Goal: Task Accomplishment & Management: Manage account settings

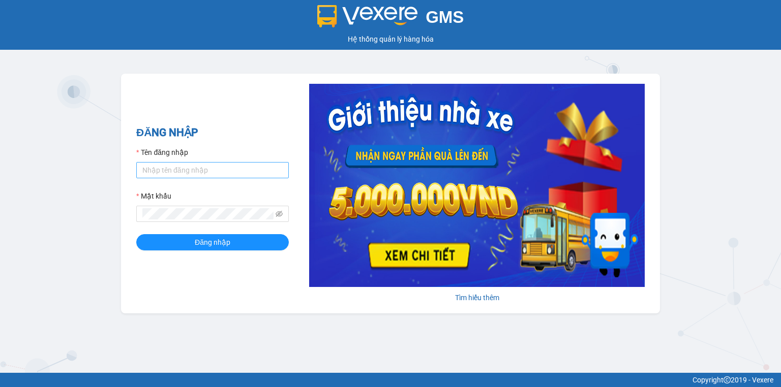
type input "tongdaihao.quehuong"
click at [190, 222] on span at bounding box center [212, 214] width 152 height 16
click at [281, 215] on icon "eye-invisible" at bounding box center [278, 213] width 7 height 7
click at [278, 214] on icon "eye" at bounding box center [278, 213] width 7 height 7
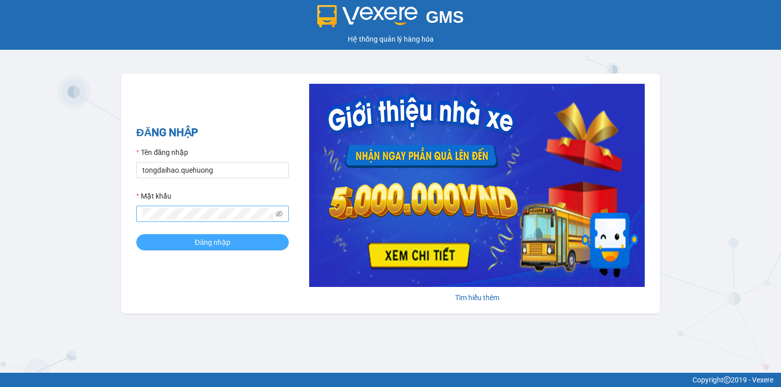
click at [212, 240] on span "Đăng nhập" at bounding box center [213, 242] width 36 height 11
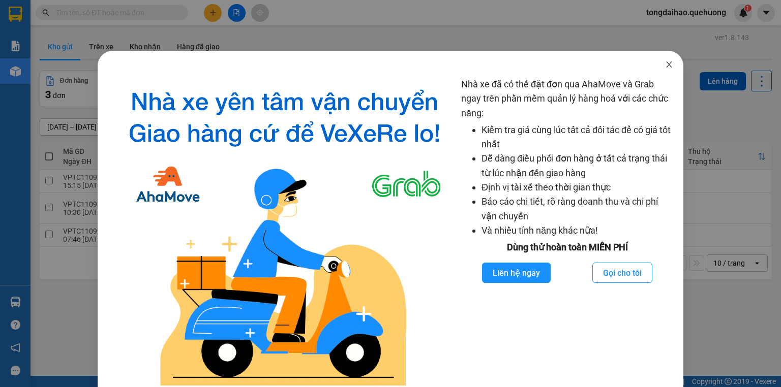
click at [667, 63] on span "Close" at bounding box center [669, 65] width 28 height 28
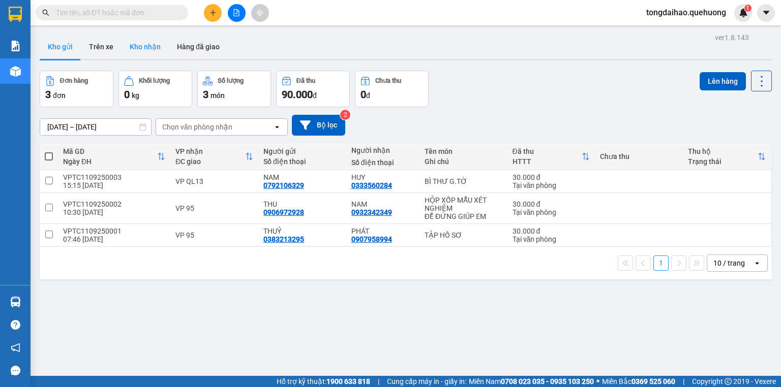
click at [150, 44] on button "Kho nhận" at bounding box center [144, 47] width 47 height 24
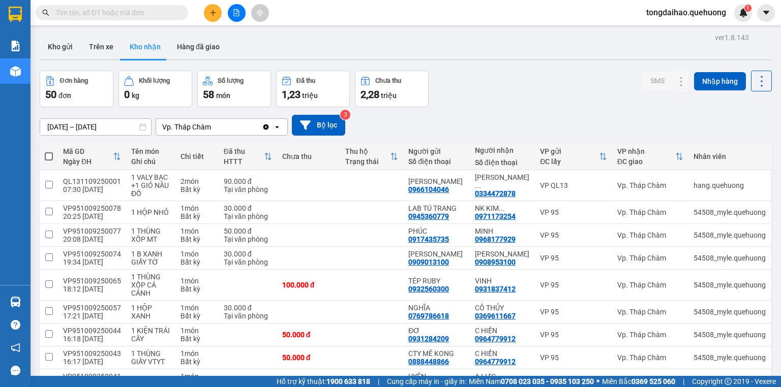
scroll to position [79, 0]
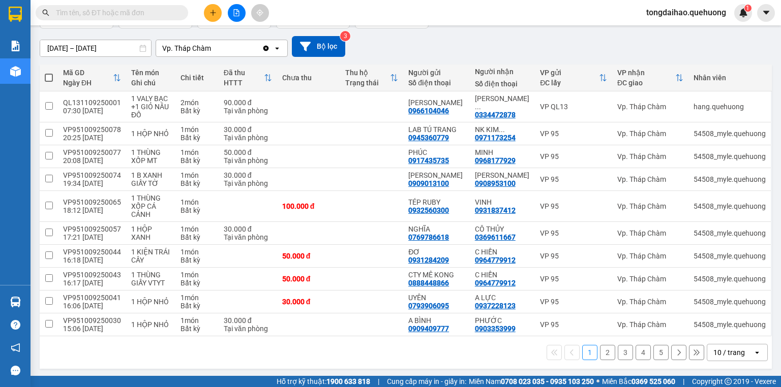
click at [735, 351] on div "10 / trang" at bounding box center [729, 353] width 32 height 10
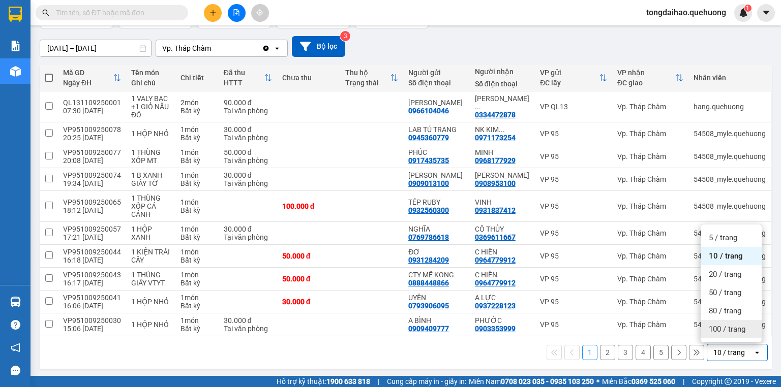
click at [734, 328] on span "100 / trang" at bounding box center [726, 329] width 37 height 10
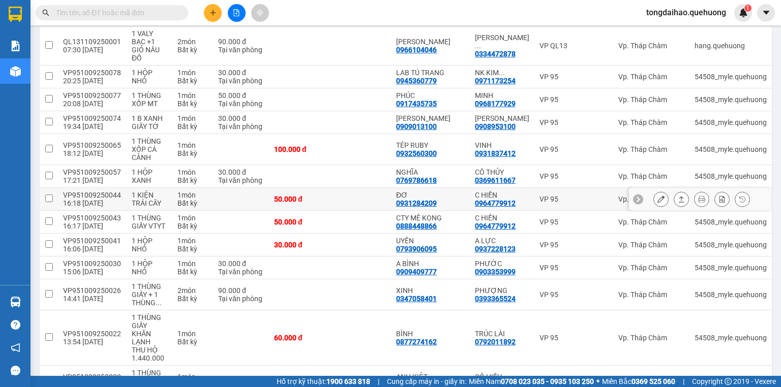
scroll to position [22, 0]
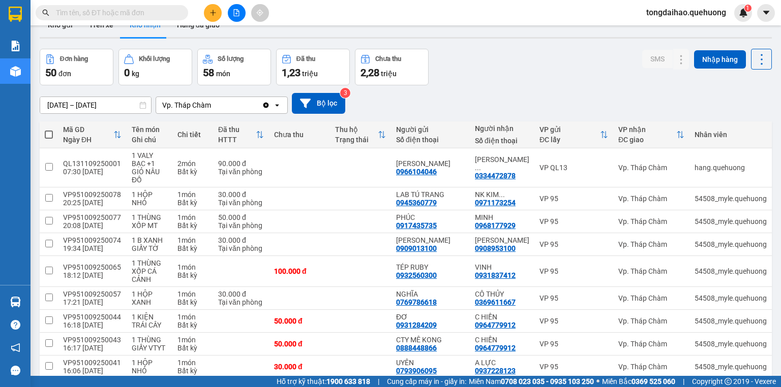
click at [154, 8] on input "text" at bounding box center [116, 12] width 120 height 11
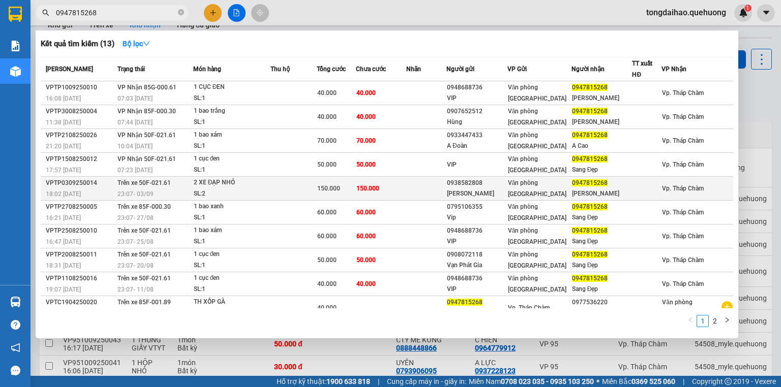
type input "0947815268"
click at [304, 189] on td at bounding box center [293, 189] width 46 height 24
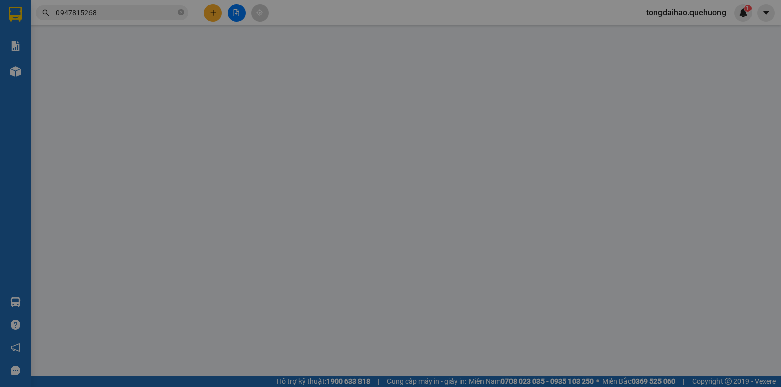
type input "0938582808"
type input "HOÀNG ANH"
type input "0947815268"
type input "[PERSON_NAME]"
type input "150.000"
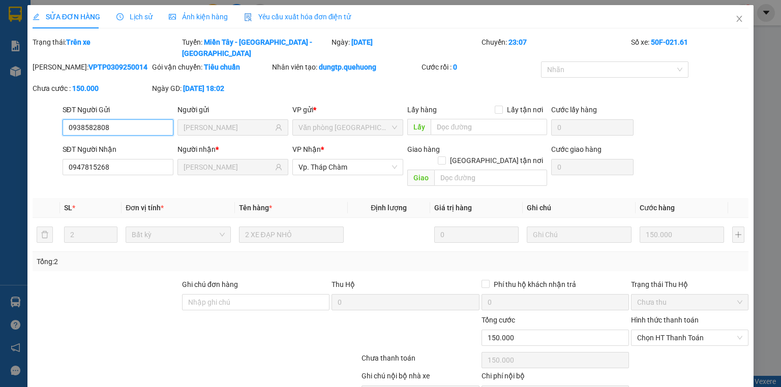
scroll to position [35, 0]
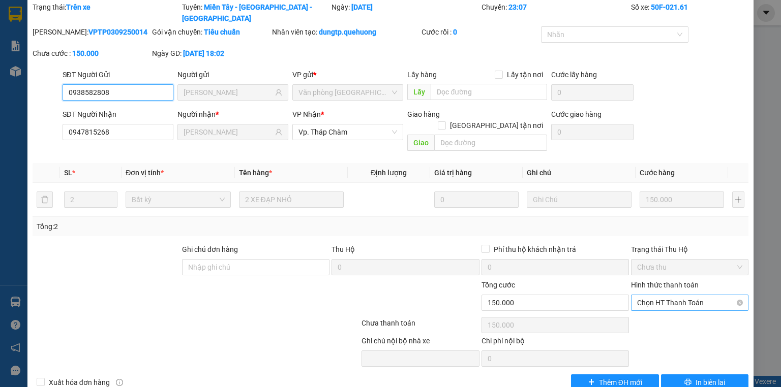
click at [673, 295] on span "Chọn HT Thanh Toán" at bounding box center [689, 302] width 105 height 15
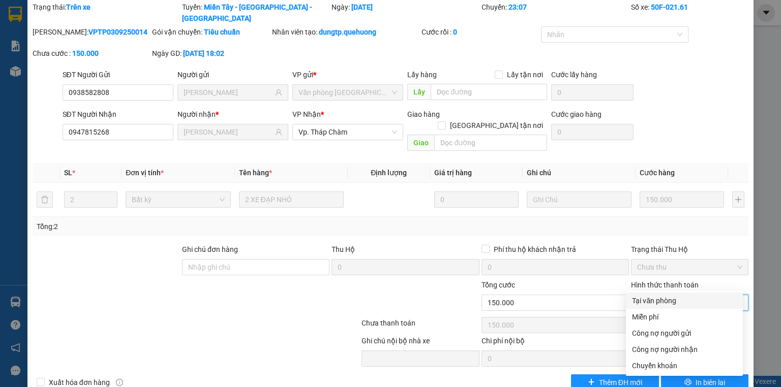
click at [664, 301] on div "Tại văn phòng" at bounding box center [684, 300] width 105 height 11
type input "0"
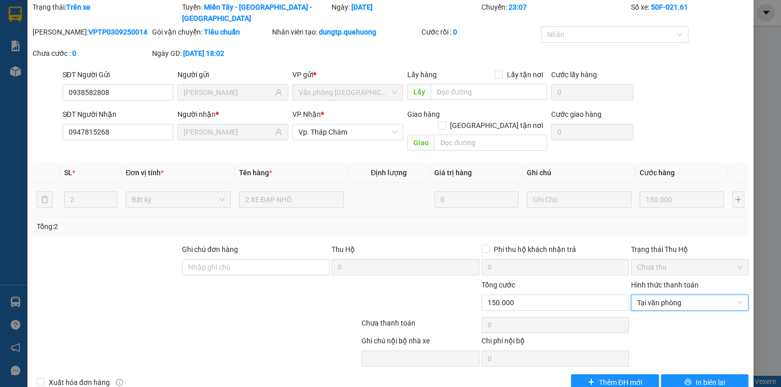
scroll to position [0, 0]
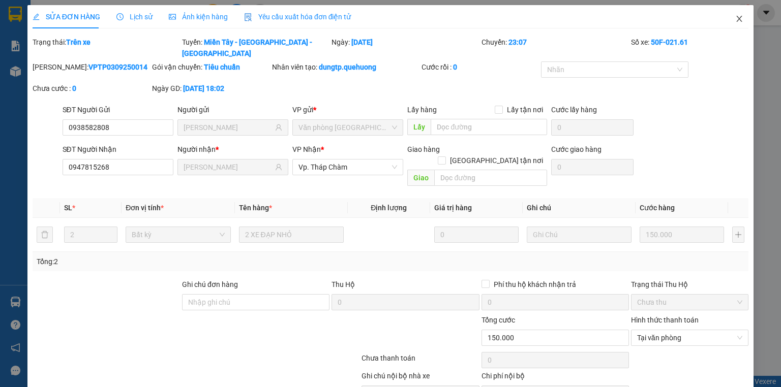
click at [735, 16] on icon "close" at bounding box center [739, 19] width 8 height 8
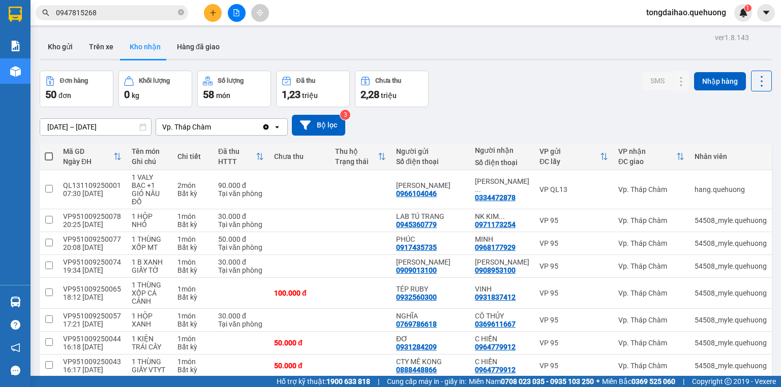
click at [235, 13] on icon "file-add" at bounding box center [236, 12] width 7 height 7
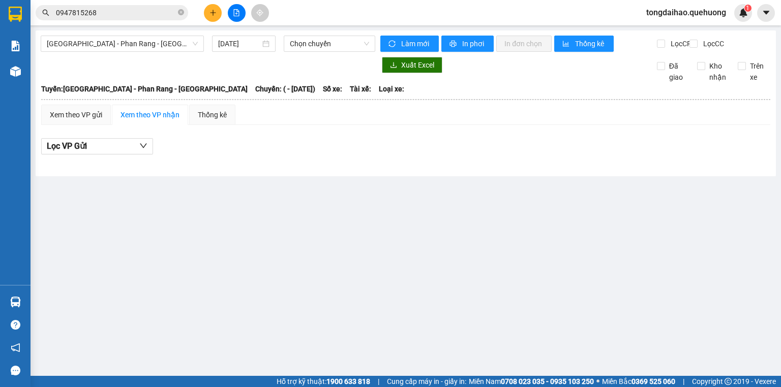
click at [166, 33] on div "Sài Gòn - Phan Rang - Ninh Sơn 11/09/2025 Chọn chuyến Làm mới In phơi In đơn ch…" at bounding box center [406, 103] width 740 height 146
click at [162, 43] on span "Sài Gòn - Phan Rang - Ninh Sơn" at bounding box center [122, 43] width 151 height 15
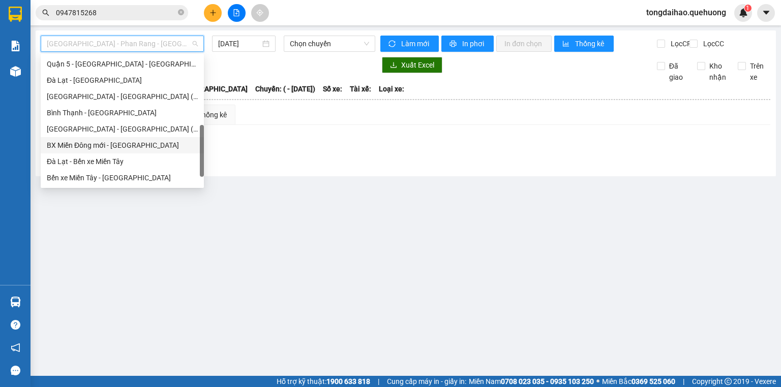
scroll to position [276, 0]
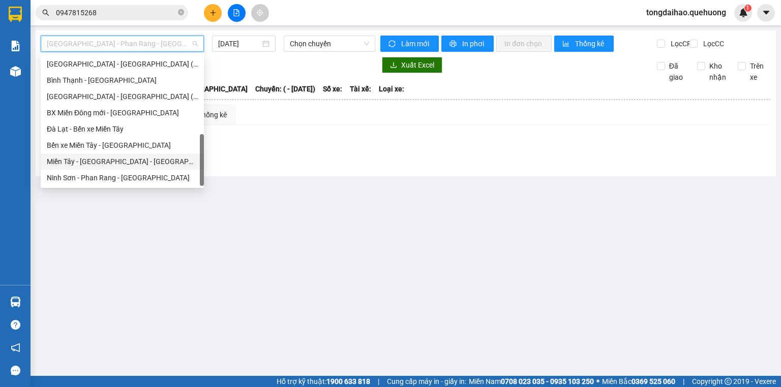
click at [137, 160] on div "Miền Tây - Phan Rang - Ninh Sơn" at bounding box center [122, 161] width 151 height 11
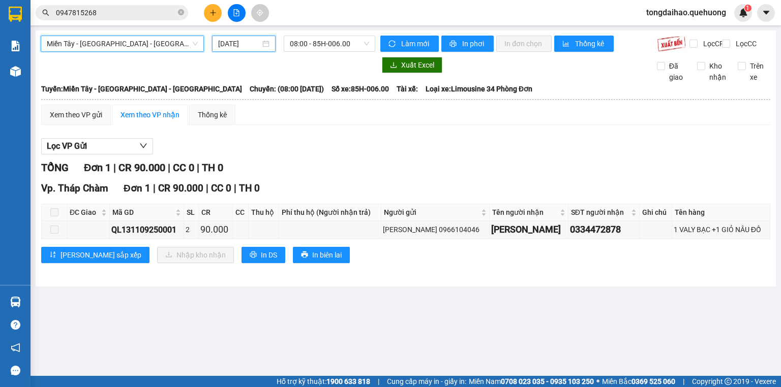
click at [234, 44] on input "11/09/2025" at bounding box center [239, 43] width 42 height 11
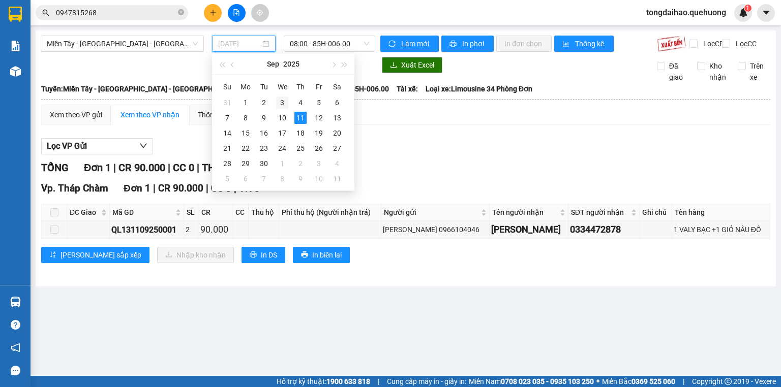
click at [283, 102] on div "3" at bounding box center [282, 103] width 12 height 12
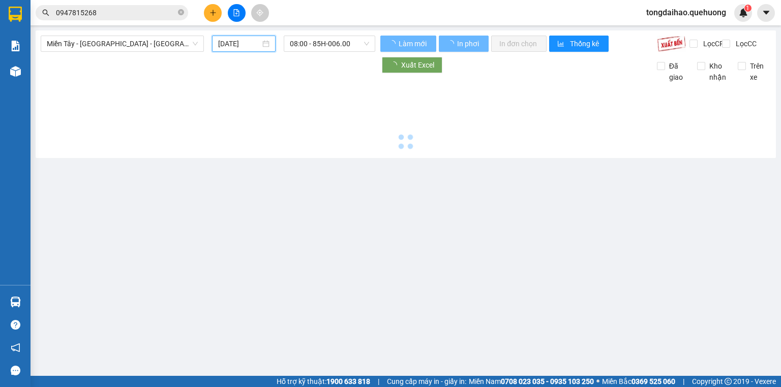
type input "03/09/2025"
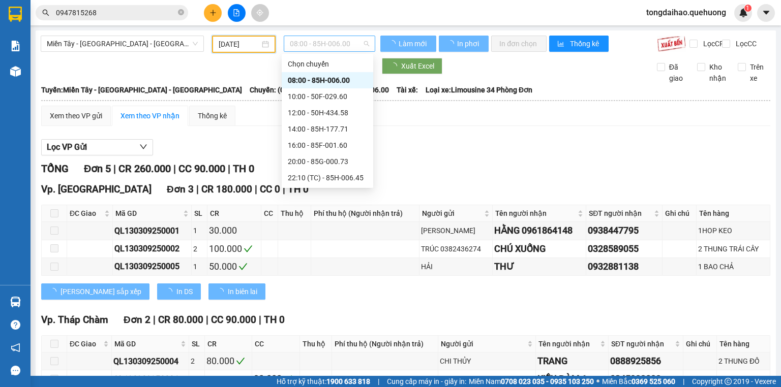
click at [342, 45] on span "08:00 - 85H-006.00" at bounding box center [330, 43] width 80 height 15
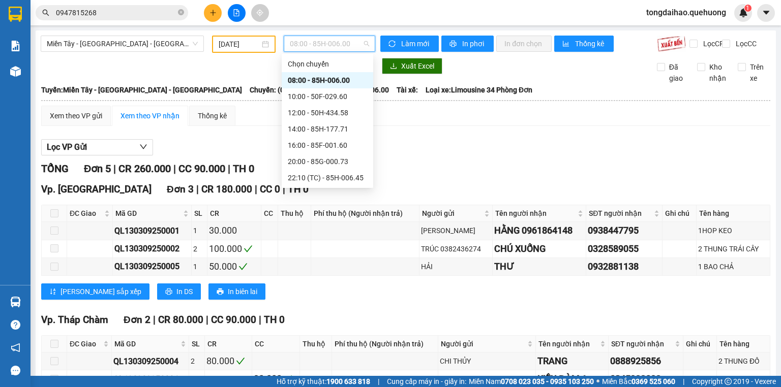
scroll to position [98, 0]
click at [337, 148] on div "23:07 - 50F-021.61" at bounding box center [327, 145] width 79 height 11
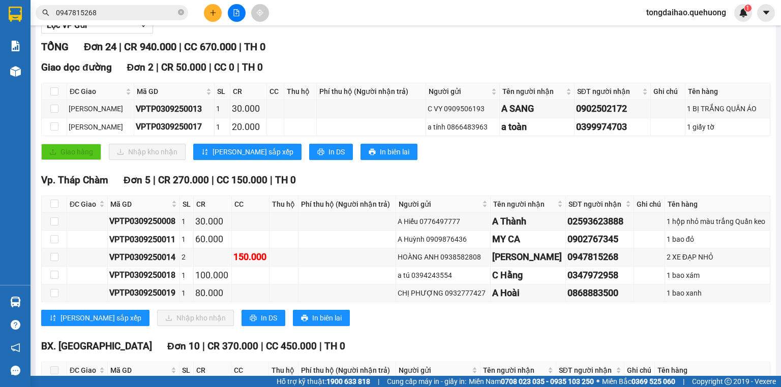
scroll to position [244, 0]
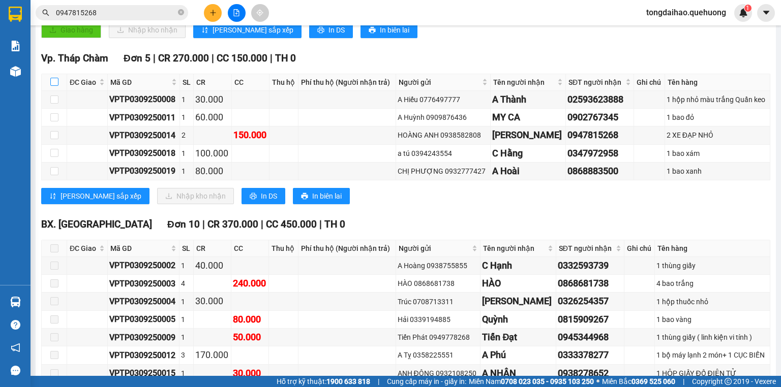
click at [55, 86] on input "checkbox" at bounding box center [54, 82] width 8 height 8
checkbox input "true"
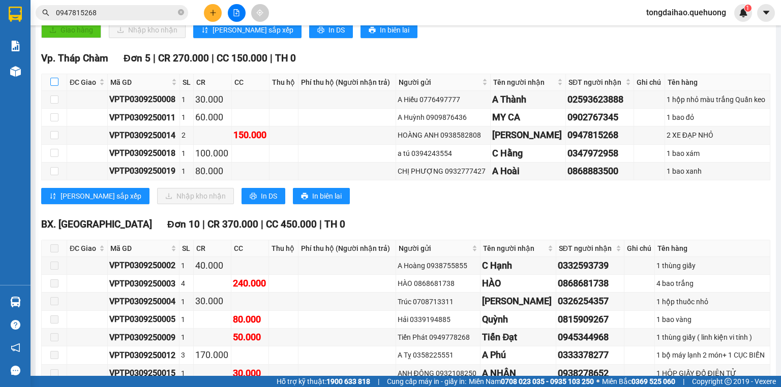
checkbox input "true"
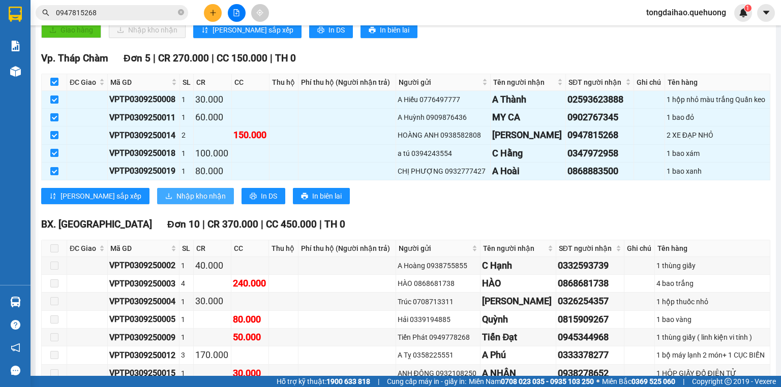
click at [176, 202] on span "Nhập kho nhận" at bounding box center [200, 196] width 49 height 11
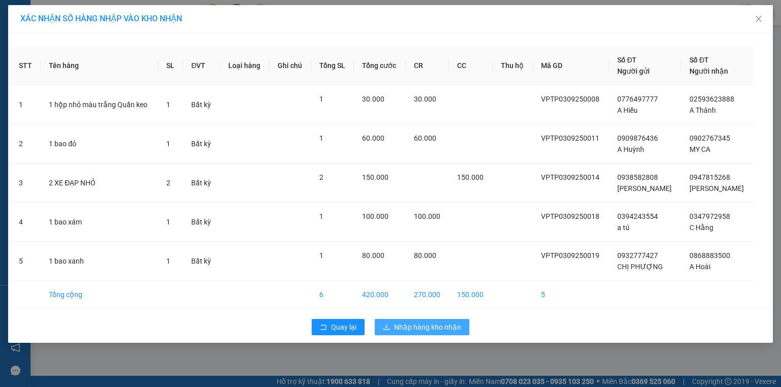
click at [435, 331] on span "Nhập hàng kho nhận" at bounding box center [427, 327] width 67 height 11
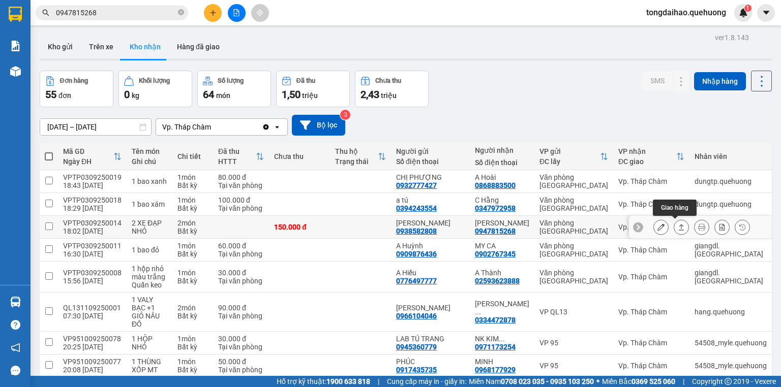
click at [679, 227] on button at bounding box center [681, 228] width 14 height 18
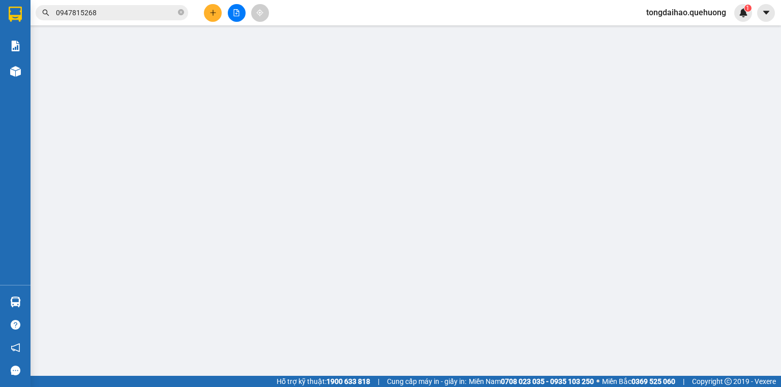
type input "0938582808"
type input "HOÀNG ANH"
type input "0947815268"
type input "[PERSON_NAME]"
type input "150.000"
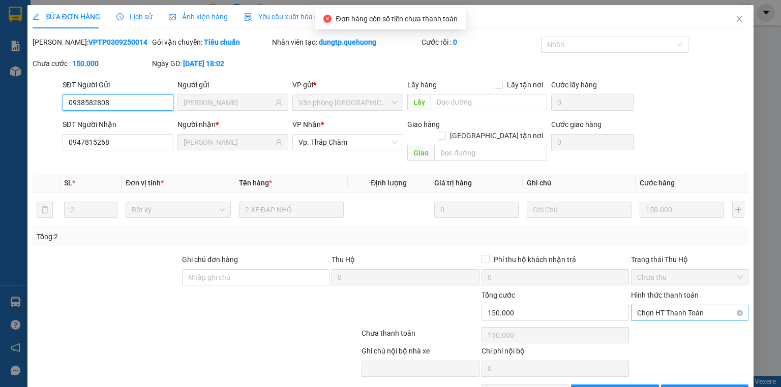
click at [684, 305] on span "Chọn HT Thanh Toán" at bounding box center [689, 312] width 105 height 15
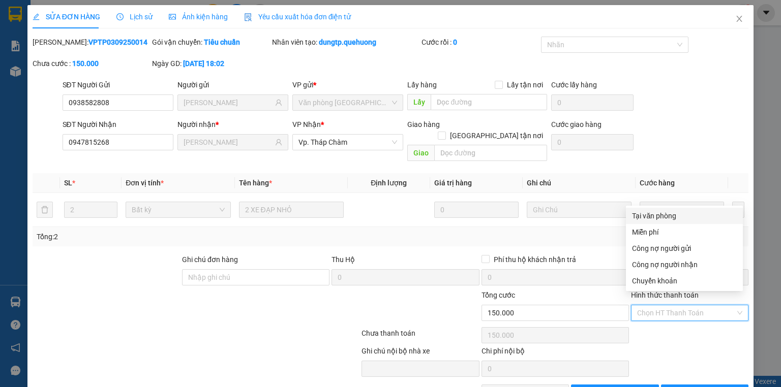
click at [676, 213] on div "Tại văn phòng" at bounding box center [684, 215] width 105 height 11
type input "0"
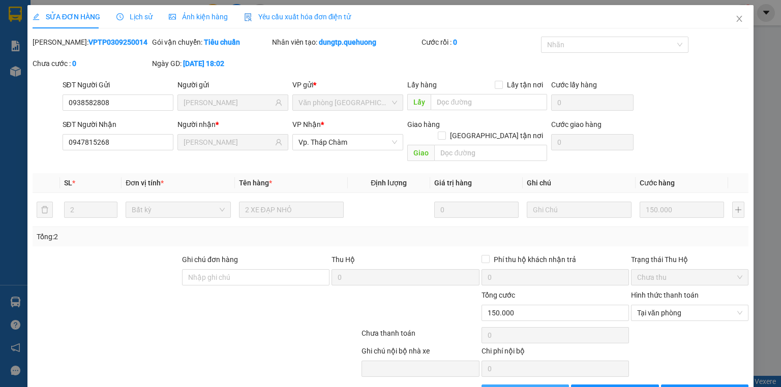
click at [510, 385] on button "Giao hàng" at bounding box center [525, 393] width 88 height 16
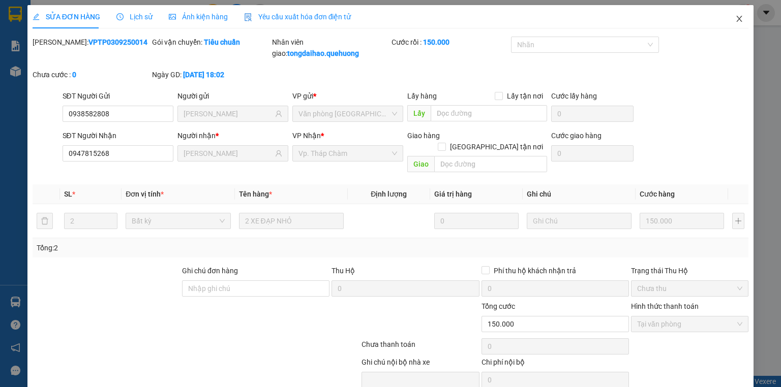
click at [735, 17] on icon "close" at bounding box center [739, 19] width 8 height 8
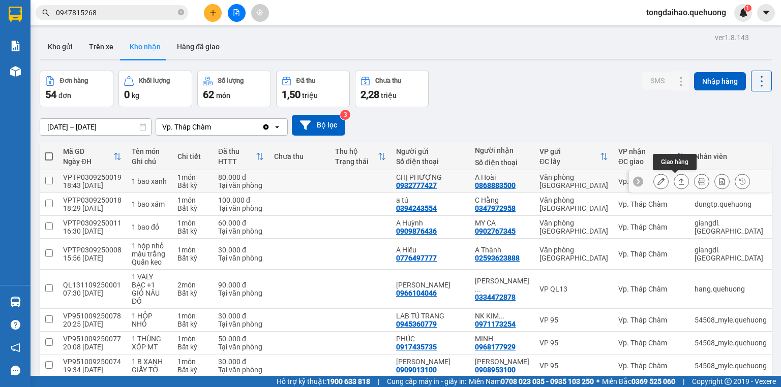
click at [677, 182] on icon at bounding box center [680, 181] width 7 height 7
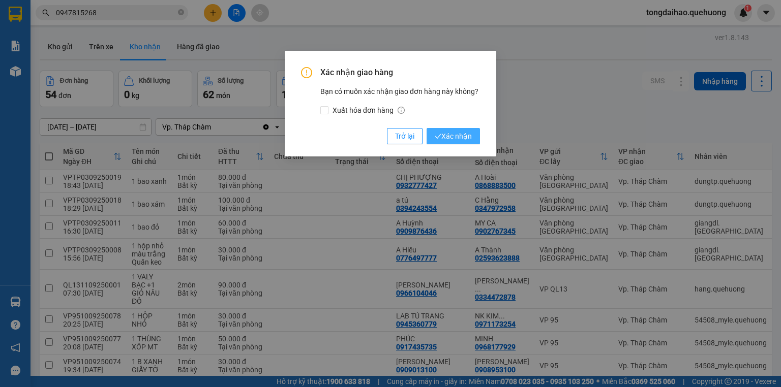
click at [468, 134] on span "Xác nhận" at bounding box center [452, 136] width 37 height 11
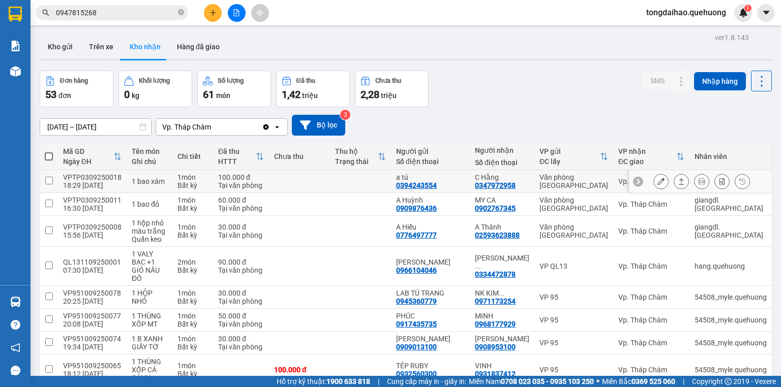
click at [677, 185] on button at bounding box center [681, 182] width 14 height 18
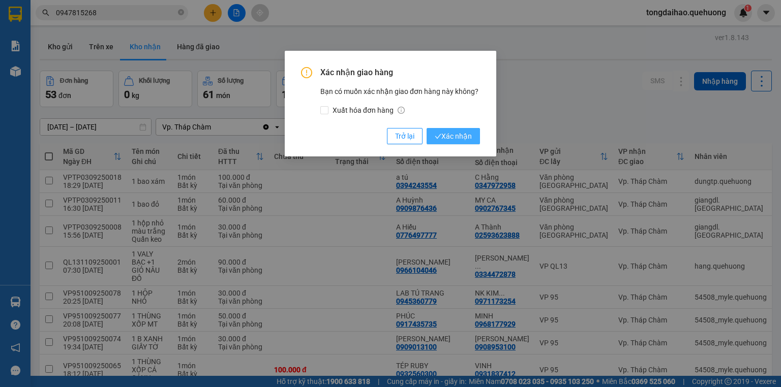
click at [465, 129] on button "Xác nhận" at bounding box center [452, 136] width 53 height 16
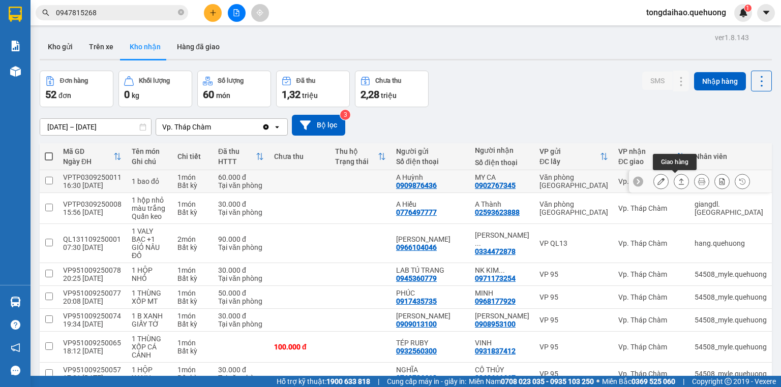
click at [677, 183] on icon at bounding box center [680, 181] width 7 height 7
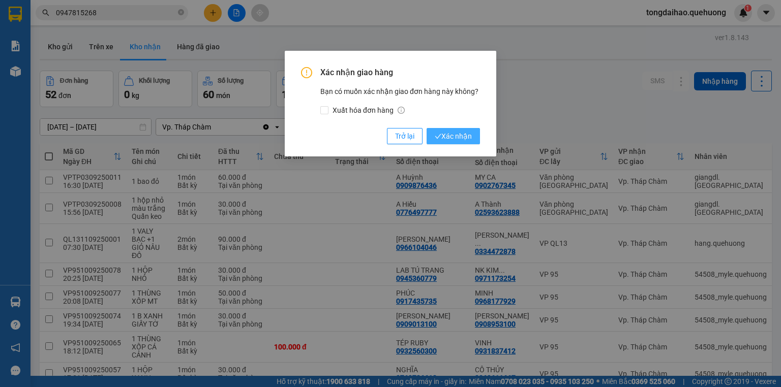
click at [455, 136] on span "Xác nhận" at bounding box center [452, 136] width 37 height 11
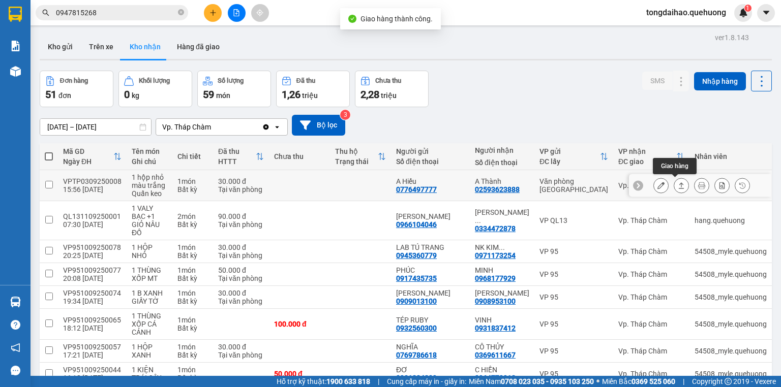
click at [677, 185] on icon at bounding box center [680, 185] width 7 height 7
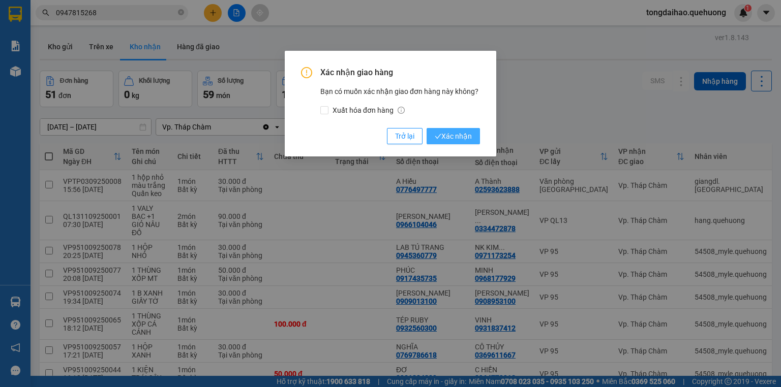
click at [451, 137] on span "Xác nhận" at bounding box center [452, 136] width 37 height 11
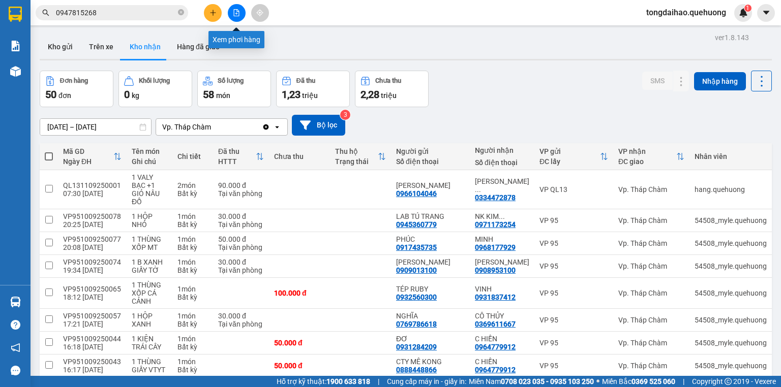
click at [238, 12] on icon "file-add" at bounding box center [236, 12] width 7 height 7
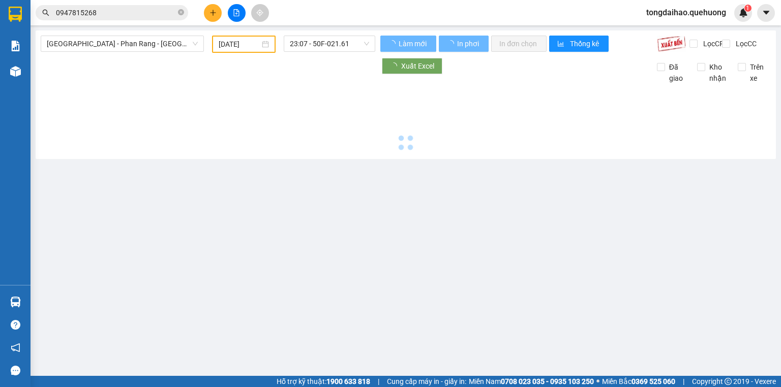
type input "11/09/2025"
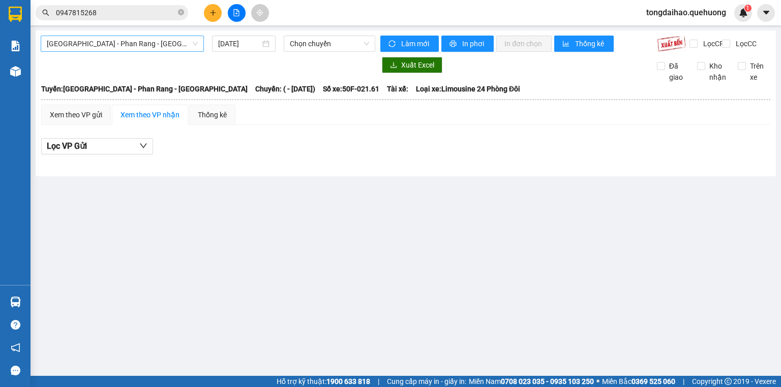
click at [175, 38] on span "Sài Gòn - Phan Rang - Ninh Sơn" at bounding box center [122, 43] width 151 height 15
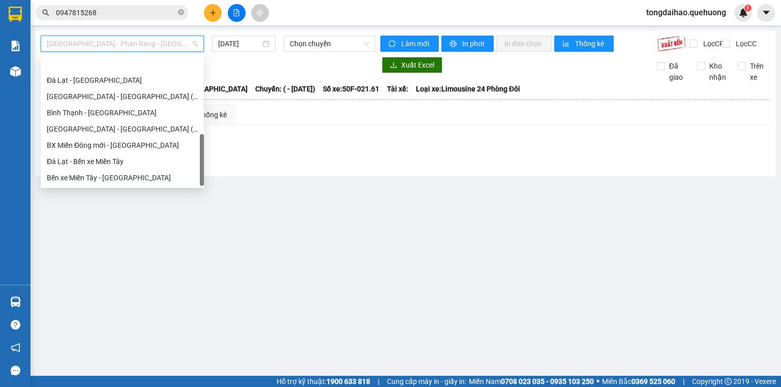
scroll to position [276, 0]
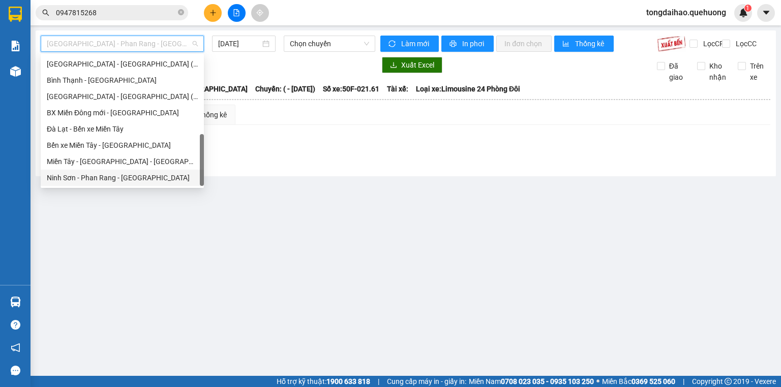
click at [127, 179] on div "Ninh Sơn - Phan Rang - Miền Tây" at bounding box center [122, 177] width 151 height 11
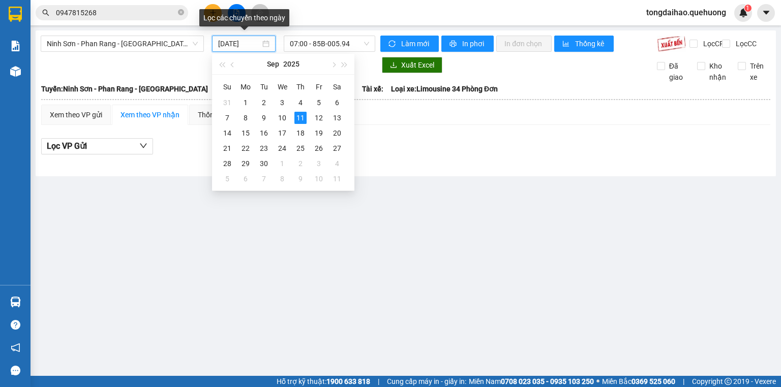
click at [241, 45] on input "11/09/2025" at bounding box center [239, 43] width 42 height 11
click at [280, 101] on div "3" at bounding box center [282, 103] width 12 height 12
type input "03/09/2025"
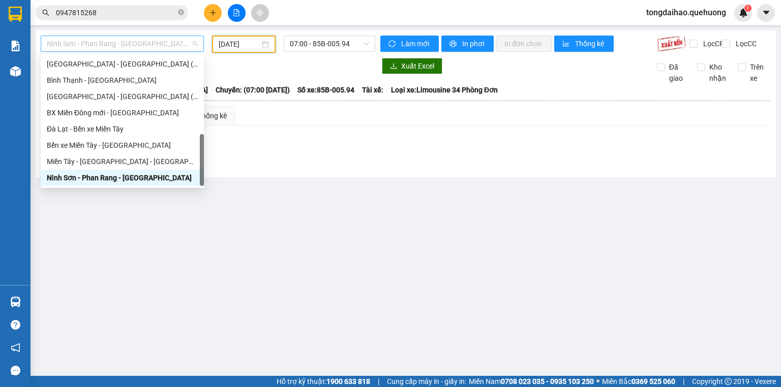
click at [171, 47] on span "Ninh Sơn - Phan Rang - Miền Tây" at bounding box center [122, 43] width 151 height 15
click at [134, 163] on div "Miền Tây - Phan Rang - Ninh Sơn" at bounding box center [122, 161] width 151 height 11
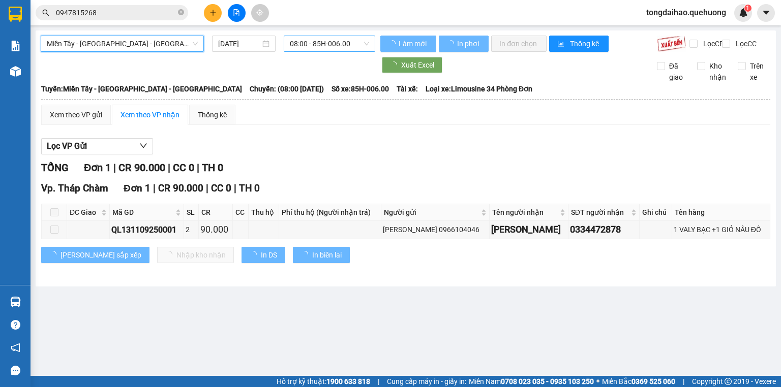
click at [317, 46] on span "08:00 - 85H-006.00" at bounding box center [330, 43] width 80 height 15
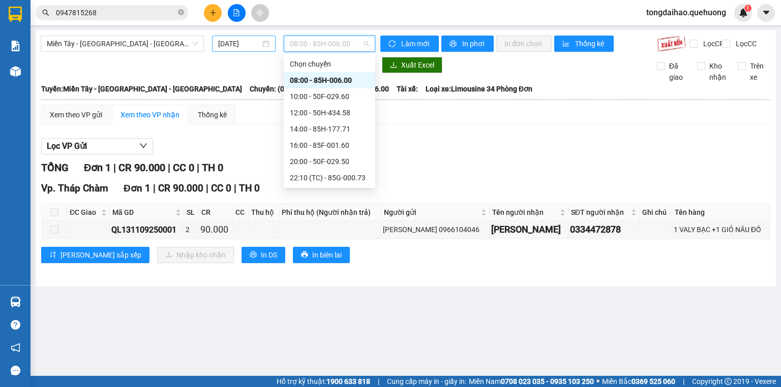
click at [256, 47] on input "11/09/2025" at bounding box center [239, 43] width 42 height 11
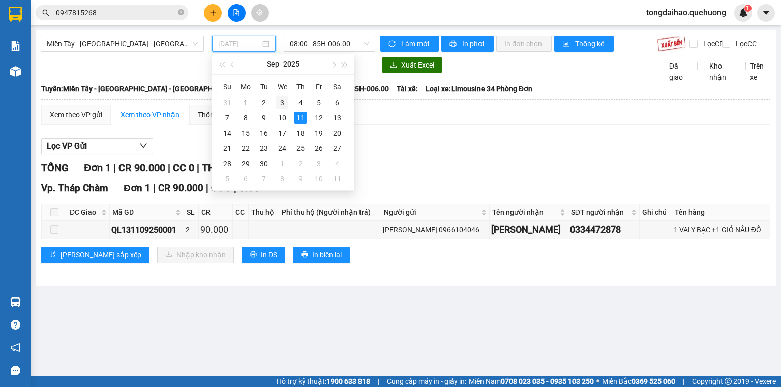
click at [281, 102] on div "3" at bounding box center [282, 103] width 12 height 12
type input "03/09/2025"
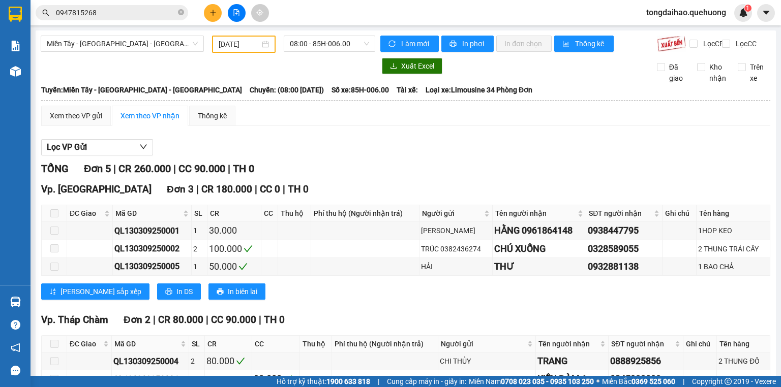
click at [351, 31] on div "Miền Tây - Phan Rang - Ninh Sơn 03/09/2025 08:00 - 85H-006.00 Làm mới In phơi I…" at bounding box center [406, 233] width 740 height 406
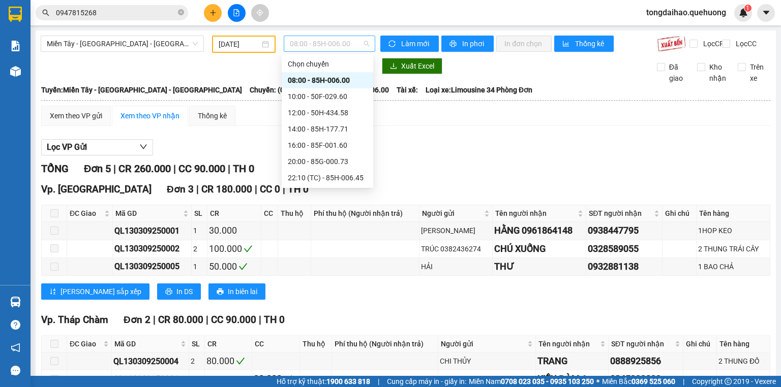
click at [348, 42] on span "08:00 - 85H-006.00" at bounding box center [330, 43] width 80 height 15
click at [331, 96] on div "23:01 - 85F-000.30" at bounding box center [327, 96] width 79 height 11
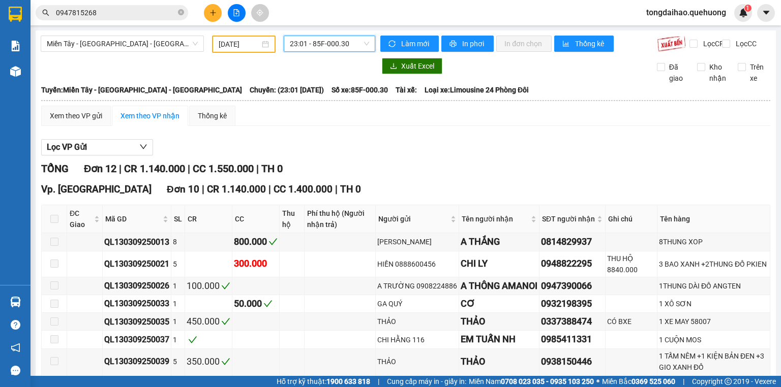
scroll to position [203, 0]
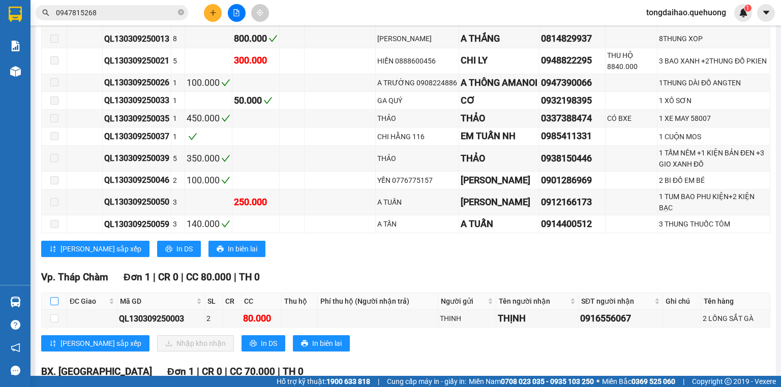
click at [53, 305] on input "checkbox" at bounding box center [54, 301] width 8 height 8
checkbox input "true"
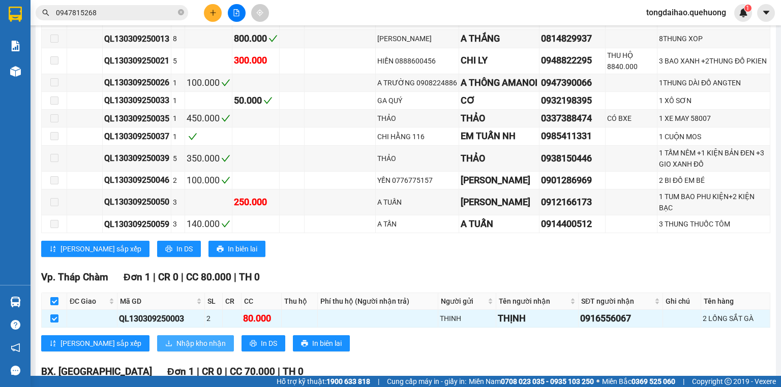
click at [176, 346] on span "Nhập kho nhận" at bounding box center [200, 343] width 49 height 11
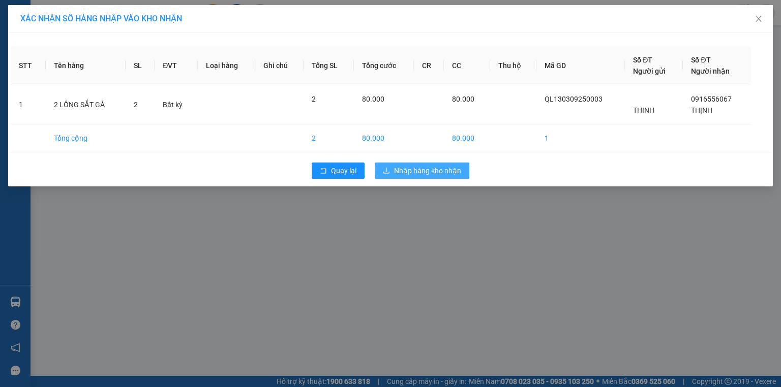
click at [414, 172] on span "Nhập hàng kho nhận" at bounding box center [427, 170] width 67 height 11
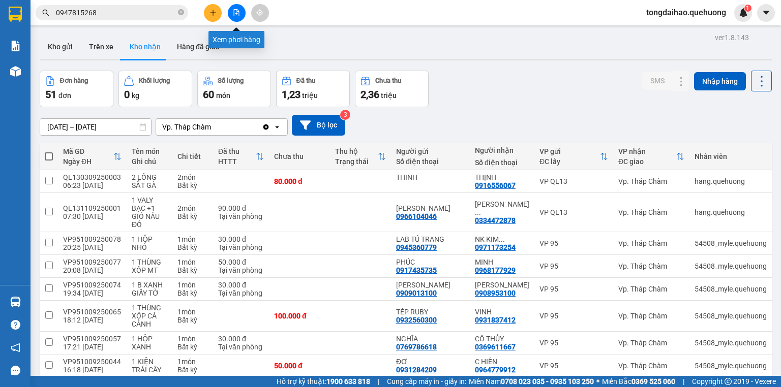
click at [233, 14] on icon "file-add" at bounding box center [236, 12] width 7 height 7
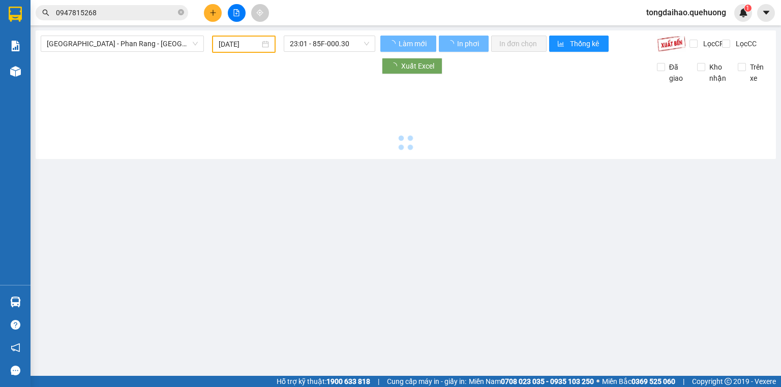
type input "11/09/2025"
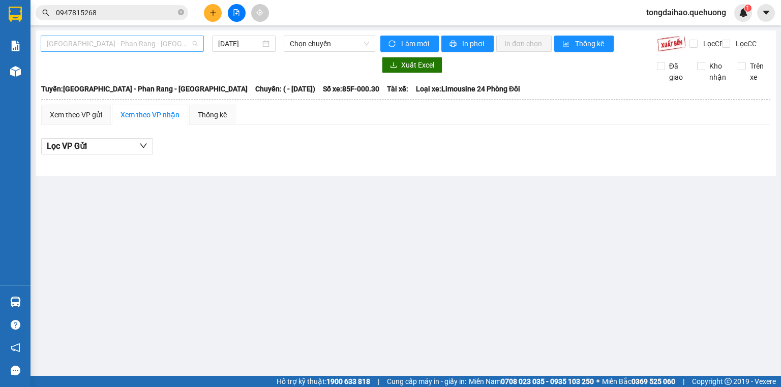
click at [154, 51] on span "Sài Gòn - Phan Rang - Ninh Sơn" at bounding box center [122, 43] width 151 height 15
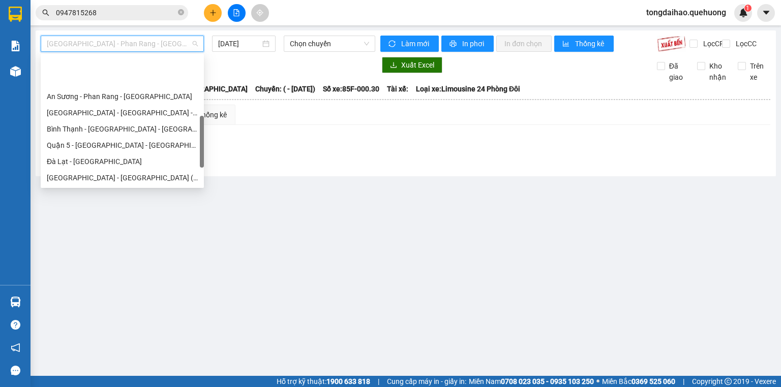
scroll to position [276, 0]
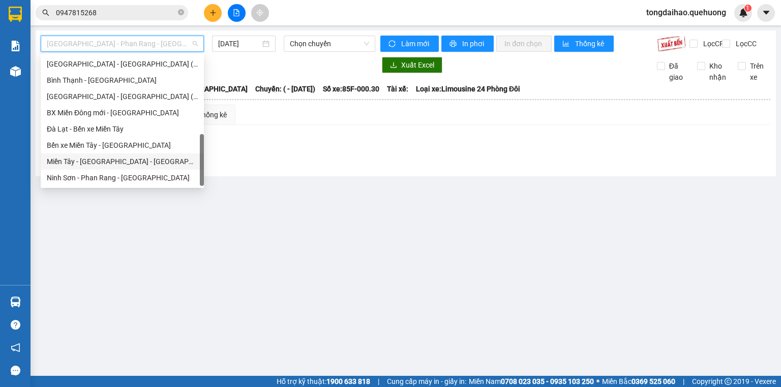
click at [136, 163] on div "Miền Tây - Phan Rang - Ninh Sơn" at bounding box center [122, 161] width 151 height 11
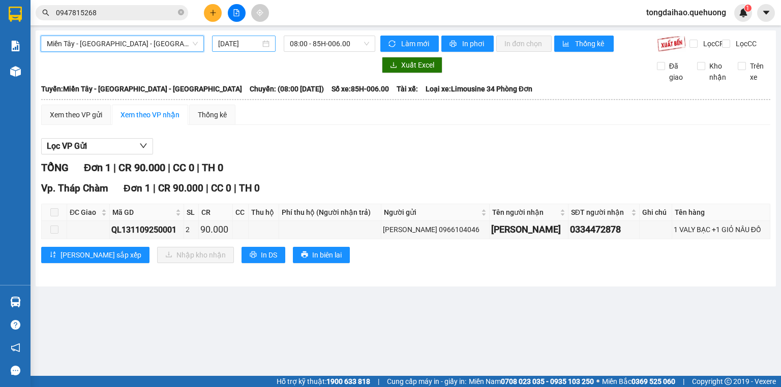
click at [246, 45] on input "11/09/2025" at bounding box center [239, 43] width 42 height 11
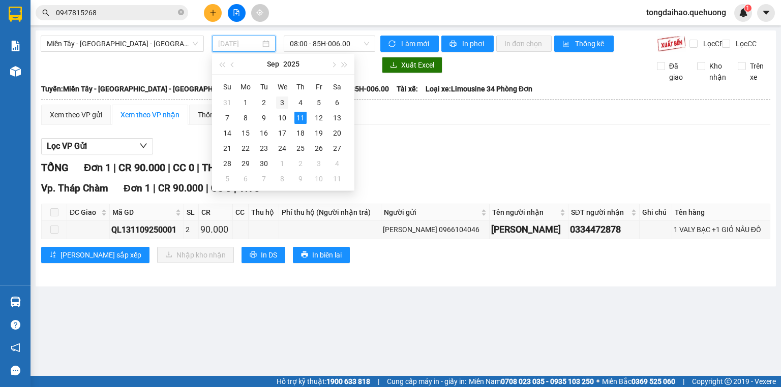
click at [277, 102] on div "3" at bounding box center [282, 103] width 12 height 12
type input "03/09/2025"
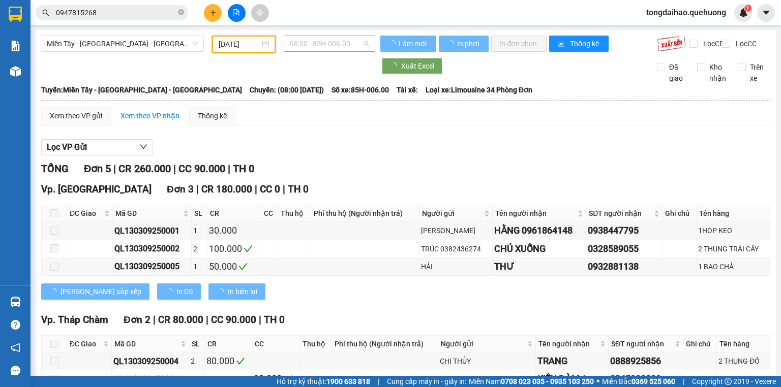
click at [329, 44] on span "08:00 - 85H-006.00" at bounding box center [330, 43] width 80 height 15
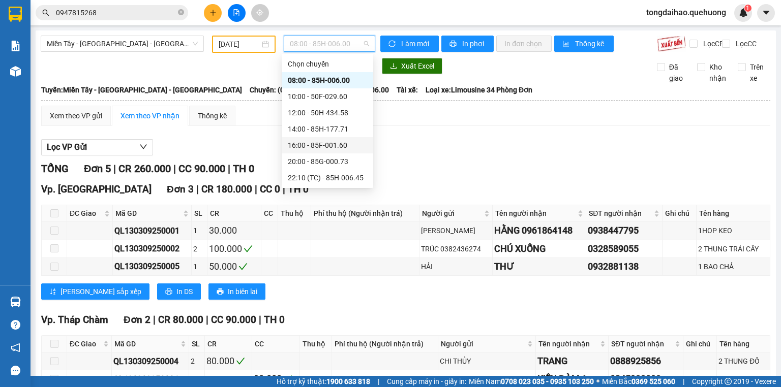
scroll to position [98, 0]
click at [332, 177] on div "23:59 - 85H-006.18" at bounding box center [327, 177] width 79 height 11
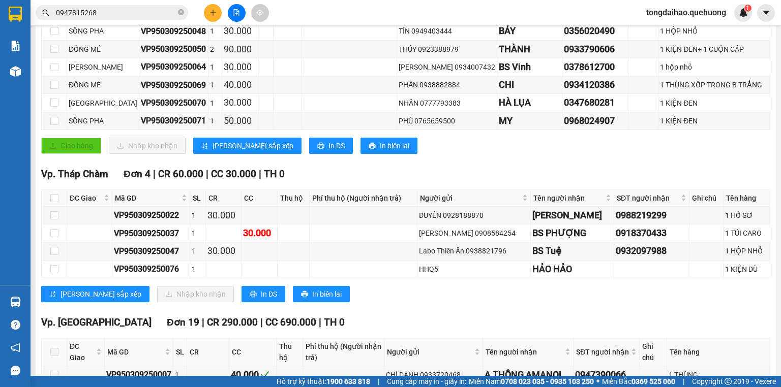
scroll to position [285, 0]
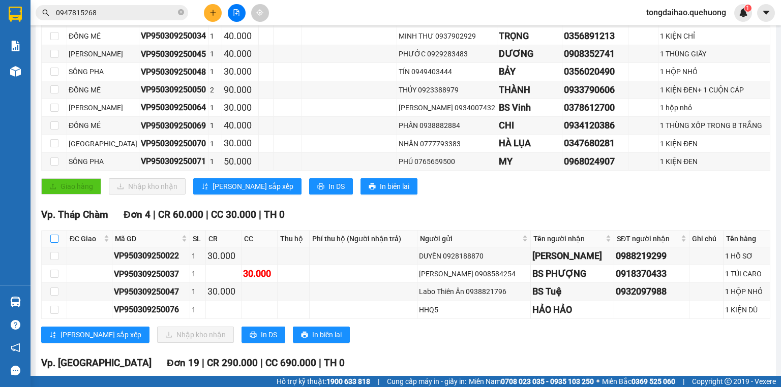
click at [54, 243] on input "checkbox" at bounding box center [54, 239] width 8 height 8
checkbox input "true"
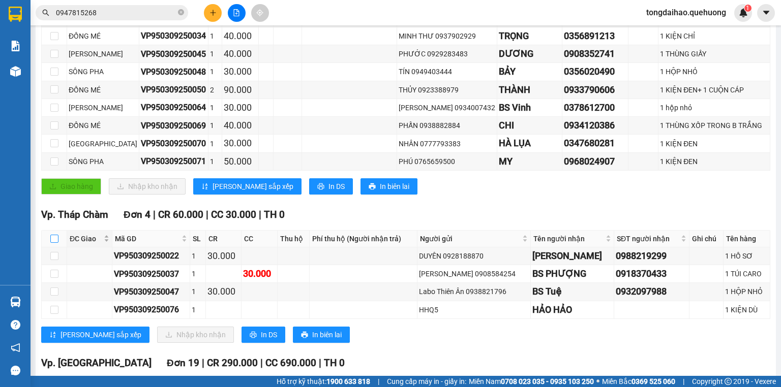
checkbox input "true"
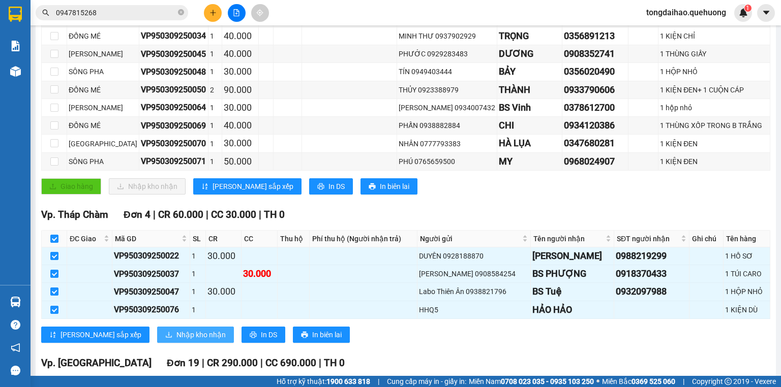
click at [176, 335] on span "Nhập kho nhận" at bounding box center [200, 334] width 49 height 11
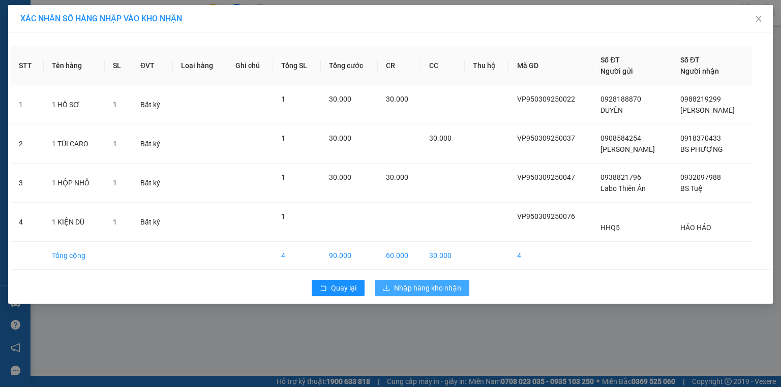
click at [413, 287] on span "Nhập hàng kho nhận" at bounding box center [427, 288] width 67 height 11
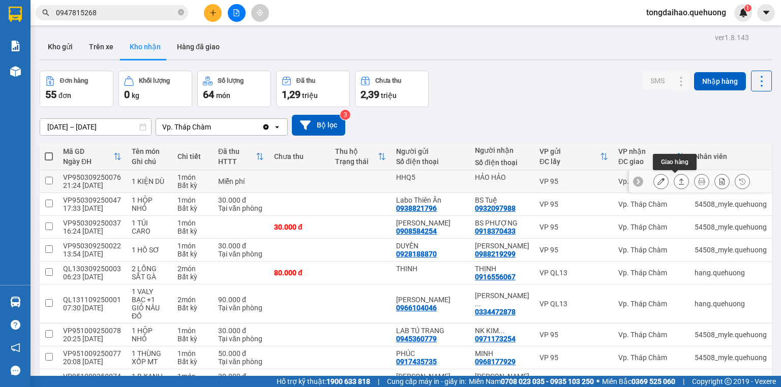
click at [677, 185] on button at bounding box center [681, 182] width 14 height 18
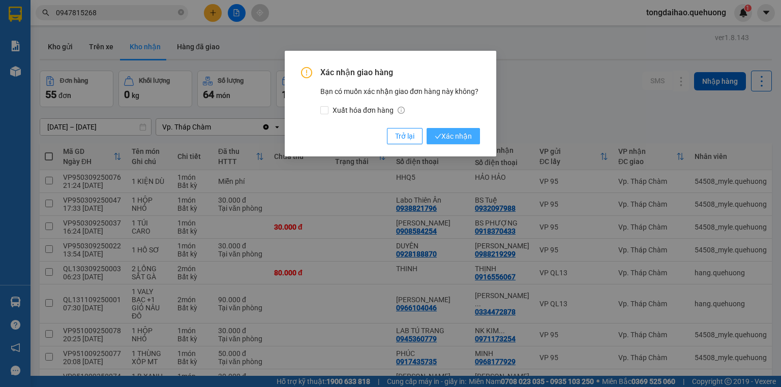
click at [459, 132] on span "Xác nhận" at bounding box center [452, 136] width 37 height 11
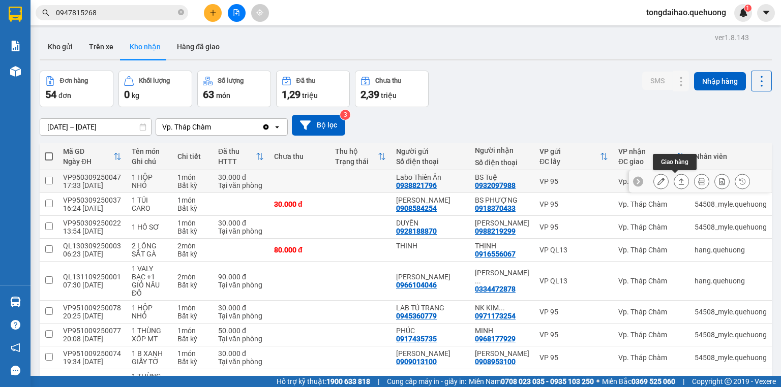
click at [677, 179] on icon at bounding box center [680, 181] width 7 height 7
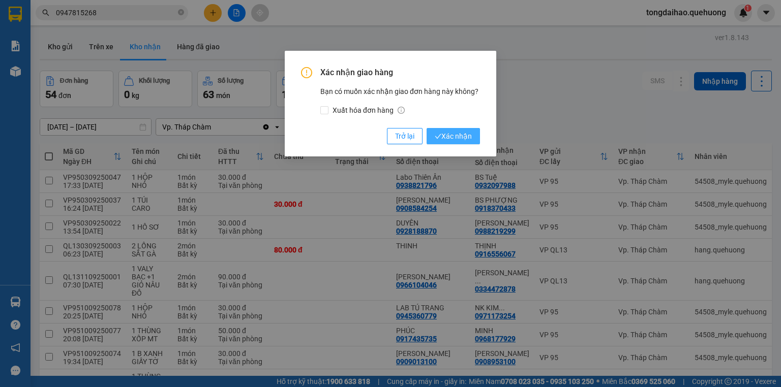
click at [457, 139] on span "Xác nhận" at bounding box center [452, 136] width 37 height 11
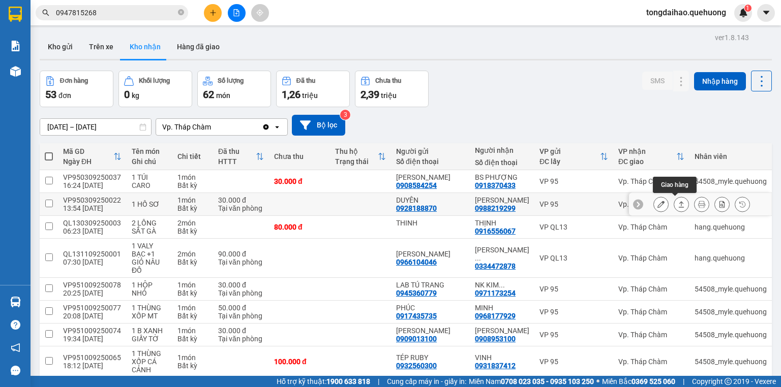
click at [677, 203] on icon at bounding box center [680, 204] width 7 height 7
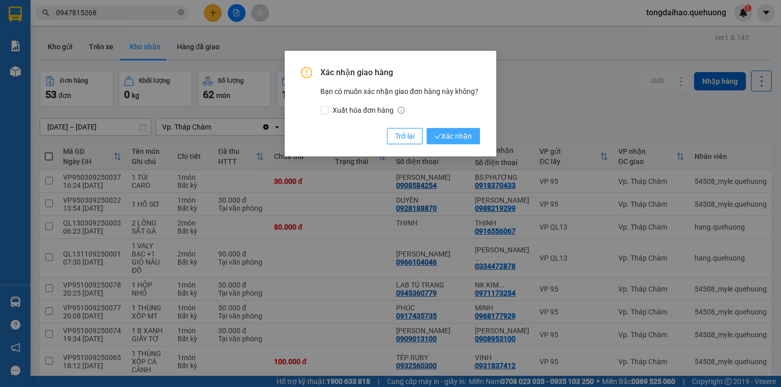
click at [472, 138] on span "Xác nhận" at bounding box center [452, 136] width 37 height 11
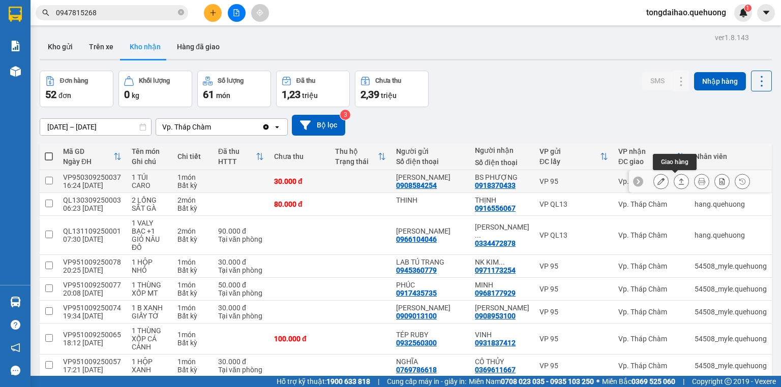
click at [677, 183] on icon at bounding box center [680, 181] width 7 height 7
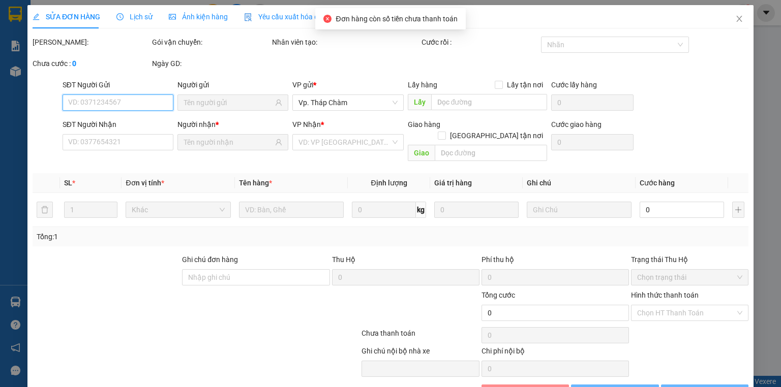
type input "0908584254"
type input "MINH THẢO"
type input "0918370433"
type input "BS PHƯỢNG"
type input "30.000"
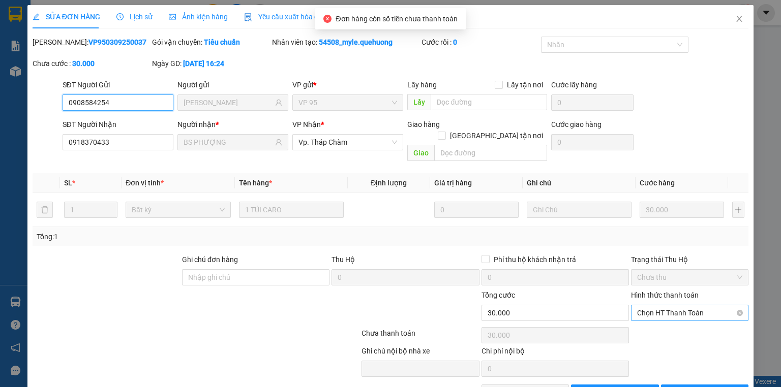
click at [686, 305] on span "Chọn HT Thanh Toán" at bounding box center [689, 312] width 105 height 15
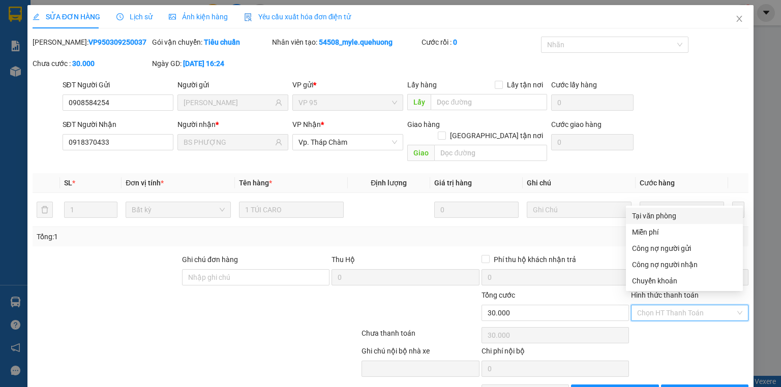
click at [673, 215] on div "Tại văn phòng" at bounding box center [684, 215] width 105 height 11
type input "0"
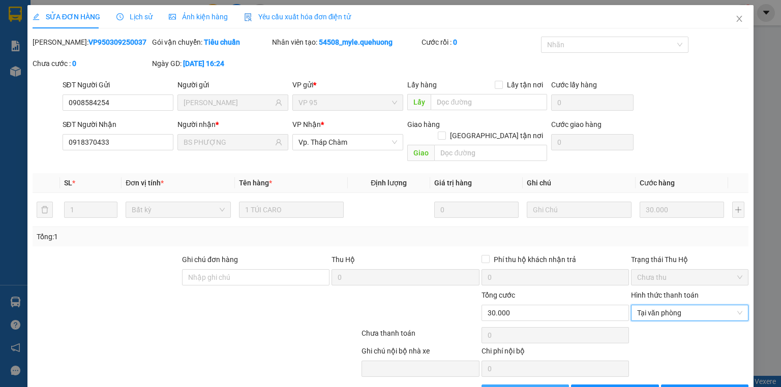
click at [518, 387] on span "Giao hàng" at bounding box center [530, 392] width 33 height 11
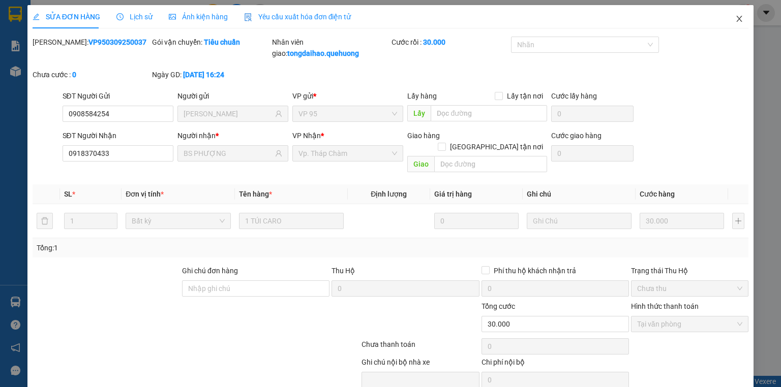
click at [735, 18] on icon "close" at bounding box center [739, 19] width 8 height 8
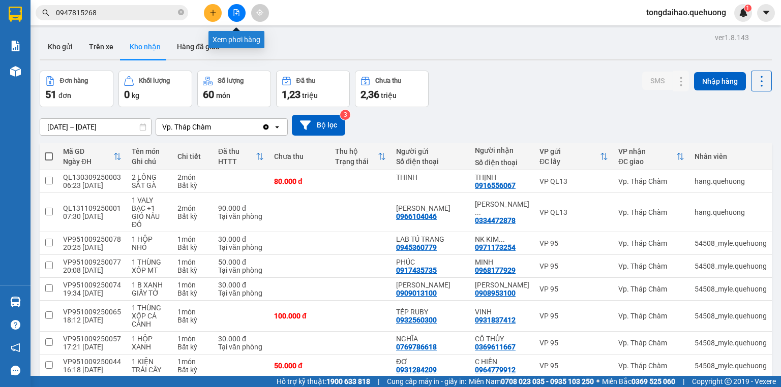
click at [240, 14] on button at bounding box center [237, 13] width 18 height 18
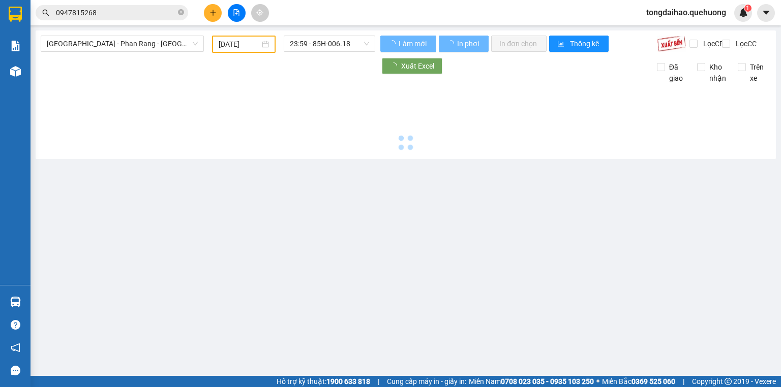
type input "11/09/2025"
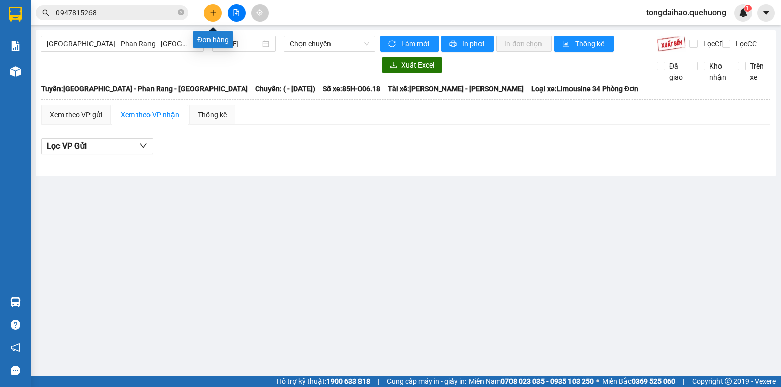
click at [210, 8] on button at bounding box center [213, 13] width 18 height 18
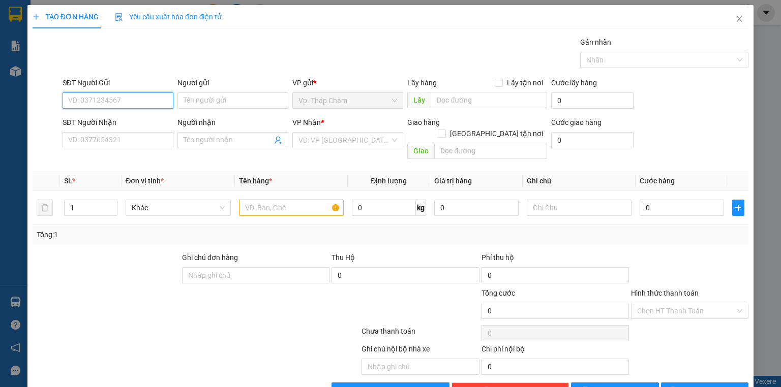
click at [136, 100] on input "SĐT Người Gửi" at bounding box center [118, 100] width 111 height 16
click at [263, 200] on input "text" at bounding box center [291, 208] width 105 height 16
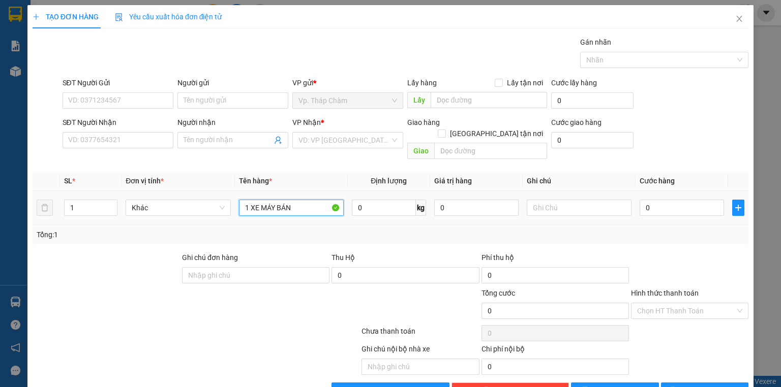
type input "1 XE MÁY BÁNO"
click at [243, 200] on input "1 XE MÁY SH KHÔNG BẢN SỐ" at bounding box center [291, 208] width 105 height 16
type input "1 XE MÁY SH KHÔNG BẢN SỐ"
click at [555, 200] on input "text" at bounding box center [578, 208] width 105 height 16
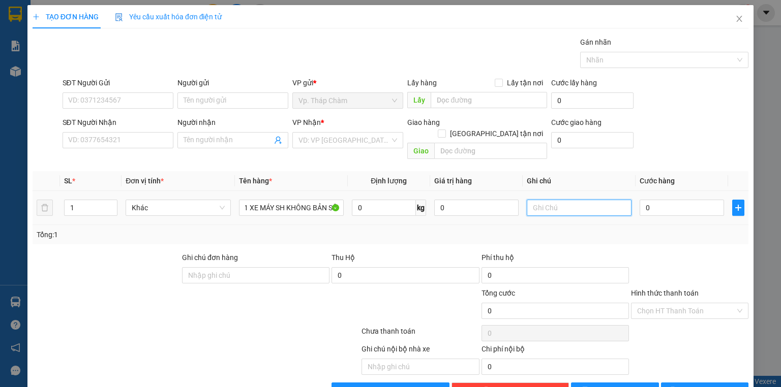
scroll to position [0, 0]
type input "CÓ BAO XE"
click at [117, 140] on input "SĐT Người Nhận" at bounding box center [118, 140] width 111 height 16
click at [129, 136] on input "SĐT Người Nhận" at bounding box center [118, 140] width 111 height 16
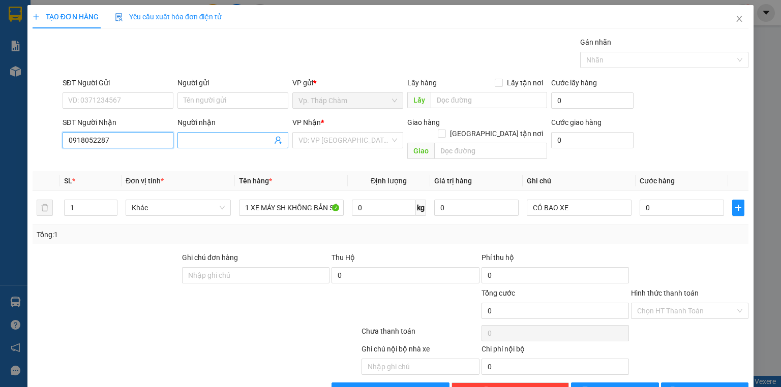
type input "0918052287"
click at [209, 134] on span at bounding box center [232, 140] width 111 height 16
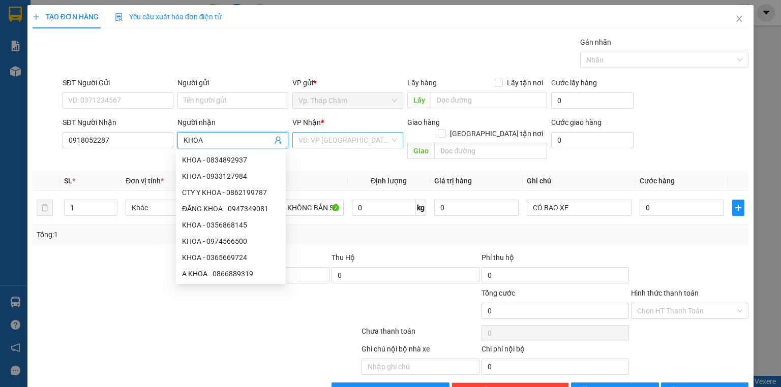
type input "KHOA"
click at [330, 142] on input "search" at bounding box center [343, 140] width 91 height 15
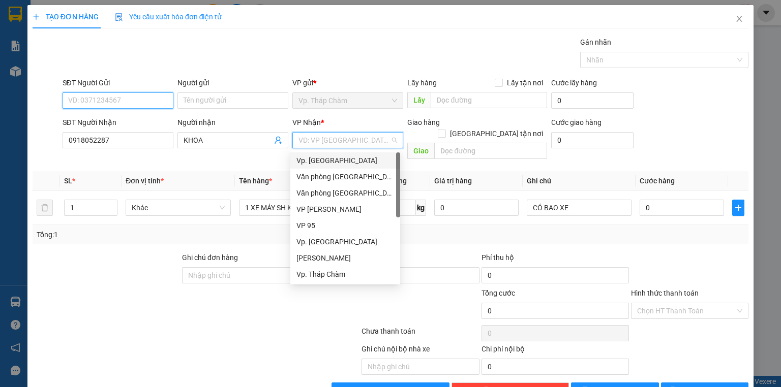
click at [105, 97] on input "SĐT Người Gửi" at bounding box center [118, 100] width 111 height 16
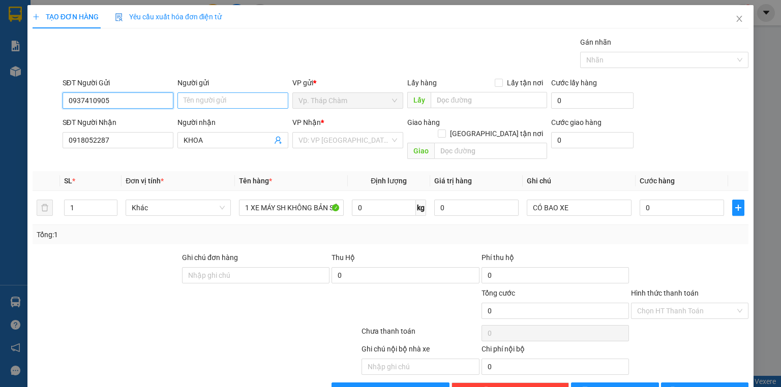
type input "0937410905"
click at [215, 94] on input "Người gửi" at bounding box center [232, 100] width 111 height 16
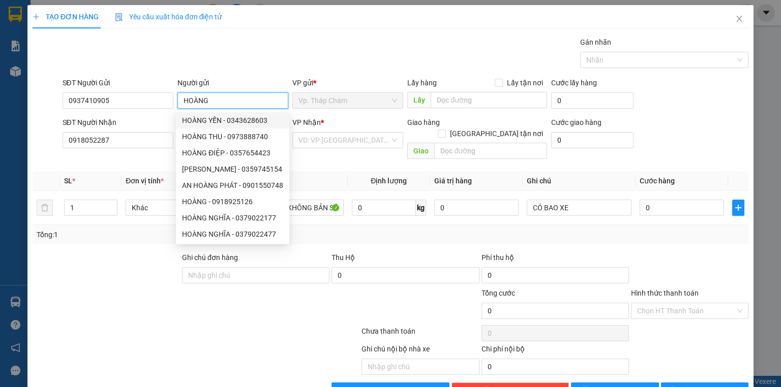
type input "HOÀNG"
click at [336, 83] on div "VP gửi *" at bounding box center [347, 82] width 111 height 11
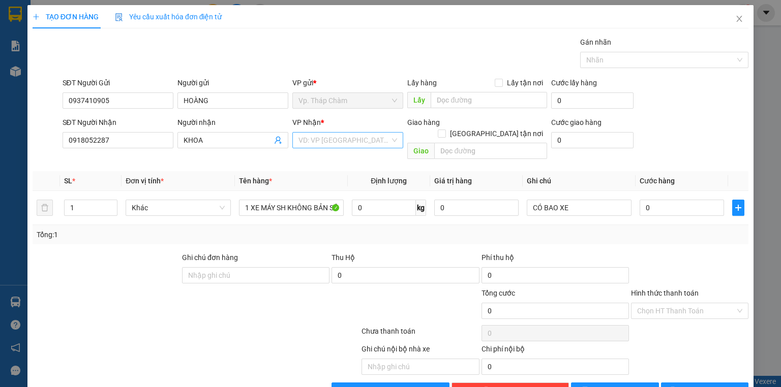
click at [392, 140] on div "VD: VP [GEOGRAPHIC_DATA]" at bounding box center [347, 140] width 111 height 16
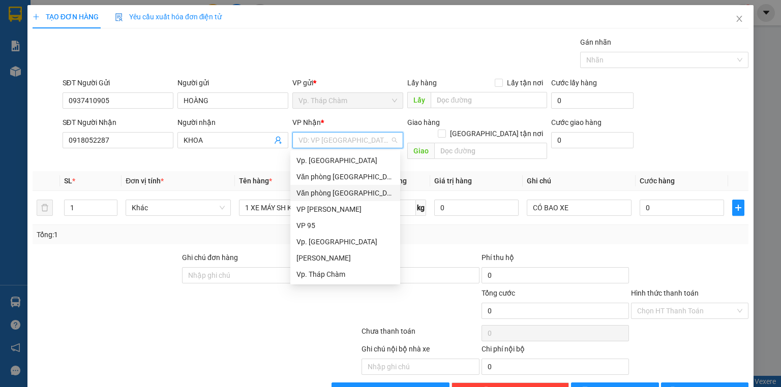
scroll to position [81, 0]
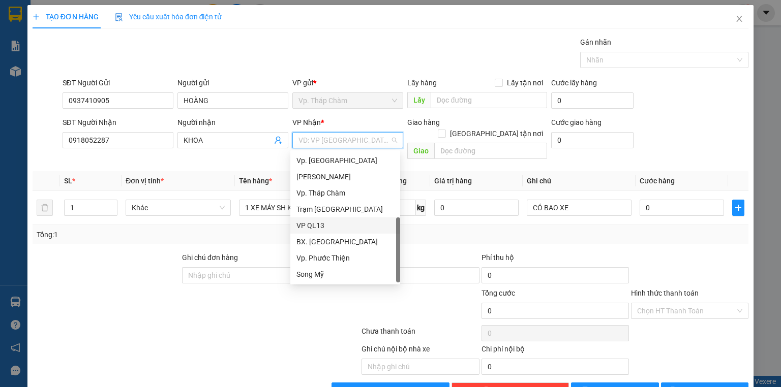
click at [342, 224] on div "VP QL13" at bounding box center [345, 225] width 98 height 11
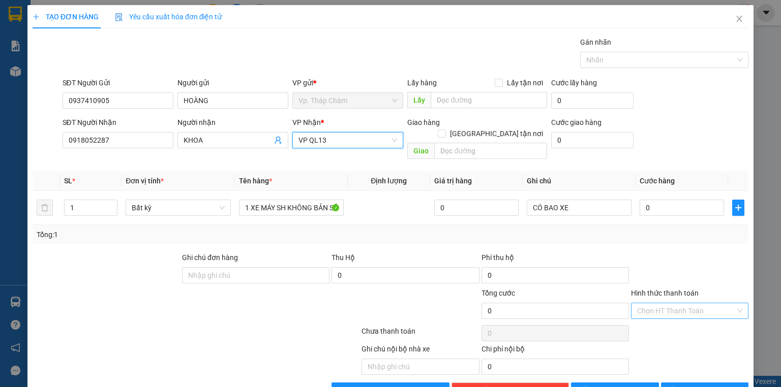
click at [734, 303] on div "Chọn HT Thanh Toán" at bounding box center [689, 311] width 117 height 16
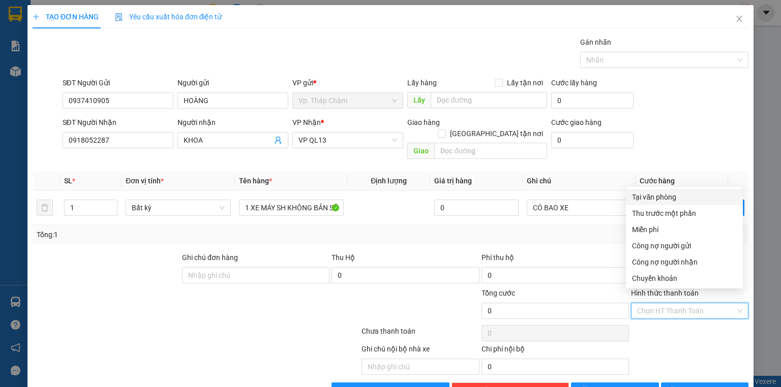
click at [667, 197] on div "Tại văn phòng" at bounding box center [684, 197] width 105 height 11
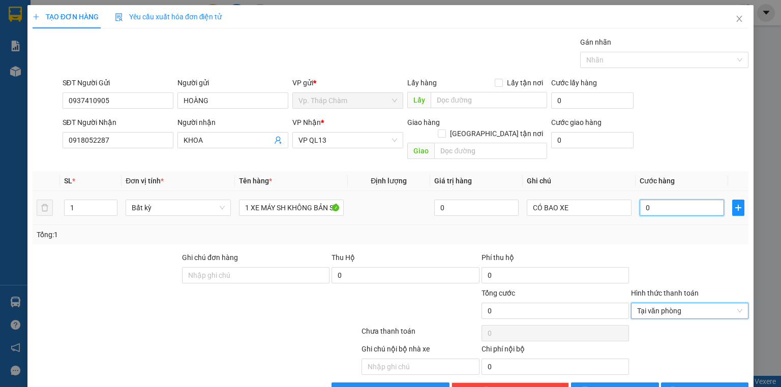
click at [666, 200] on input "0" at bounding box center [681, 208] width 84 height 16
type input "6"
type input "60"
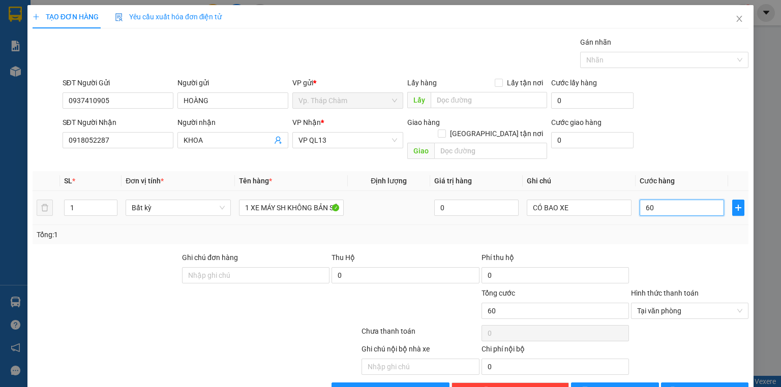
type input "600"
type input "6.000"
type input "60.000"
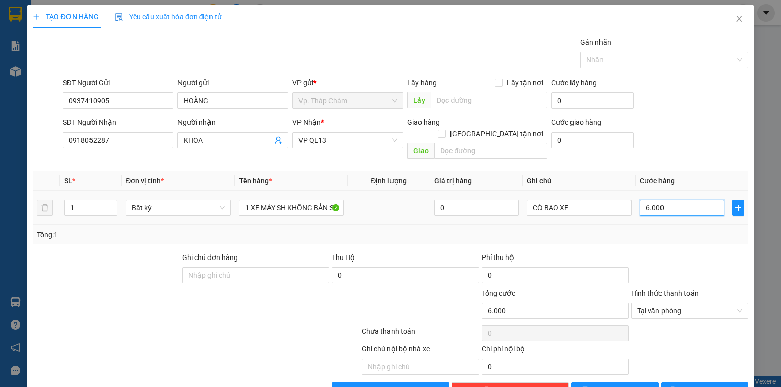
type input "60.000"
type input "600.000"
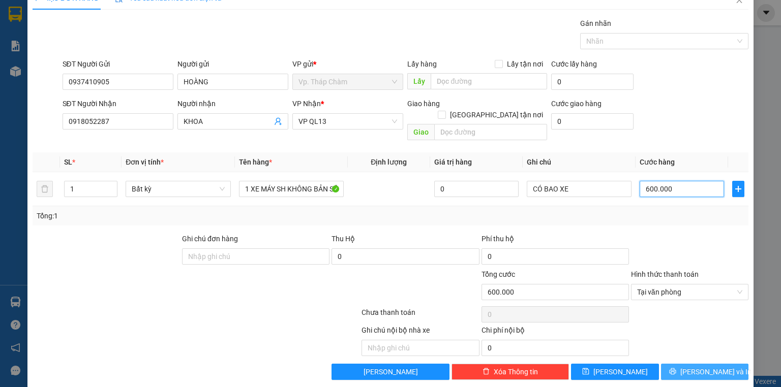
type input "600.000"
click at [703, 366] on span "Lưu và In" at bounding box center [715, 371] width 71 height 11
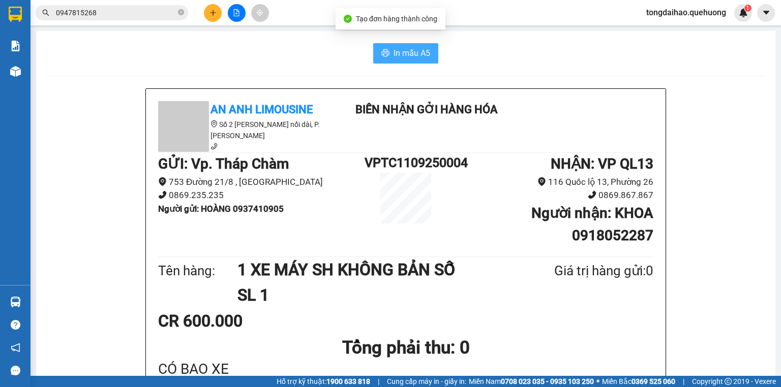
click at [397, 55] on span "In mẫu A5" at bounding box center [411, 53] width 37 height 13
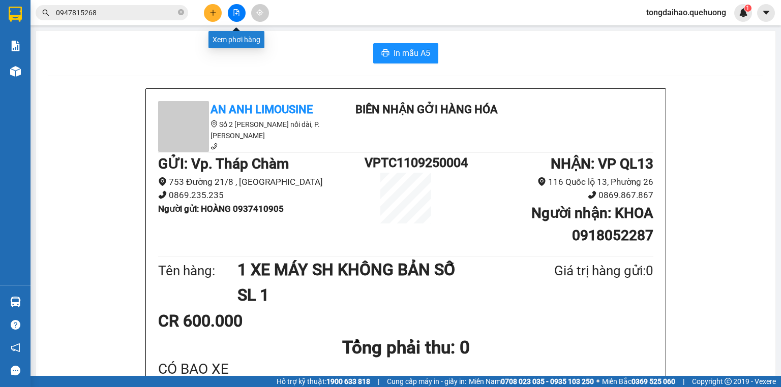
click at [239, 8] on button at bounding box center [237, 13] width 18 height 18
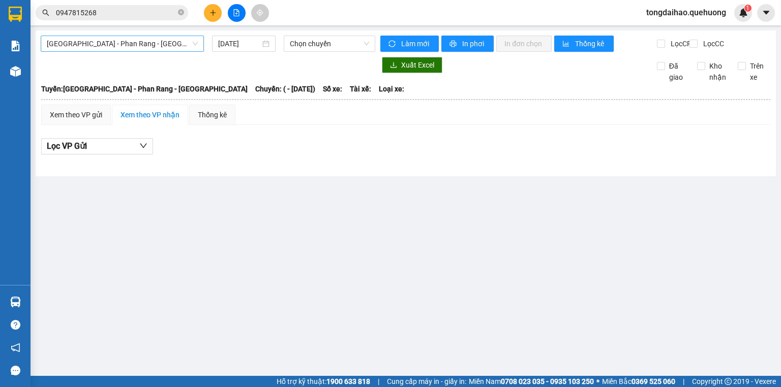
click at [140, 37] on span "Sài Gòn - Phan Rang - Ninh Sơn" at bounding box center [122, 43] width 151 height 15
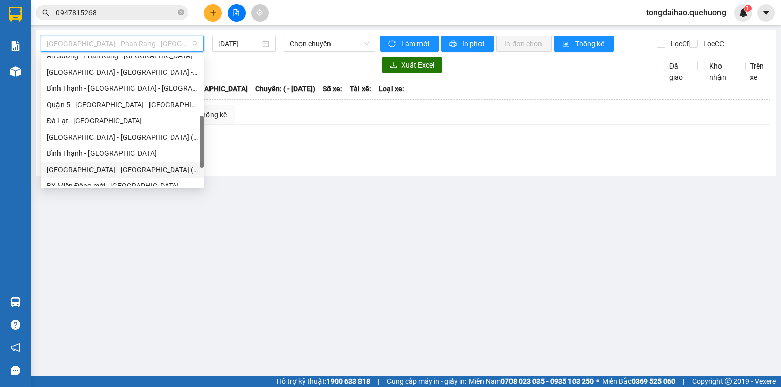
scroll to position [276, 0]
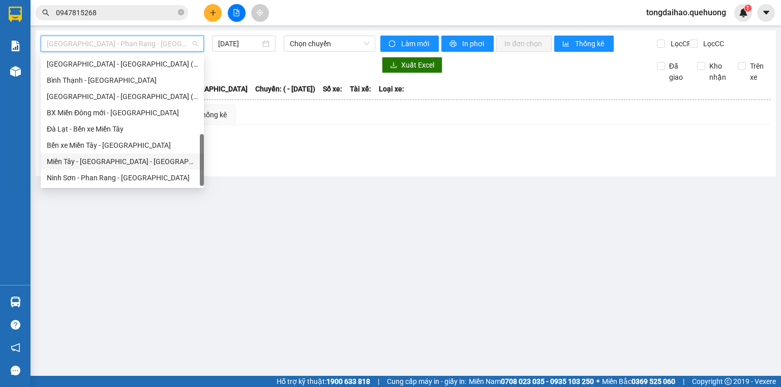
click at [119, 166] on div "Miền Tây - Phan Rang - Ninh Sơn" at bounding box center [122, 161] width 151 height 11
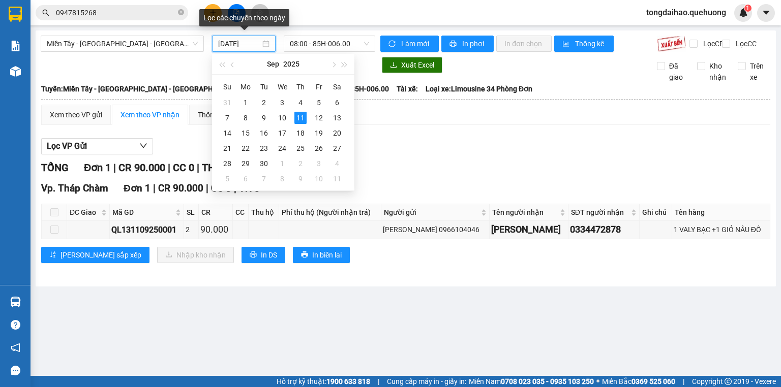
click at [246, 47] on input "11/09/2025" at bounding box center [239, 43] width 42 height 11
click at [279, 100] on div "3" at bounding box center [282, 103] width 12 height 12
type input "03/09/2025"
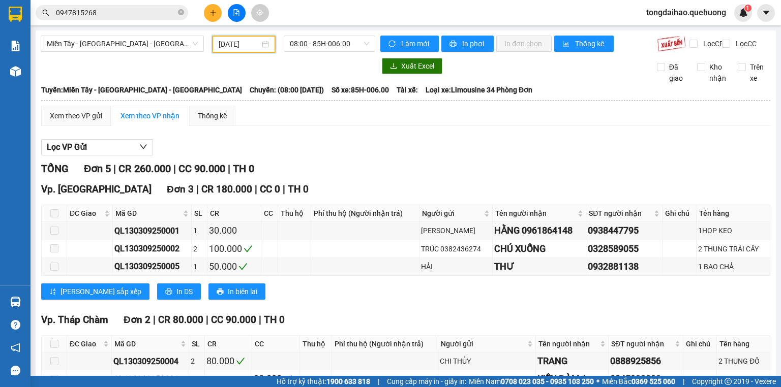
click at [354, 35] on div "Miền Tây - Phan Rang - Ninh Sơn 03/09/2025 08:00 - 85H-006.00 Làm mới In phơi I…" at bounding box center [406, 233] width 740 height 406
click at [354, 43] on span "08:00 - 85H-006.00" at bounding box center [330, 43] width 80 height 15
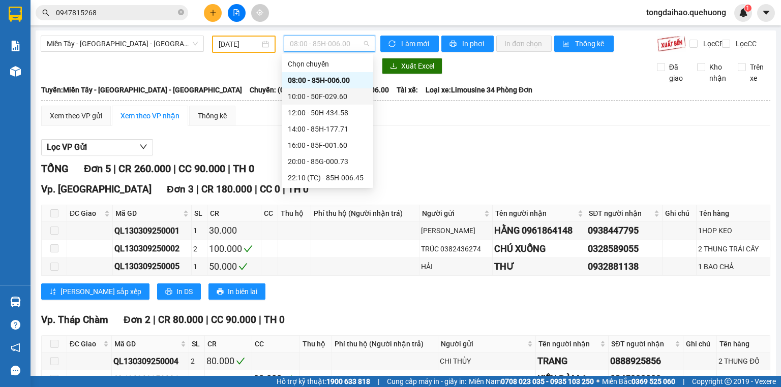
click at [337, 91] on div "10:00 - 50F-029.60" at bounding box center [327, 96] width 79 height 11
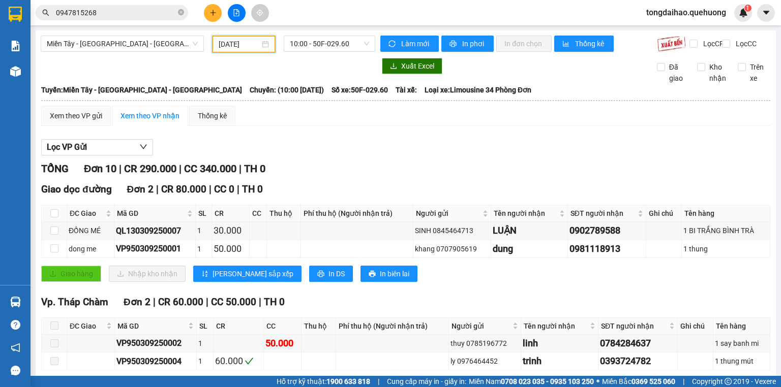
click at [241, 43] on input "03/09/2025" at bounding box center [239, 44] width 41 height 11
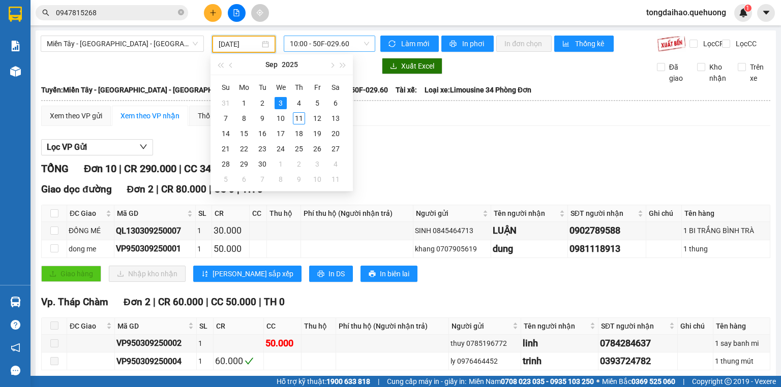
click at [322, 41] on span "10:00 - 50F-029.60" at bounding box center [330, 43] width 80 height 15
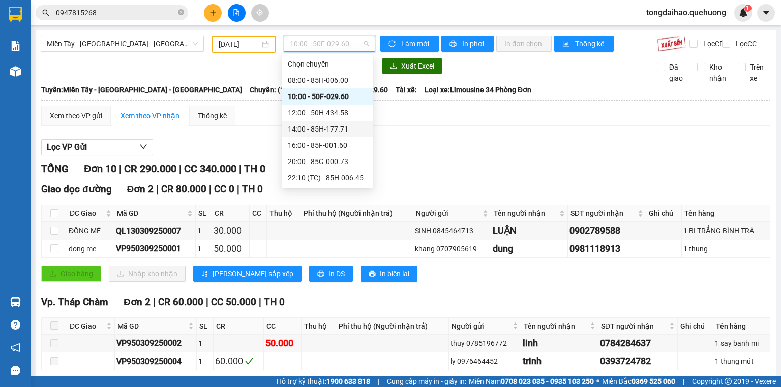
click at [307, 133] on div "14:00 - 85H-177.71" at bounding box center [327, 128] width 79 height 11
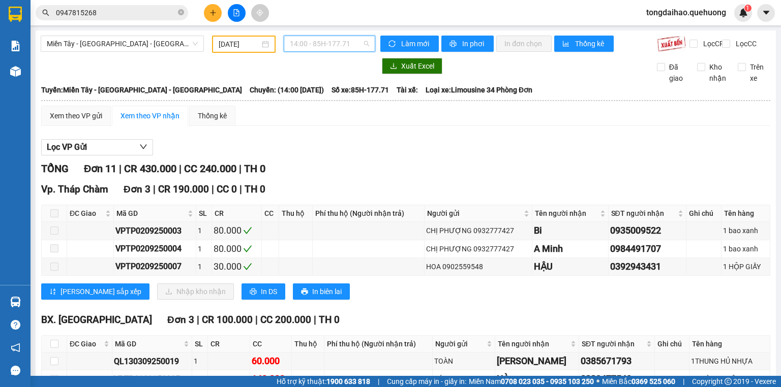
click at [326, 42] on span "14:00 - 85H-177.71" at bounding box center [330, 43] width 80 height 15
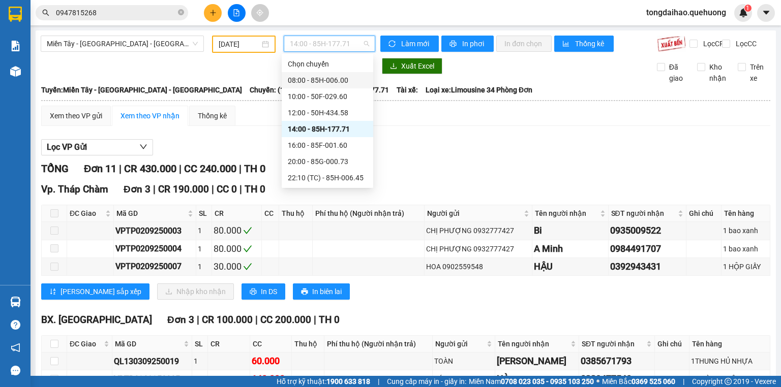
click at [319, 81] on div "08:00 - 85H-006.00" at bounding box center [327, 80] width 79 height 11
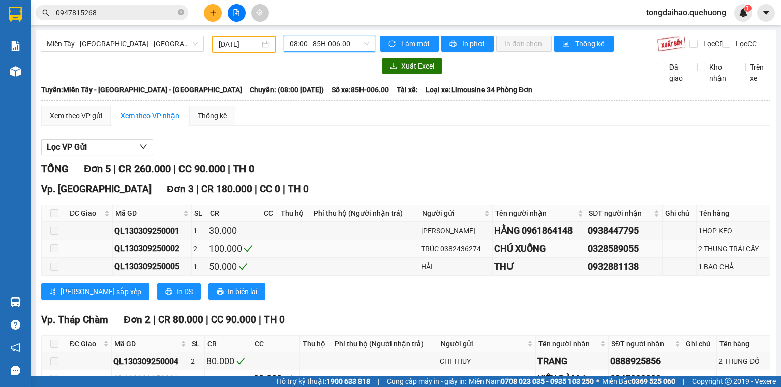
scroll to position [71, 0]
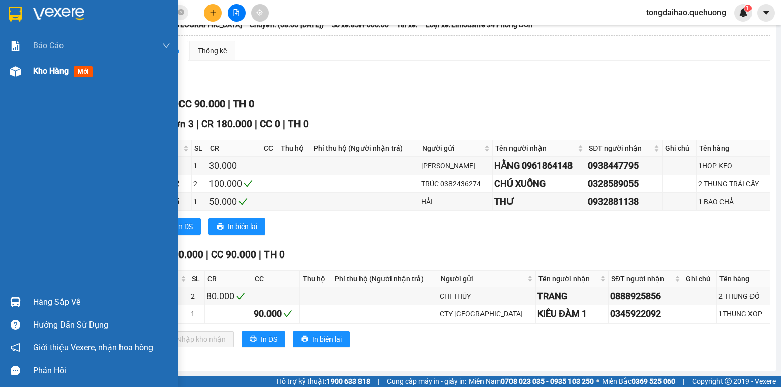
click at [50, 65] on div "Kho hàng mới" at bounding box center [65, 71] width 64 height 13
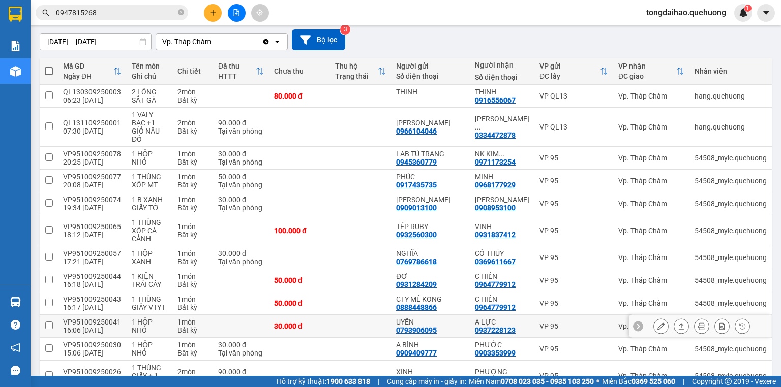
scroll to position [45, 0]
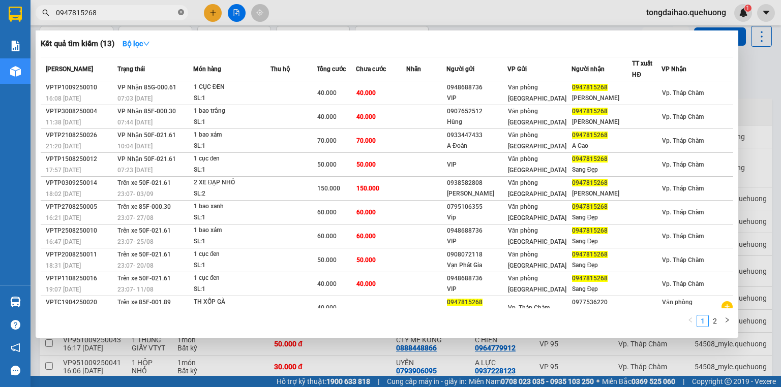
click at [178, 10] on icon "close-circle" at bounding box center [181, 12] width 6 height 6
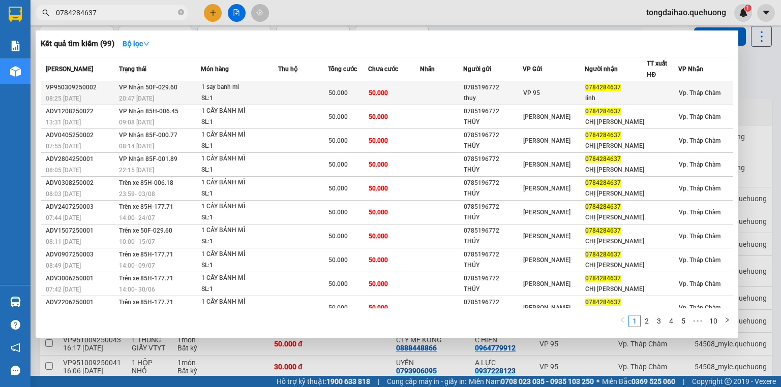
type input "0784284637"
click at [240, 95] on div "SL: 1" at bounding box center [239, 98] width 76 height 11
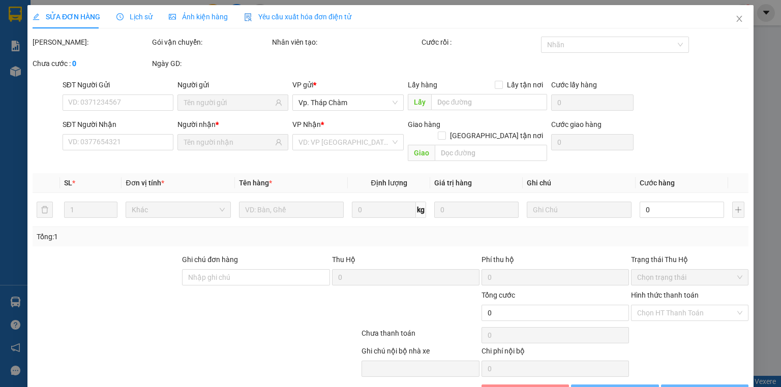
type input "0785196772"
type input "thuy"
type input "0784284637"
type input "linh"
type input "50.000"
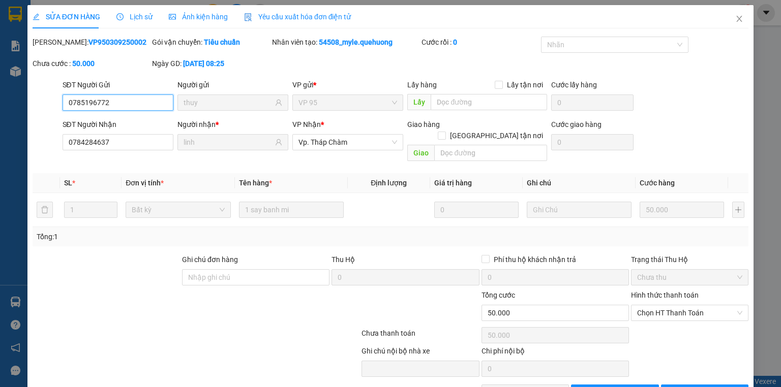
scroll to position [21, 0]
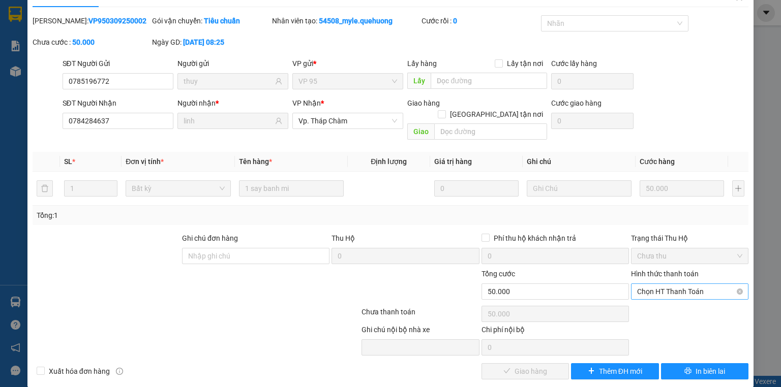
drag, startPoint x: 681, startPoint y: 269, endPoint x: 681, endPoint y: 275, distance: 6.1
click at [681, 271] on div "Hình thức thanh toán" at bounding box center [689, 275] width 117 height 15
click at [681, 284] on span "Chọn HT Thanh Toán" at bounding box center [689, 291] width 105 height 15
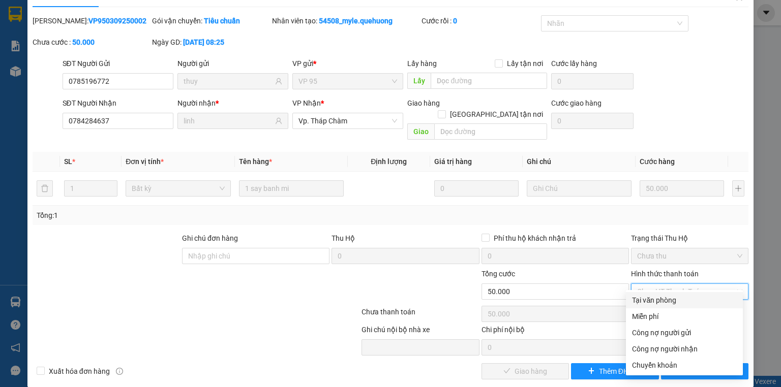
click at [662, 301] on div "Tại văn phòng" at bounding box center [684, 300] width 105 height 11
type input "0"
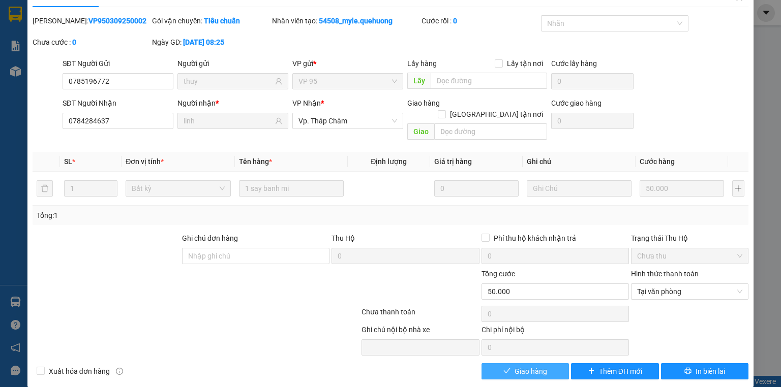
click at [517, 366] on span "Giao hàng" at bounding box center [530, 371] width 33 height 11
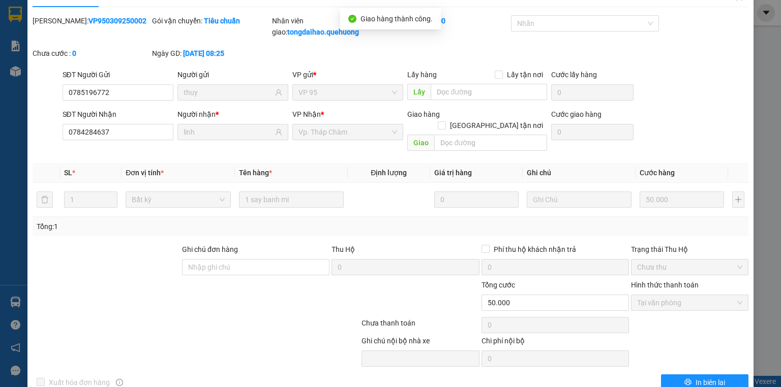
scroll to position [0, 0]
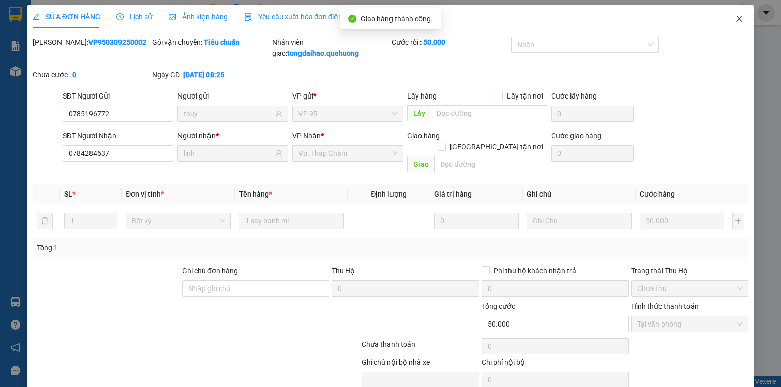
click at [735, 16] on icon "close" at bounding box center [739, 19] width 8 height 8
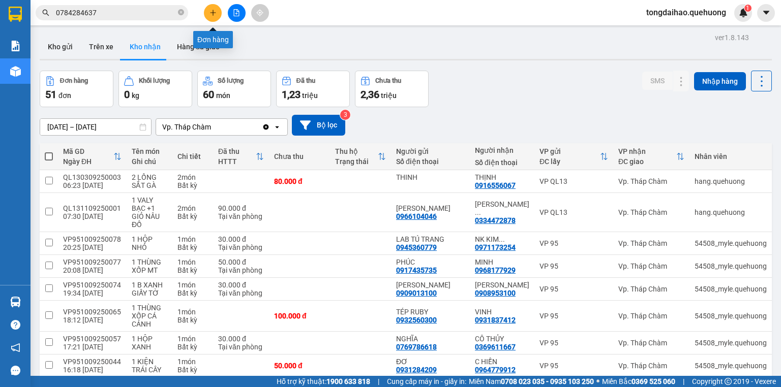
click at [208, 16] on button at bounding box center [213, 13] width 18 height 18
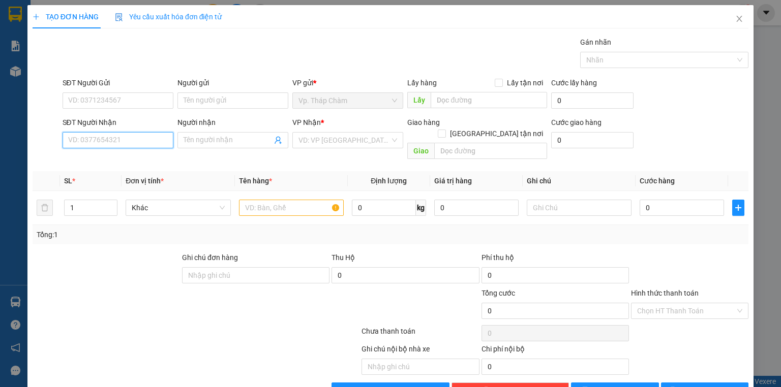
click at [124, 137] on input "SĐT Người Nhận" at bounding box center [118, 140] width 111 height 16
click at [124, 100] on input "SĐT Người Gửi" at bounding box center [118, 100] width 111 height 16
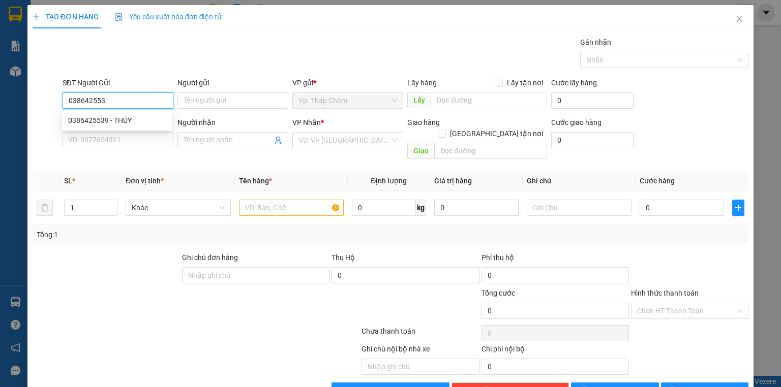
type input "0386425539"
click at [129, 120] on div "0386425539 - THÚY" at bounding box center [117, 120] width 98 height 11
type input "THÚY"
type input "0332254650"
type input "VINH"
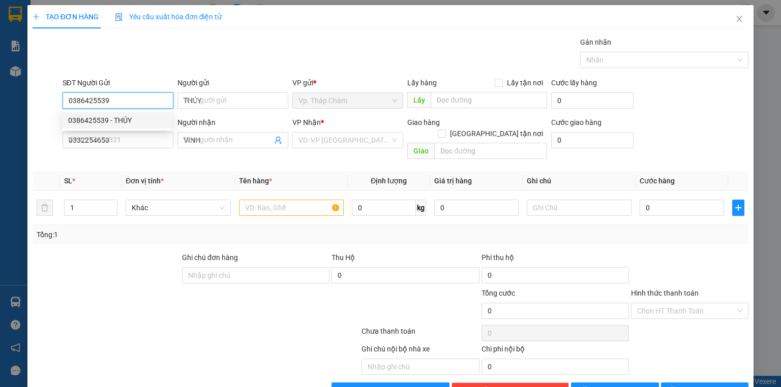
type input "120.000"
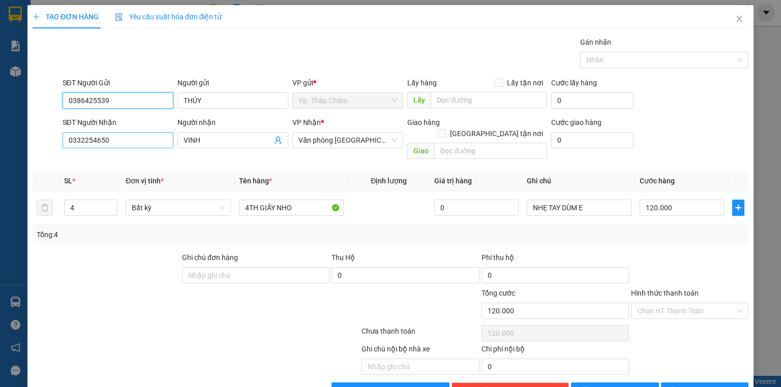
type input "0386425539"
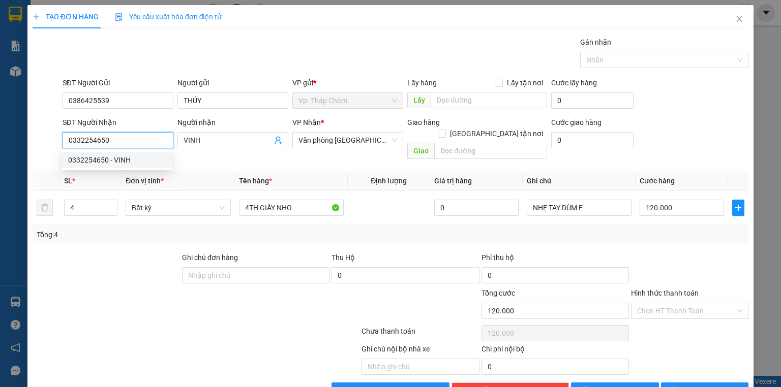
drag, startPoint x: 148, startPoint y: 140, endPoint x: 41, endPoint y: 149, distance: 108.1
click at [47, 149] on div "SĐT Người Nhận 0332254650 Người nhận VINH VP Nhận * Văn phòng Tân Phú Giao hàng…" at bounding box center [391, 140] width 718 height 47
click at [367, 138] on span "Văn [PERSON_NAME][GEOGRAPHIC_DATA][PERSON_NAME]" at bounding box center [347, 140] width 99 height 15
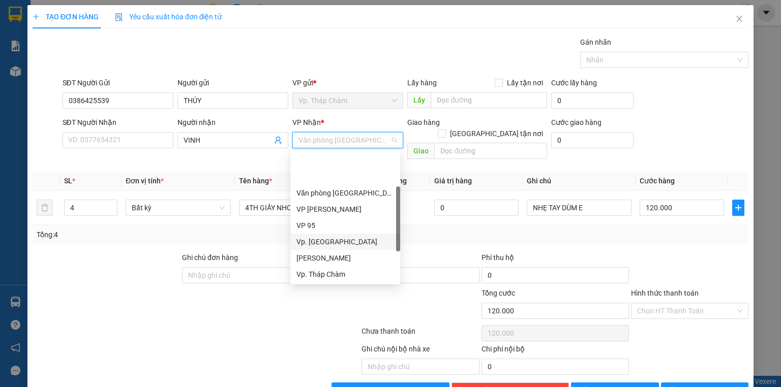
scroll to position [81, 0]
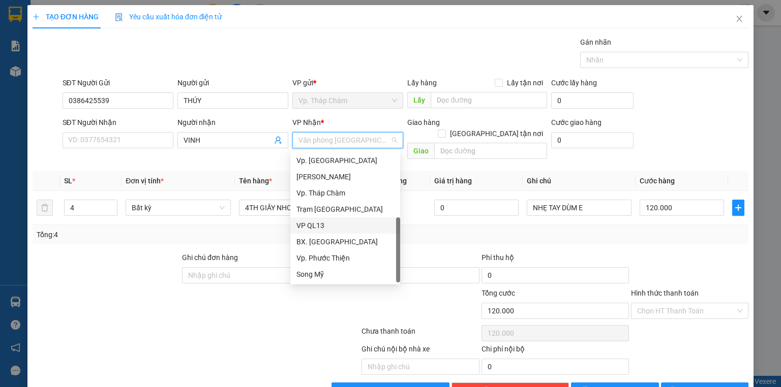
click at [335, 226] on div "VP QL13" at bounding box center [345, 225] width 98 height 11
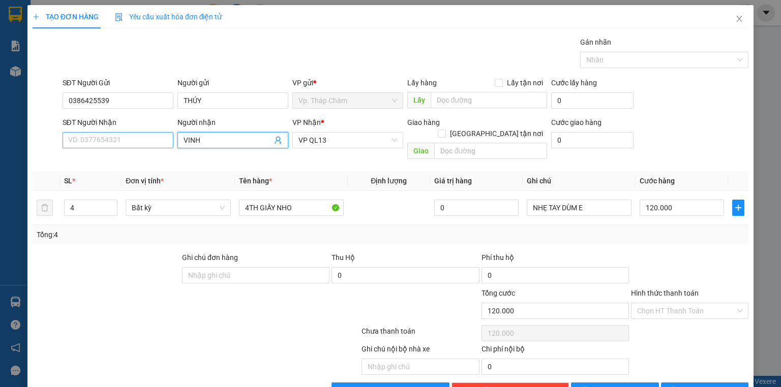
drag, startPoint x: 215, startPoint y: 140, endPoint x: 155, endPoint y: 138, distance: 60.0
click at [155, 138] on div "SĐT Người Nhận VD: 0377654321 Người nhận VINH VP Nhận * VP QL13 Giao hàng Giao …" at bounding box center [405, 140] width 690 height 47
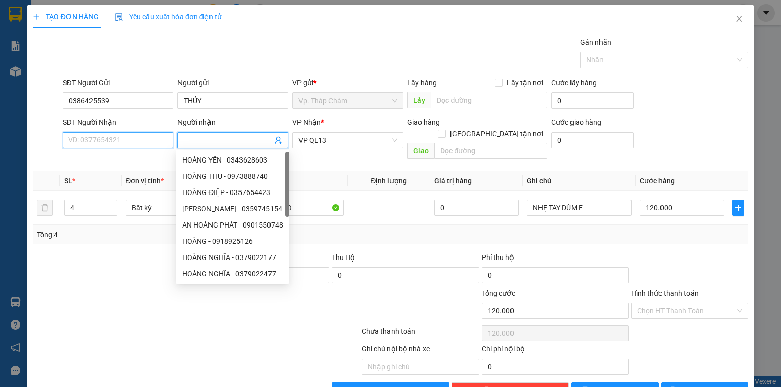
click at [103, 147] on input "SĐT Người Nhận" at bounding box center [118, 140] width 111 height 16
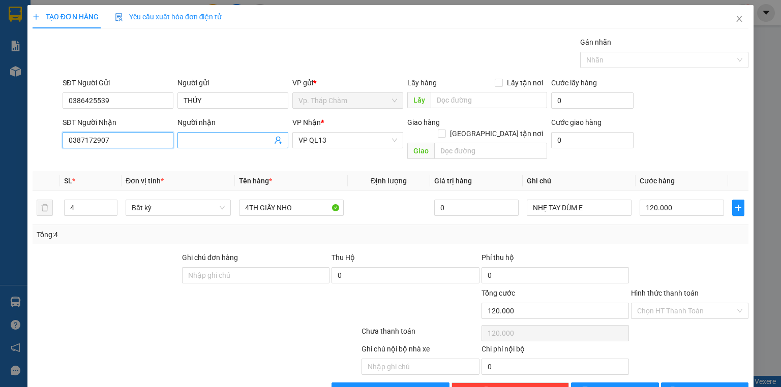
type input "0387172907"
click at [237, 141] on input "Người nhận" at bounding box center [227, 140] width 88 height 11
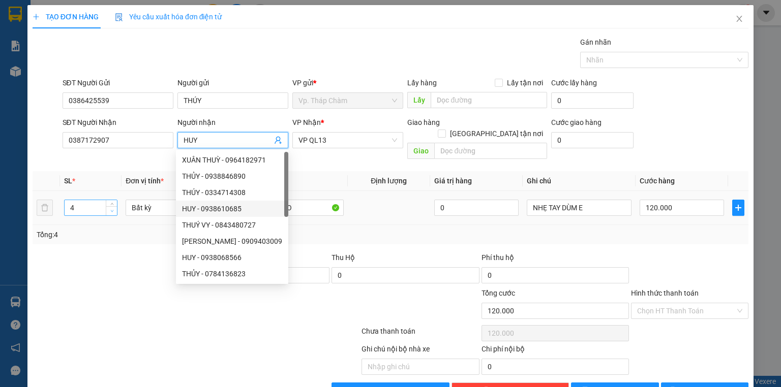
type input "HUY"
click at [113, 206] on span "Decrease Value" at bounding box center [111, 210] width 11 height 9
click at [112, 209] on icon "down" at bounding box center [112, 211] width 4 height 4
type input "1"
click at [112, 209] on icon "down" at bounding box center [112, 211] width 4 height 4
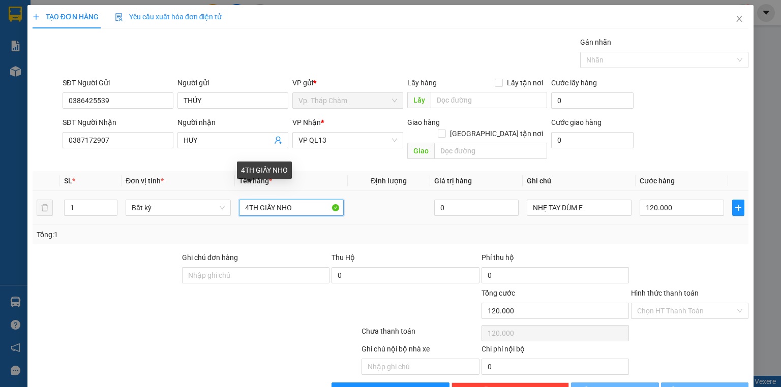
click at [310, 200] on input "4TH GIẤY NHO" at bounding box center [291, 208] width 105 height 16
type input "0"
drag, startPoint x: 234, startPoint y: 205, endPoint x: 214, endPoint y: 205, distance: 19.3
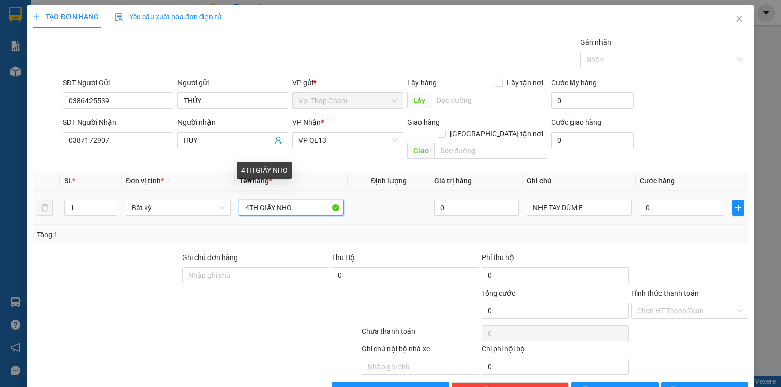
click at [214, 205] on tr "1 Bất kỳ 4TH GIẤY NHO 0 NHẸ TAY DÙM E 0" at bounding box center [390, 208] width 715 height 34
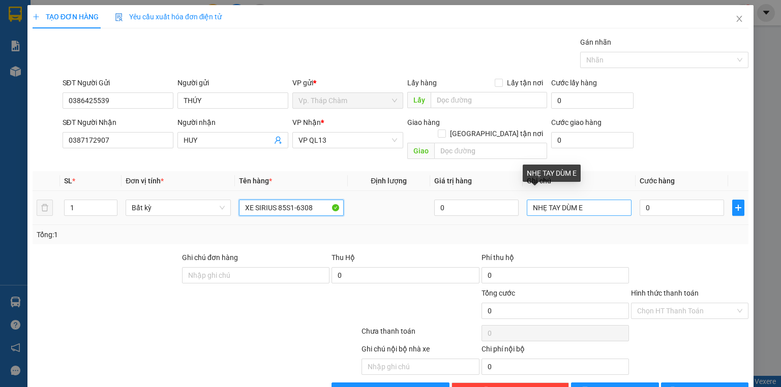
type input "XE SIRIUS 85S1-6308"
drag, startPoint x: 589, startPoint y: 193, endPoint x: 510, endPoint y: 205, distance: 80.3
click at [510, 205] on tr "1 Bất kỳ XE SIRIUS 85S1-6308 0 NHẸ TAY DÙM E 0" at bounding box center [390, 208] width 715 height 34
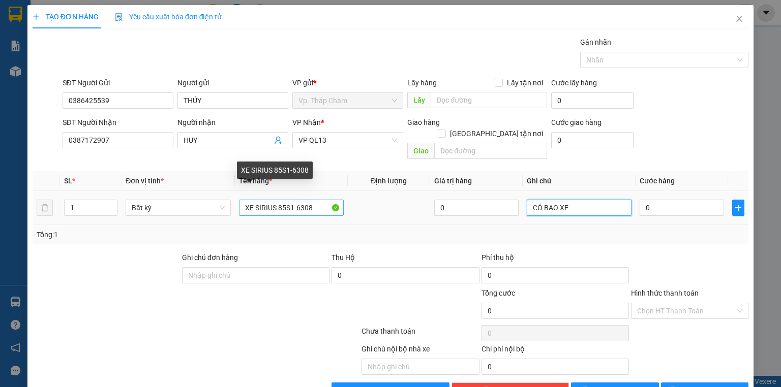
type input "CÓ BAO XE"
click at [241, 200] on input "XE SIRIUS 85S1-6308" at bounding box center [291, 208] width 105 height 16
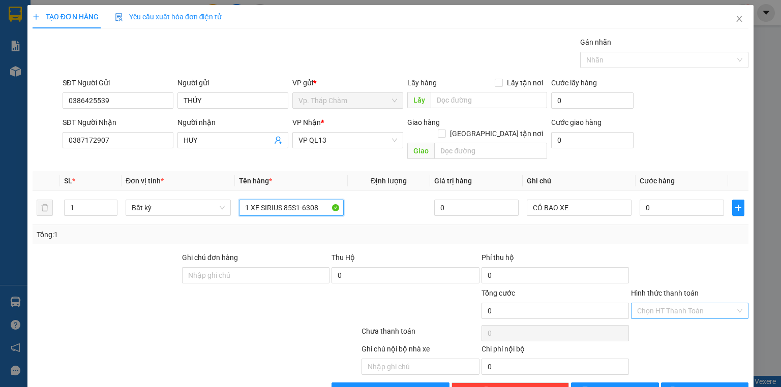
drag, startPoint x: 732, startPoint y: 299, endPoint x: 728, endPoint y: 295, distance: 6.1
click at [733, 303] on div "Chọn HT Thanh Toán" at bounding box center [689, 311] width 117 height 16
type input "1 XE SIRIUS 85S1-6308"
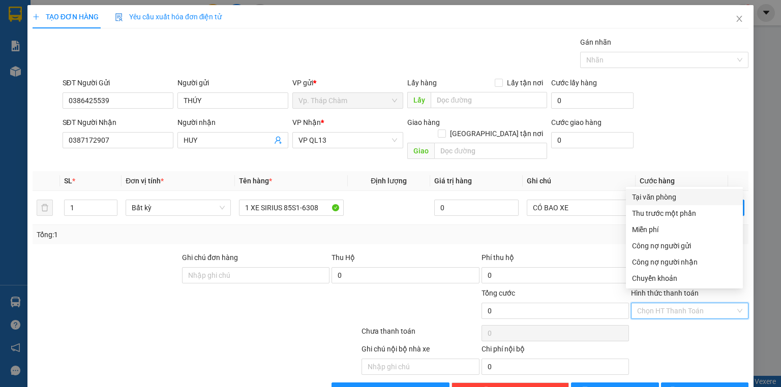
click at [653, 193] on div "Tại văn phòng" at bounding box center [684, 197] width 105 height 11
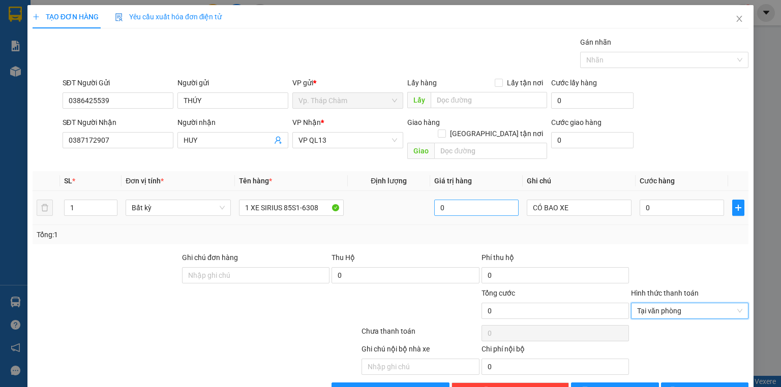
scroll to position [19, 0]
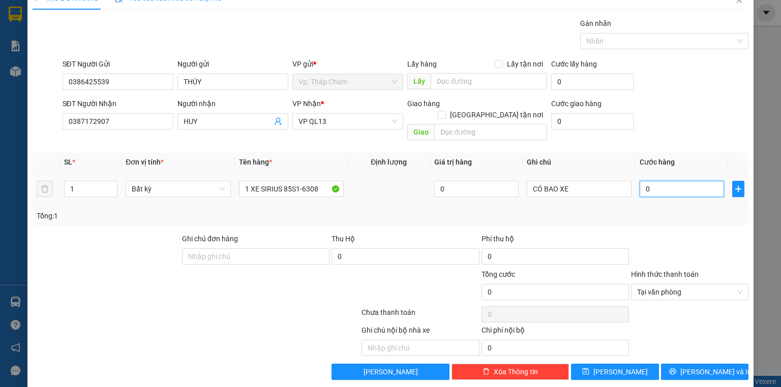
type input "3"
type input "35"
type input "350"
type input "3.500"
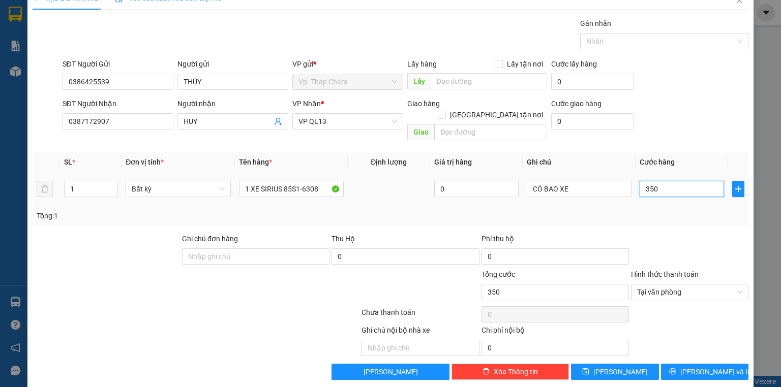
type input "3.500"
type input "35.000"
type input "350.000"
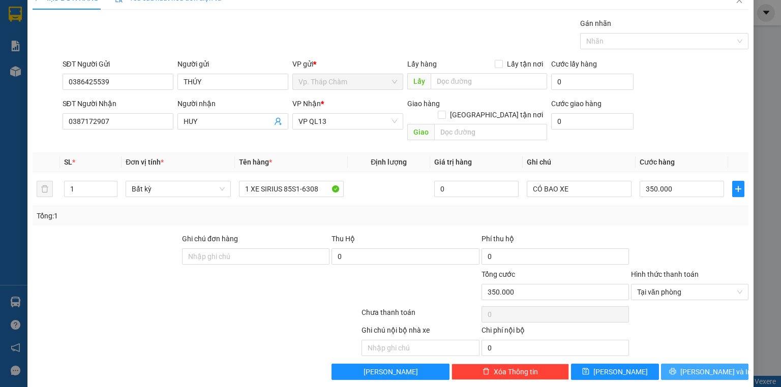
click at [702, 366] on span "Lưu và In" at bounding box center [715, 371] width 71 height 11
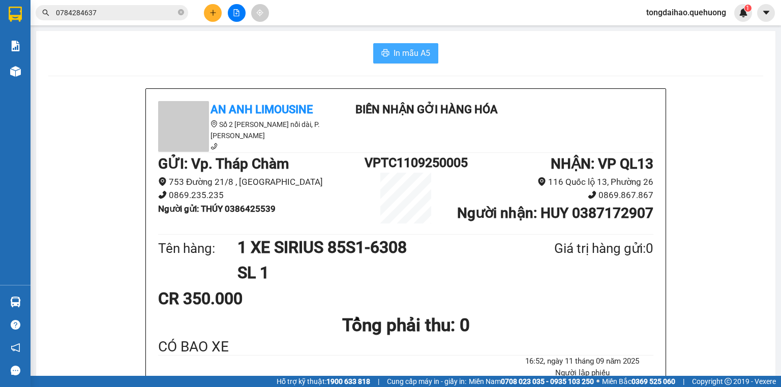
click at [406, 49] on span "In mẫu A5" at bounding box center [411, 53] width 37 height 13
click at [213, 12] on icon "plus" at bounding box center [212, 12] width 7 height 7
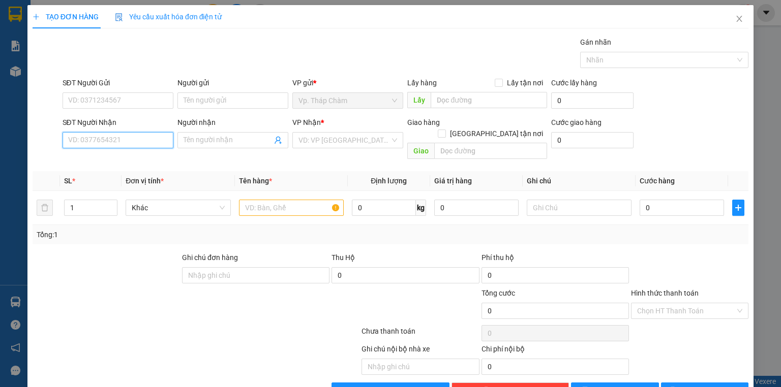
click at [118, 144] on input "SĐT Người Nhận" at bounding box center [118, 140] width 111 height 16
click at [130, 143] on input "0918106486" at bounding box center [118, 140] width 111 height 16
click at [128, 140] on input "0918106486" at bounding box center [118, 140] width 111 height 16
type input "0918106486"
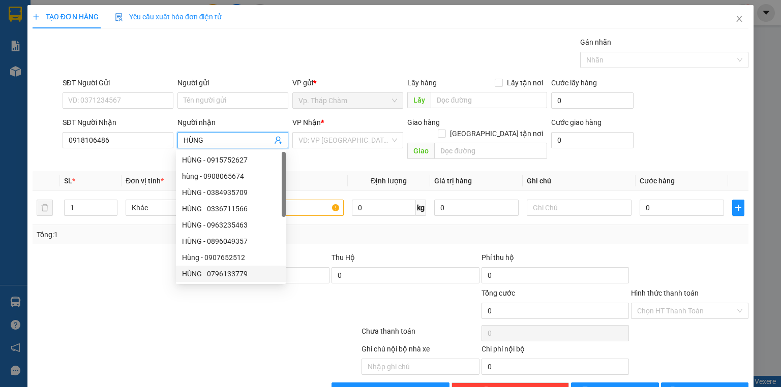
type input "HÙNG"
click at [229, 326] on div at bounding box center [196, 333] width 329 height 20
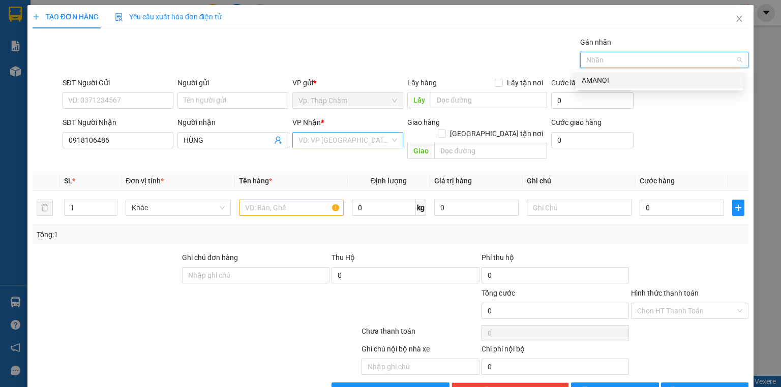
click at [361, 148] on div "VD: VP [GEOGRAPHIC_DATA]" at bounding box center [347, 140] width 111 height 16
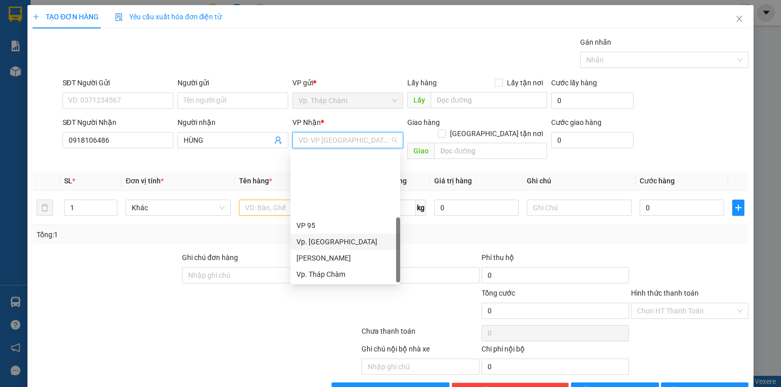
scroll to position [81, 0]
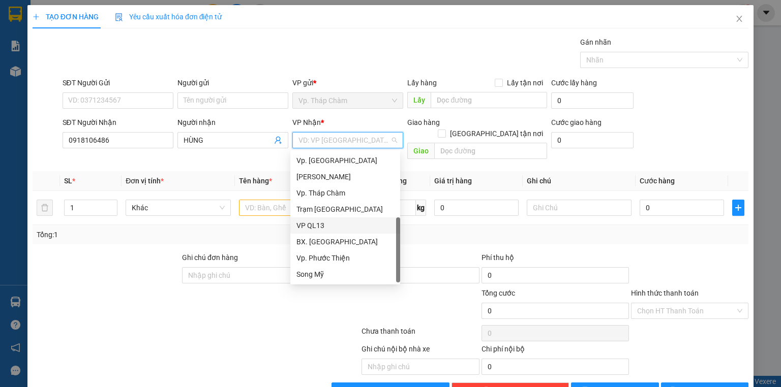
click at [329, 226] on div "VP QL13" at bounding box center [345, 225] width 98 height 11
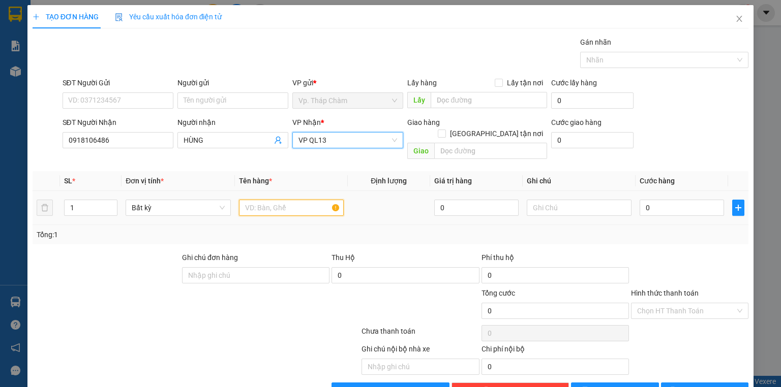
click at [262, 200] on input "text" at bounding box center [291, 208] width 105 height 16
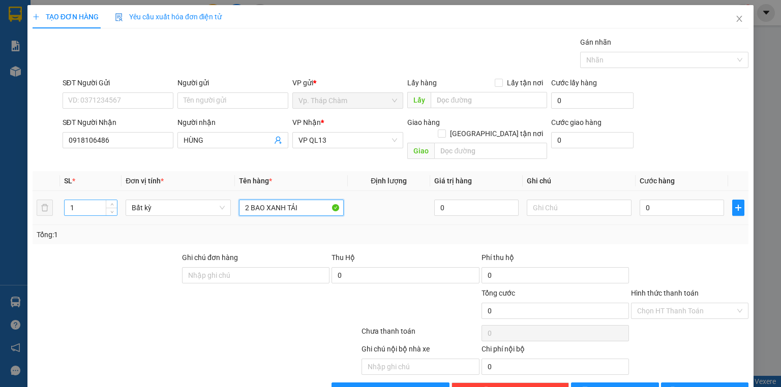
type input "2 BAO XANH TẢI"
drag, startPoint x: 80, startPoint y: 196, endPoint x: 67, endPoint y: 195, distance: 12.7
click at [67, 200] on input "1" at bounding box center [91, 207] width 52 height 15
type input "2"
click at [650, 200] on input "0" at bounding box center [681, 208] width 84 height 16
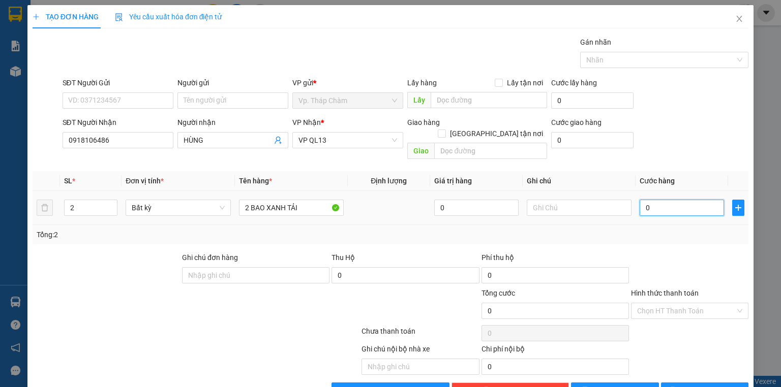
type input "3"
type input "30"
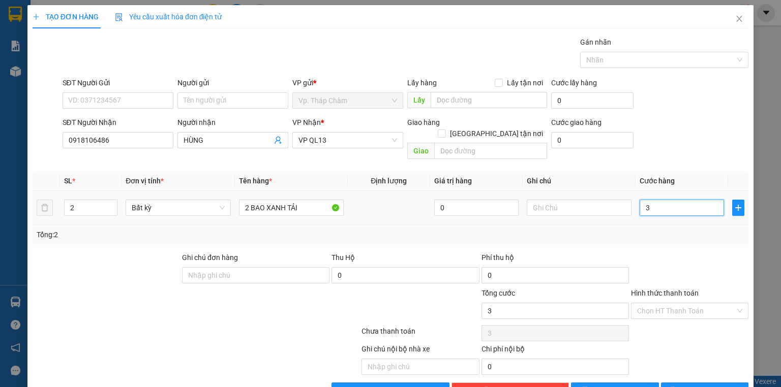
type input "30"
type input "300"
type input "3.000"
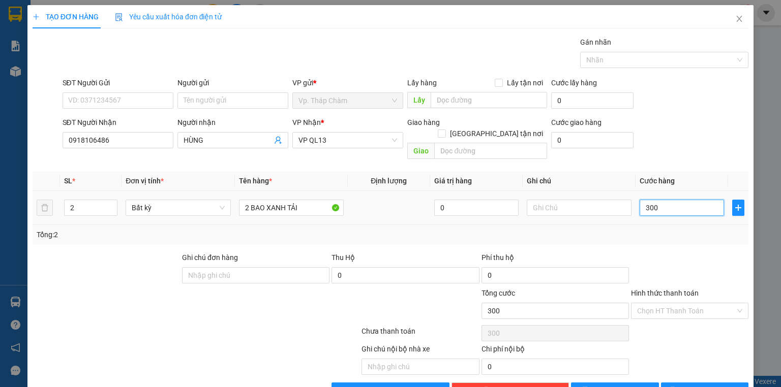
type input "3.000"
type input "30.000"
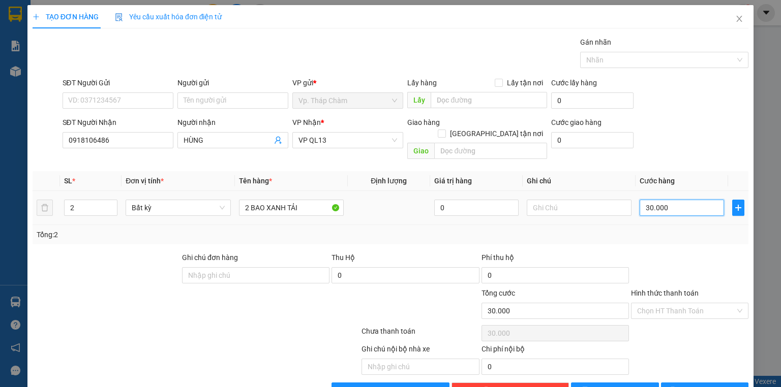
type input "300.000"
click at [116, 100] on input "SĐT Người Gửi" at bounding box center [118, 100] width 111 height 16
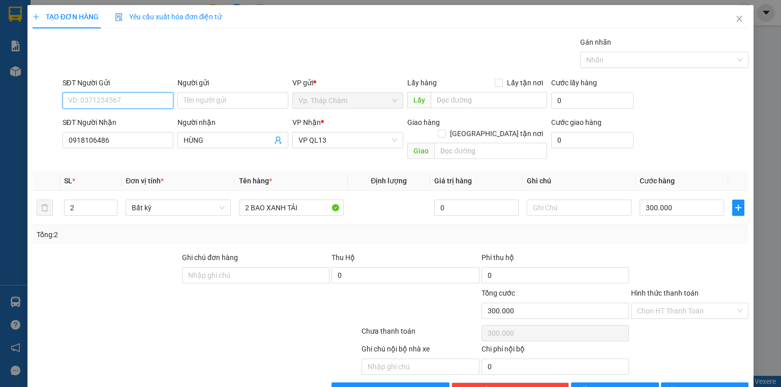
type input "0"
click at [210, 104] on input "Người gửi" at bounding box center [232, 100] width 111 height 16
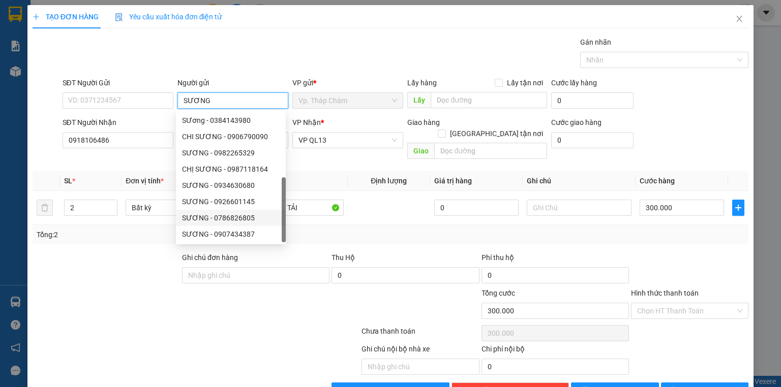
scroll to position [0, 0]
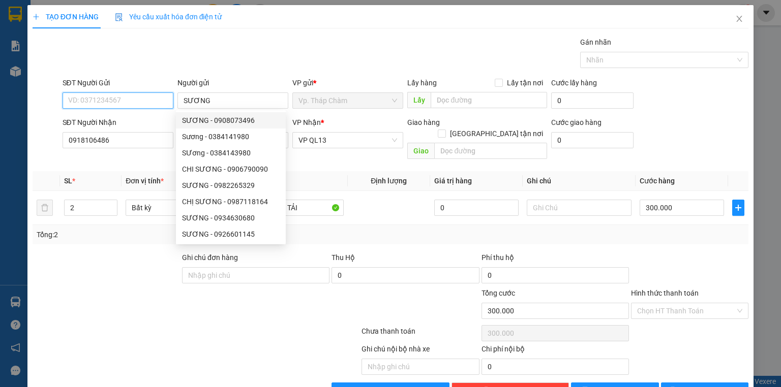
click at [119, 98] on input "SĐT Người Gửi" at bounding box center [118, 100] width 111 height 16
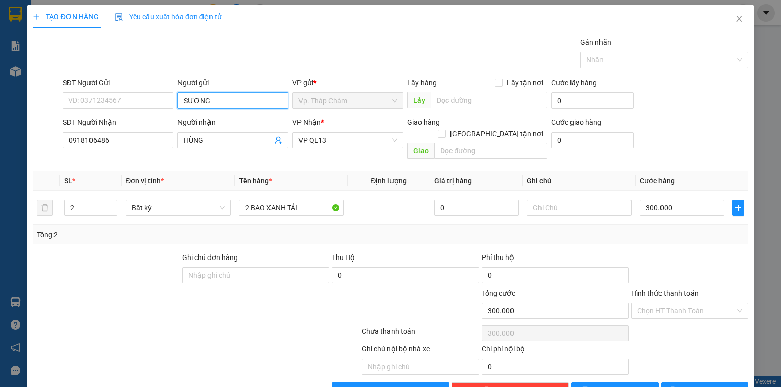
click at [220, 101] on input "SƯƠNG" at bounding box center [232, 100] width 111 height 16
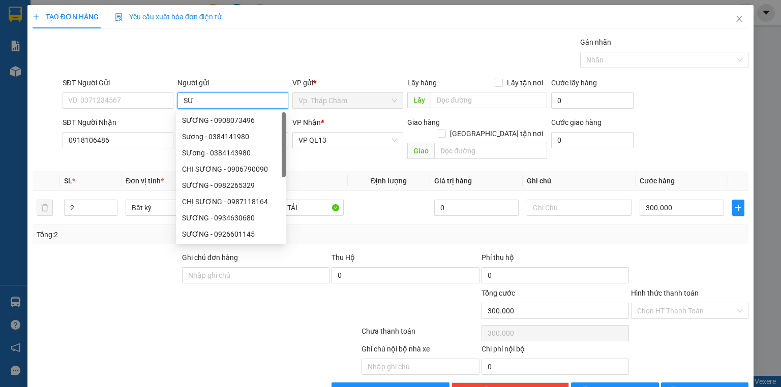
type input "S"
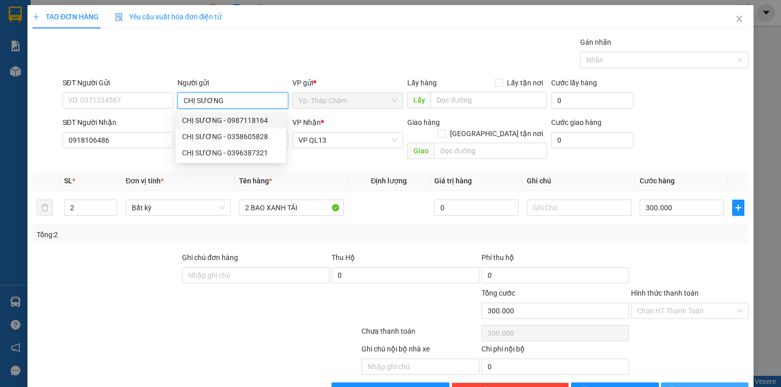
type input "CHỊ SƯƠNG"
click at [708, 385] on span "Lưu và In" at bounding box center [715, 390] width 71 height 11
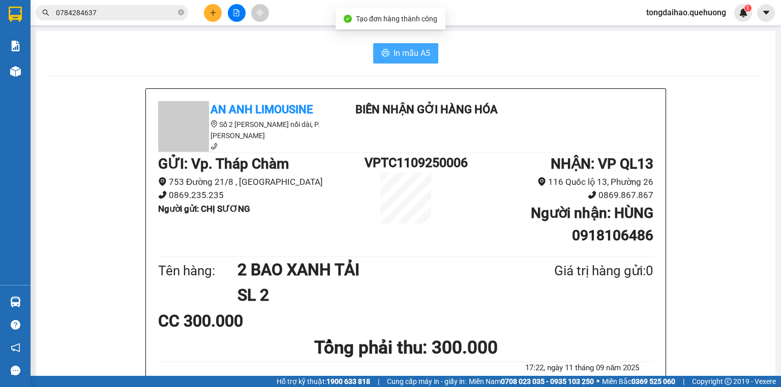
click at [407, 53] on span "In mẫu A5" at bounding box center [411, 53] width 37 height 13
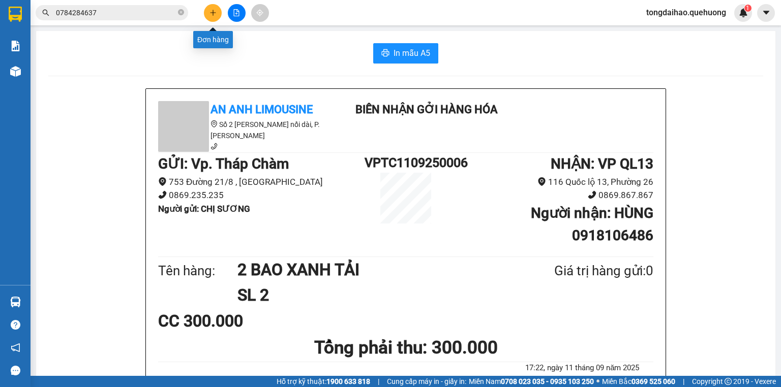
click at [214, 12] on icon "plus" at bounding box center [212, 12] width 7 height 7
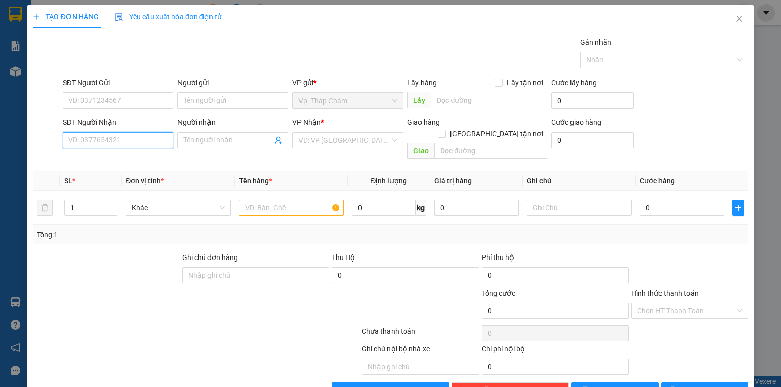
click at [124, 142] on input "SĐT Người Nhận" at bounding box center [118, 140] width 111 height 16
click at [103, 144] on input "09373498980" at bounding box center [118, 140] width 111 height 16
type input "0937349880"
click at [102, 160] on div "0937349880 - CHI" at bounding box center [117, 159] width 98 height 11
type input "CHI"
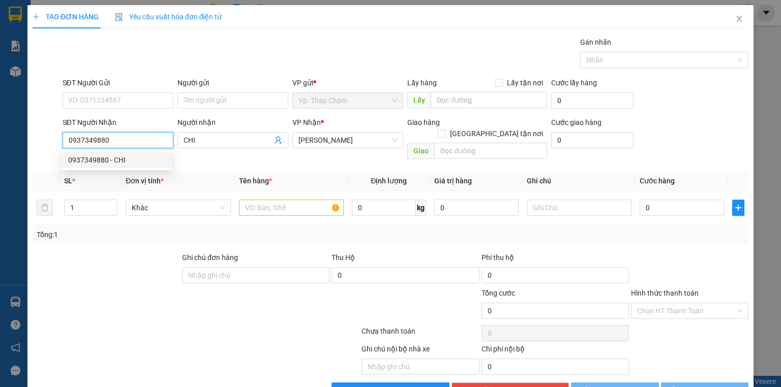
type input "40.000"
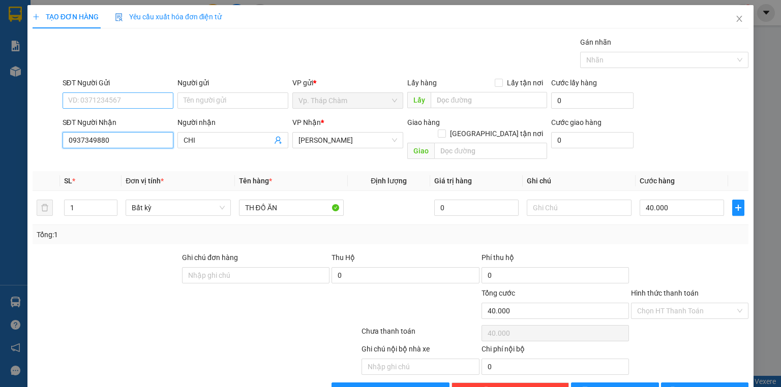
type input "0937349880"
click at [144, 103] on input "SĐT Người Gửi" at bounding box center [118, 100] width 111 height 16
click at [133, 122] on div "0932008138 - NHI" at bounding box center [117, 120] width 98 height 11
type input "0932008138"
type input "NHI"
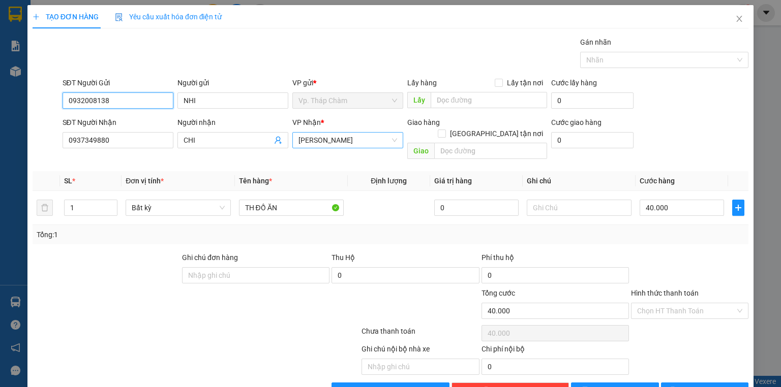
click at [354, 142] on span "[PERSON_NAME]" at bounding box center [347, 140] width 99 height 15
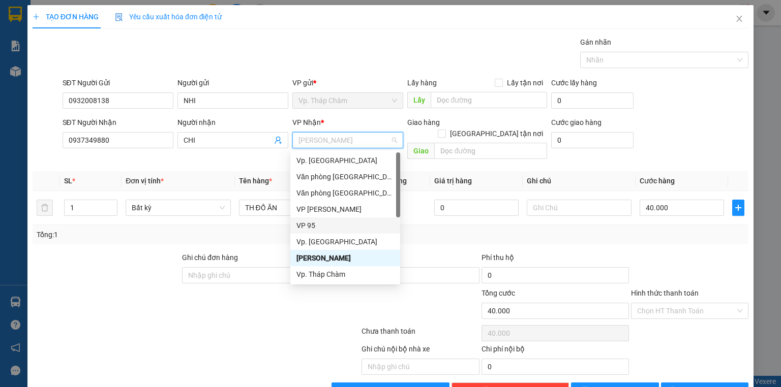
click at [339, 230] on div "VP 95" at bounding box center [345, 225] width 98 height 11
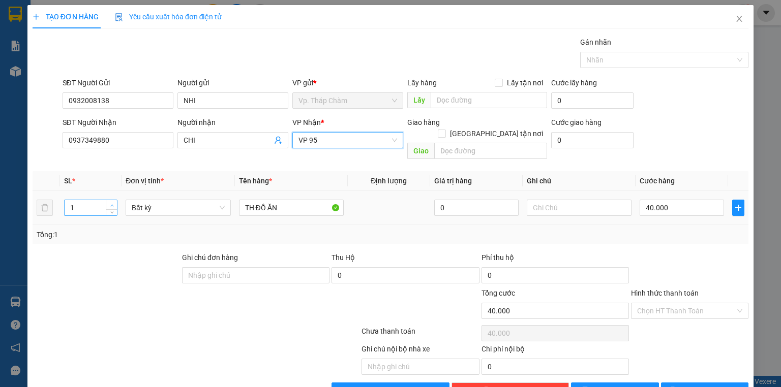
type input "2"
click at [114, 200] on span "Increase Value" at bounding box center [111, 204] width 11 height 9
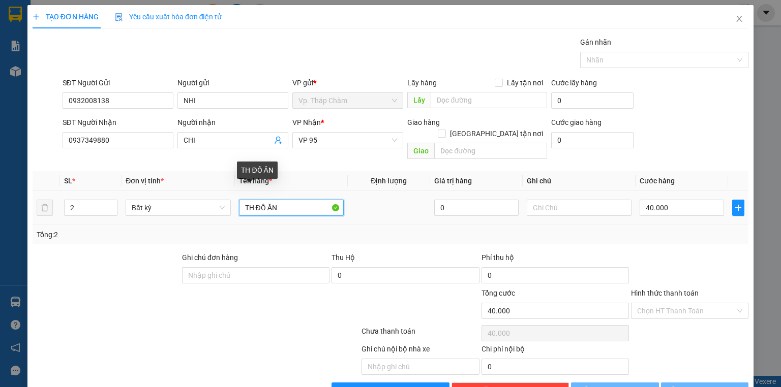
click at [292, 200] on input "TH ĐỒ ĂN" at bounding box center [291, 208] width 105 height 16
type input "0"
type input "TH XỐP+TH GIẤY"
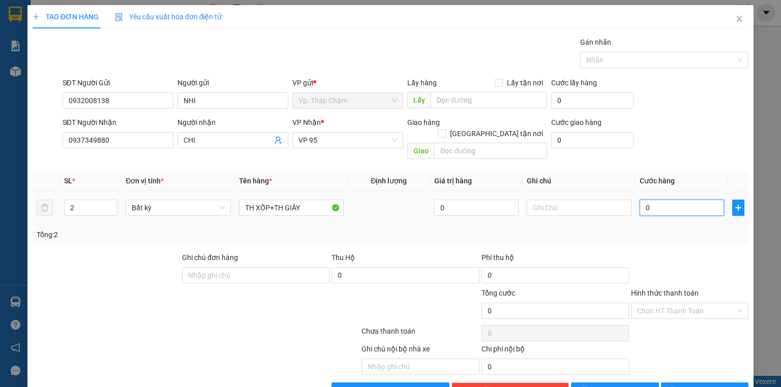
click at [680, 200] on input "0" at bounding box center [681, 208] width 84 height 16
type input "8"
type input "80"
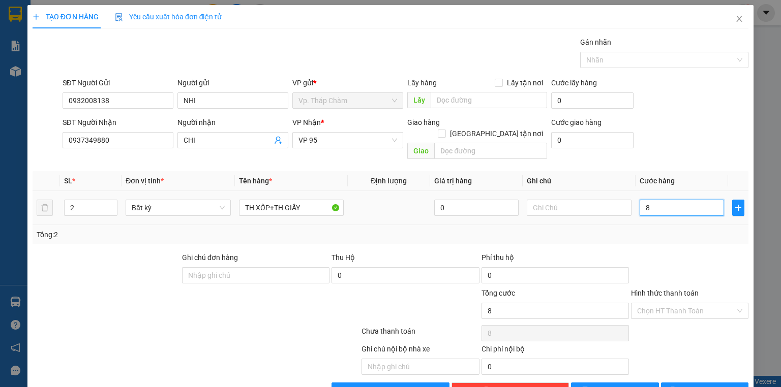
type input "80"
type input "80.000"
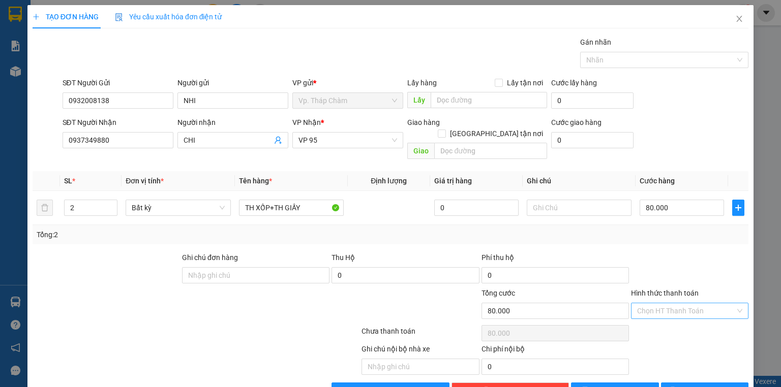
click at [664, 303] on input "Hình thức thanh toán" at bounding box center [686, 310] width 98 height 15
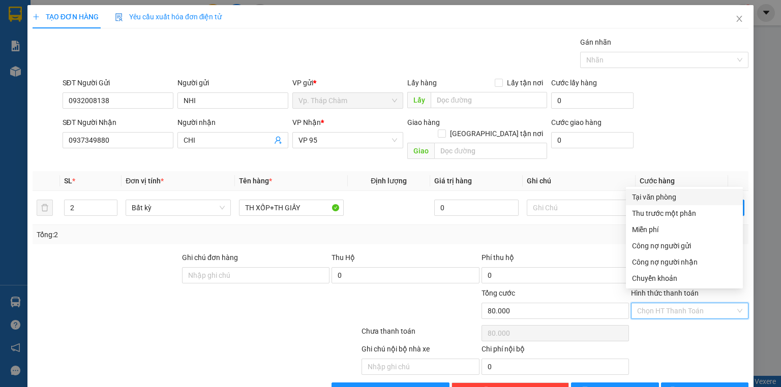
click at [671, 194] on div "Tại văn phòng" at bounding box center [684, 197] width 105 height 11
type input "0"
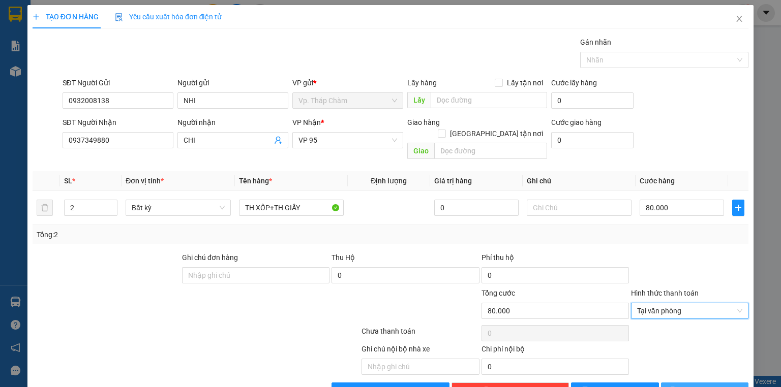
click at [686, 383] on button "Lưu và In" at bounding box center [705, 391] width 88 height 16
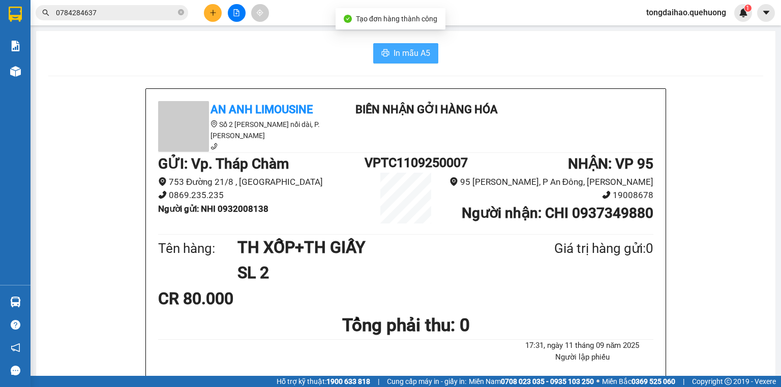
click at [384, 51] on icon "printer" at bounding box center [385, 53] width 8 height 8
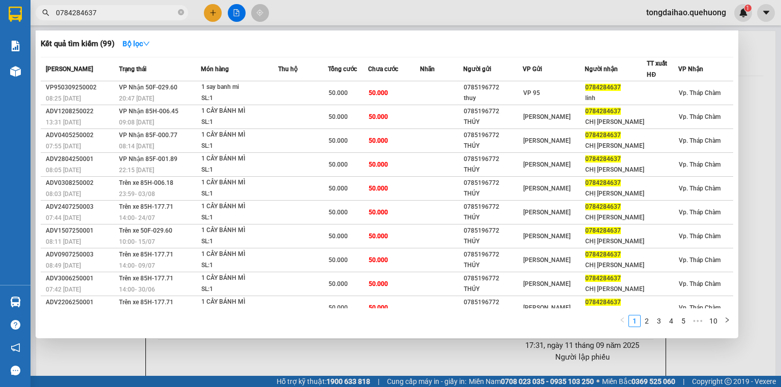
click at [183, 13] on icon "close-circle" at bounding box center [181, 12] width 6 height 6
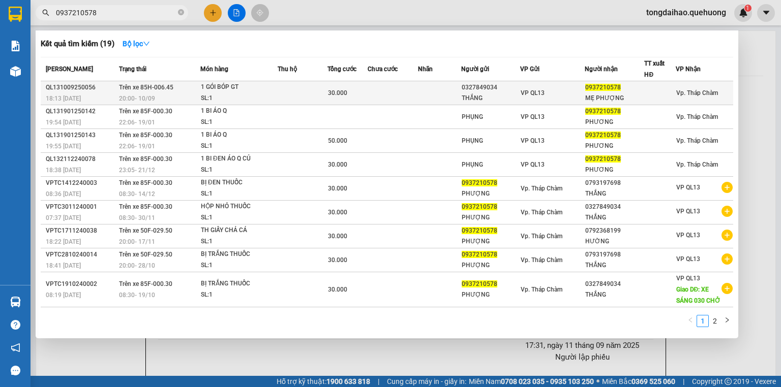
type input "0937210578"
click at [226, 91] on div "1 GÓI BÓP GT" at bounding box center [239, 87] width 76 height 11
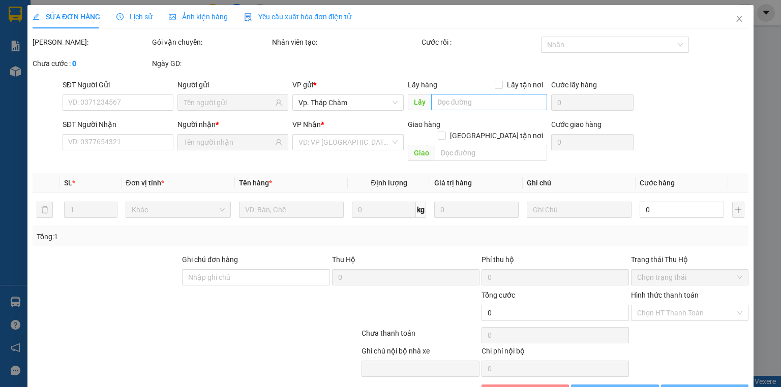
type input "0327849034"
type input "THẮNG"
type input "0937210578"
type input "MẸ PHƯỢNG"
type input "30.000"
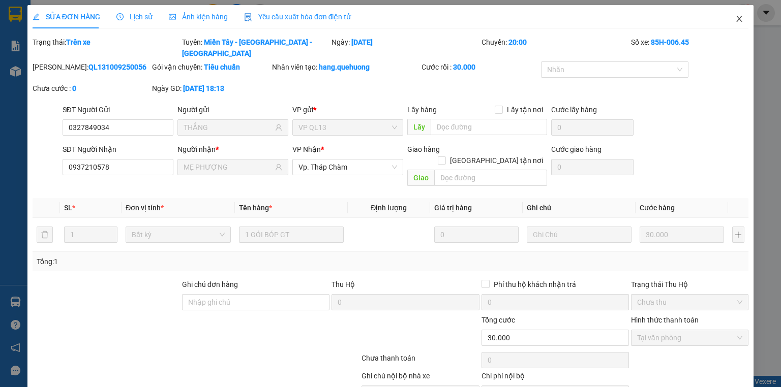
click at [735, 18] on icon "close" at bounding box center [739, 19] width 8 height 8
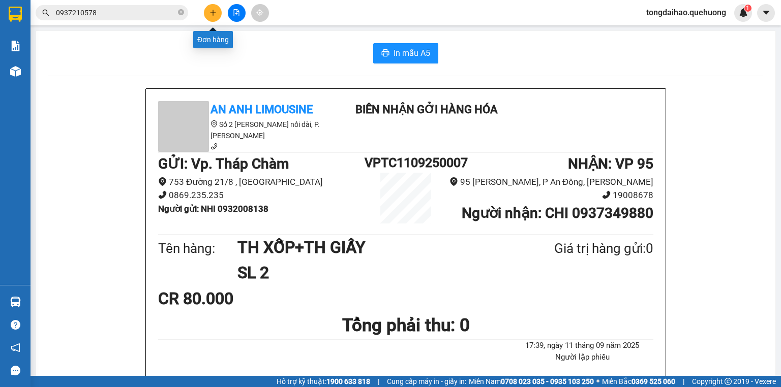
click at [215, 10] on icon "plus" at bounding box center [212, 12] width 7 height 7
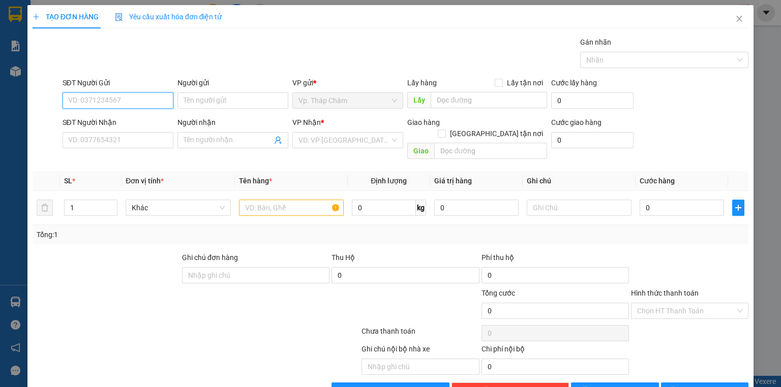
click at [110, 99] on input "SĐT Người Gửi" at bounding box center [118, 100] width 111 height 16
type input "0908303049"
click at [129, 120] on div "0908303049 - LÂM" at bounding box center [117, 120] width 98 height 11
type input "LÂM"
type input "0338362242"
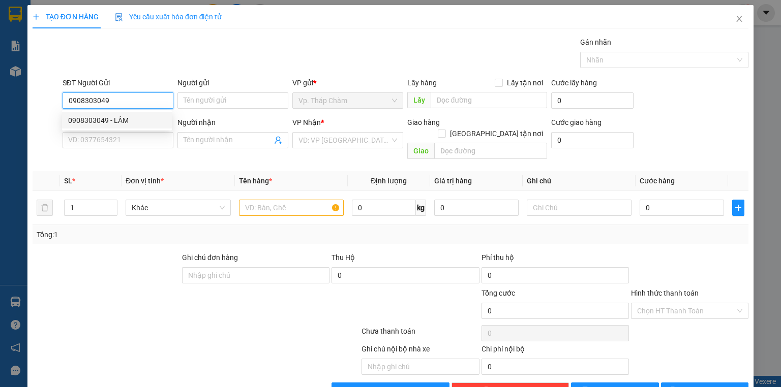
type input "HOAN"
type input "30.000"
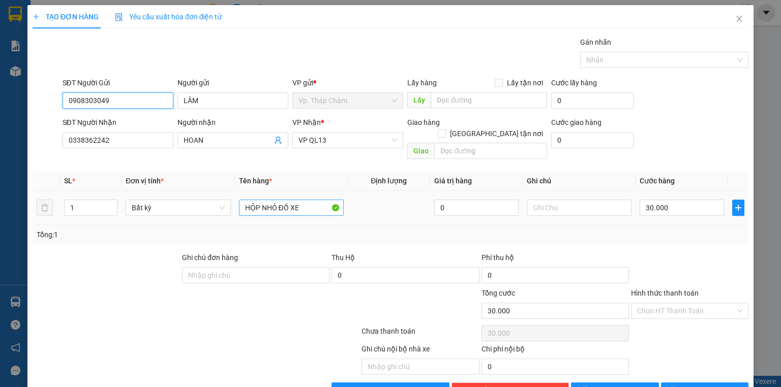
type input "0908303049"
click at [304, 200] on input "HỘP NHỎ ĐỒ XE" at bounding box center [291, 208] width 105 height 16
type input "H"
type input "1 THÙNG XỐP ĐỒ ĂN"
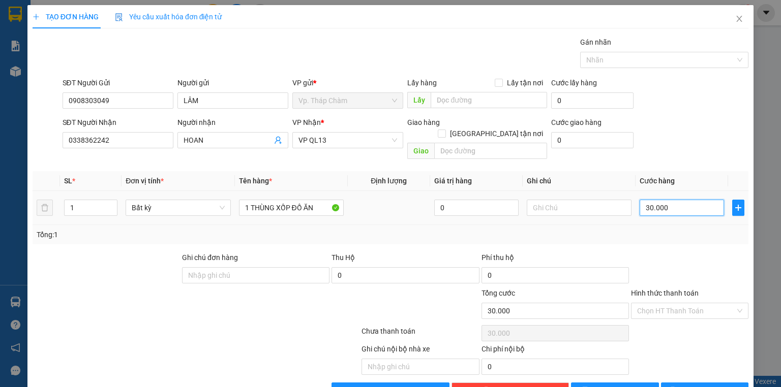
type input "4"
type input "40"
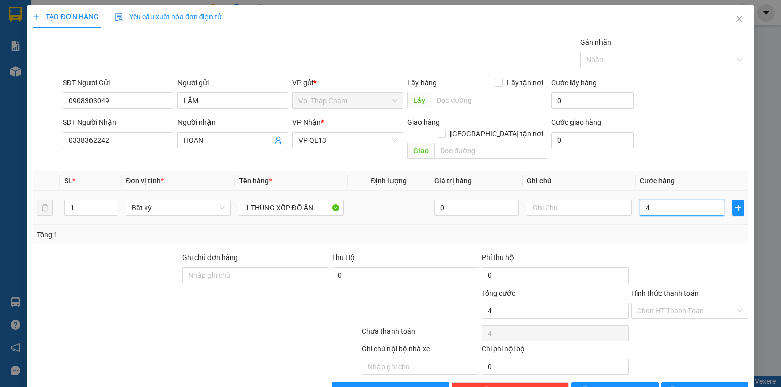
type input "40"
type input "400"
type input "4.000"
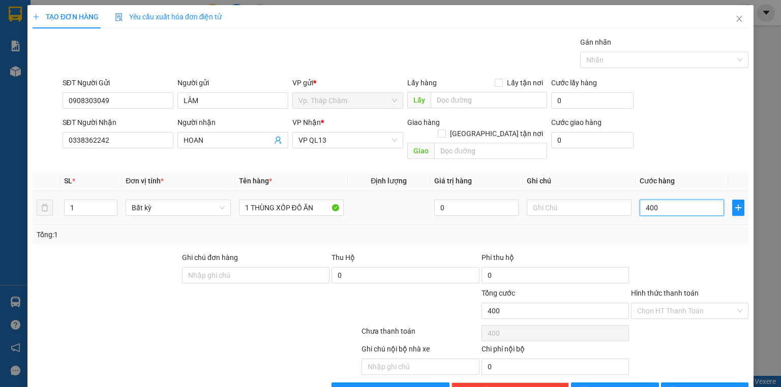
type input "4.000"
type input "40.000"
click at [736, 303] on div "Chọn HT Thanh Toán" at bounding box center [689, 311] width 117 height 16
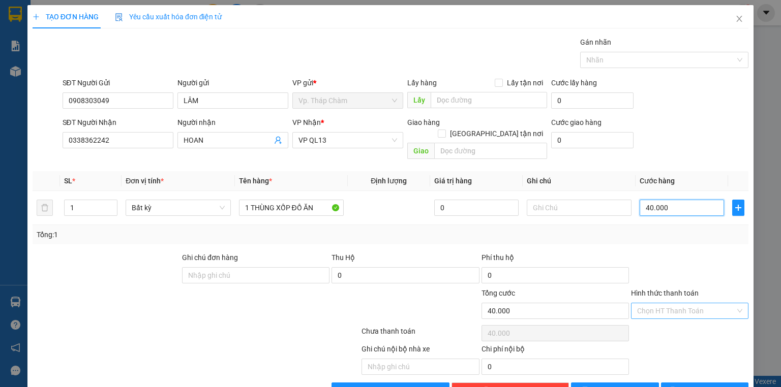
type input "40.000"
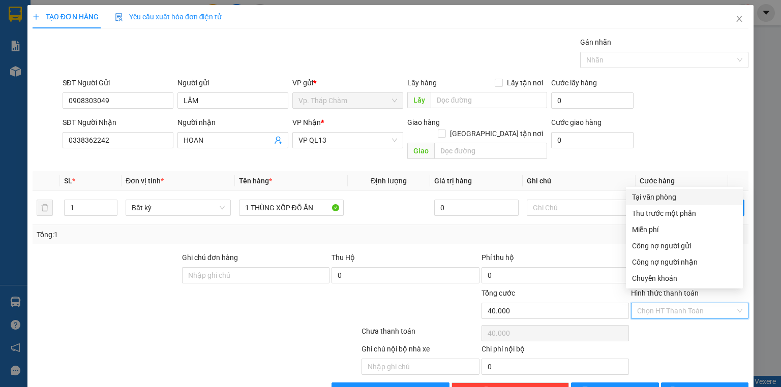
click at [679, 194] on div "Tại văn phòng" at bounding box center [684, 197] width 105 height 11
type input "0"
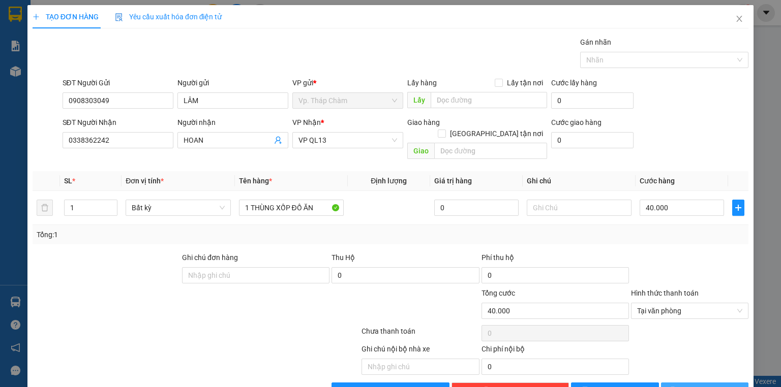
click at [703, 385] on span "Lưu và In" at bounding box center [715, 390] width 71 height 11
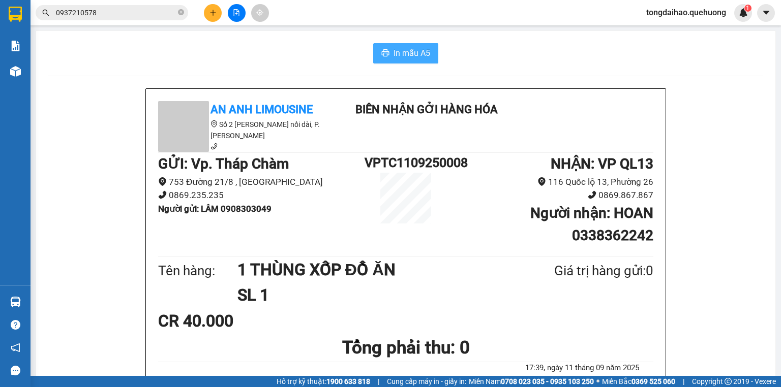
click at [398, 48] on span "In mẫu A5" at bounding box center [411, 53] width 37 height 13
click at [208, 8] on button at bounding box center [213, 13] width 18 height 18
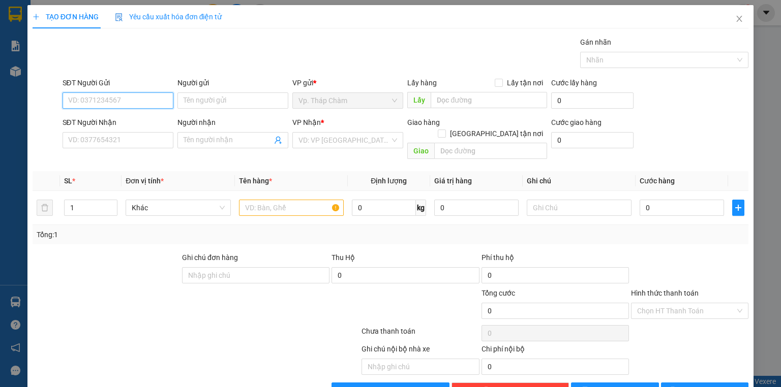
click at [117, 103] on input "SĐT Người Gửi" at bounding box center [118, 100] width 111 height 16
type input "5"
type input "50"
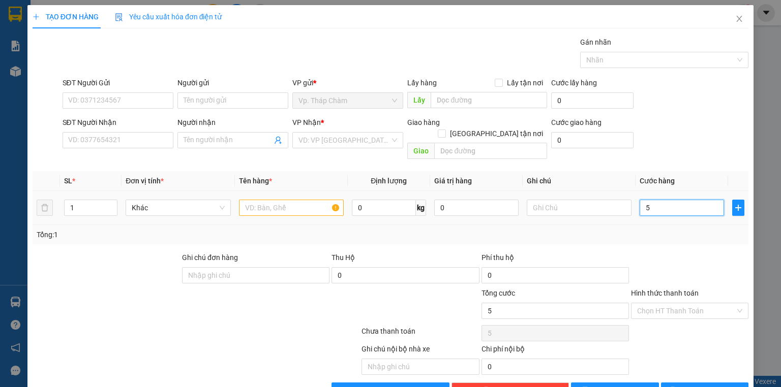
type input "50"
type input "500"
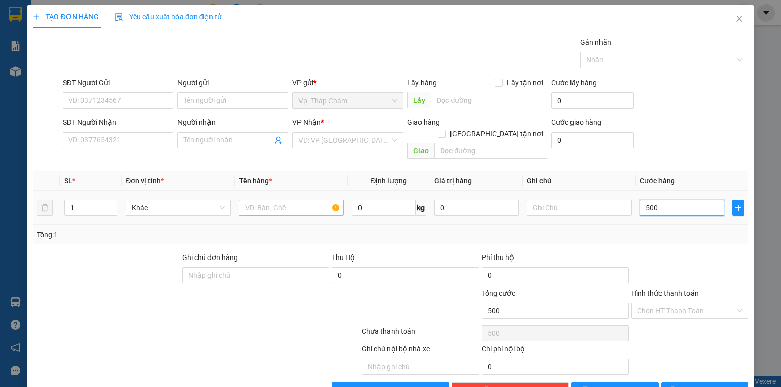
type input "5.000"
type input "50.000"
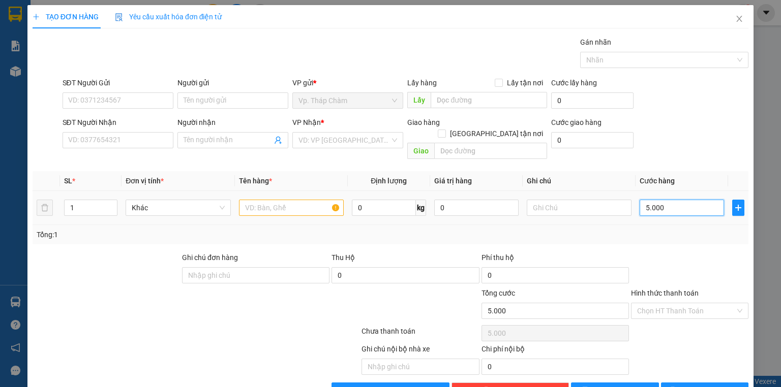
type input "50.000"
click at [97, 140] on input "SĐT Người Nhận" at bounding box center [118, 140] width 111 height 16
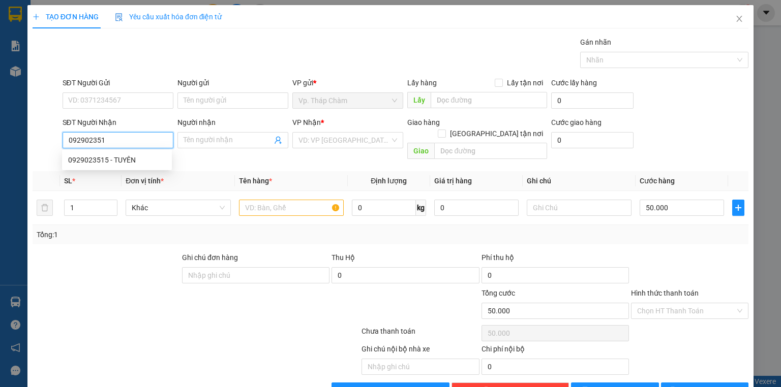
type input "0929023515"
click at [129, 162] on div "0929023515 - TUYÊN" at bounding box center [117, 159] width 98 height 11
type input "TUYÊN"
type input "140.000"
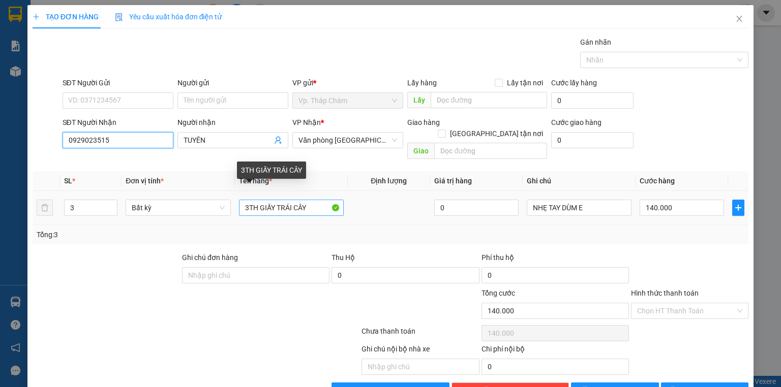
type input "0929023515"
click at [245, 200] on input "3TH GIẤY TRÁI CÂY" at bounding box center [291, 208] width 105 height 16
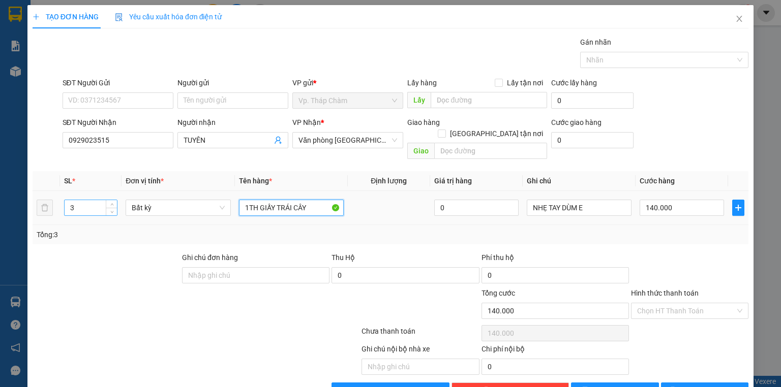
type input "1TH GIẤY TRÁI CÂY"
drag, startPoint x: 76, startPoint y: 197, endPoint x: 65, endPoint y: 197, distance: 10.7
click at [65, 200] on input "3" at bounding box center [91, 207] width 52 height 15
type input "1"
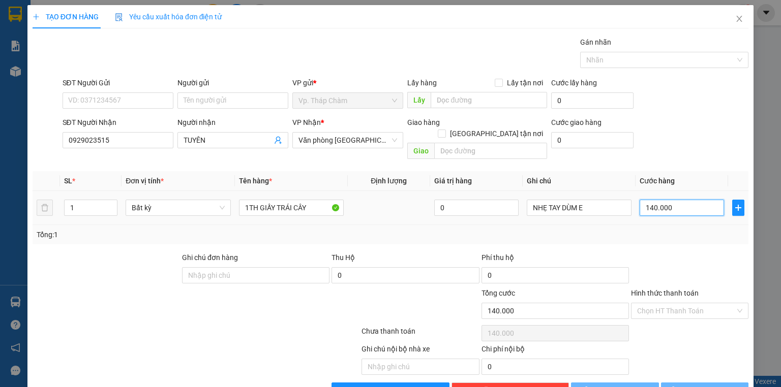
click at [666, 200] on input "140.000" at bounding box center [681, 208] width 84 height 16
type input "0"
type input "05"
type input "50"
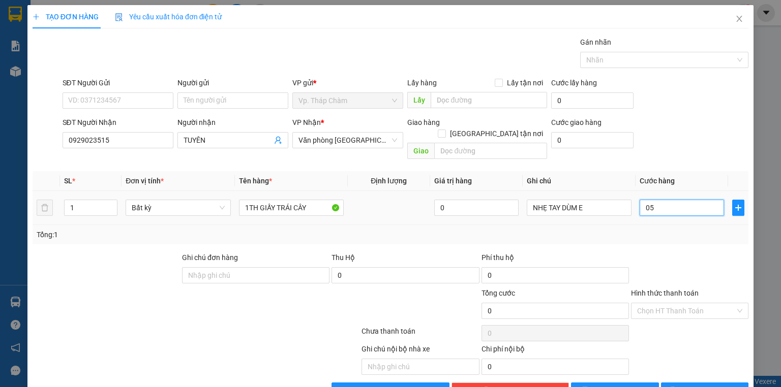
type input "50"
type input "050"
type input "5"
type input "05"
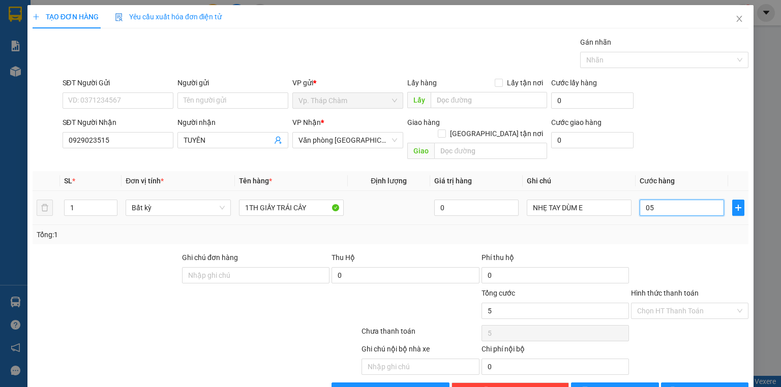
type input "0"
click at [639, 200] on input "0" at bounding box center [681, 208] width 84 height 16
type input "50"
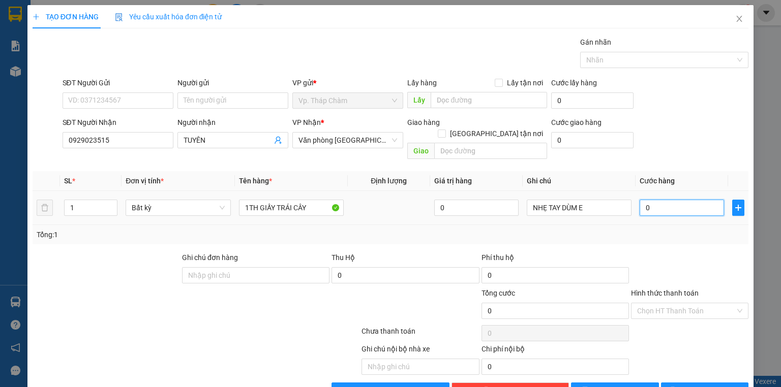
type input "50"
type input "500"
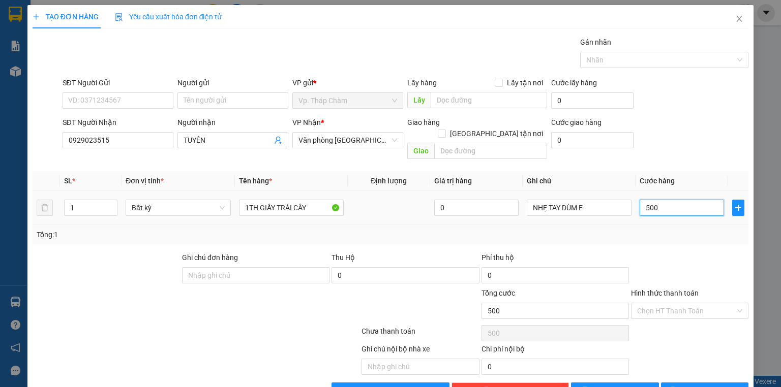
type input "5.000"
type input "50.000"
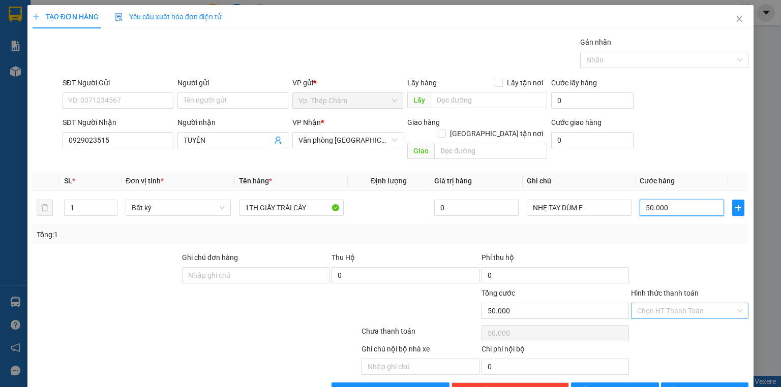
click at [733, 303] on div "Chọn HT Thanh Toán" at bounding box center [689, 311] width 117 height 16
type input "50.000"
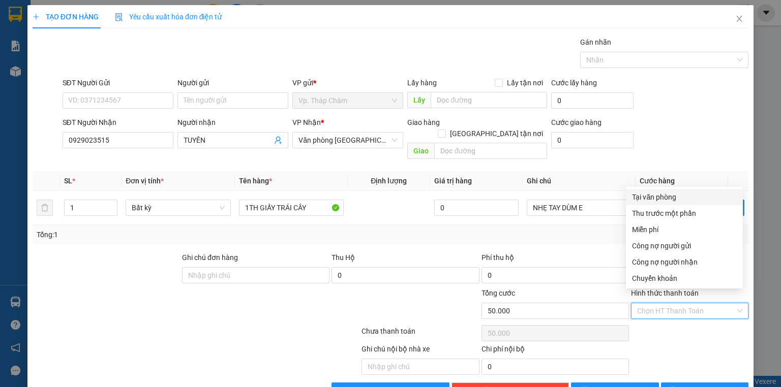
click at [667, 197] on div "Tại văn phòng" at bounding box center [684, 197] width 105 height 11
type input "0"
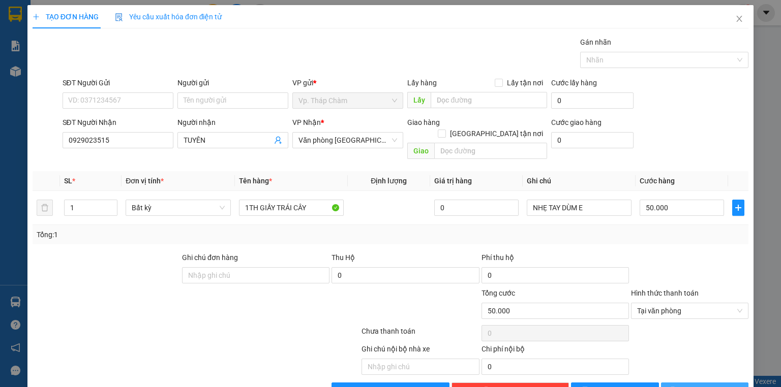
click at [692, 385] on span "Lưu và In" at bounding box center [715, 390] width 71 height 11
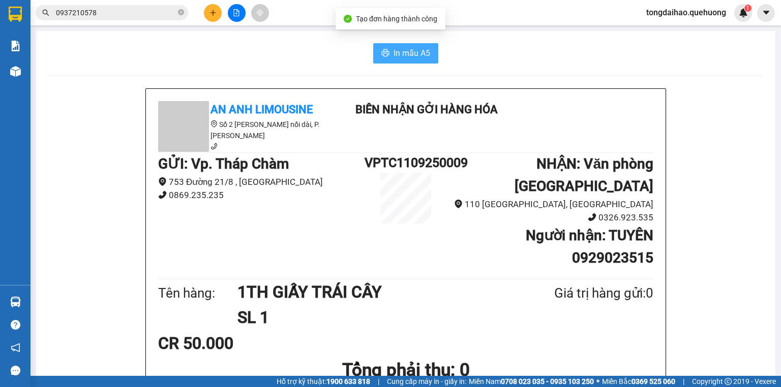
click at [410, 52] on span "In mẫu A5" at bounding box center [411, 53] width 37 height 13
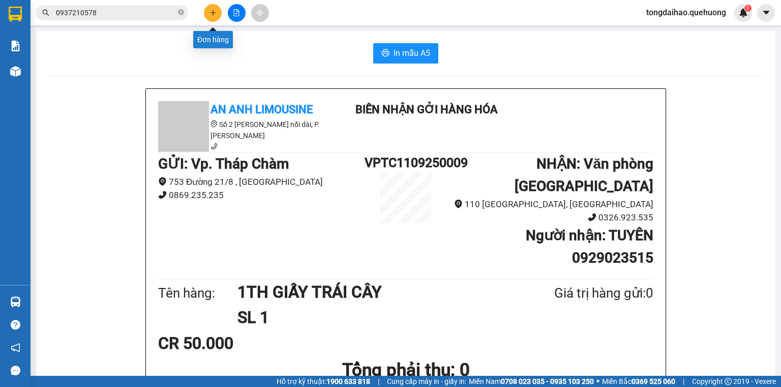
click at [214, 12] on icon "plus" at bounding box center [212, 12] width 7 height 7
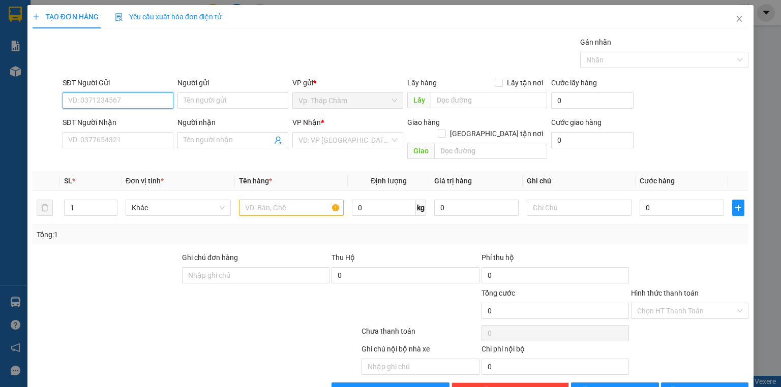
click at [124, 102] on input "SĐT Người Gửi" at bounding box center [118, 100] width 111 height 16
click at [97, 141] on input "SĐT Người Nhận" at bounding box center [118, 140] width 111 height 16
click at [114, 100] on input "SĐT Người Gửi" at bounding box center [118, 100] width 111 height 16
type input "0932133046"
click at [132, 113] on div "0932133046 - LÀI" at bounding box center [117, 120] width 110 height 16
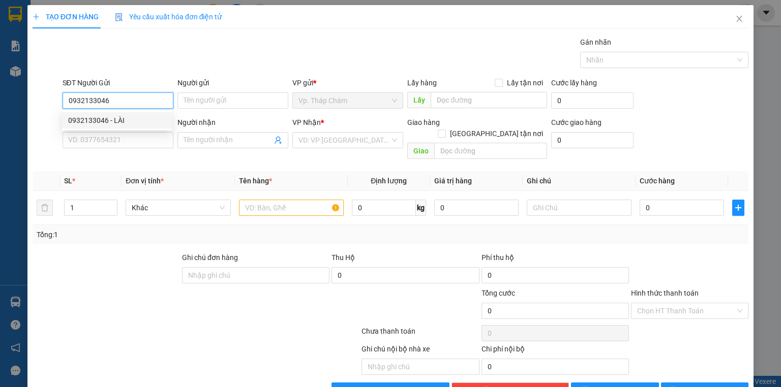
type input "LÀI"
type input "0362252482"
type input "HUY"
type input "70.000"
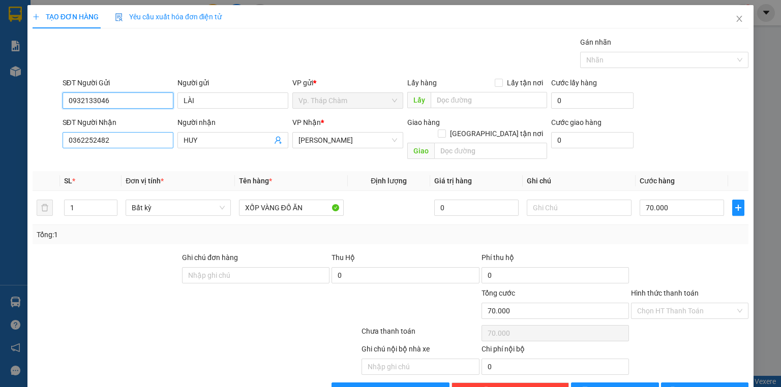
type input "0932133046"
click at [115, 138] on input "0362252482" at bounding box center [118, 140] width 111 height 16
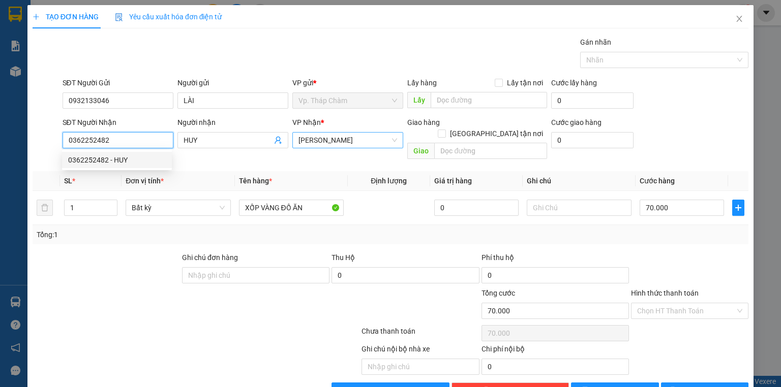
click at [390, 140] on span "[PERSON_NAME]" at bounding box center [347, 140] width 99 height 15
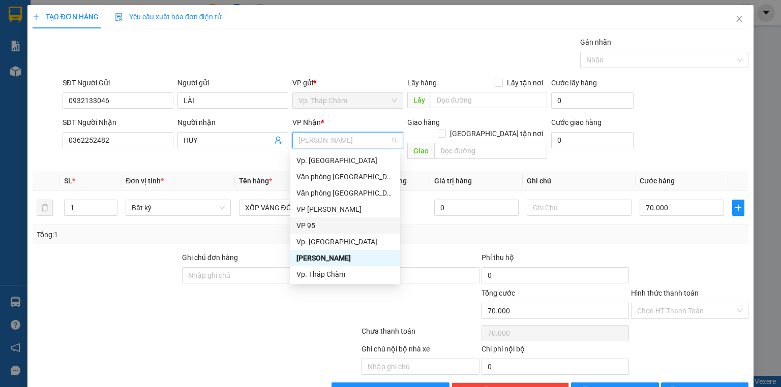
click at [336, 227] on div "VP 95" at bounding box center [345, 225] width 98 height 11
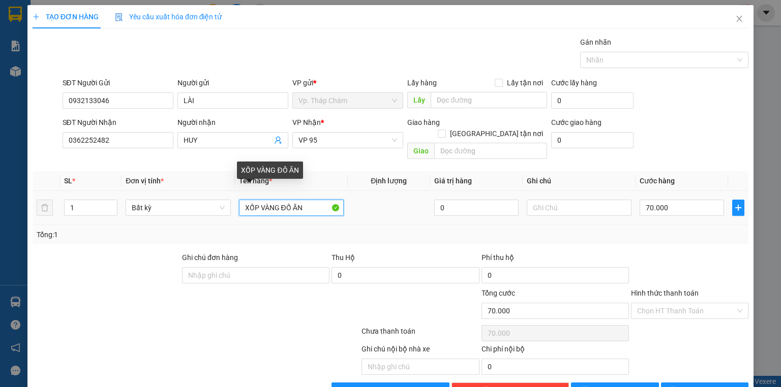
click at [240, 200] on input "XỐP VÀNG ĐỒ ĂN" at bounding box center [291, 208] width 105 height 16
type input "1 XỐP VÀNG ĐỒ ĂN"
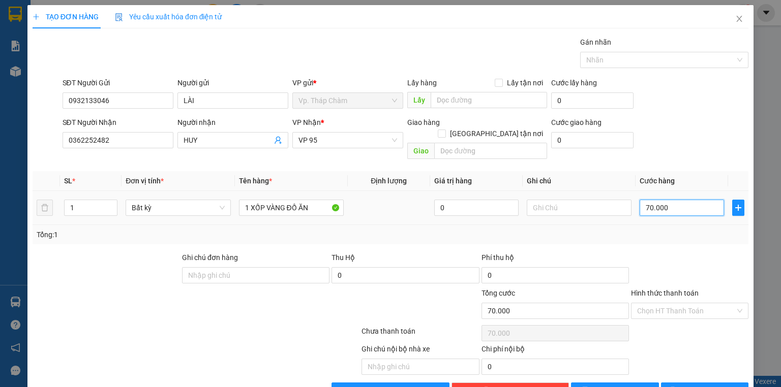
click at [650, 200] on input "70.000" at bounding box center [681, 208] width 84 height 16
type input "5"
type input "50"
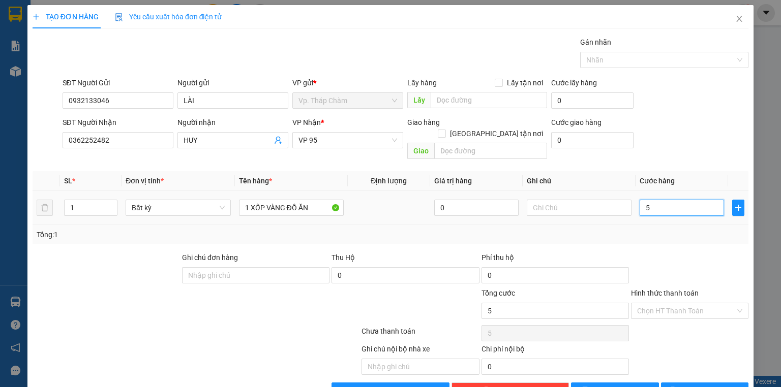
type input "50"
type input "500"
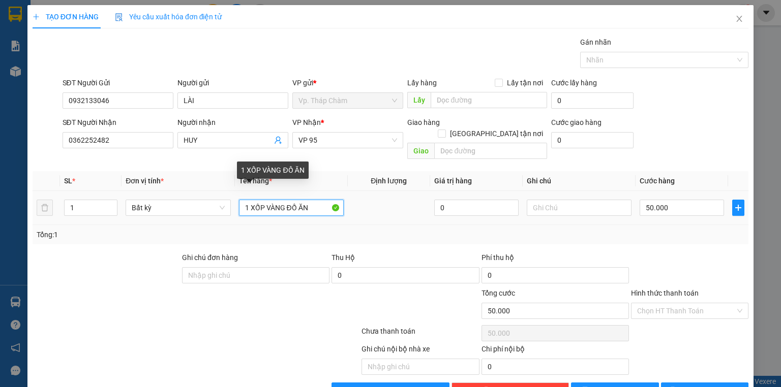
click at [316, 200] on input "1 XỐP VÀNG ĐỒ ĂN" at bounding box center [291, 208] width 105 height 16
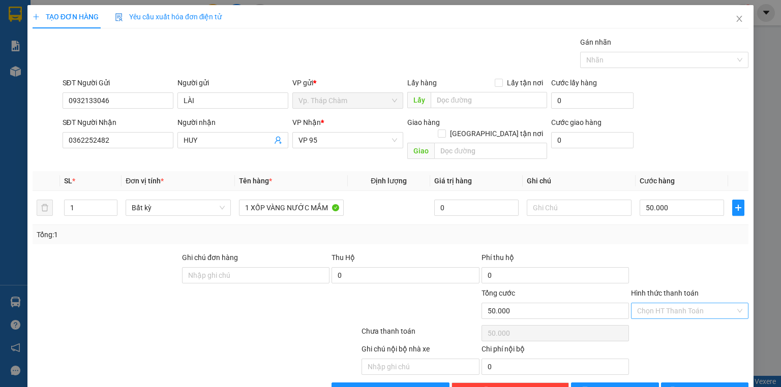
click at [664, 303] on input "Hình thức thanh toán" at bounding box center [686, 310] width 98 height 15
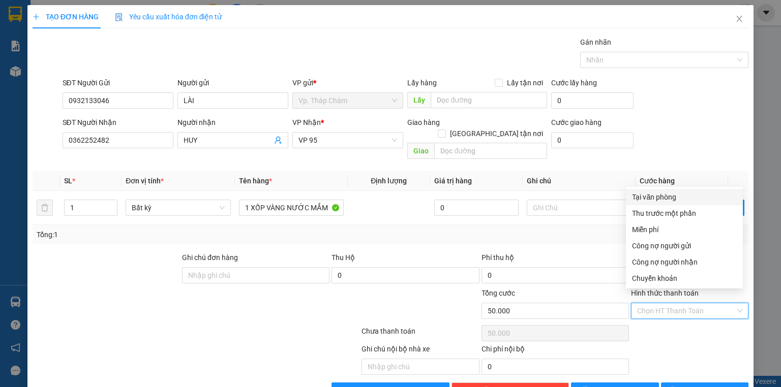
click at [652, 197] on div "Tại văn phòng" at bounding box center [684, 197] width 105 height 11
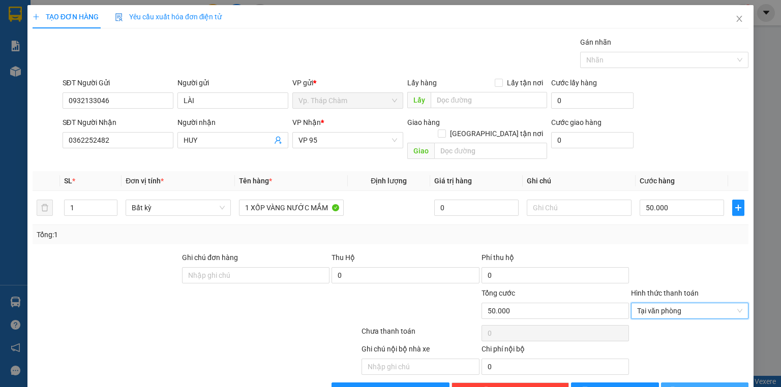
click at [703, 385] on span "Lưu và In" at bounding box center [715, 390] width 71 height 11
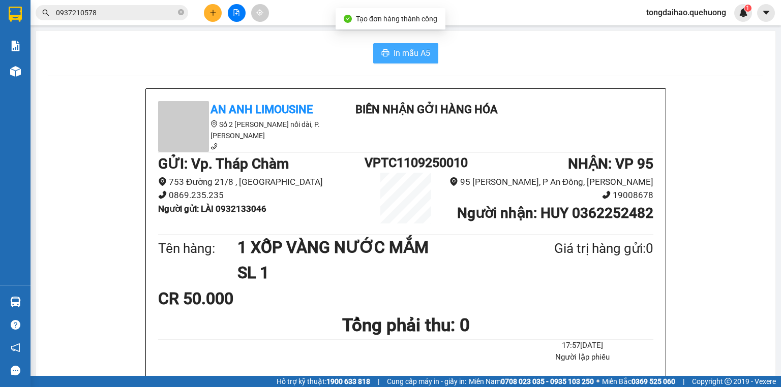
click at [396, 44] on button "In mẫu A5" at bounding box center [405, 53] width 65 height 20
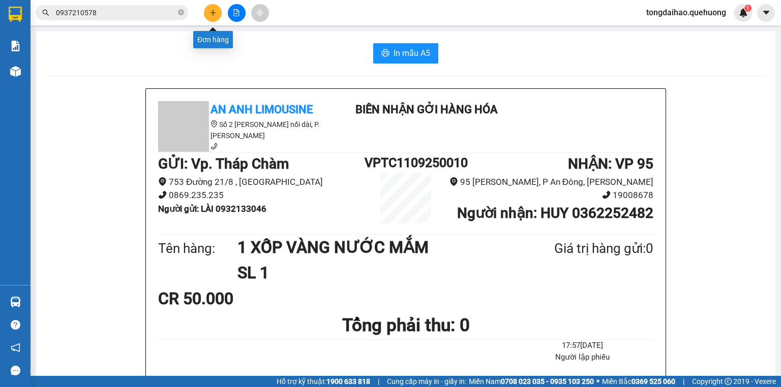
click at [208, 12] on button at bounding box center [213, 13] width 18 height 18
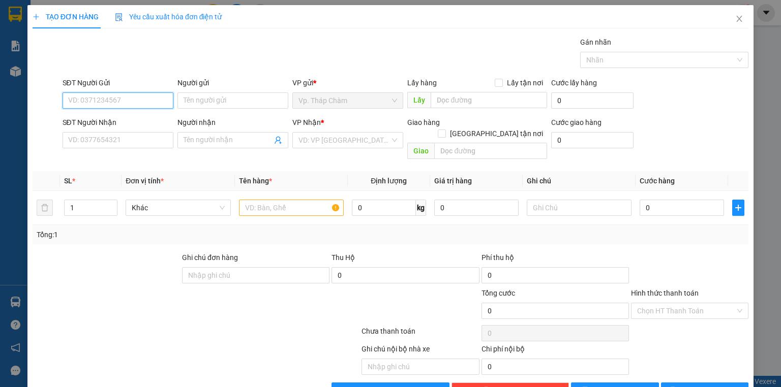
click at [144, 105] on input "SĐT Người Gửi" at bounding box center [118, 100] width 111 height 16
click at [122, 102] on input "SĐT Người Gửi" at bounding box center [118, 100] width 111 height 16
click at [128, 121] on div "0898937022 - HIẾU" at bounding box center [117, 120] width 98 height 11
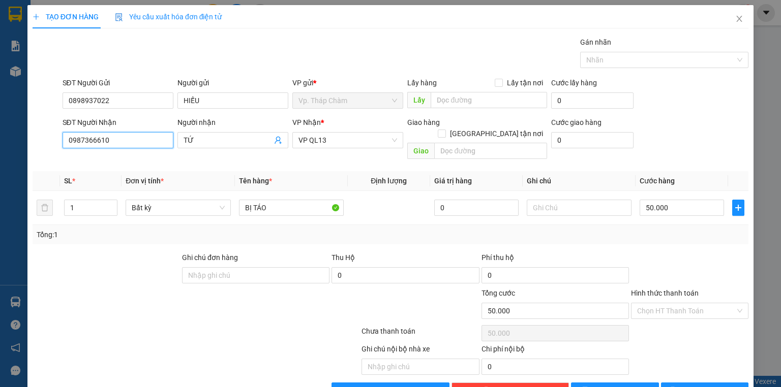
click at [125, 141] on input "0987366610" at bounding box center [118, 140] width 111 height 16
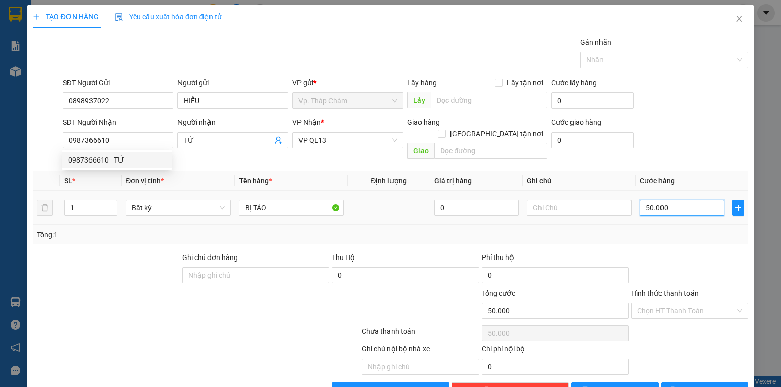
click at [658, 200] on input "50.000" at bounding box center [681, 208] width 84 height 16
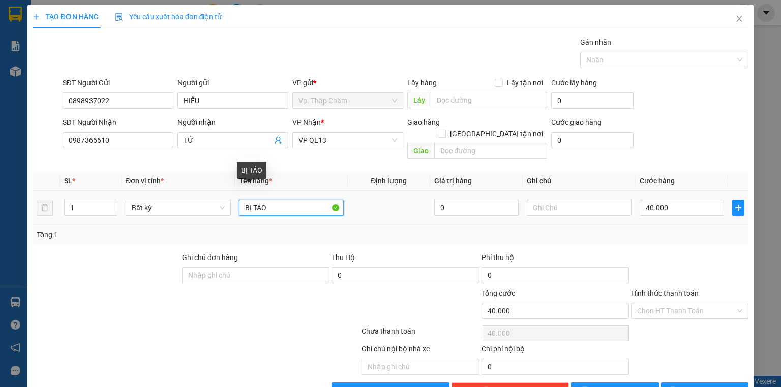
click at [288, 200] on input "BỊ TÁO" at bounding box center [291, 208] width 105 height 16
click at [257, 200] on input "TÙM TRÁI BẮP" at bounding box center [291, 208] width 105 height 16
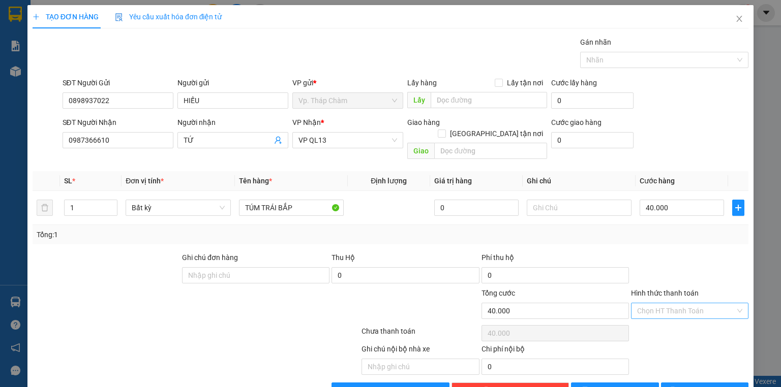
click at [667, 303] on input "Hình thức thanh toán" at bounding box center [686, 310] width 98 height 15
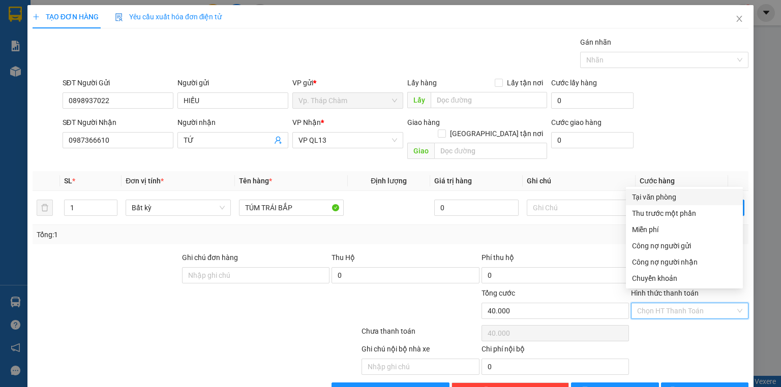
click at [650, 197] on div "Tại văn phòng" at bounding box center [684, 197] width 105 height 11
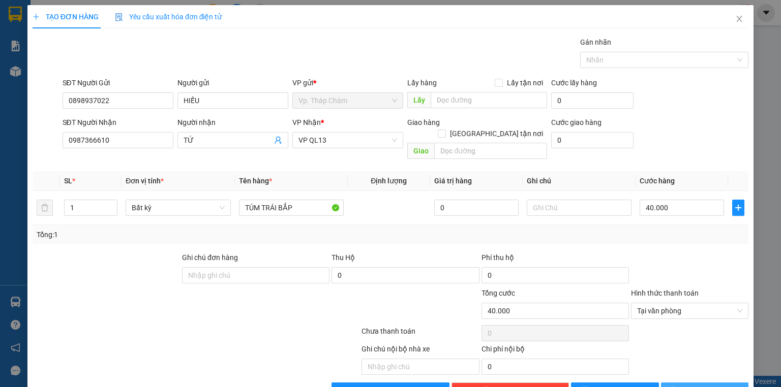
click at [698, 385] on span "Lưu và In" at bounding box center [715, 390] width 71 height 11
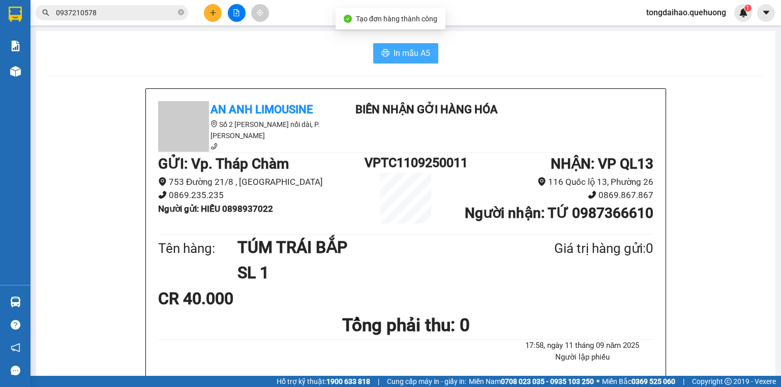
click at [411, 56] on span "In mẫu A5" at bounding box center [411, 53] width 37 height 13
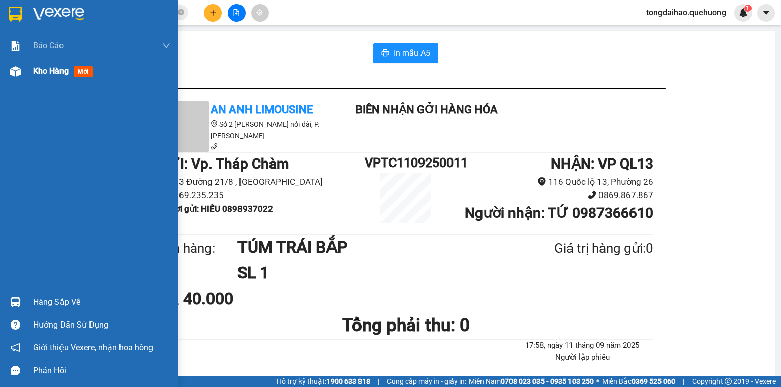
click at [51, 72] on span "Kho hàng" at bounding box center [51, 71] width 36 height 10
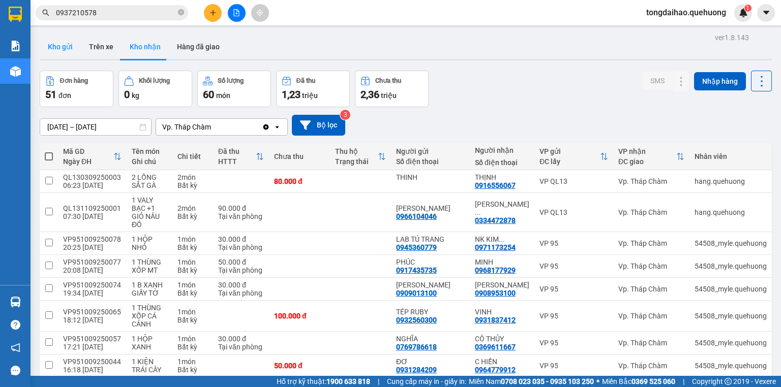
click at [65, 45] on button "Kho gửi" at bounding box center [60, 47] width 41 height 24
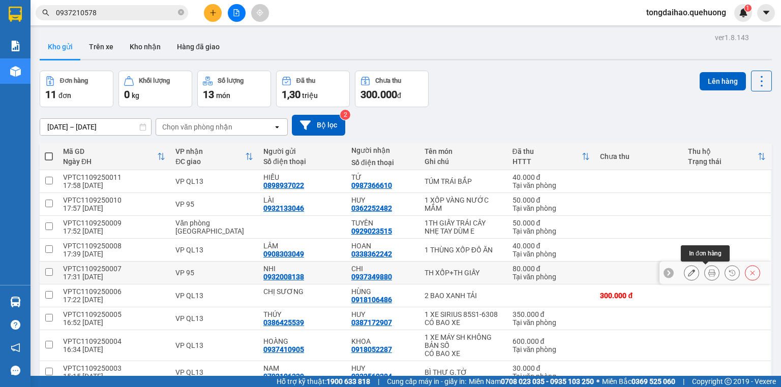
click at [708, 273] on icon at bounding box center [711, 272] width 7 height 7
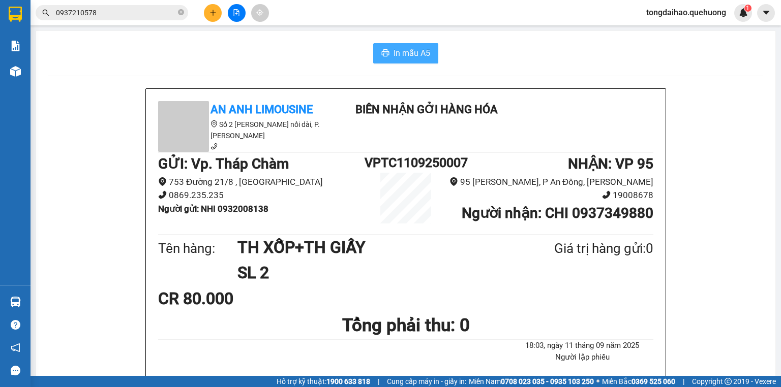
click at [395, 54] on span "In mẫu A5" at bounding box center [411, 53] width 37 height 13
click at [400, 55] on span "In mẫu A5" at bounding box center [411, 53] width 37 height 13
click at [207, 10] on button at bounding box center [213, 13] width 18 height 18
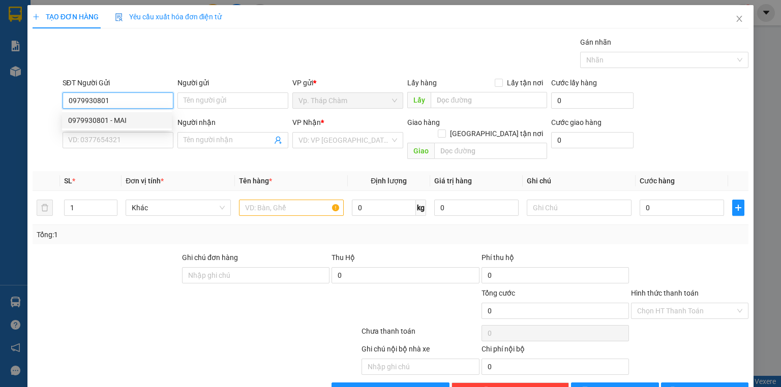
click at [124, 118] on div "0979930801 - MAI" at bounding box center [117, 120] width 98 height 11
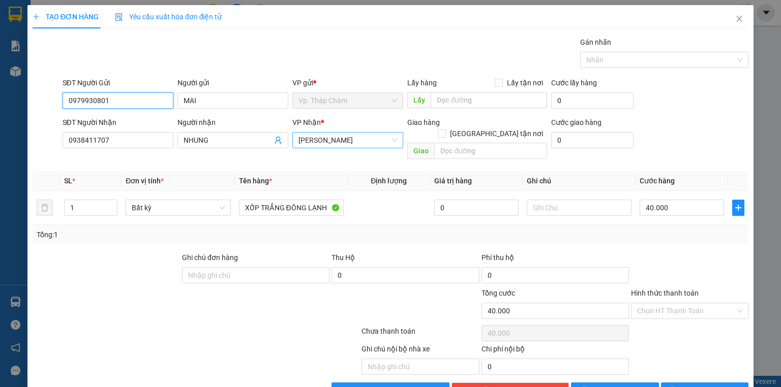
click at [394, 143] on div "[PERSON_NAME]" at bounding box center [347, 140] width 111 height 16
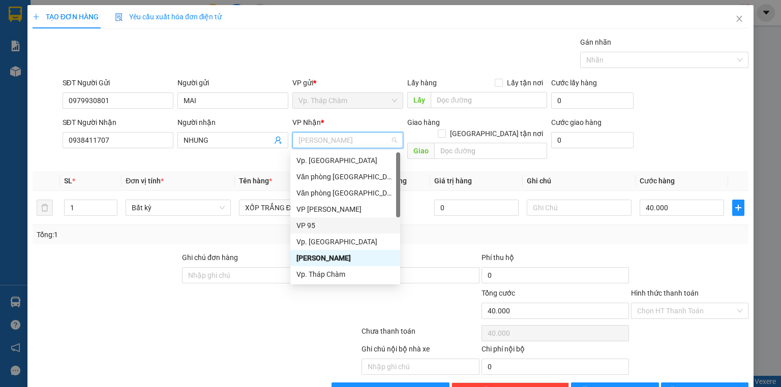
click at [336, 223] on div "VP 95" at bounding box center [345, 225] width 98 height 11
click at [327, 227] on div "VP 95" at bounding box center [345, 225] width 98 height 11
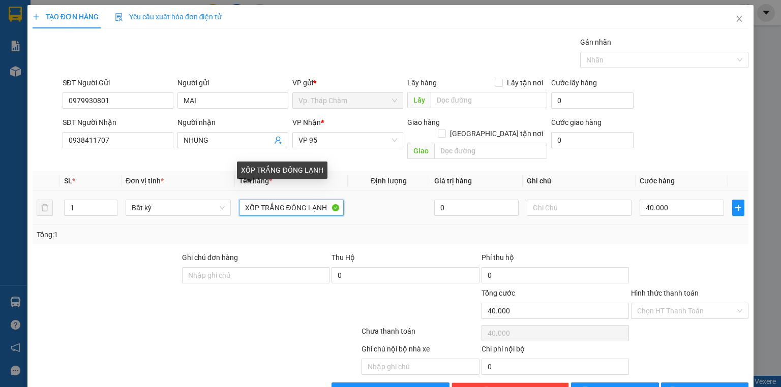
drag, startPoint x: 258, startPoint y: 196, endPoint x: 283, endPoint y: 195, distance: 24.4
click at [283, 200] on input "XỐP TRẮNG ĐÔNG LẠNH" at bounding box center [291, 208] width 105 height 16
click at [240, 200] on input "XỐP ĐÔNG LẠNH" at bounding box center [291, 208] width 105 height 16
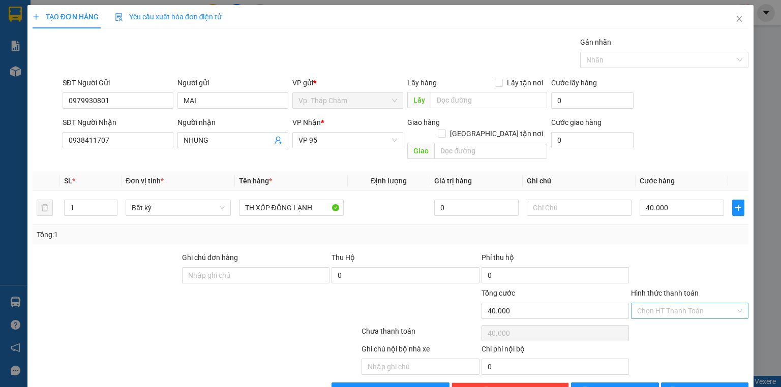
click at [661, 303] on input "Hình thức thanh toán" at bounding box center [686, 310] width 98 height 15
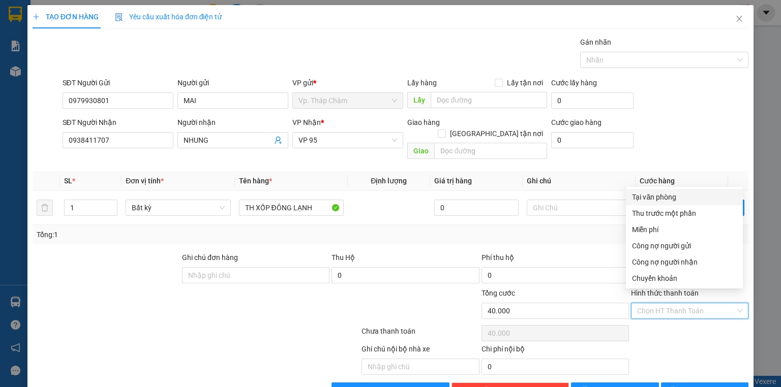
click at [671, 196] on div "Tại văn phòng" at bounding box center [684, 197] width 105 height 11
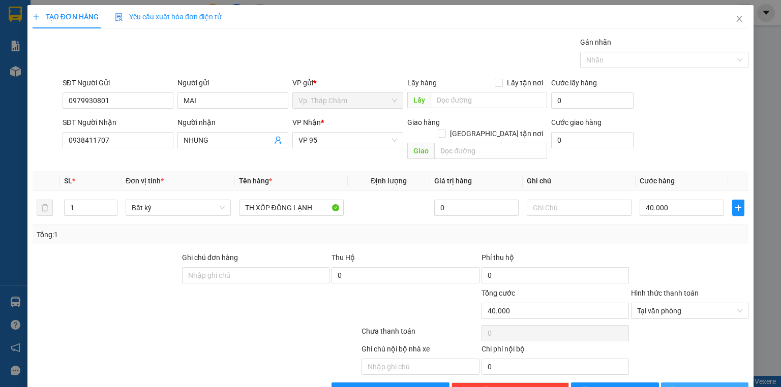
click at [695, 385] on span "Lưu và In" at bounding box center [715, 390] width 71 height 11
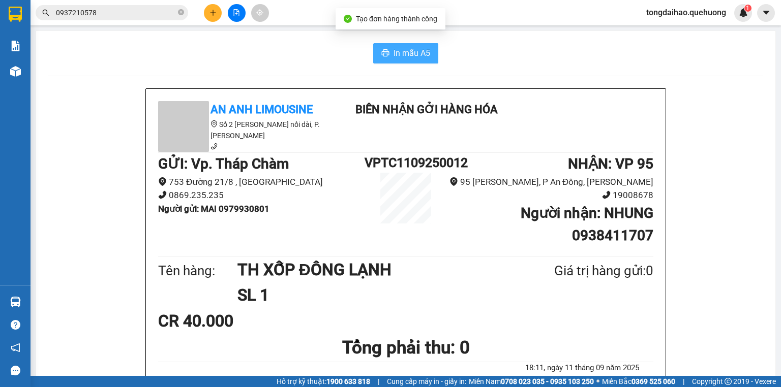
click at [408, 53] on span "In mẫu A5" at bounding box center [411, 53] width 37 height 13
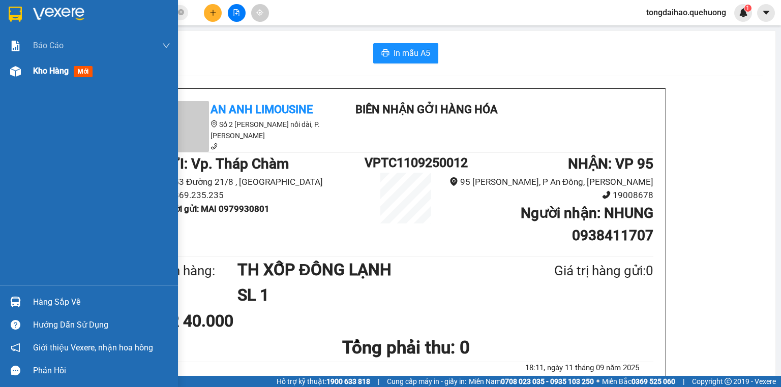
click at [29, 69] on div "Kho hàng mới" at bounding box center [89, 70] width 178 height 25
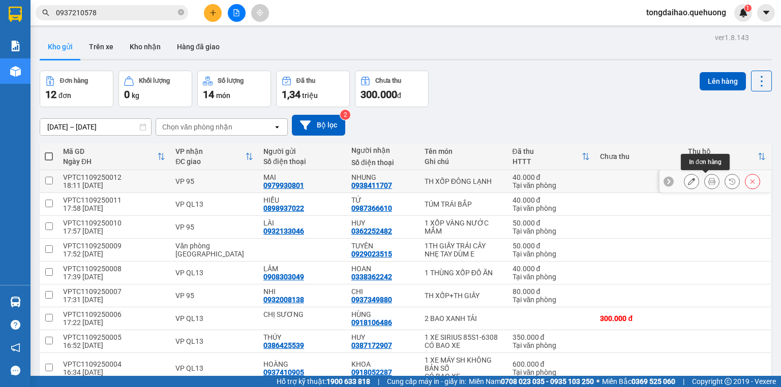
click at [708, 184] on icon at bounding box center [711, 181] width 7 height 7
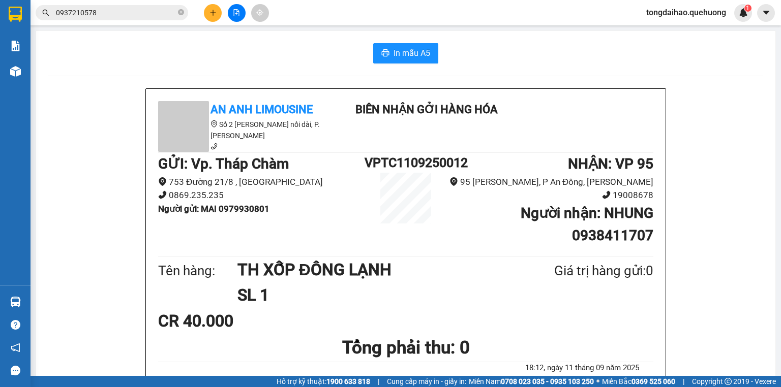
drag, startPoint x: 386, startPoint y: 36, endPoint x: 386, endPoint y: 49, distance: 12.7
click at [386, 50] on button "In mẫu A5" at bounding box center [405, 53] width 65 height 20
click at [214, 5] on button at bounding box center [213, 13] width 18 height 18
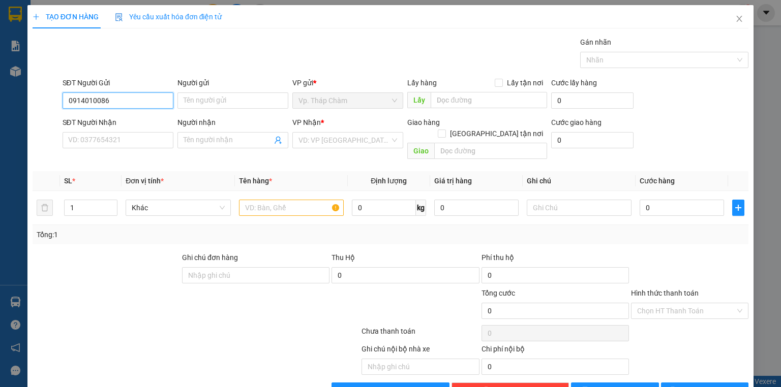
drag, startPoint x: 113, startPoint y: 100, endPoint x: 47, endPoint y: 95, distance: 66.3
click at [47, 95] on div "SĐT Người Gửi 0914010086 0914010086 Người gửi Tên người gửi VP gửi * Vp. Tháp C…" at bounding box center [391, 95] width 718 height 36
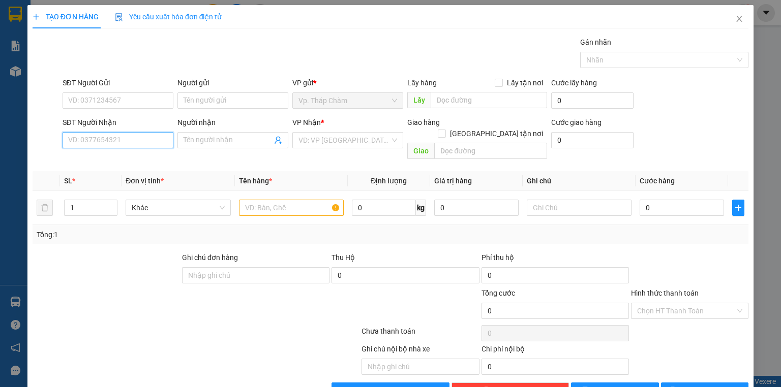
paste input "0914010086"
click at [127, 155] on div "0914010086 - HÀ" at bounding box center [125, 159] width 114 height 11
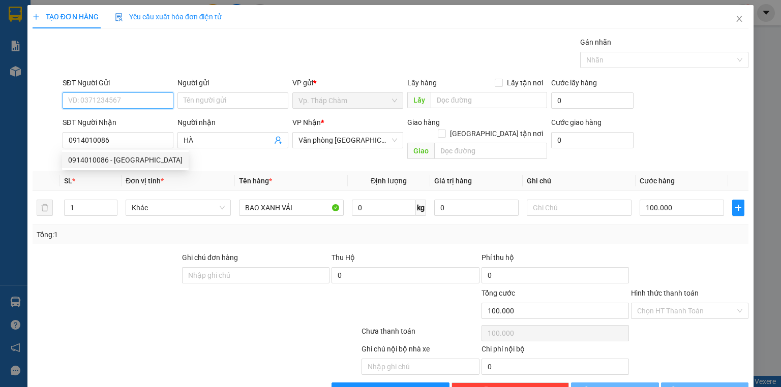
click at [92, 97] on input "SĐT Người Gửi" at bounding box center [118, 100] width 111 height 16
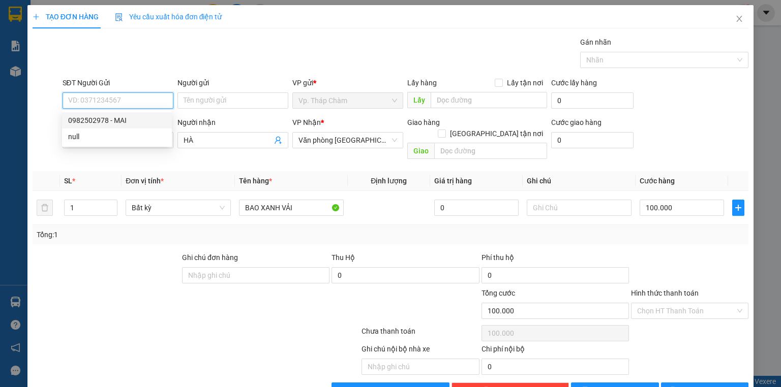
click at [112, 119] on div "0982502978 - MAI" at bounding box center [117, 120] width 98 height 11
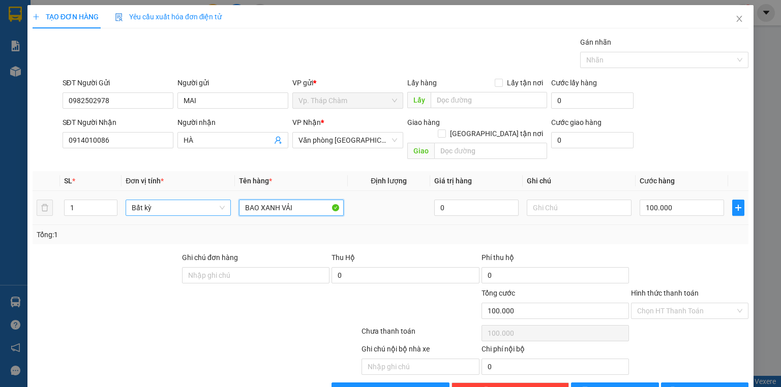
drag, startPoint x: 316, startPoint y: 195, endPoint x: 224, endPoint y: 194, distance: 92.0
click at [224, 194] on tr "1 Bất kỳ BAO XANH VẢI 0 100.000" at bounding box center [390, 208] width 715 height 34
click at [703, 200] on input "100.000" at bounding box center [681, 208] width 84 height 16
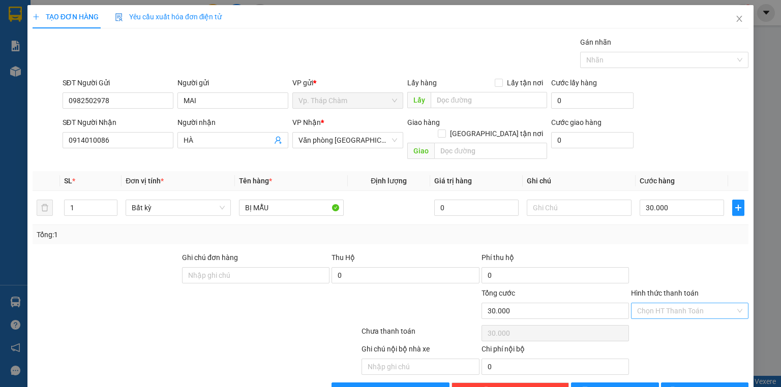
click at [663, 303] on input "Hình thức thanh toán" at bounding box center [686, 310] width 98 height 15
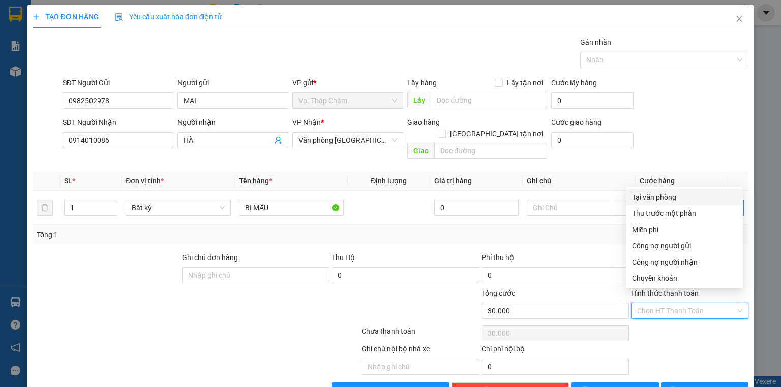
click at [668, 193] on div "Tại văn phòng" at bounding box center [684, 197] width 105 height 11
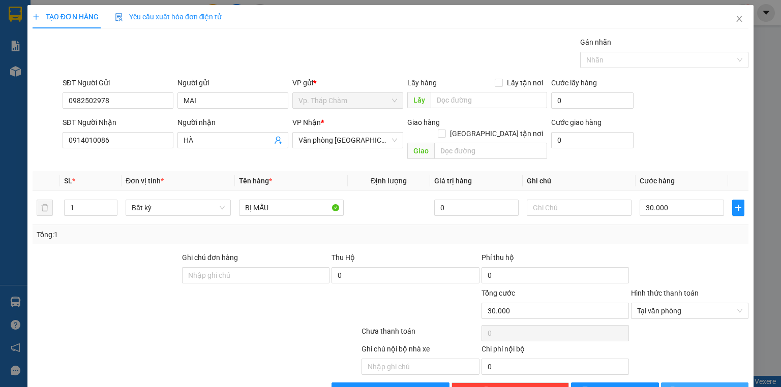
click at [689, 383] on button "Lưu và In" at bounding box center [705, 391] width 88 height 16
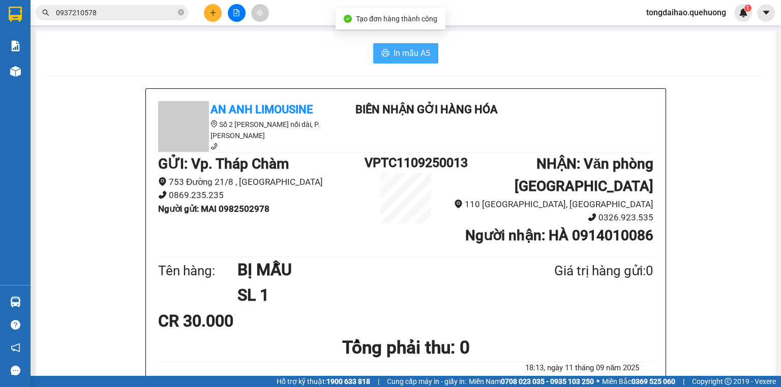
click at [402, 55] on span "In mẫu A5" at bounding box center [411, 53] width 37 height 13
click at [212, 14] on icon "plus" at bounding box center [212, 13] width 1 height 6
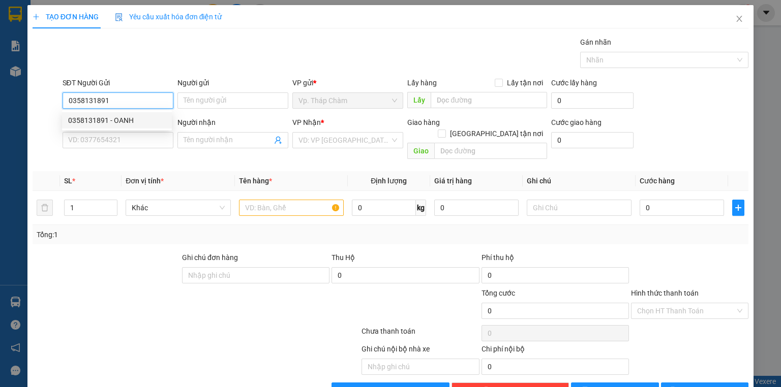
click at [125, 116] on div "0358131891 - OANH" at bounding box center [117, 120] width 98 height 11
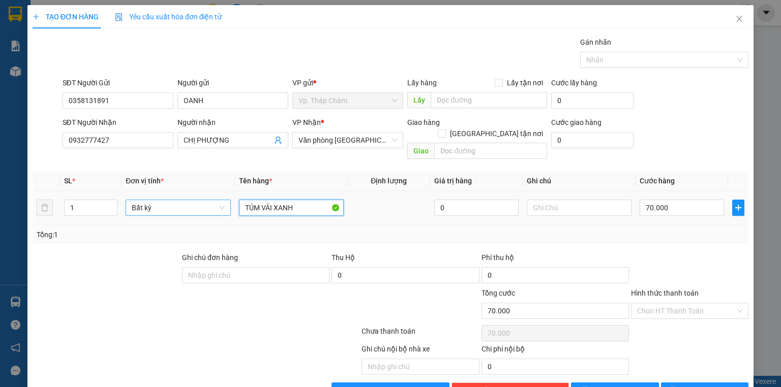
drag, startPoint x: 270, startPoint y: 191, endPoint x: 221, endPoint y: 192, distance: 49.8
click at [221, 192] on tr "1 Bất kỳ TÚM VẢI XANH 0 70.000" at bounding box center [390, 208] width 715 height 34
click at [303, 200] on input "BAO XANH" at bounding box center [291, 208] width 105 height 16
click at [675, 200] on input "70.000" at bounding box center [681, 208] width 84 height 16
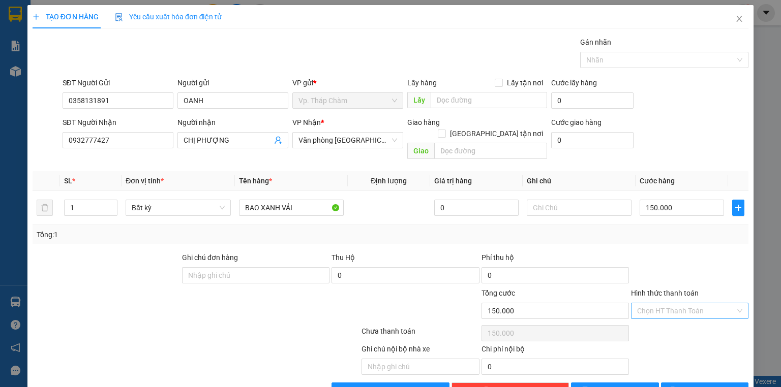
click at [658, 303] on input "Hình thức thanh toán" at bounding box center [686, 310] width 98 height 15
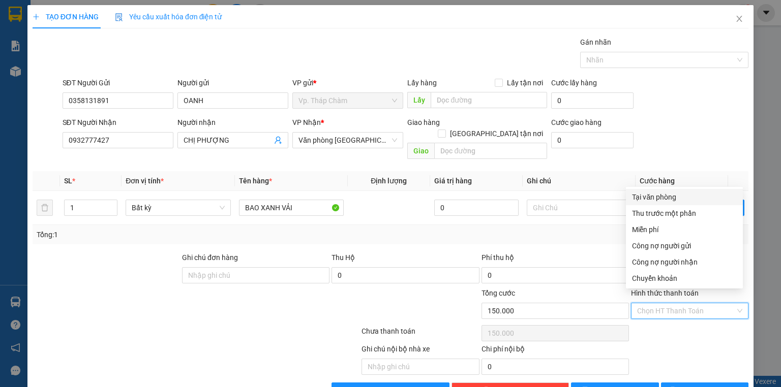
click at [661, 197] on div "Tại văn phòng" at bounding box center [684, 197] width 105 height 11
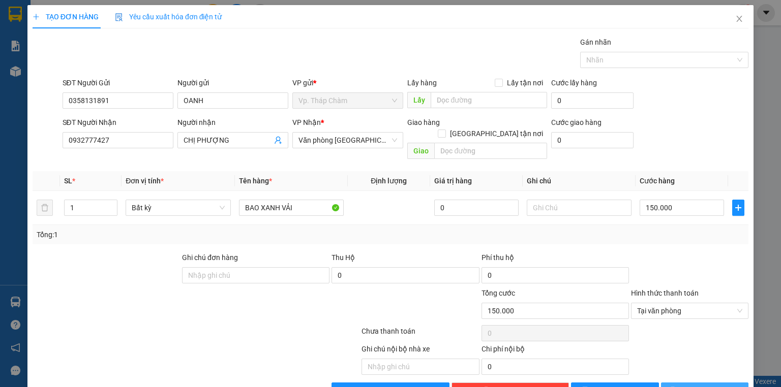
click at [711, 385] on span "Lưu và In" at bounding box center [715, 390] width 71 height 11
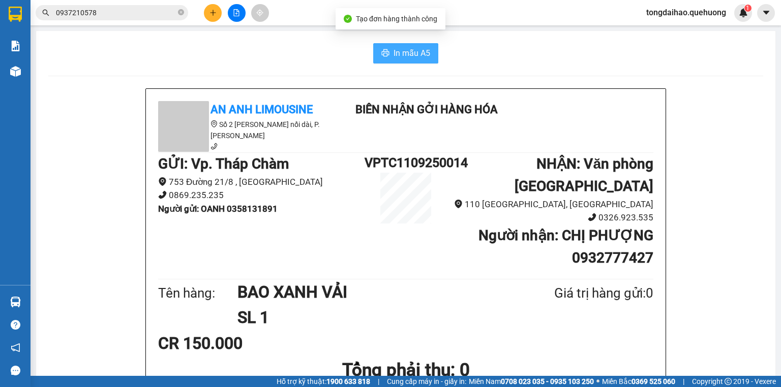
click at [399, 53] on span "In mẫu A5" at bounding box center [411, 53] width 37 height 13
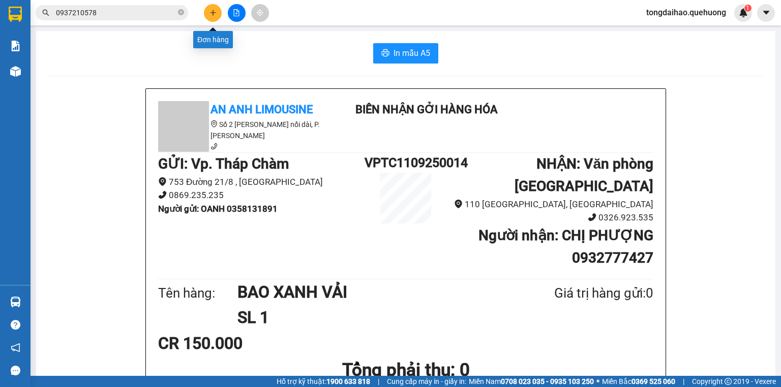
click at [213, 15] on icon "plus" at bounding box center [212, 13] width 1 height 6
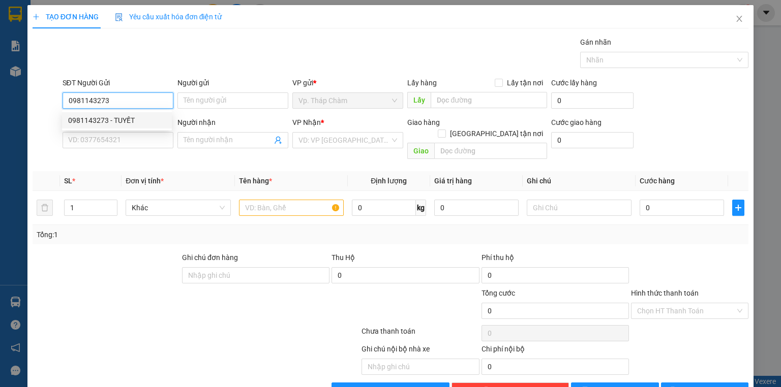
click at [116, 123] on div "0981143273 - TUYẾT" at bounding box center [117, 120] width 98 height 11
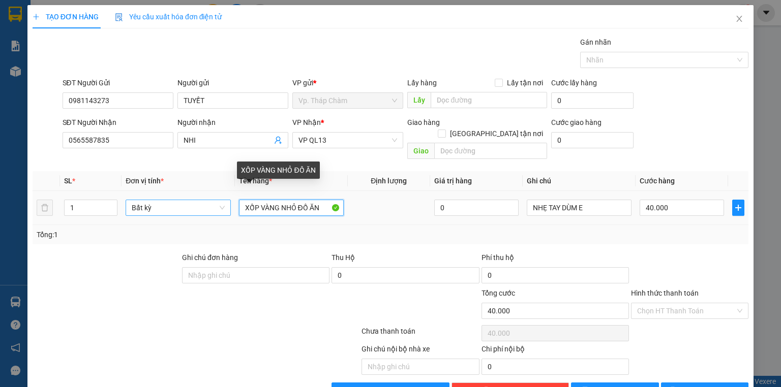
drag, startPoint x: 319, startPoint y: 197, endPoint x: 195, endPoint y: 198, distance: 124.0
click at [195, 198] on tr "1 Bất kỳ XỐP VÀNG NHỎ ĐỒ ĂN 0 NHẸ TAY DÙM E 40.000" at bounding box center [390, 208] width 715 height 34
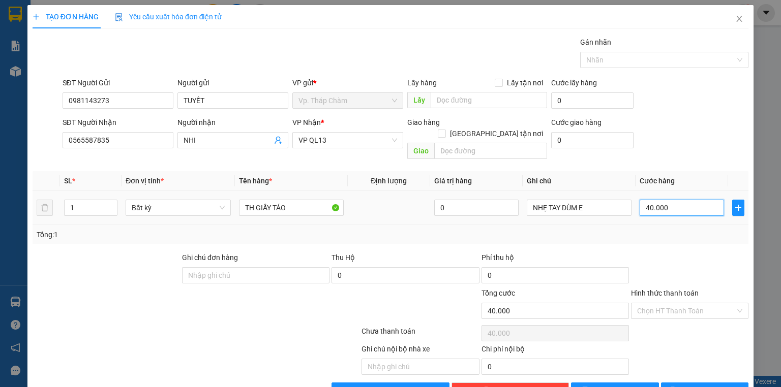
click at [666, 200] on input "40.000" at bounding box center [681, 208] width 84 height 16
click at [687, 303] on input "Hình thức thanh toán" at bounding box center [686, 310] width 98 height 15
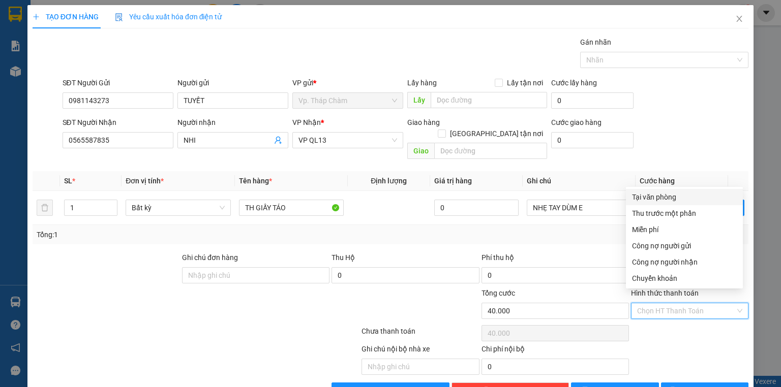
click at [672, 196] on div "Tại văn phòng" at bounding box center [684, 197] width 105 height 11
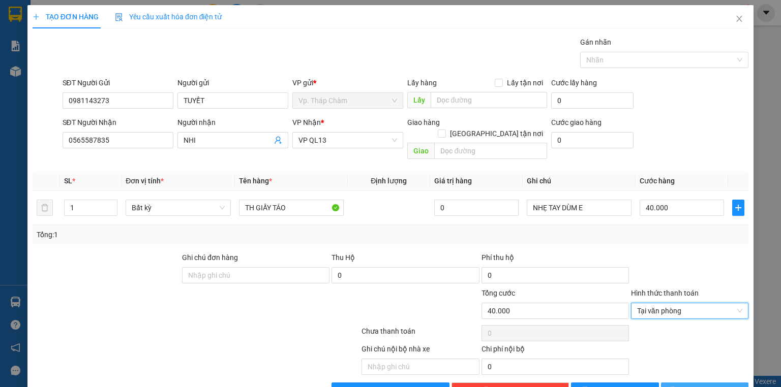
click at [687, 383] on button "Lưu và In" at bounding box center [705, 391] width 88 height 16
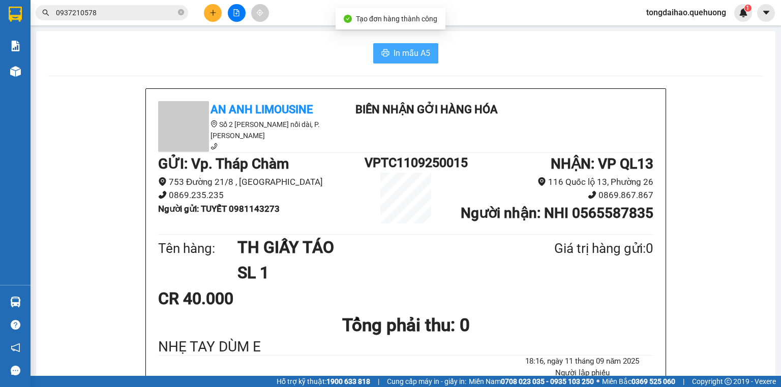
click at [376, 55] on button "In mẫu A5" at bounding box center [405, 53] width 65 height 20
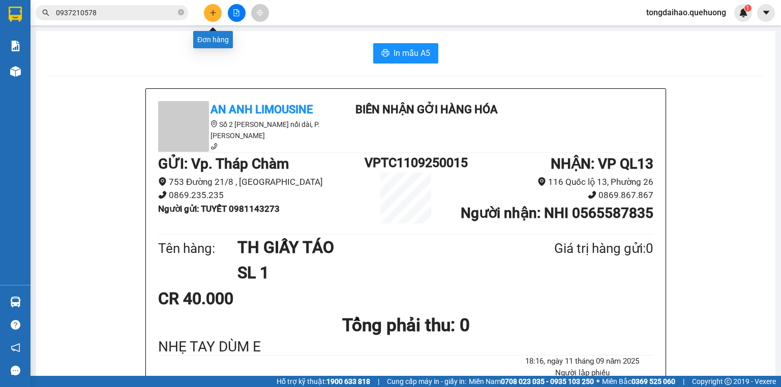
click at [214, 13] on icon "plus" at bounding box center [212, 12] width 7 height 7
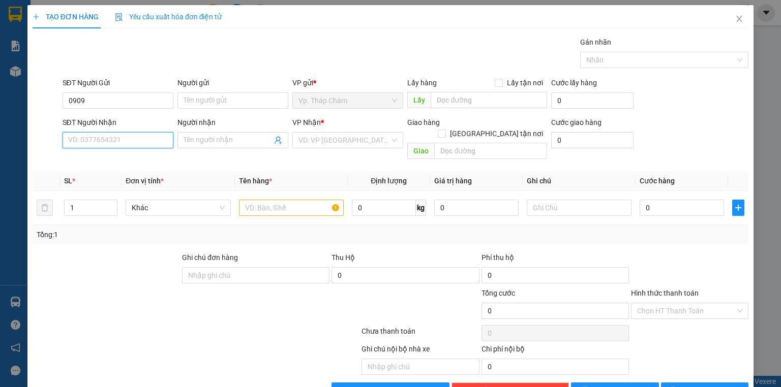
click at [119, 137] on input "SĐT Người Nhận" at bounding box center [118, 140] width 111 height 16
click at [87, 159] on div "0909956757 - VY" at bounding box center [117, 159] width 98 height 11
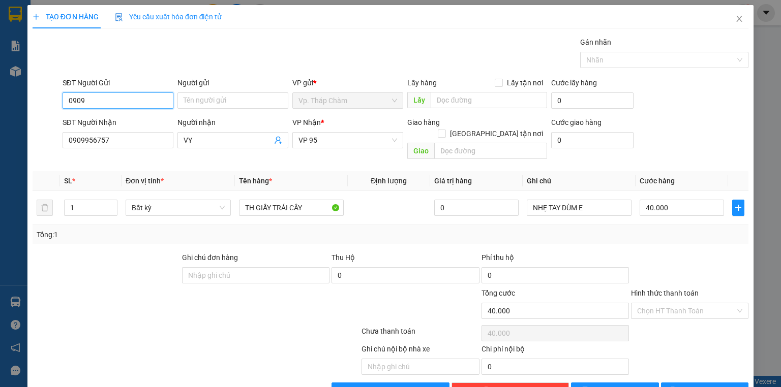
click at [105, 99] on input "0909" at bounding box center [118, 100] width 111 height 16
click at [112, 118] on div "0969103231 - NA" at bounding box center [117, 120] width 98 height 11
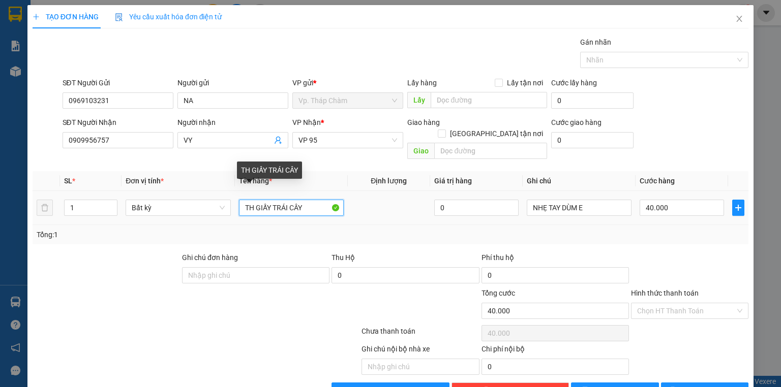
click at [271, 200] on input "TH GIẤY TRÁI CÂY" at bounding box center [291, 208] width 105 height 16
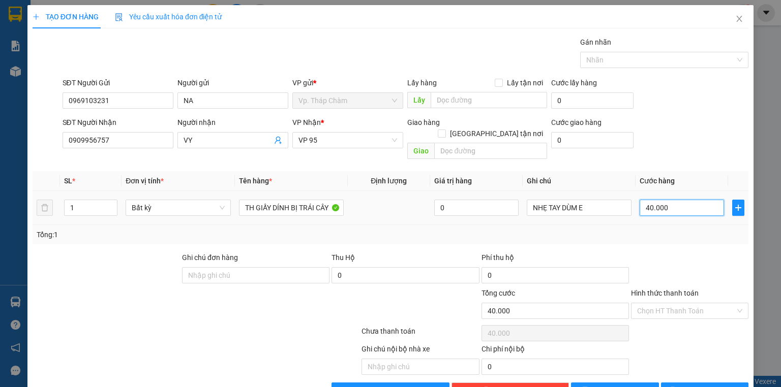
click at [651, 200] on input "40.000" at bounding box center [681, 208] width 84 height 16
drag, startPoint x: 692, startPoint y: 295, endPoint x: 682, endPoint y: 237, distance: 58.7
click at [692, 303] on input "Hình thức thanh toán" at bounding box center [686, 310] width 98 height 15
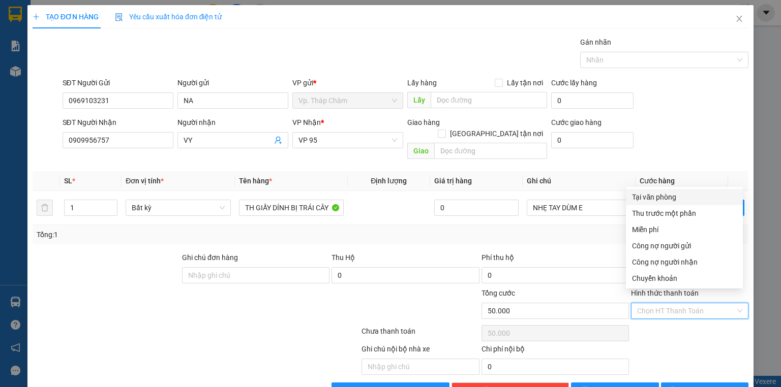
click at [680, 192] on div "Tại văn phòng" at bounding box center [684, 197] width 105 height 11
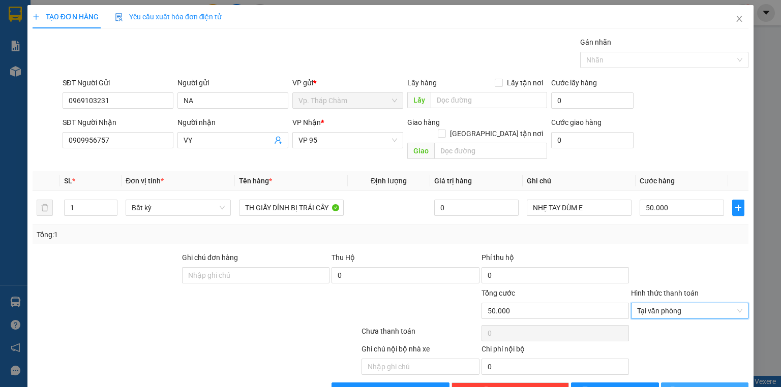
click at [699, 385] on span "Lưu và In" at bounding box center [715, 390] width 71 height 11
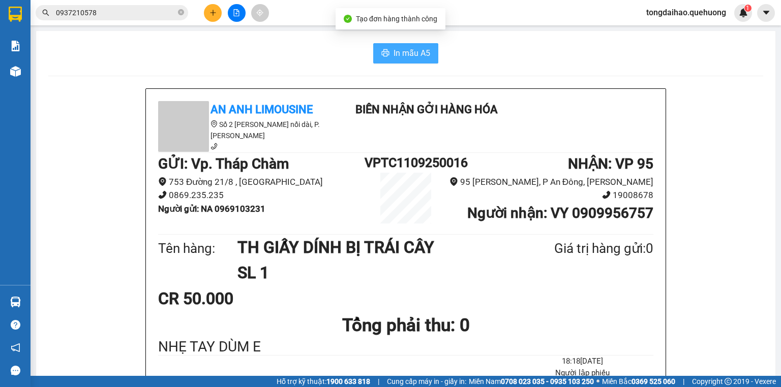
click at [427, 48] on button "In mẫu A5" at bounding box center [405, 53] width 65 height 20
click at [217, 9] on button at bounding box center [213, 13] width 18 height 18
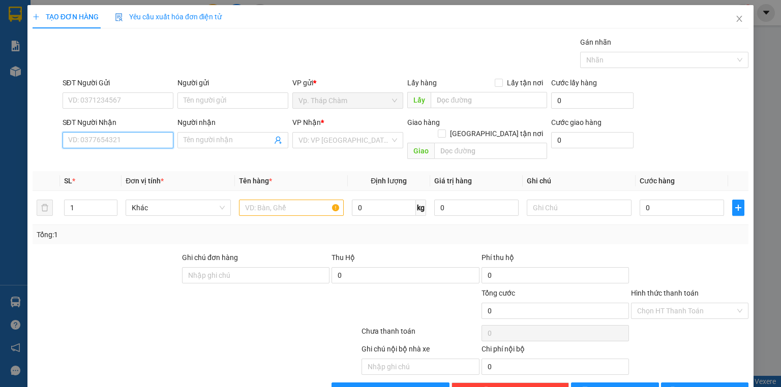
click at [113, 143] on input "SĐT Người Nhận" at bounding box center [118, 140] width 111 height 16
click at [114, 162] on div "0344666477 - BẢO" at bounding box center [117, 159] width 98 height 11
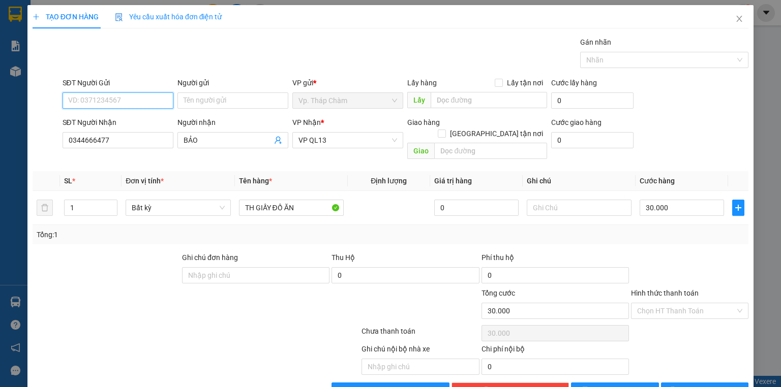
click at [126, 102] on input "SĐT Người Gửi" at bounding box center [118, 100] width 111 height 16
click at [128, 124] on div "0336136534 - BÁC MINH" at bounding box center [125, 120] width 114 height 11
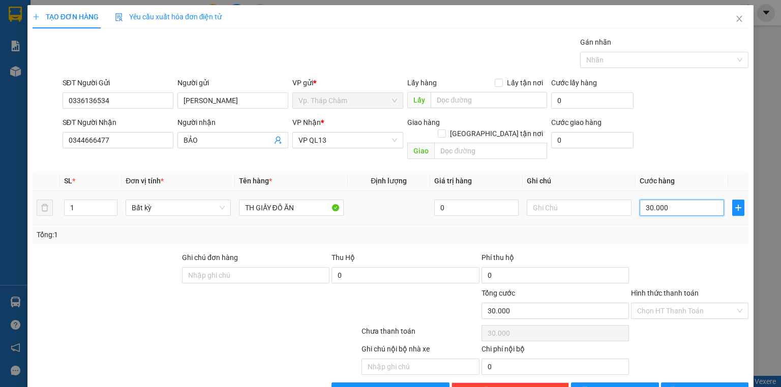
click at [680, 200] on input "30.000" at bounding box center [681, 208] width 84 height 16
click at [695, 303] on input "Hình thức thanh toán" at bounding box center [686, 310] width 98 height 15
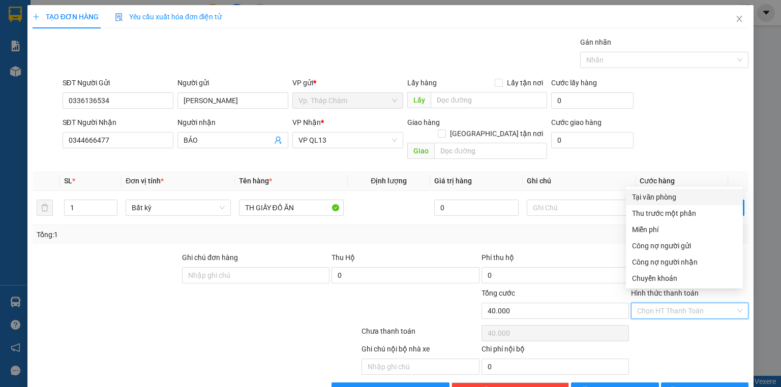
click at [671, 193] on div "Tại văn phòng" at bounding box center [684, 197] width 105 height 11
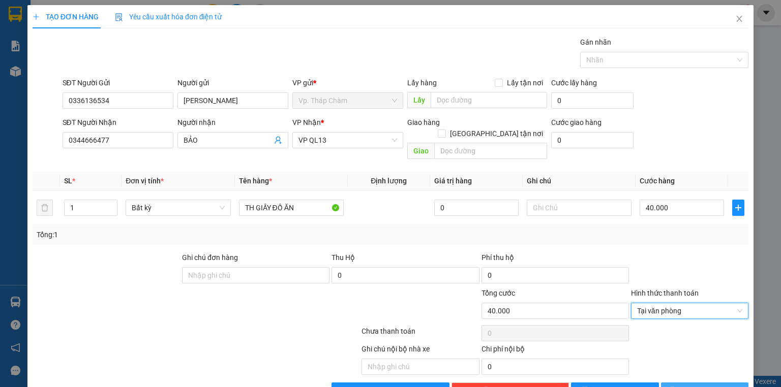
drag, startPoint x: 682, startPoint y: 376, endPoint x: 679, endPoint y: 363, distance: 13.0
click at [675, 387] on icon "printer" at bounding box center [672, 390] width 7 height 7
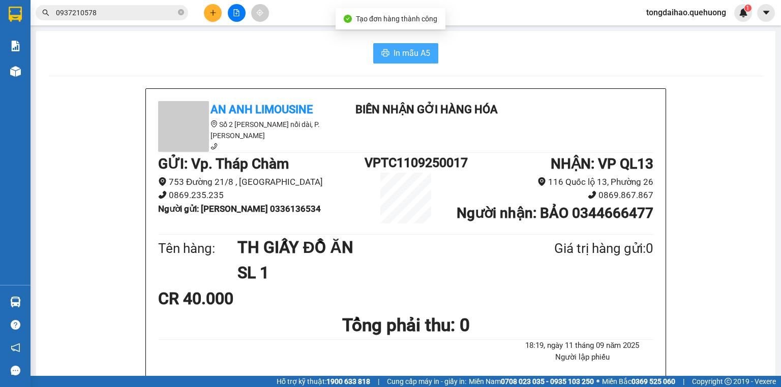
click at [376, 55] on button "In mẫu A5" at bounding box center [405, 53] width 65 height 20
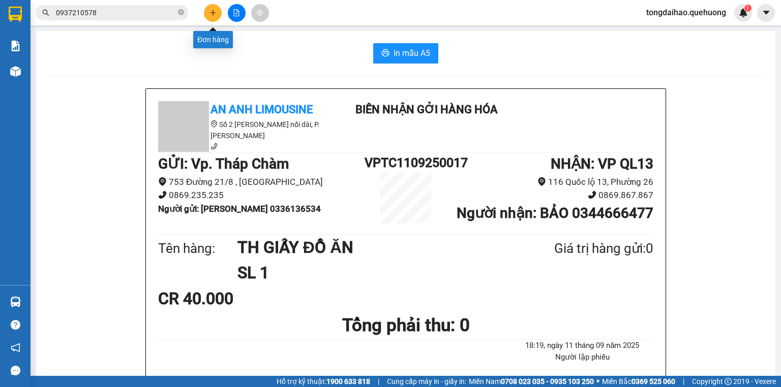
click at [211, 12] on icon "plus" at bounding box center [212, 12] width 7 height 7
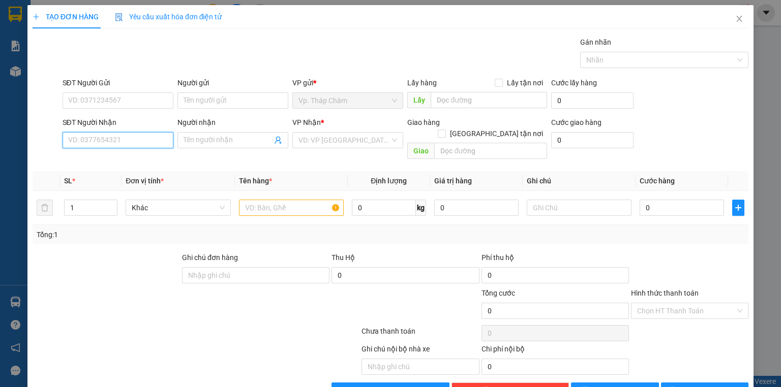
click at [133, 139] on input "SĐT Người Nhận" at bounding box center [118, 140] width 111 height 16
type input "0986621130"
click at [120, 157] on div "0986621130 - HOÀNG" at bounding box center [117, 159] width 98 height 11
type input "HOÀNG"
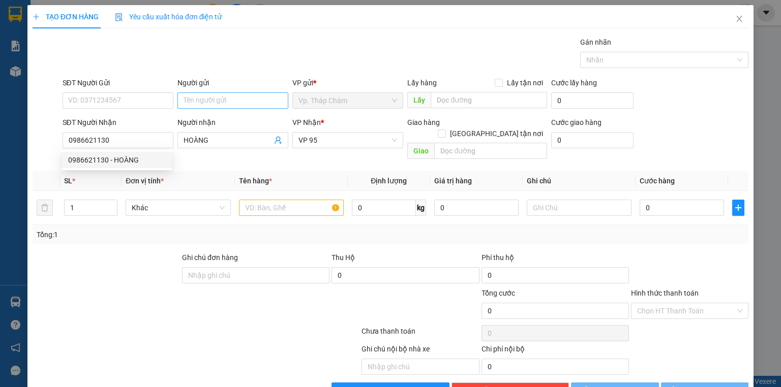
type input "30.000"
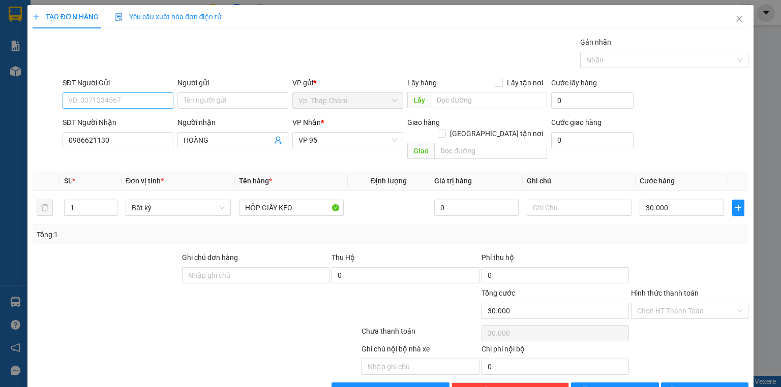
type input "0986621130"
click at [134, 99] on input "SĐT Người Gửi" at bounding box center [118, 100] width 111 height 16
click at [140, 122] on div "0826591060 - THOA" at bounding box center [117, 120] width 98 height 11
type input "0826591060"
type input "THOA"
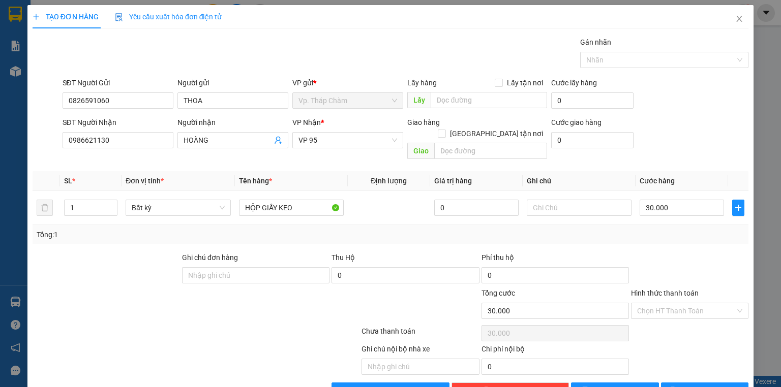
drag, startPoint x: 680, startPoint y: 300, endPoint x: 679, endPoint y: 311, distance: 11.2
click at [680, 303] on input "Hình thức thanh toán" at bounding box center [686, 310] width 98 height 15
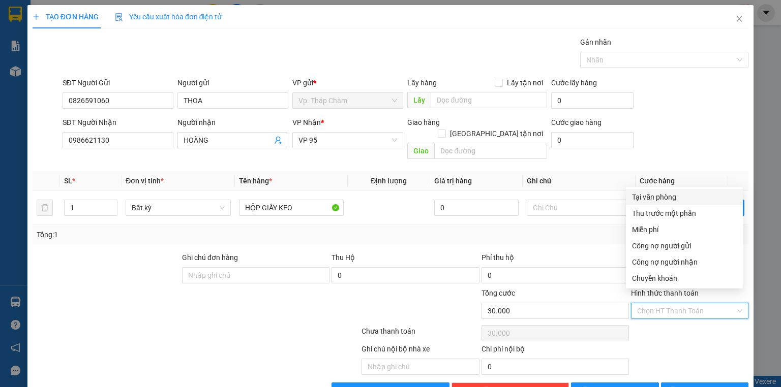
click at [675, 194] on div "Tại văn phòng" at bounding box center [684, 197] width 105 height 11
type input "0"
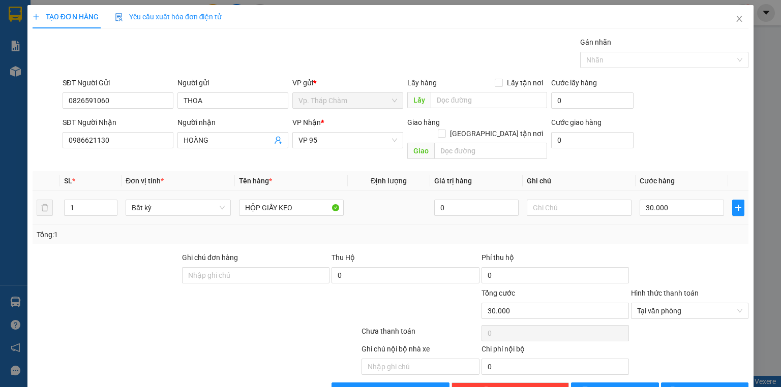
click at [314, 198] on div "HỘP GIẤY KEO" at bounding box center [291, 208] width 105 height 20
click at [315, 200] on input "HỘP GIẤY KEO" at bounding box center [291, 208] width 105 height 16
type input "HỘP GIẤY KEO VÀNG"
click at [708, 385] on span "Lưu và In" at bounding box center [715, 390] width 71 height 11
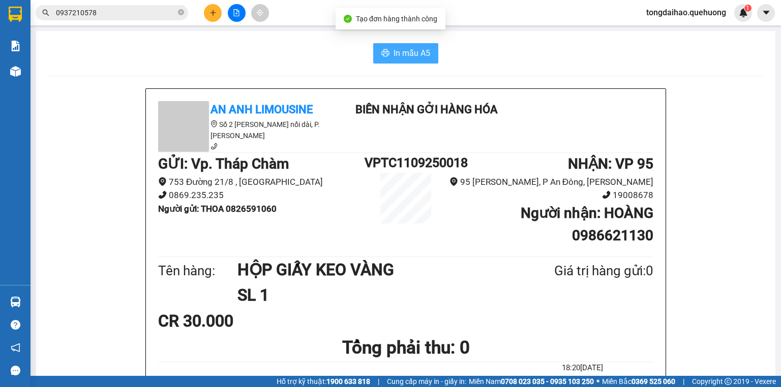
click at [387, 47] on button "In mẫu A5" at bounding box center [405, 53] width 65 height 20
drag, startPoint x: 129, startPoint y: 43, endPoint x: 216, endPoint y: 41, distance: 87.4
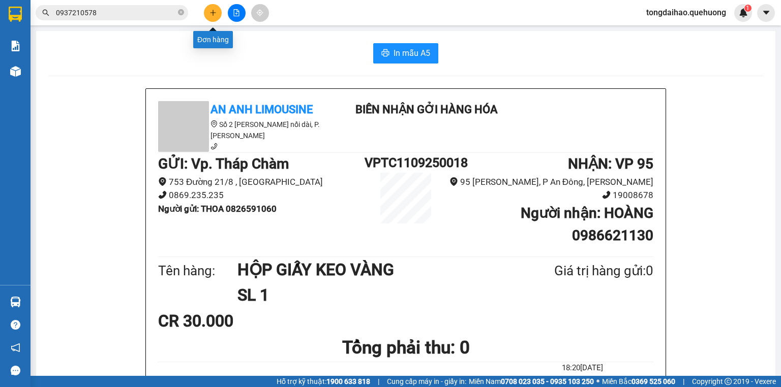
click at [207, 17] on button at bounding box center [213, 13] width 18 height 18
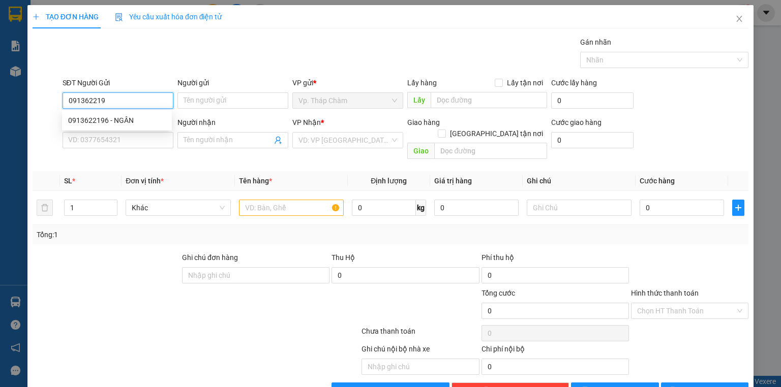
type input "0913622196"
click at [107, 116] on div "0913622196 - NGÂN" at bounding box center [117, 120] width 98 height 11
type input "NGÂN"
type input "0813095110"
type input "THUÝ"
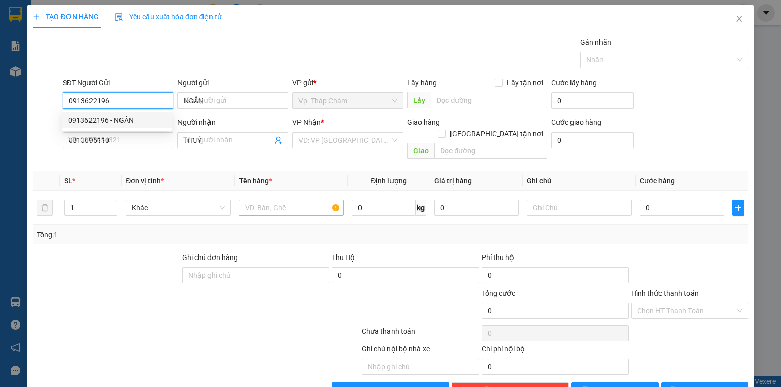
type input "40.000"
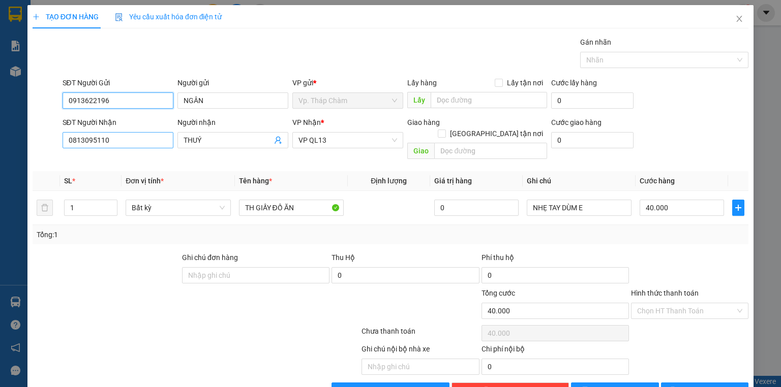
type input "0913622196"
click at [130, 147] on input "0813095110" at bounding box center [118, 140] width 111 height 16
type input "0"
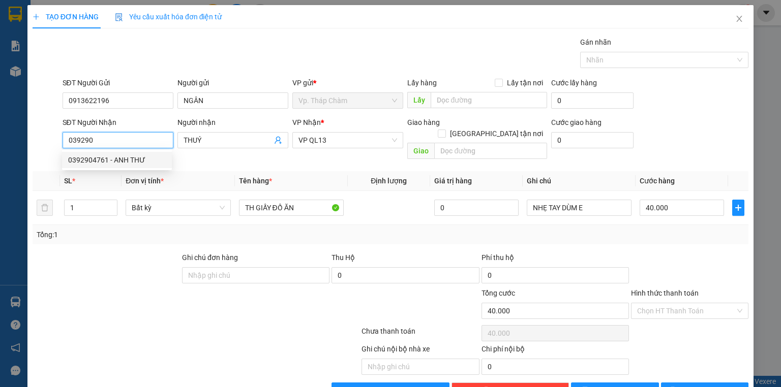
click at [122, 160] on div "0392904761 - ANH THƯ" at bounding box center [117, 159] width 98 height 11
type input "0392904761"
type input "ANH THƯ"
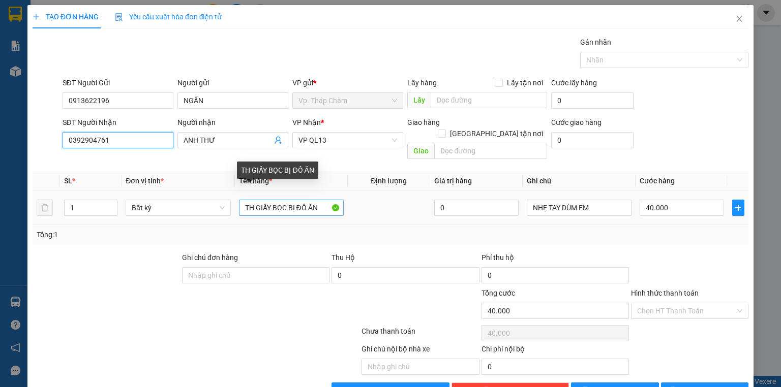
type input "0392904761"
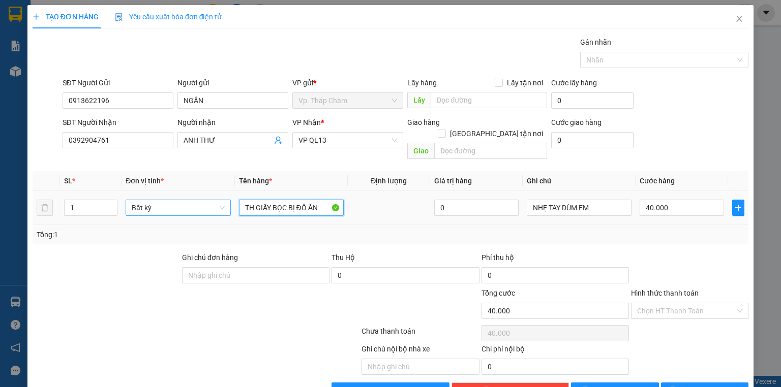
drag, startPoint x: 319, startPoint y: 195, endPoint x: 194, endPoint y: 194, distance: 124.5
click at [194, 195] on tr "1 Bất kỳ TH GIẤY BỌC BỊ ĐỒ ĂN 0 NHẸ TAY DÙM EM 40.000" at bounding box center [390, 208] width 715 height 34
type input "HỘP G.TỜ"
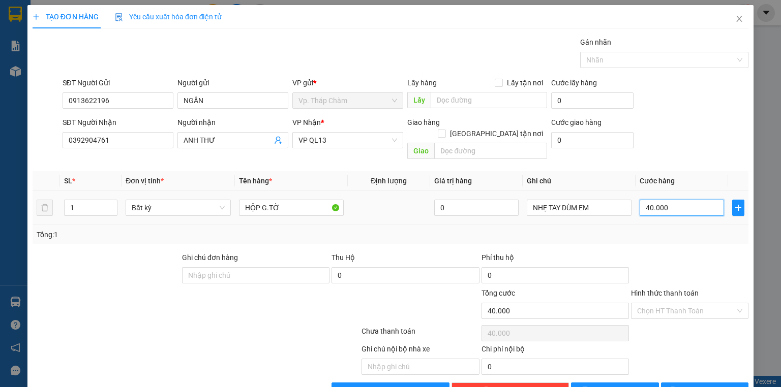
click at [677, 200] on input "40.000" at bounding box center [681, 208] width 84 height 16
type input "3"
type input "30"
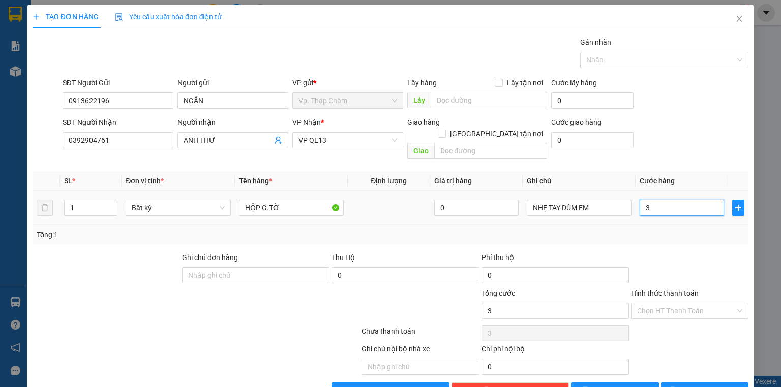
type input "30"
type input "30.000"
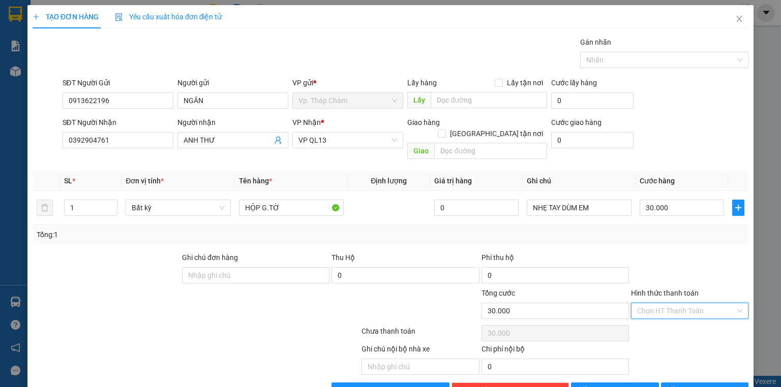
click at [702, 303] on input "Hình thức thanh toán" at bounding box center [686, 310] width 98 height 15
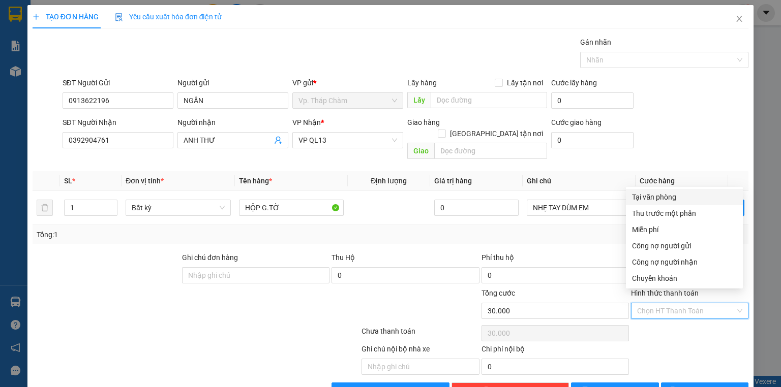
click at [670, 193] on div "Tại văn phòng" at bounding box center [684, 197] width 105 height 11
type input "0"
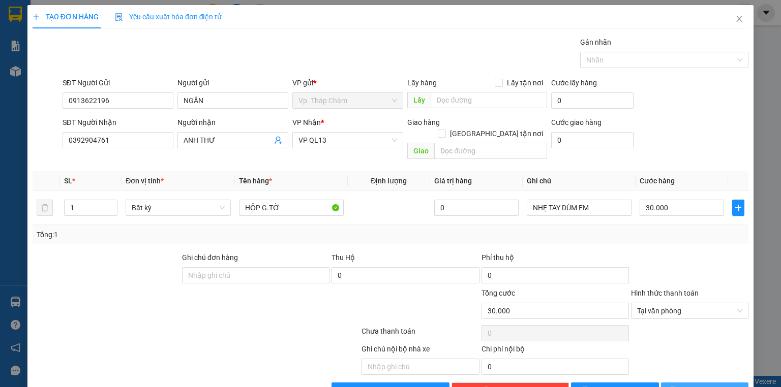
click at [691, 385] on span "Lưu và In" at bounding box center [715, 390] width 71 height 11
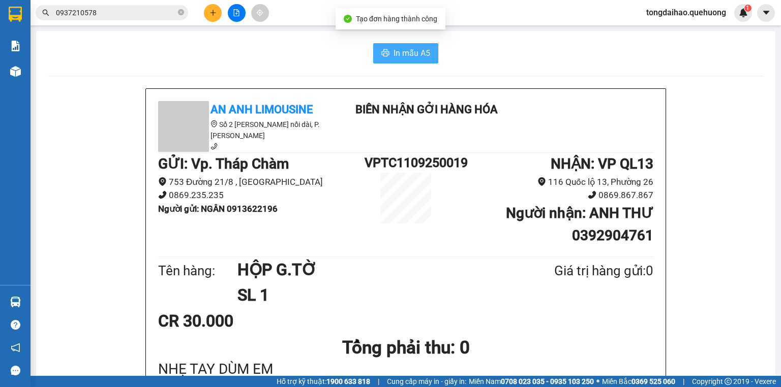
click at [404, 57] on span "In mẫu A5" at bounding box center [411, 53] width 37 height 13
click at [215, 9] on icon "plus" at bounding box center [212, 12] width 7 height 7
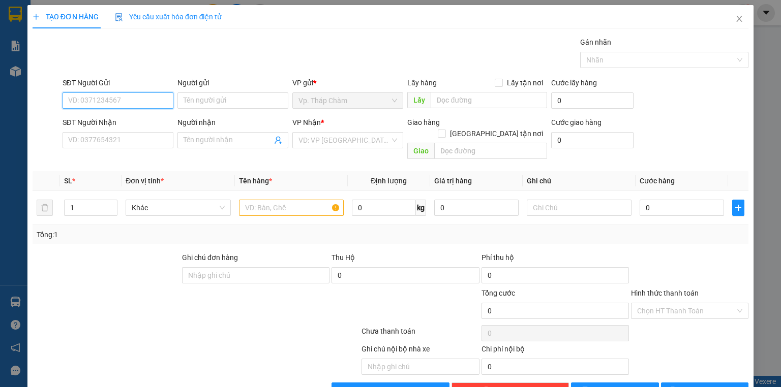
click at [141, 101] on input "SĐT Người Gửi" at bounding box center [118, 100] width 111 height 16
click at [151, 142] on input "SĐT Người Nhận" at bounding box center [118, 140] width 111 height 16
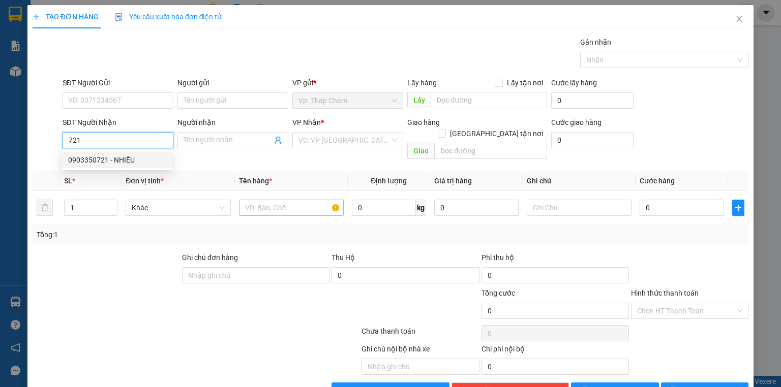
click at [128, 164] on div "0903350721 - NHIỄU" at bounding box center [117, 159] width 98 height 11
type input "0903350721"
type input "NHIỄU"
type input "150.000"
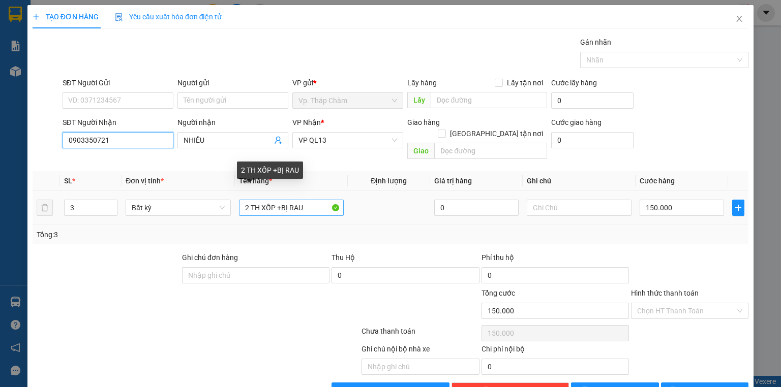
type input "0903350721"
click at [247, 200] on input "2 TH XỐP +BỊ RAU" at bounding box center [291, 208] width 105 height 16
click at [305, 200] on input "1 TH XỐP +BỊ RAU" at bounding box center [291, 208] width 105 height 16
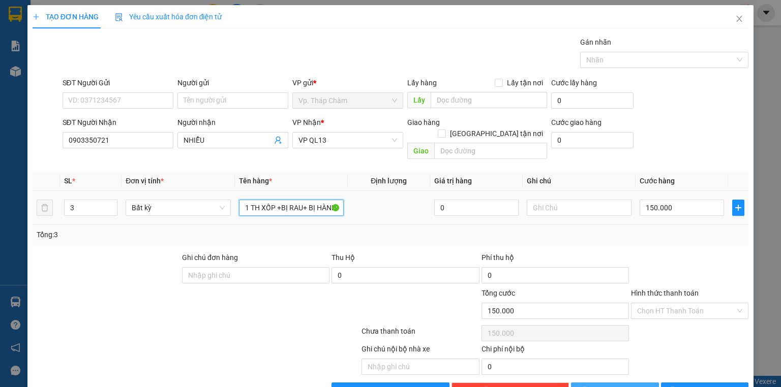
scroll to position [0, 1]
type input "1 TH XỐP +BỊ RAU+ BỊ HÀNH"
drag, startPoint x: 659, startPoint y: 198, endPoint x: 665, endPoint y: 196, distance: 6.4
click at [660, 200] on input "150.000" at bounding box center [681, 208] width 84 height 16
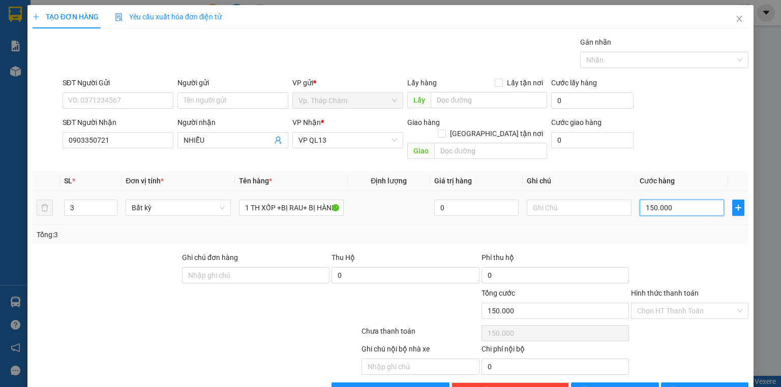
type input "1"
type input "10"
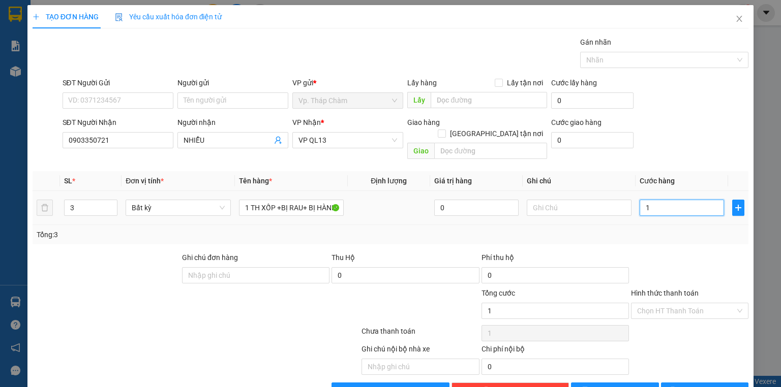
type input "10"
type input "100"
type input "1.000"
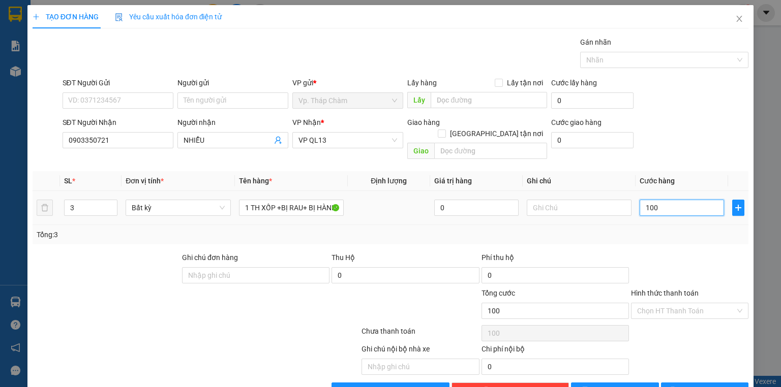
type input "1.000"
type input "10.000"
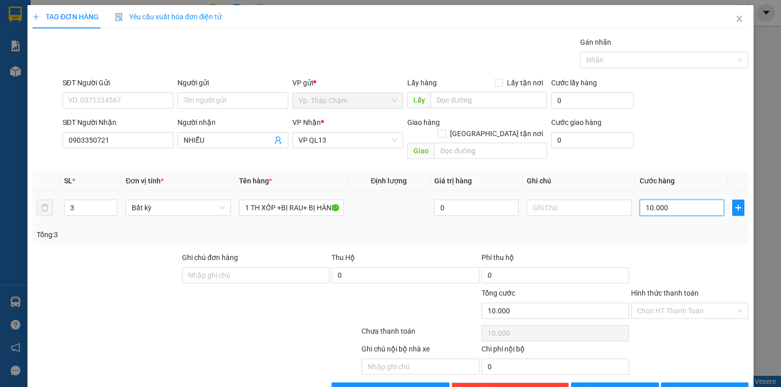
type input "100.000"
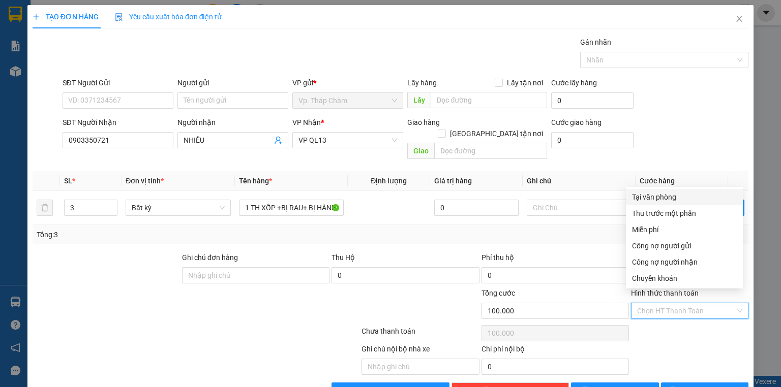
click at [714, 303] on input "Hình thức thanh toán" at bounding box center [686, 310] width 98 height 15
click at [679, 198] on div "Tại văn phòng" at bounding box center [684, 197] width 105 height 11
type input "0"
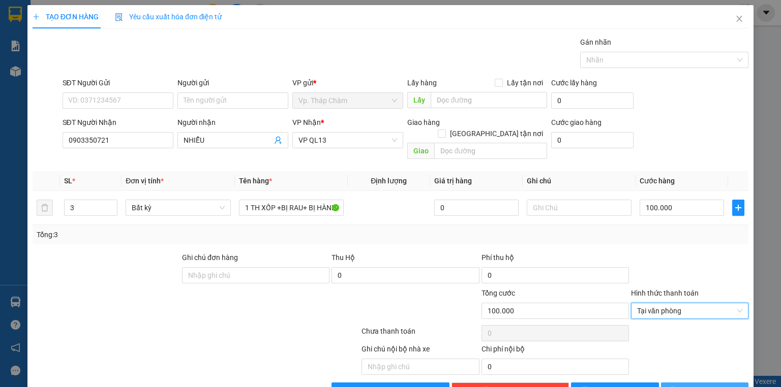
click at [699, 385] on span "Lưu và In" at bounding box center [715, 390] width 71 height 11
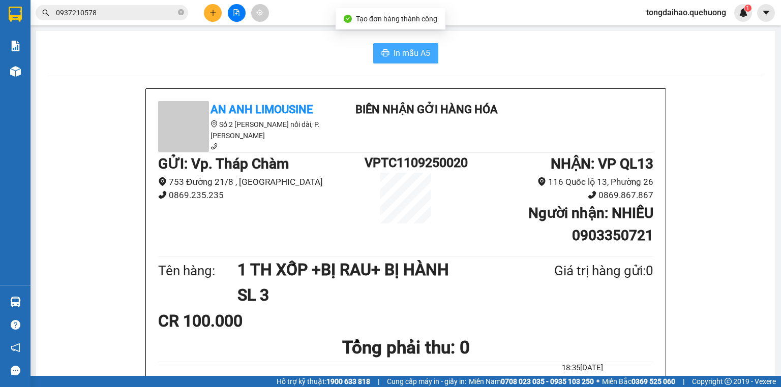
click at [411, 51] on span "In mẫu A5" at bounding box center [411, 53] width 37 height 13
drag, startPoint x: 386, startPoint y: 47, endPoint x: 409, endPoint y: 60, distance: 26.4
click at [386, 47] on button "In mẫu A5" at bounding box center [405, 53] width 65 height 20
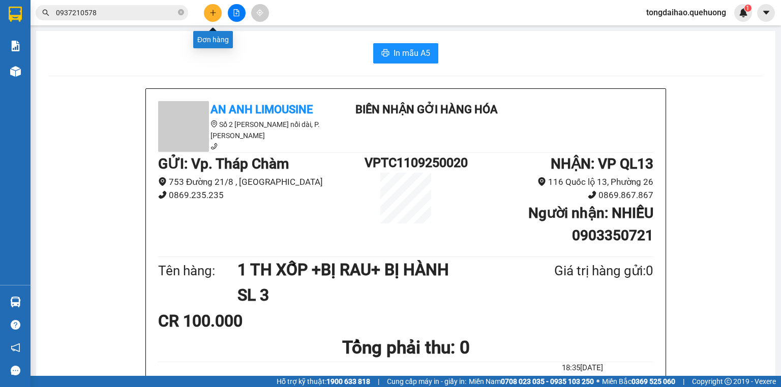
click at [210, 15] on icon "plus" at bounding box center [212, 12] width 7 height 7
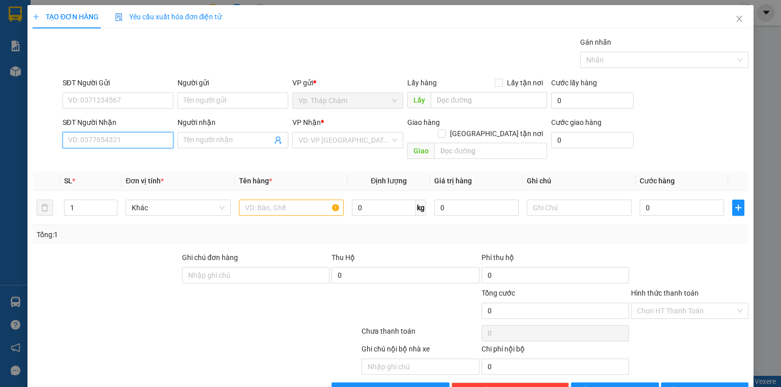
click at [143, 138] on input "SĐT Người Nhận" at bounding box center [118, 140] width 111 height 16
type input "0794908179"
click at [228, 142] on input "Người nhận" at bounding box center [227, 140] width 88 height 11
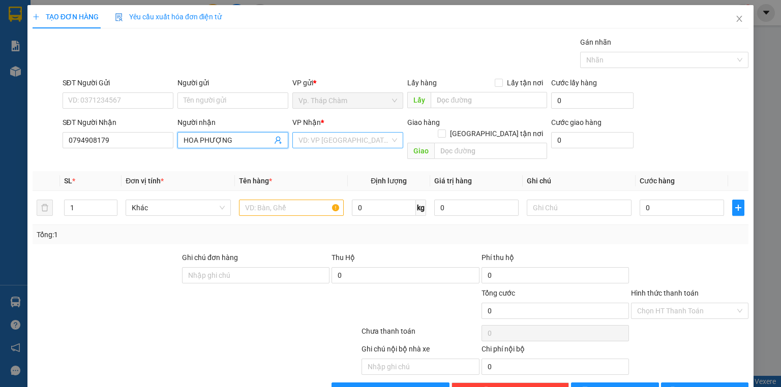
type input "HOA PHƯỢNG"
click at [370, 138] on input "search" at bounding box center [343, 140] width 91 height 15
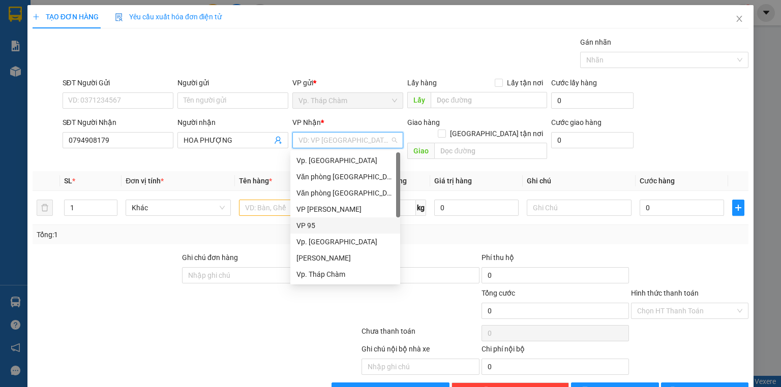
click at [326, 230] on div "VP 95" at bounding box center [345, 225] width 98 height 11
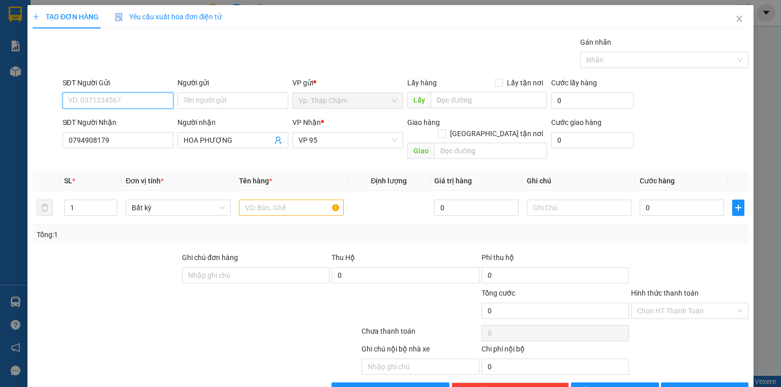
click at [137, 97] on input "SĐT Người Gửi" at bounding box center [118, 100] width 111 height 16
type input "0986558516"
click at [129, 123] on div "0986558516 - THANH" at bounding box center [117, 120] width 98 height 11
type input "THANH"
type input "50.000"
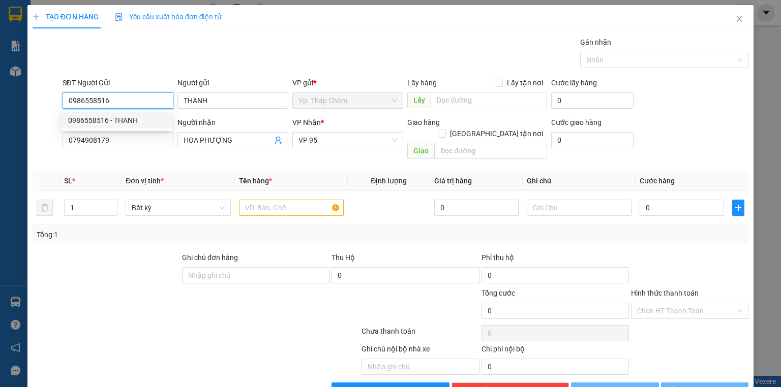
type input "50.000"
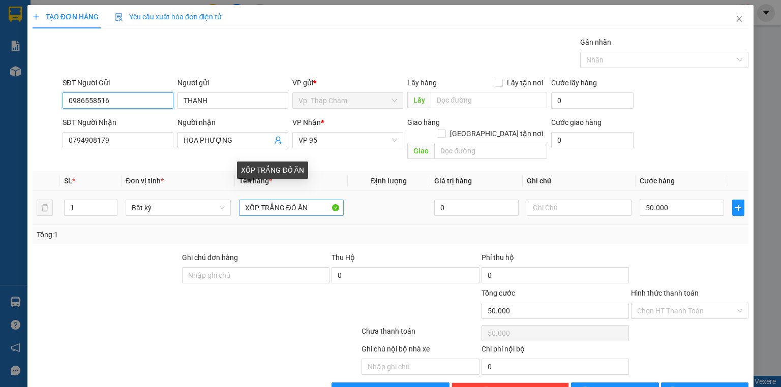
type input "0986558516"
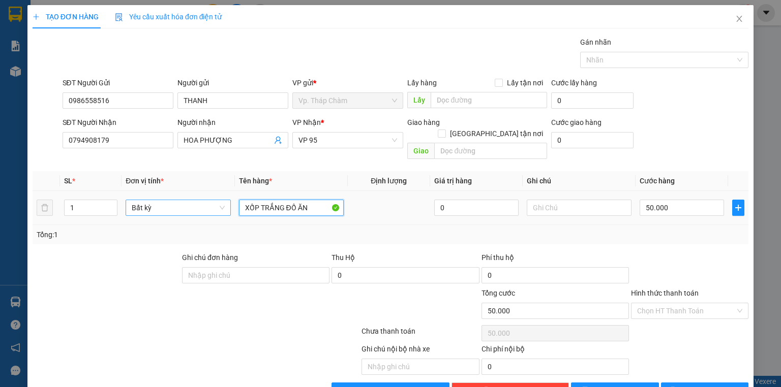
drag, startPoint x: 316, startPoint y: 194, endPoint x: 201, endPoint y: 198, distance: 114.9
click at [201, 198] on tr "1 Bất kỳ XỐP TRẮNG ĐỒ ĂN 0 50.000" at bounding box center [390, 208] width 715 height 34
type input "HỒ SƠ"
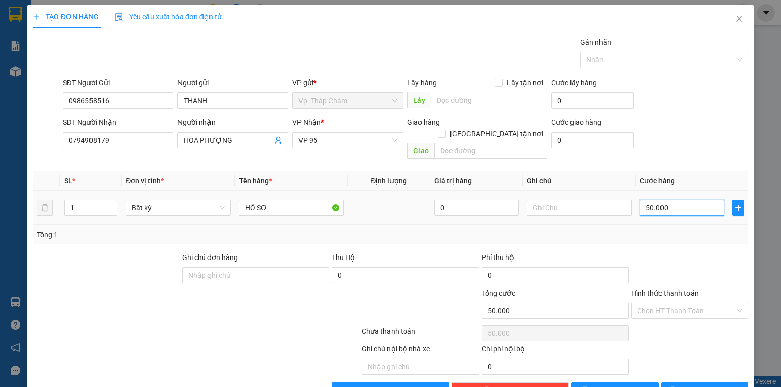
click at [656, 200] on input "50.000" at bounding box center [681, 208] width 84 height 16
type input "3"
type input "30"
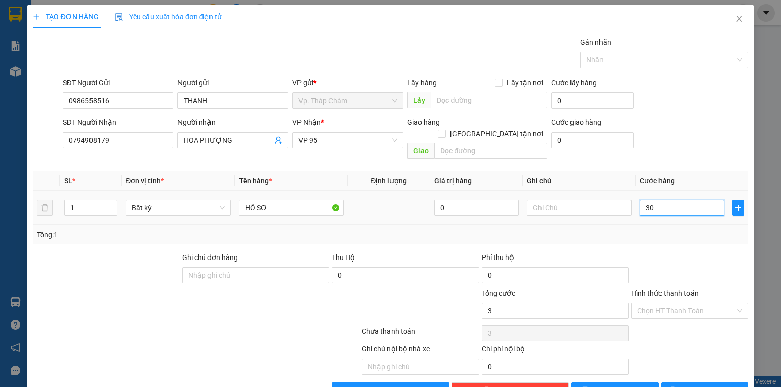
type input "30"
type input "30.000"
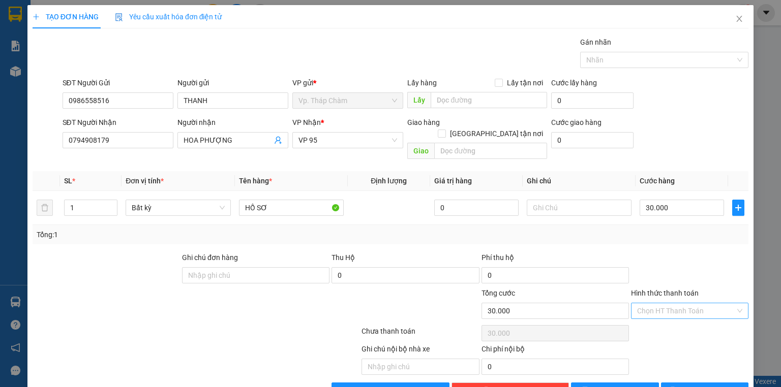
click at [663, 303] on input "Hình thức thanh toán" at bounding box center [686, 310] width 98 height 15
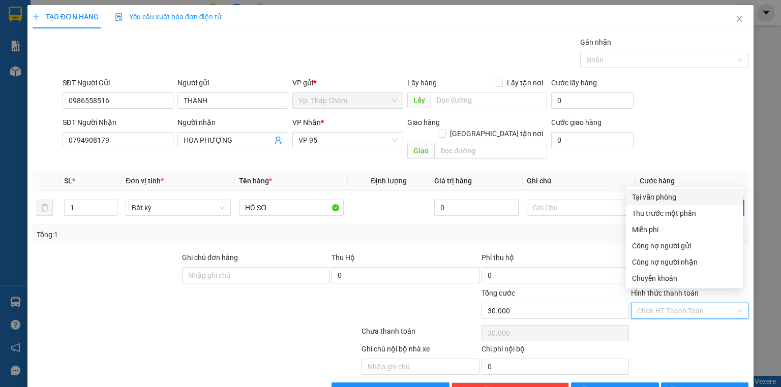
click at [658, 193] on div "Tại văn phòng" at bounding box center [684, 197] width 105 height 11
type input "0"
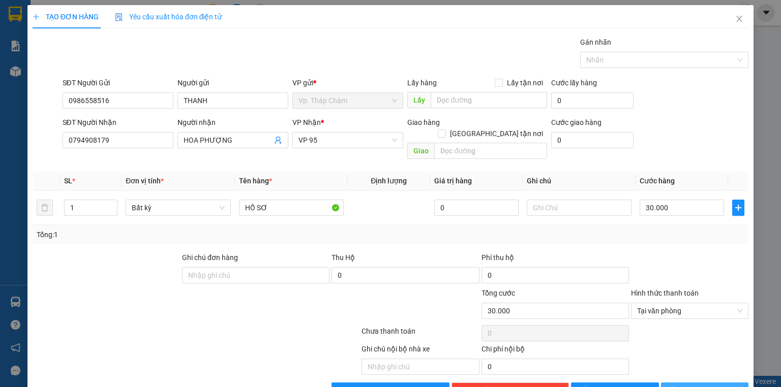
click at [697, 385] on span "Lưu và In" at bounding box center [715, 390] width 71 height 11
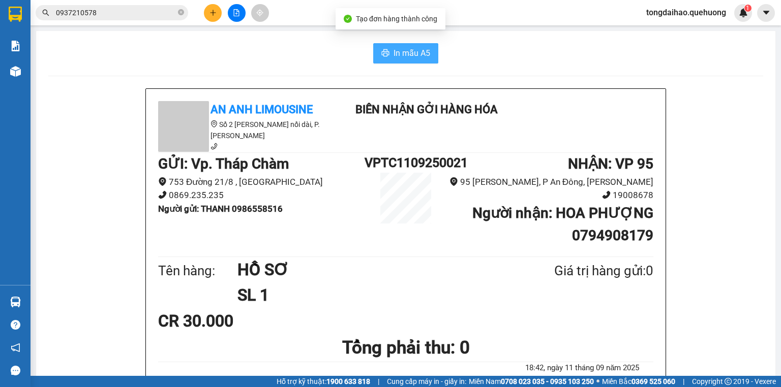
click at [395, 51] on span "In mẫu A5" at bounding box center [411, 53] width 37 height 13
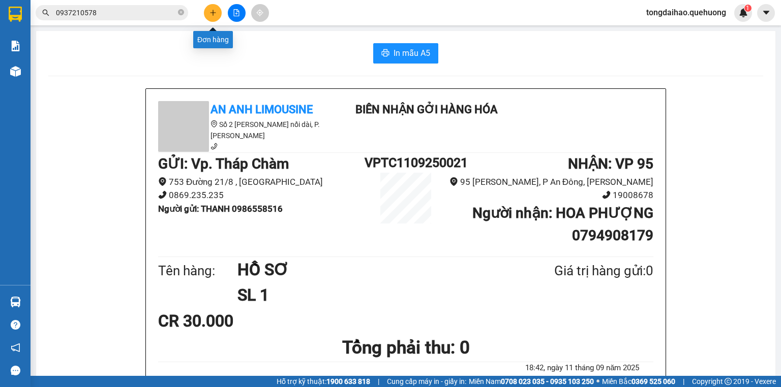
click at [214, 14] on icon "plus" at bounding box center [212, 12] width 7 height 7
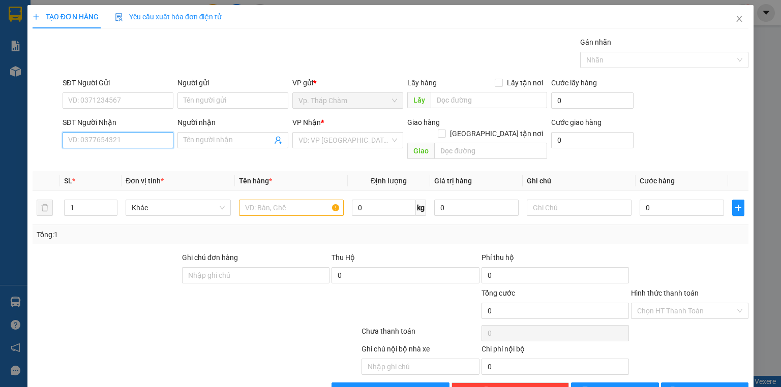
click at [100, 141] on input "SĐT Người Nhận" at bounding box center [118, 140] width 111 height 16
type input "0388254673"
click at [106, 161] on div "0388254673 - EM HOA" at bounding box center [117, 159] width 98 height 11
type input "EM HOA"
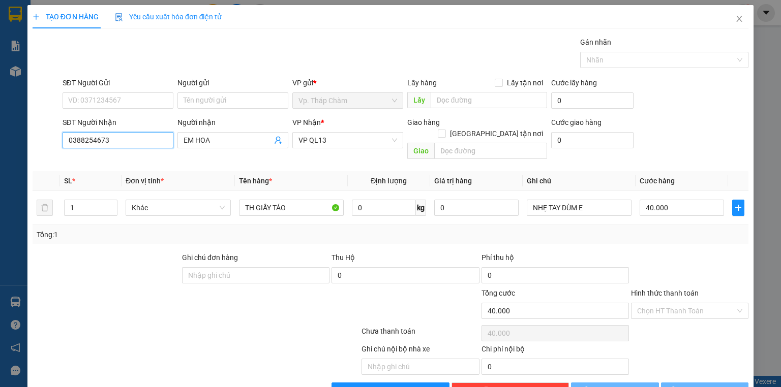
type input "40.000"
type input "0388254673"
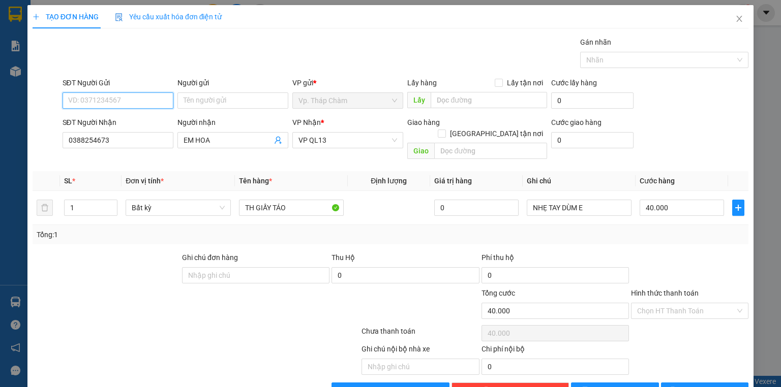
click at [148, 94] on input "SĐT Người Gửi" at bounding box center [118, 100] width 111 height 16
click at [144, 117] on div "0968855009 - MẸ HỒNG" at bounding box center [124, 120] width 112 height 11
type input "0968855009"
type input "MẸ HỒNG"
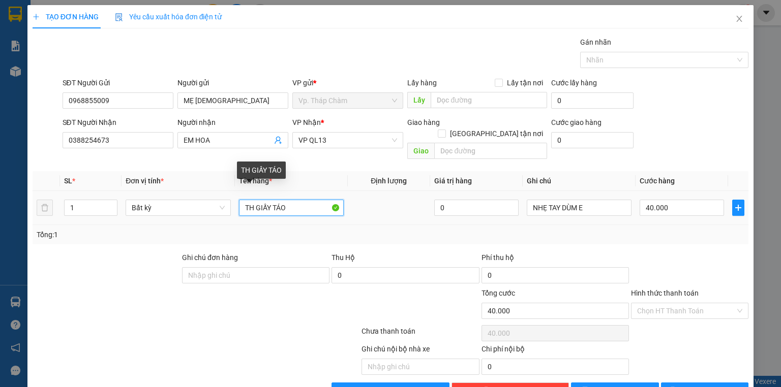
drag, startPoint x: 297, startPoint y: 195, endPoint x: 272, endPoint y: 195, distance: 24.4
click at [272, 200] on input "TH GIẤY TÁO" at bounding box center [291, 208] width 105 height 16
type input "TH GIẤY ĐỒ ĂN"
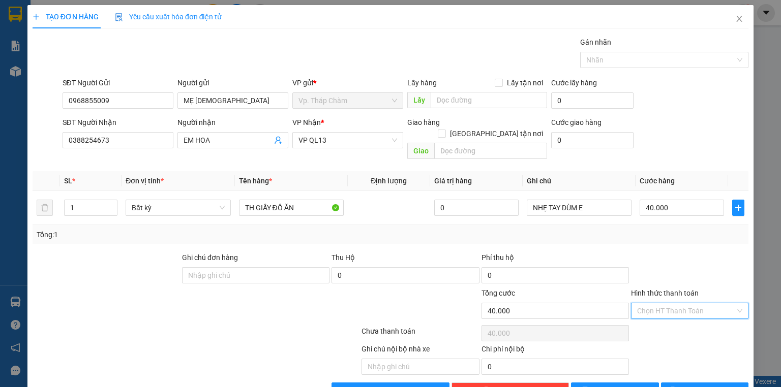
click at [674, 303] on input "Hình thức thanh toán" at bounding box center [686, 310] width 98 height 15
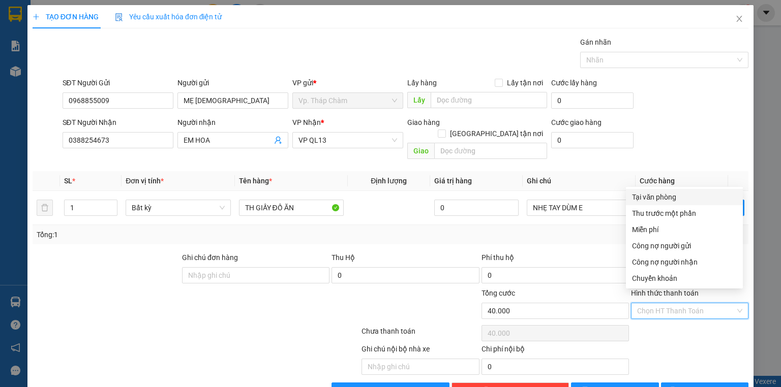
click at [646, 193] on div "Tại văn phòng" at bounding box center [684, 197] width 105 height 11
type input "0"
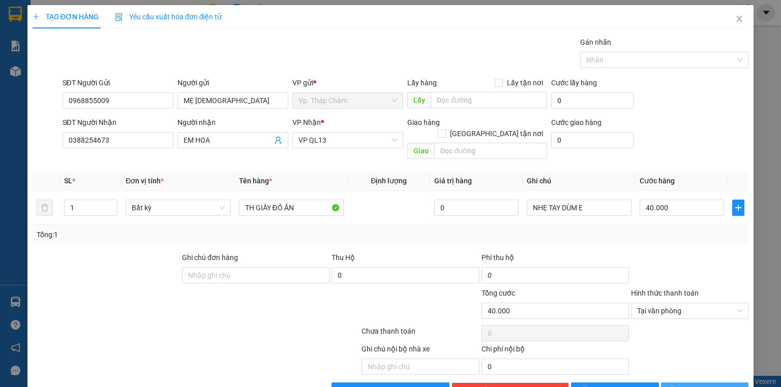
drag, startPoint x: 699, startPoint y: 382, endPoint x: 703, endPoint y: 367, distance: 15.7
click at [700, 385] on span "Lưu và In" at bounding box center [715, 390] width 71 height 11
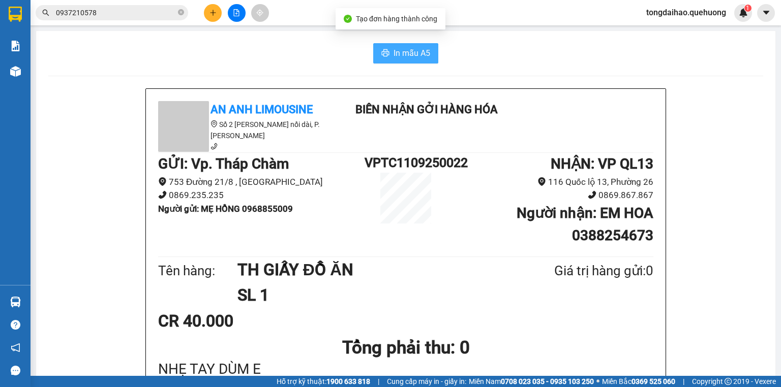
click at [393, 51] on span "In mẫu A5" at bounding box center [411, 53] width 37 height 13
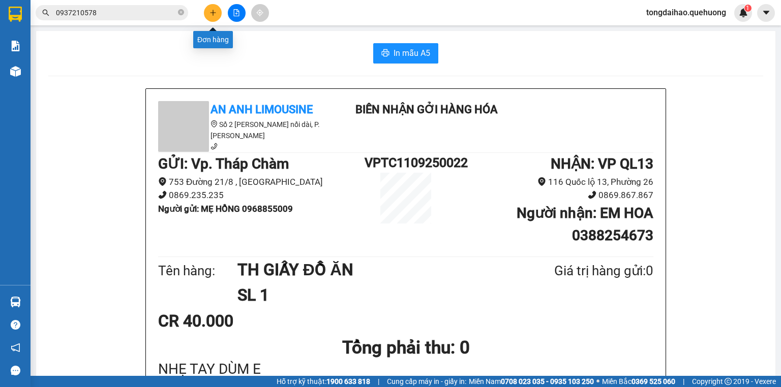
click at [216, 7] on button at bounding box center [213, 13] width 18 height 18
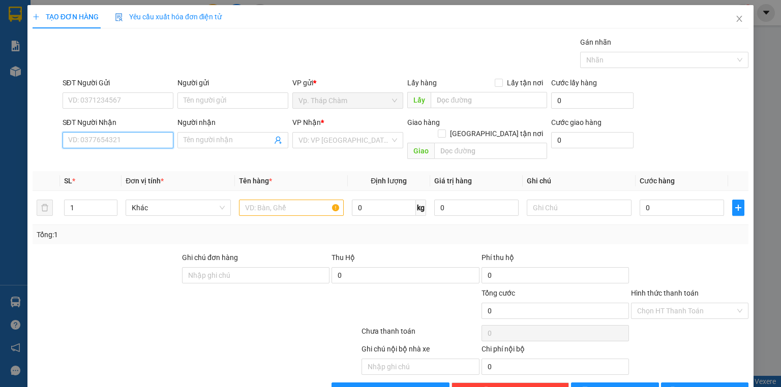
click at [140, 140] on input "SĐT Người Nhận" at bounding box center [118, 140] width 111 height 16
type input "0899377607"
click at [221, 140] on input "Người nhận" at bounding box center [227, 140] width 88 height 11
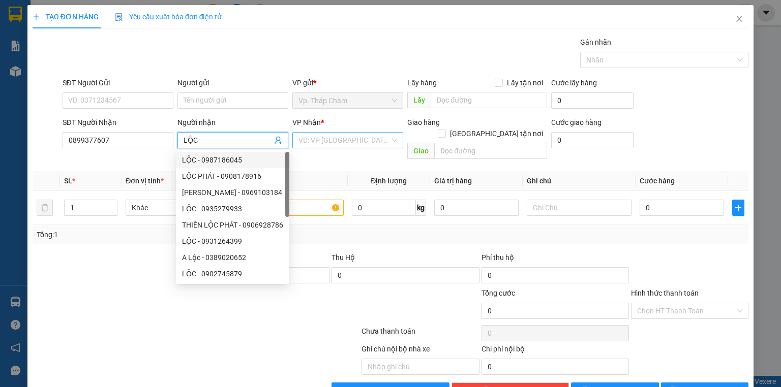
type input "LỘC"
click at [355, 141] on input "search" at bounding box center [343, 140] width 91 height 15
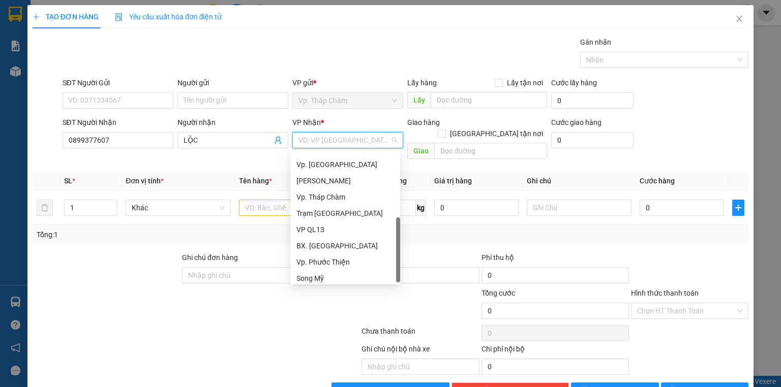
scroll to position [81, 0]
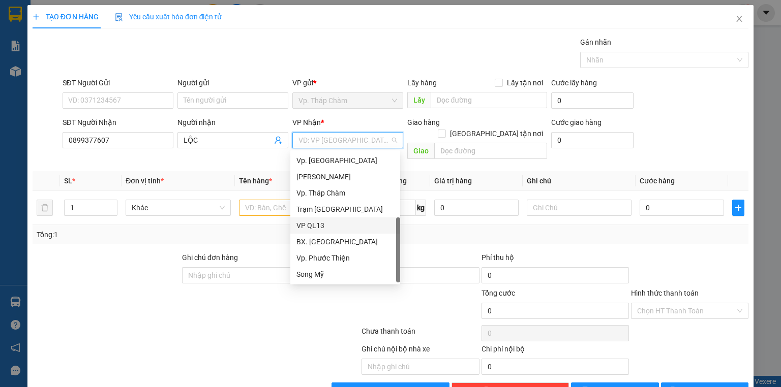
click at [341, 219] on div "VP QL13" at bounding box center [345, 225] width 110 height 16
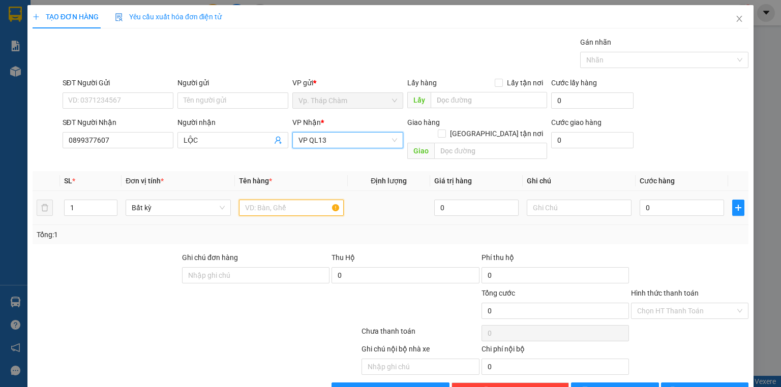
click at [285, 200] on input "text" at bounding box center [291, 208] width 105 height 16
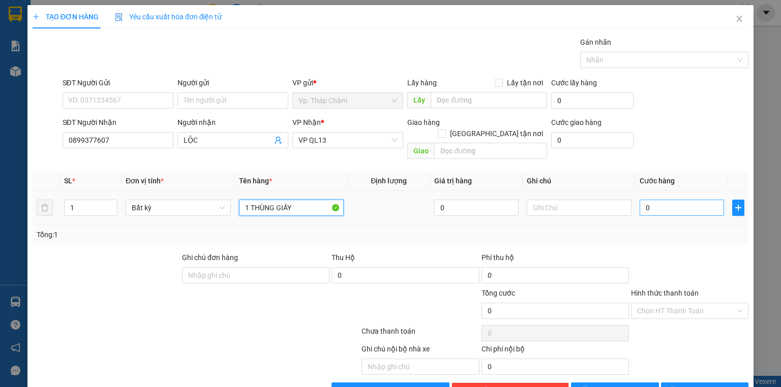
type input "1 THÙNG GIẤY"
type input "4"
type input "40"
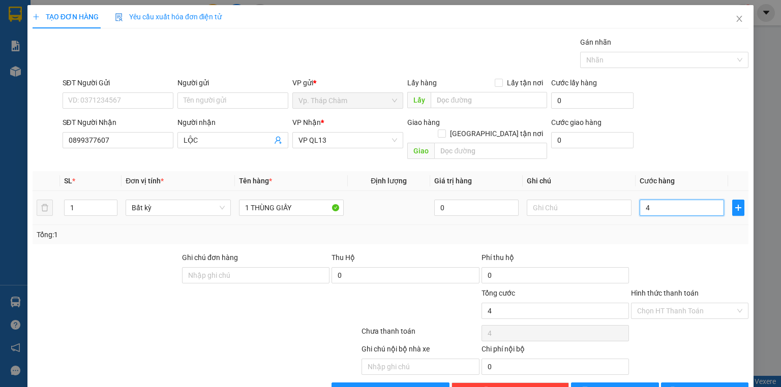
type input "40"
type input "400"
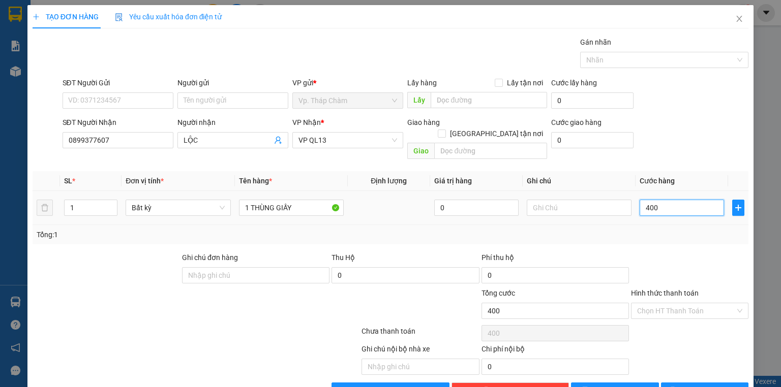
type input "4.000"
type input "40.000"
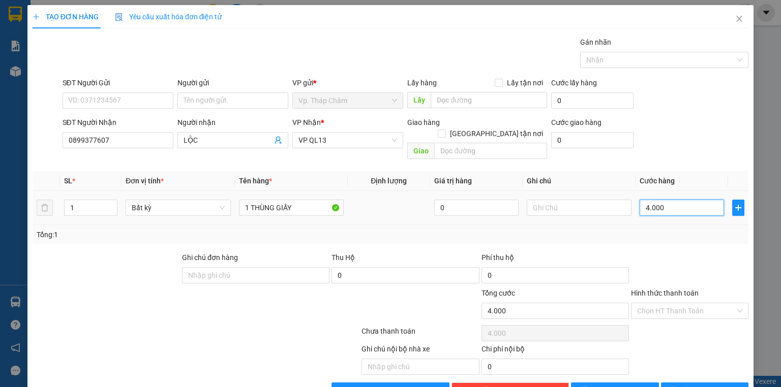
type input "40.000"
click at [732, 303] on div "Chọn HT Thanh Toán" at bounding box center [689, 311] width 117 height 16
type input "40.000"
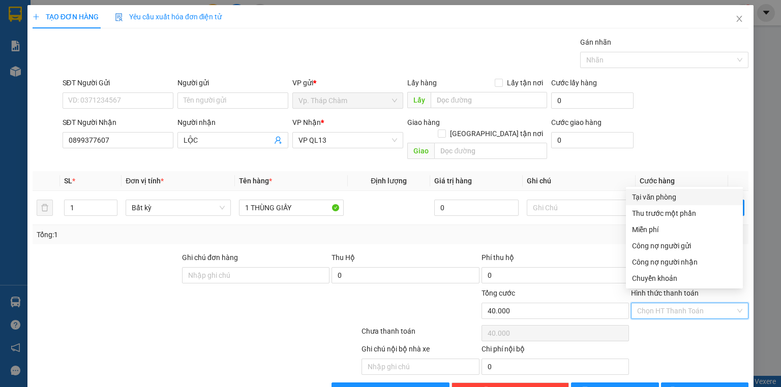
click at [661, 201] on div "Tại văn phòng" at bounding box center [684, 197] width 105 height 11
type input "0"
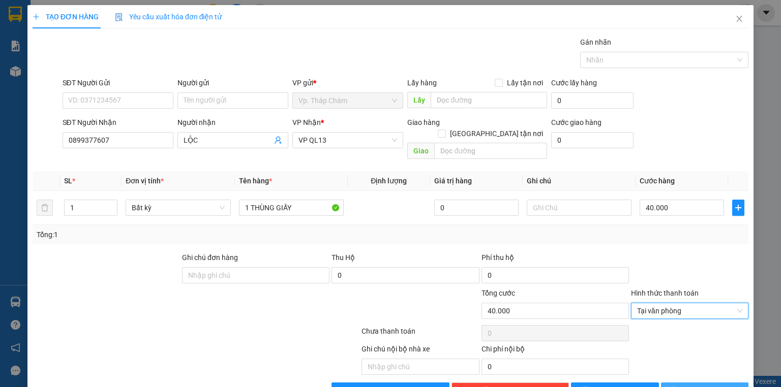
click at [690, 385] on span "Lưu và In" at bounding box center [715, 390] width 71 height 11
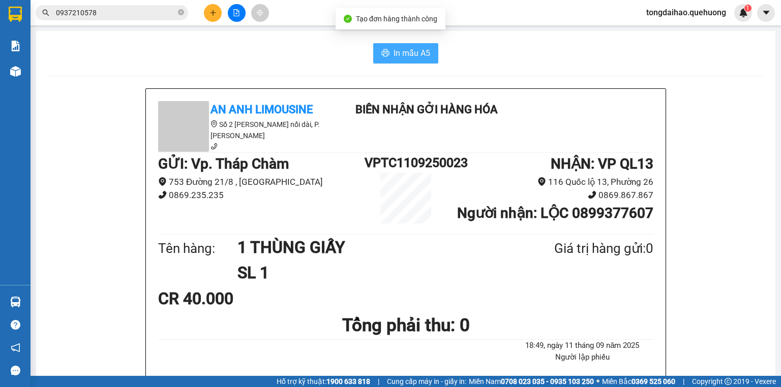
click at [393, 49] on span "In mẫu A5" at bounding box center [411, 53] width 37 height 13
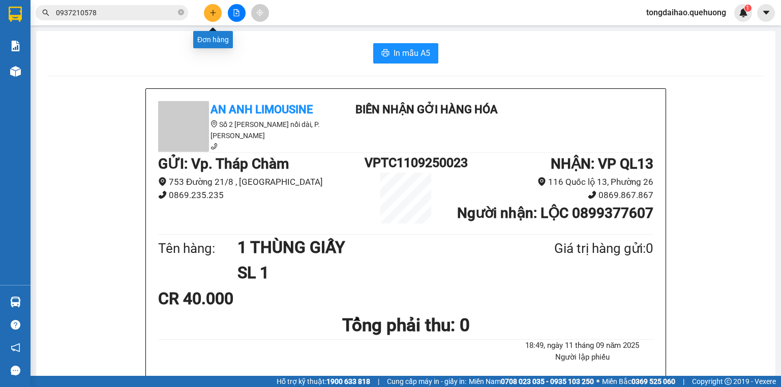
click at [213, 13] on icon "plus" at bounding box center [212, 12] width 7 height 7
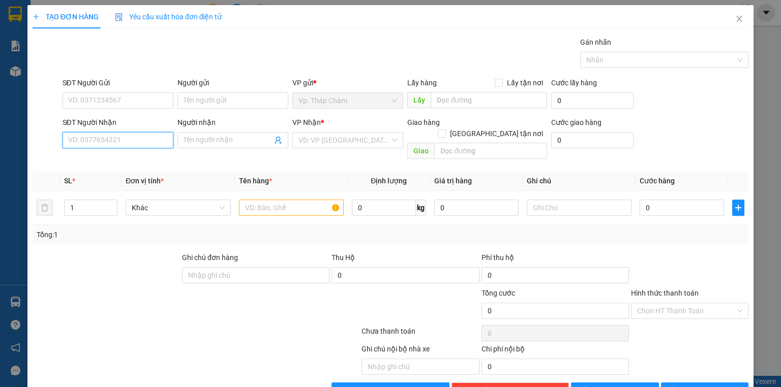
click at [126, 142] on input "SĐT Người Nhận" at bounding box center [118, 140] width 111 height 16
click at [121, 138] on input "SĐT Người Nhận" at bounding box center [118, 140] width 111 height 16
type input "0901232565"
click at [126, 163] on div "0901232565 - NHI" at bounding box center [117, 159] width 98 height 11
type input "NHI"
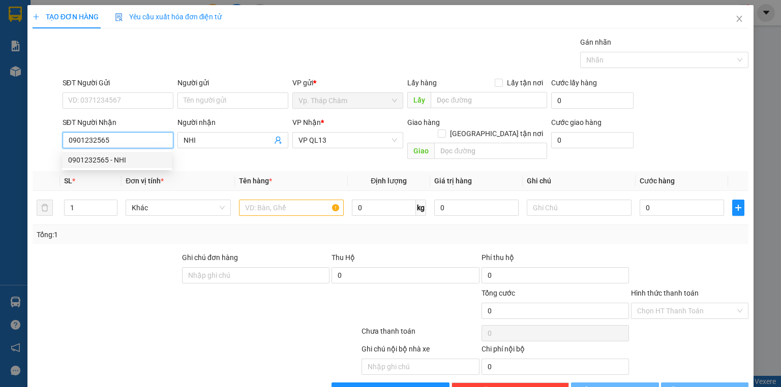
type input "40.000"
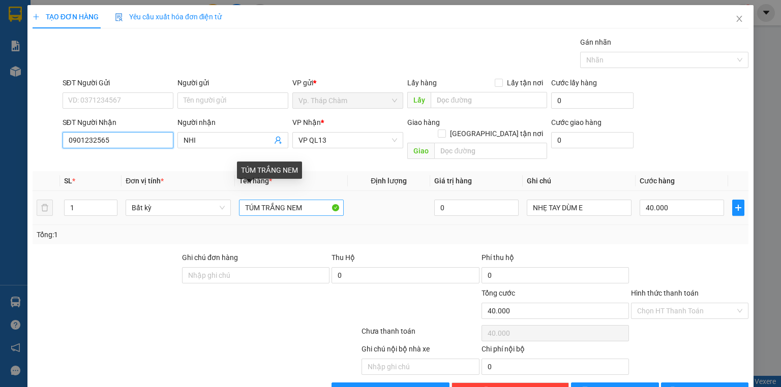
type input "0901232565"
drag, startPoint x: 302, startPoint y: 193, endPoint x: 255, endPoint y: 191, distance: 47.8
click at [255, 200] on input "TÚM TRẮNG NEM" at bounding box center [291, 208] width 105 height 16
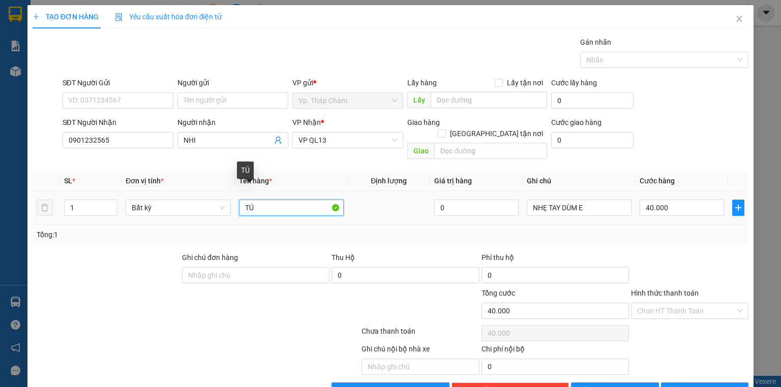
type input "T"
type input "1 THÙNG GIẤY"
click at [682, 303] on input "Hình thức thanh toán" at bounding box center [686, 310] width 98 height 15
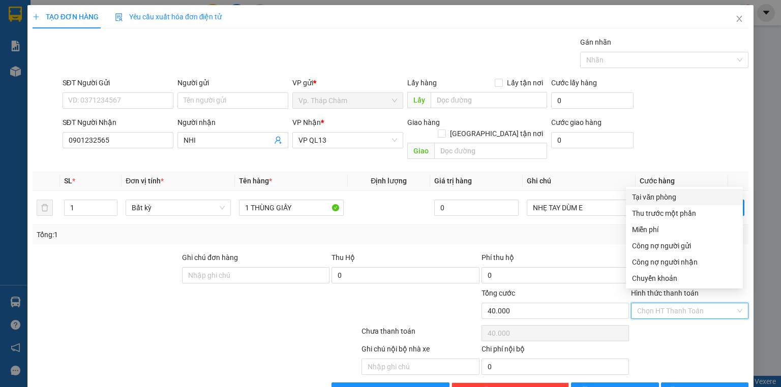
click at [666, 200] on div "Tại văn phòng" at bounding box center [684, 197] width 105 height 11
type input "0"
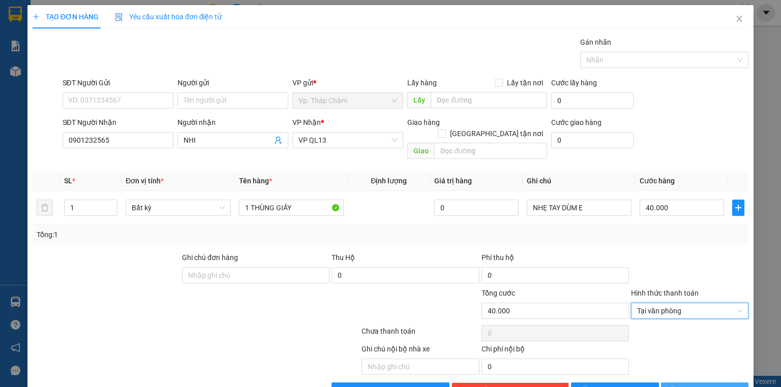
click at [675, 387] on icon "printer" at bounding box center [672, 390] width 7 height 7
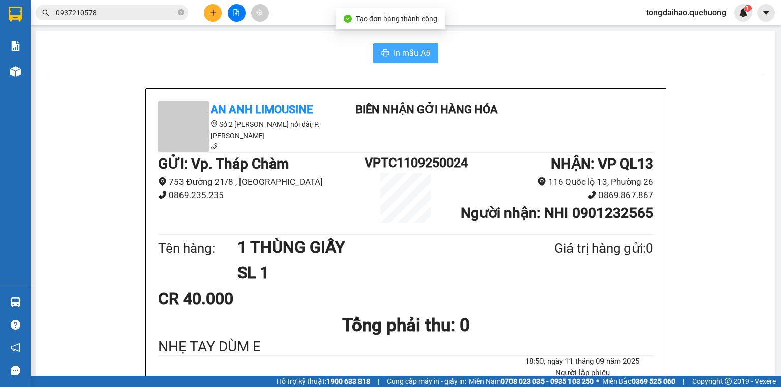
click at [413, 48] on span "In mẫu A5" at bounding box center [411, 53] width 37 height 13
click at [214, 11] on icon "plus" at bounding box center [212, 12] width 7 height 7
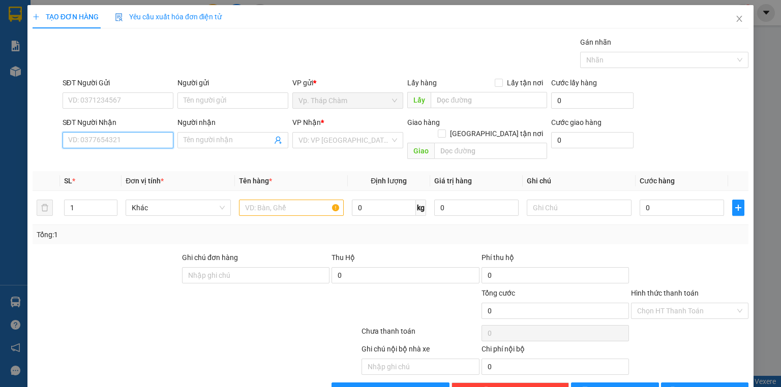
click at [128, 140] on input "SĐT Người Nhận" at bounding box center [118, 140] width 111 height 16
type input "0375332954"
click at [210, 138] on input "Người nhận" at bounding box center [227, 140] width 88 height 11
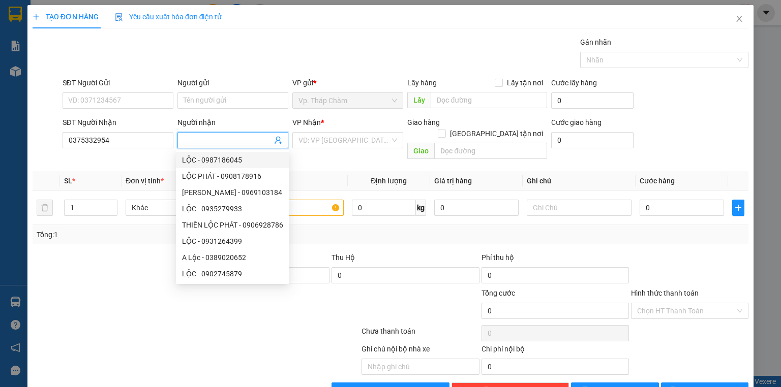
click at [224, 140] on input "Người nhận" at bounding box center [227, 140] width 88 height 11
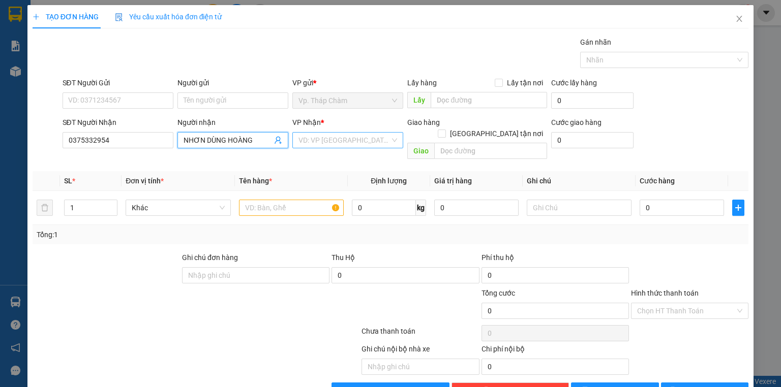
click at [389, 140] on div "VD: VP [GEOGRAPHIC_DATA]" at bounding box center [347, 140] width 111 height 16
type input "NHƠN DÙNG HOÀNG"
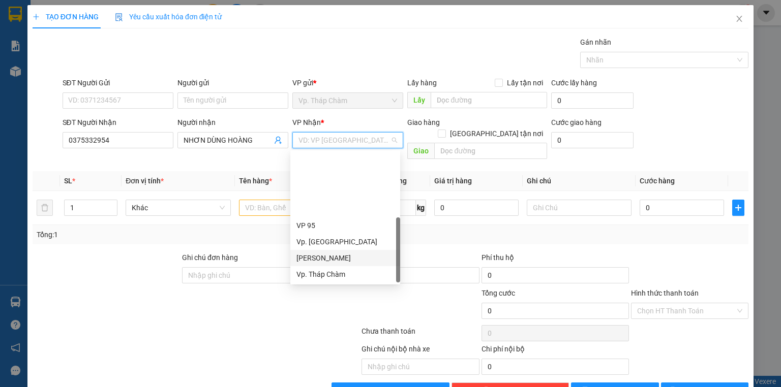
scroll to position [81, 0]
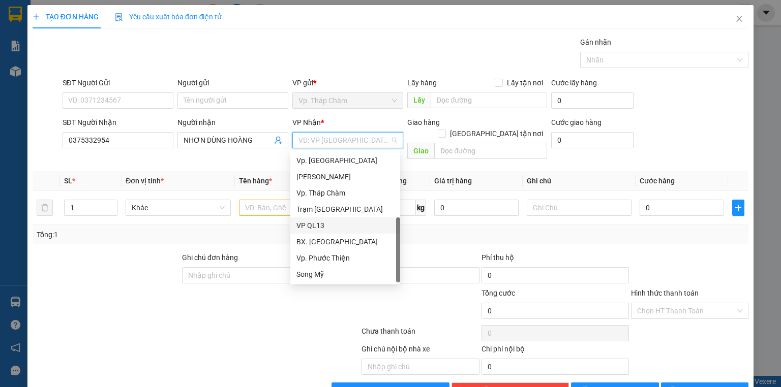
click at [337, 227] on div "VP QL13" at bounding box center [345, 225] width 98 height 11
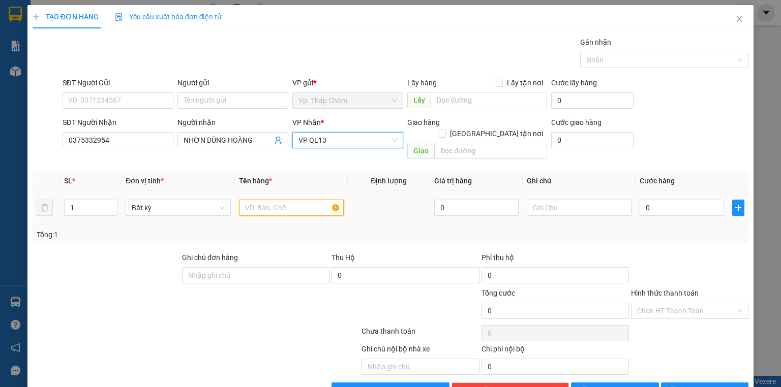
click at [268, 200] on input "text" at bounding box center [291, 208] width 105 height 16
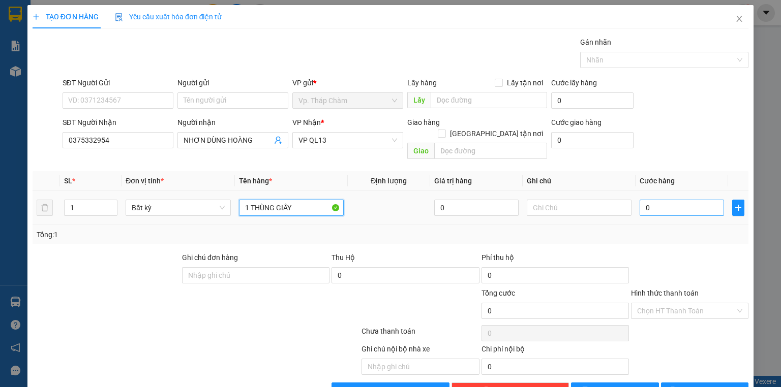
type input "1 THÙNG GIẤY"
type input "3"
type input "30"
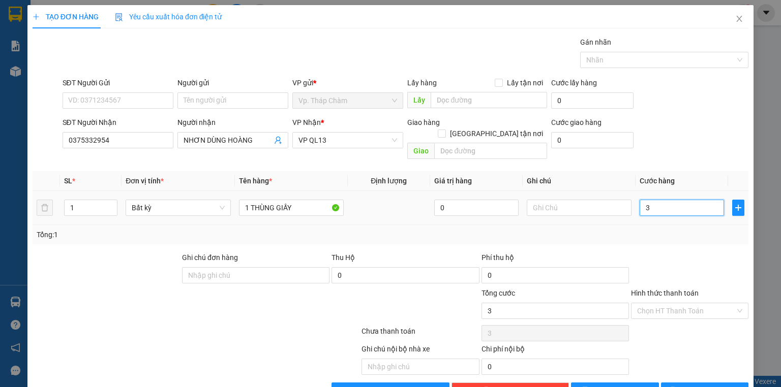
type input "30"
type input "300"
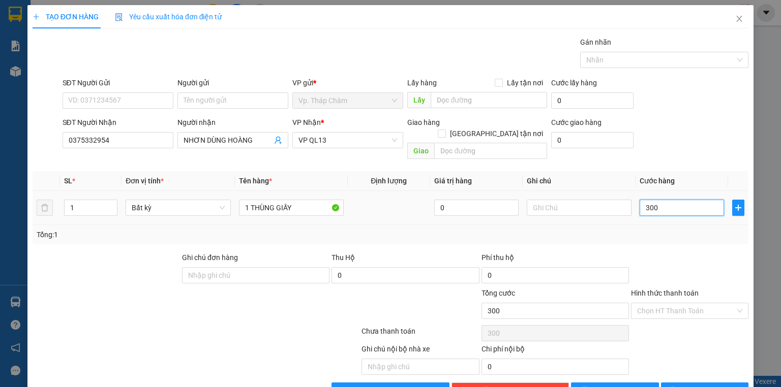
type input "3.000"
type input "30.000"
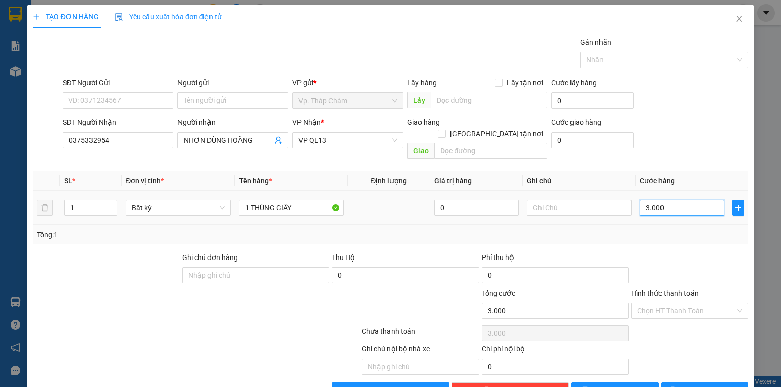
type input "30.000"
type input "300.000"
type input "30.000"
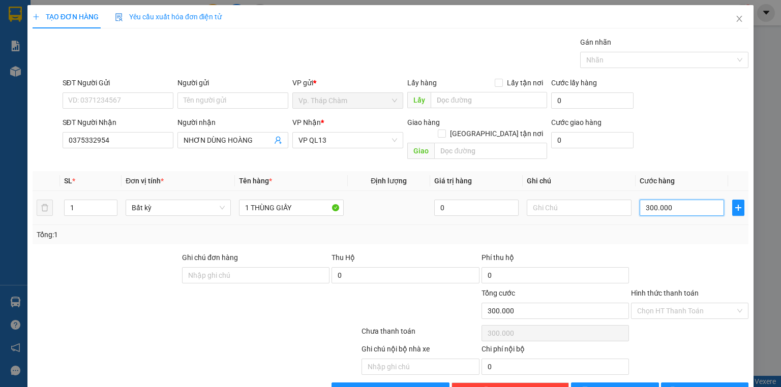
type input "30.000"
click at [697, 385] on span "Lưu và In" at bounding box center [715, 390] width 71 height 11
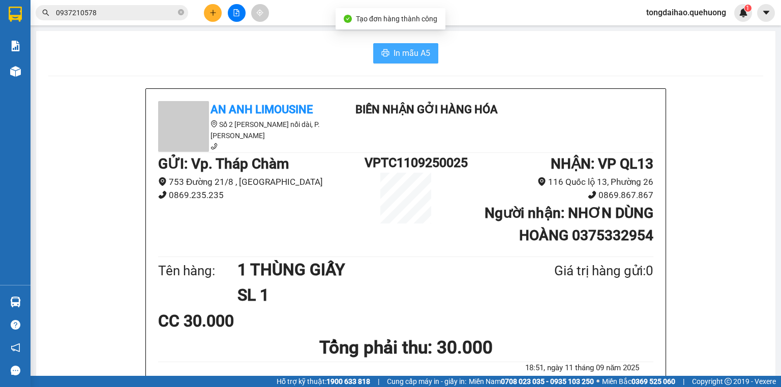
click at [401, 53] on span "In mẫu A5" at bounding box center [411, 53] width 37 height 13
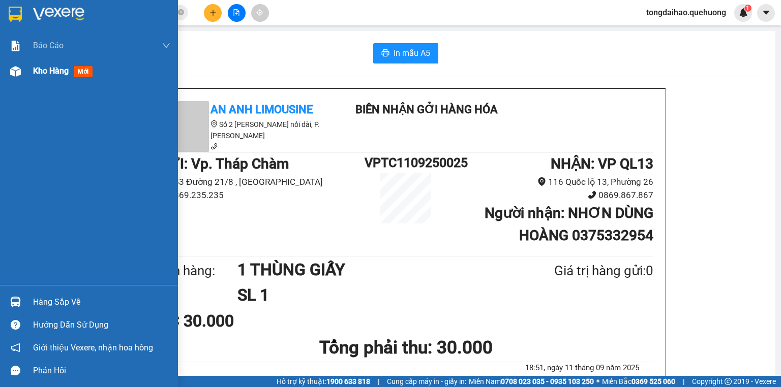
click at [50, 69] on span "Kho hàng" at bounding box center [51, 71] width 36 height 10
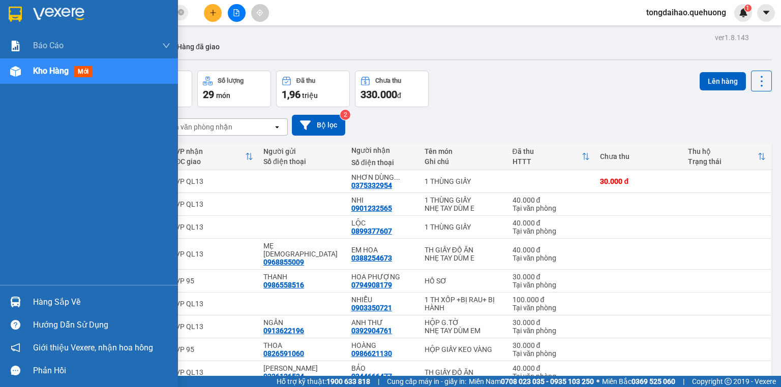
click at [49, 71] on span "Kho hàng" at bounding box center [51, 71] width 36 height 10
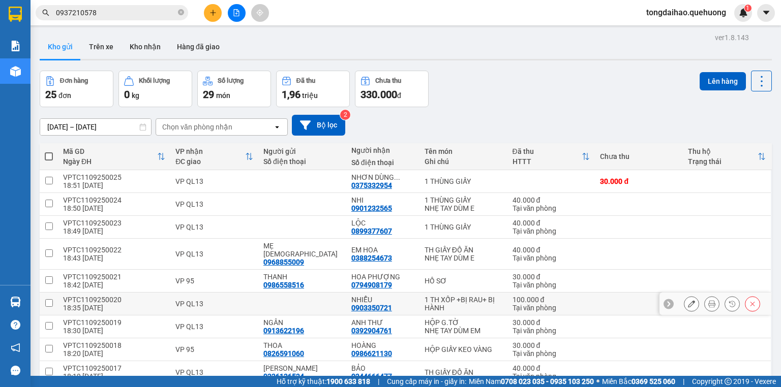
scroll to position [41, 0]
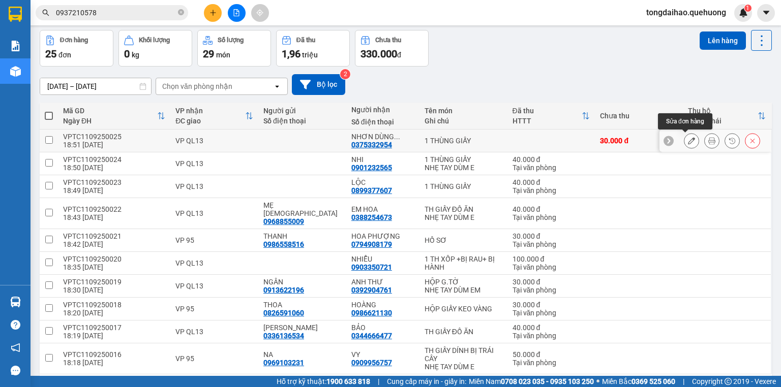
click at [684, 138] on button at bounding box center [691, 141] width 14 height 18
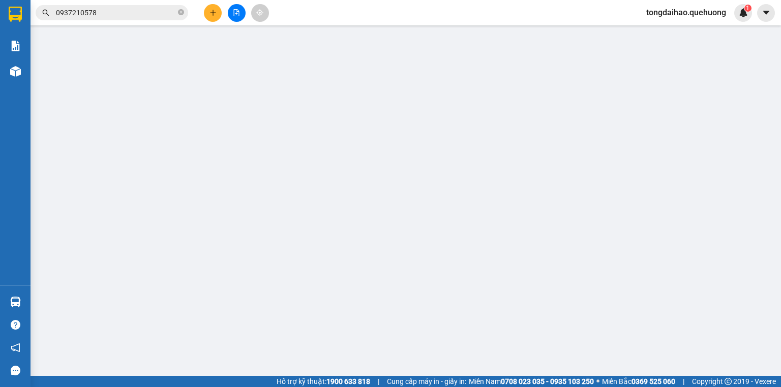
type input "0375332954"
type input "30.000"
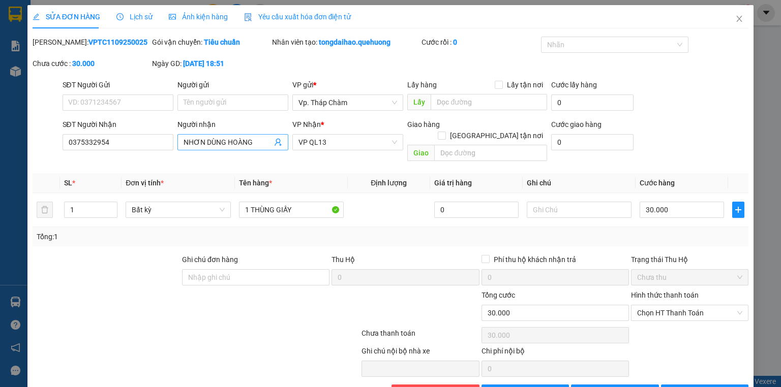
click at [225, 141] on input "NHƠN DÙNG HOÀNG" at bounding box center [227, 142] width 88 height 11
type input "NHƠN DŨNG HOÀNG"
click at [707, 387] on span "Lưu và In" at bounding box center [715, 392] width 71 height 11
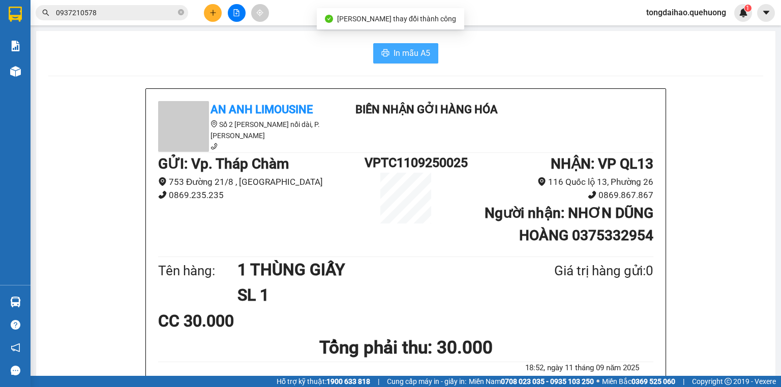
click at [403, 52] on span "In mẫu A5" at bounding box center [411, 53] width 37 height 13
click at [214, 22] on div "Kết quả tìm kiếm ( 19 ) Bộ lọc Mã ĐH Trạng thái Món hàng Thu hộ Tổng cước Chưa …" at bounding box center [390, 12] width 781 height 25
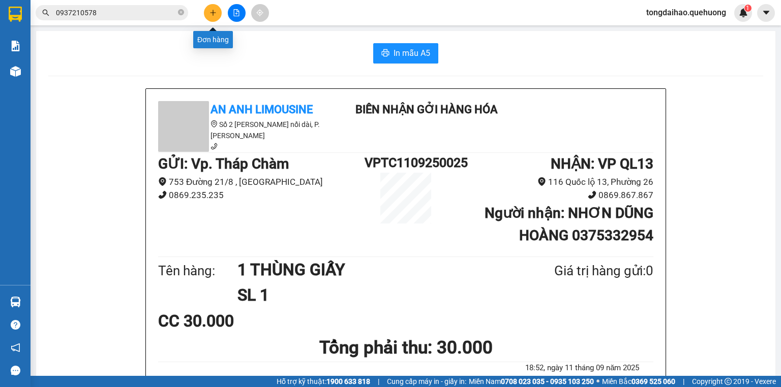
click at [215, 12] on icon "plus" at bounding box center [213, 12] width 6 height 1
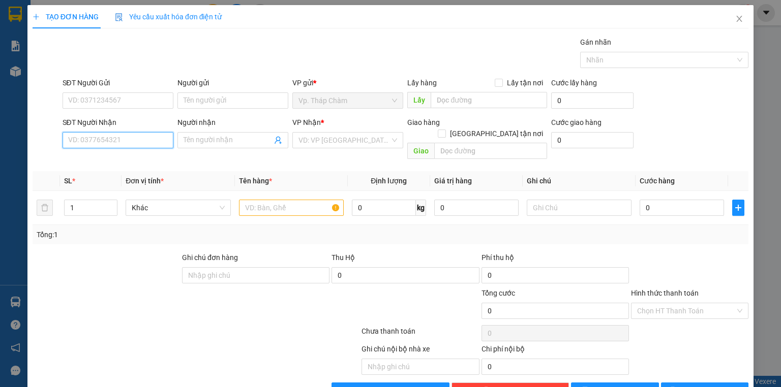
click at [129, 138] on input "SĐT Người Nhận" at bounding box center [118, 140] width 111 height 16
type input "0915607561"
click at [131, 163] on div "0915607561 - KHẢI" at bounding box center [117, 159] width 98 height 11
type input "KHẢI"
type input "80.000"
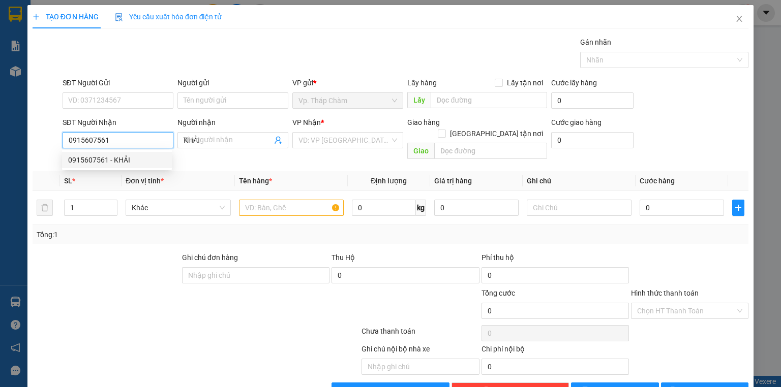
type input "80.000"
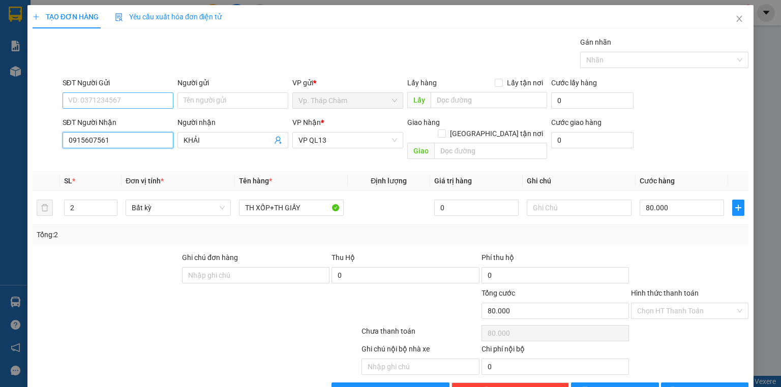
type input "0915607561"
click at [148, 94] on input "SĐT Người Gửi" at bounding box center [118, 100] width 111 height 16
click at [124, 122] on div "0812078639 - BỐ THÀNH" at bounding box center [117, 120] width 98 height 11
type input "0812078639"
type input "BỐ THÀNH"
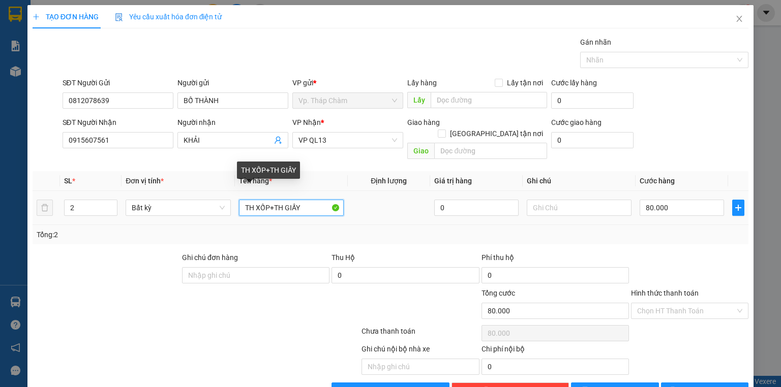
drag, startPoint x: 268, startPoint y: 199, endPoint x: 300, endPoint y: 196, distance: 31.7
click at [300, 200] on input "TH XỐP+TH GIẤY" at bounding box center [291, 208] width 105 height 16
type input "TH XỐP"
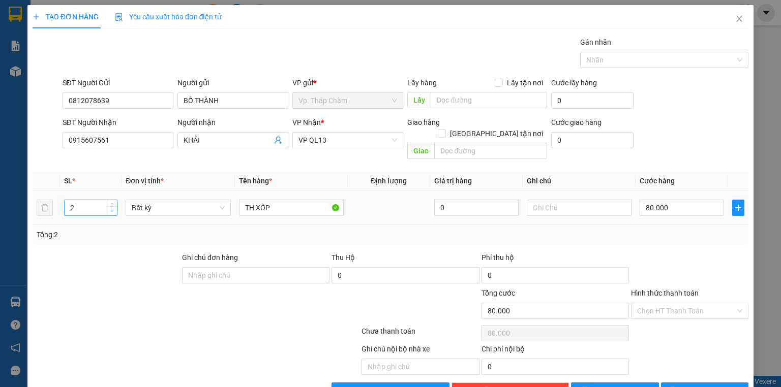
type input "1"
click at [112, 208] on span "down" at bounding box center [112, 211] width 6 height 6
click at [673, 200] on input "80.000" at bounding box center [681, 208] width 84 height 16
type input "0"
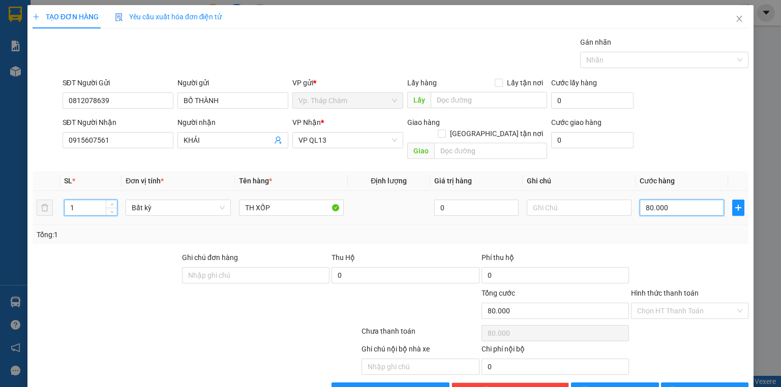
type input "0"
type input "4"
type input "04"
type input "40"
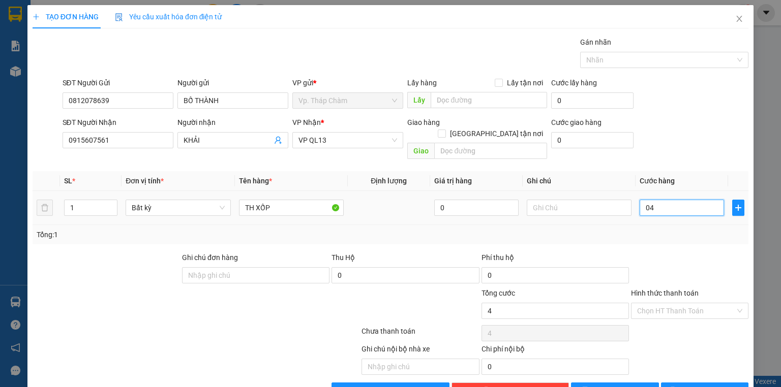
type input "40"
type input "040"
type input "40.000"
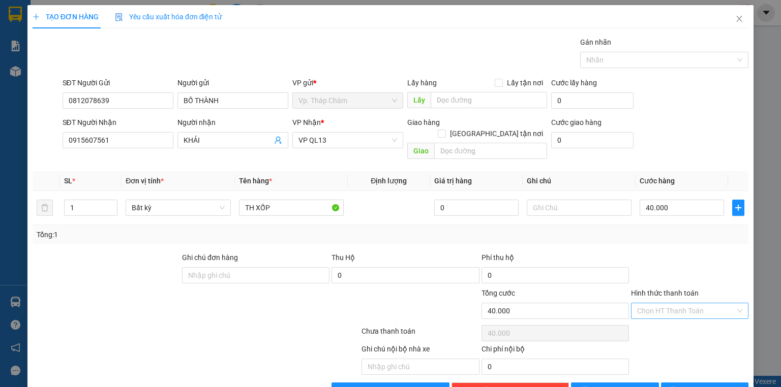
drag, startPoint x: 679, startPoint y: 297, endPoint x: 673, endPoint y: 276, distance: 21.4
click at [679, 303] on input "Hình thức thanh toán" at bounding box center [686, 310] width 98 height 15
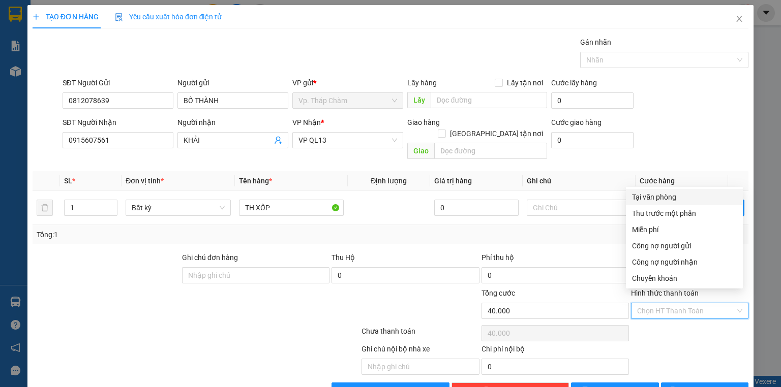
click at [669, 192] on div "Tại văn phòng" at bounding box center [684, 197] width 105 height 11
type input "0"
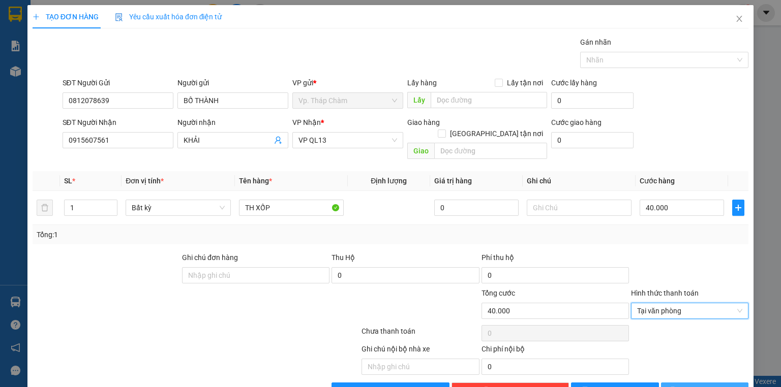
click at [695, 385] on span "Lưu và In" at bounding box center [715, 390] width 71 height 11
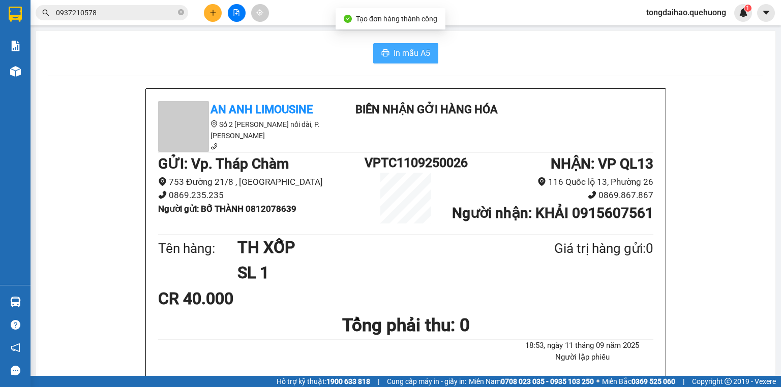
click at [413, 55] on span "In mẫu A5" at bounding box center [411, 53] width 37 height 13
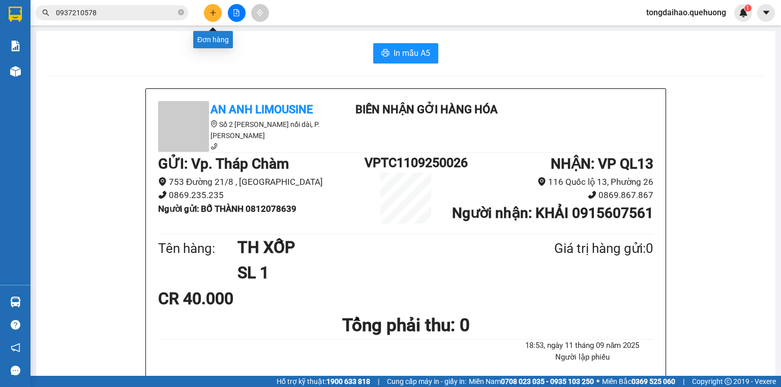
click at [212, 9] on button at bounding box center [213, 13] width 18 height 18
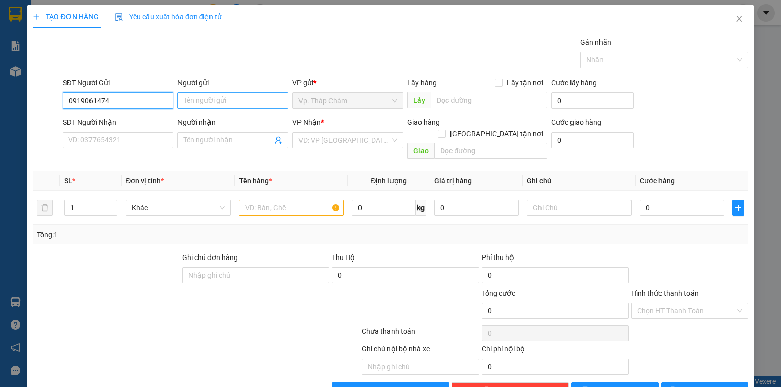
type input "0919061474"
click at [204, 103] on input "Người gửi" at bounding box center [232, 100] width 111 height 16
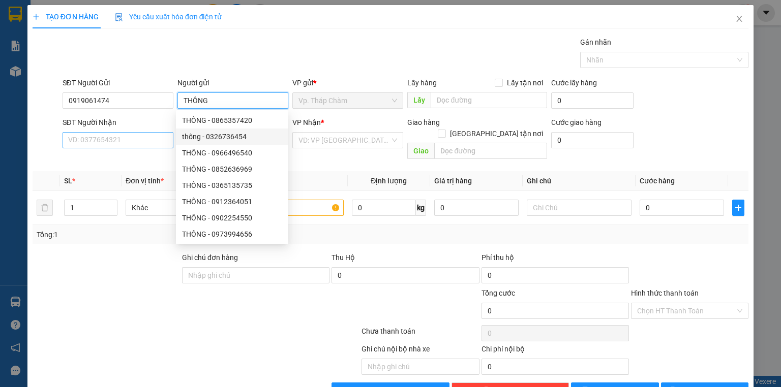
type input "THÔNG"
click at [126, 137] on input "SĐT Người Nhận" at bounding box center [118, 140] width 111 height 16
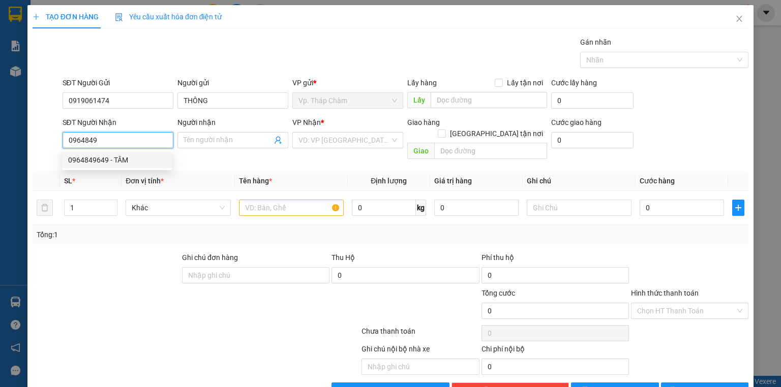
click at [128, 154] on div "0964849649 - TÂM" at bounding box center [117, 159] width 98 height 11
type input "0964849649"
type input "TÂM"
type input "40.000"
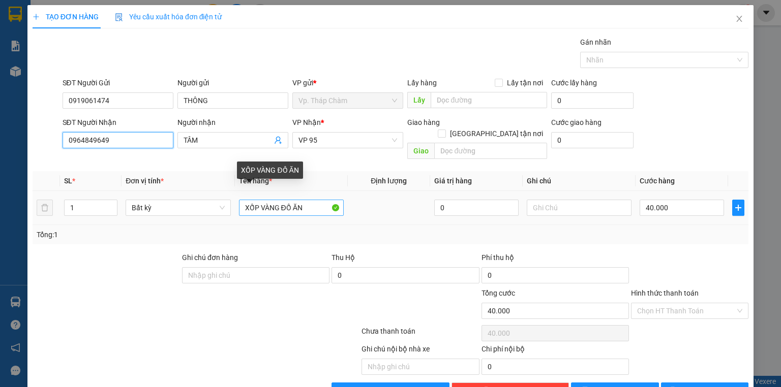
type input "0964849649"
drag, startPoint x: 315, startPoint y: 191, endPoint x: 232, endPoint y: 201, distance: 82.9
click at [235, 201] on td "XỐP VÀNG ĐỒ ĂN" at bounding box center [291, 208] width 113 height 34
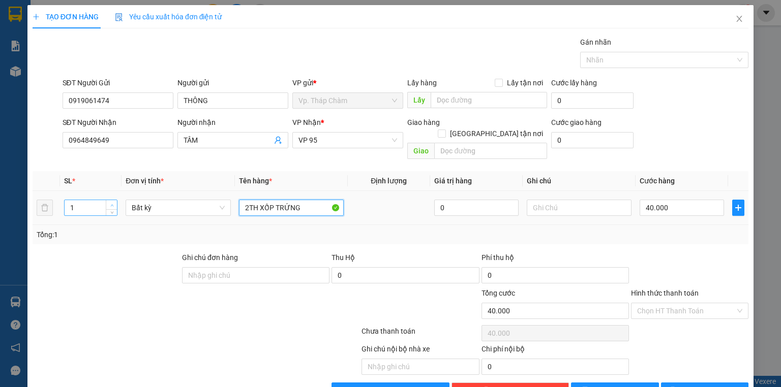
type input "2TH XỐP TRỨNG"
type input "2"
click at [112, 204] on icon "up" at bounding box center [112, 206] width 4 height 4
click at [675, 200] on input "40.000" at bounding box center [681, 208] width 84 height 16
type input "0"
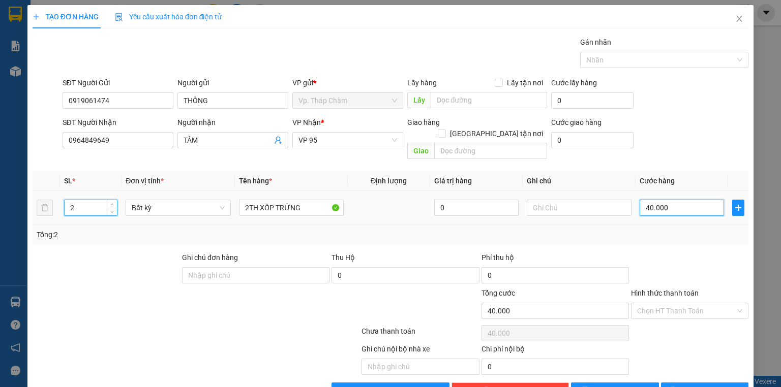
type input "0"
type input "1"
type input "01"
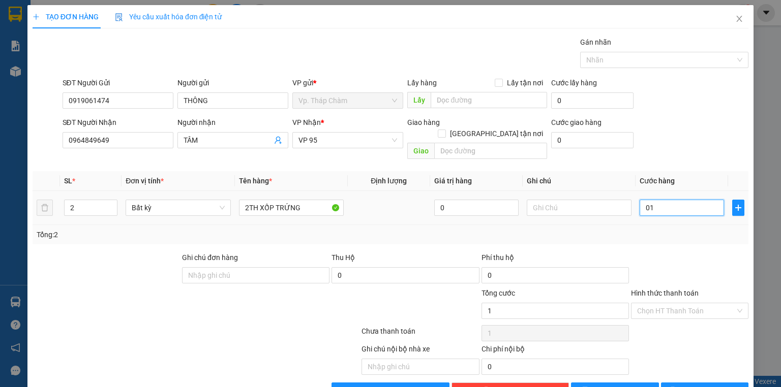
type input "16"
type input "016"
type input "160"
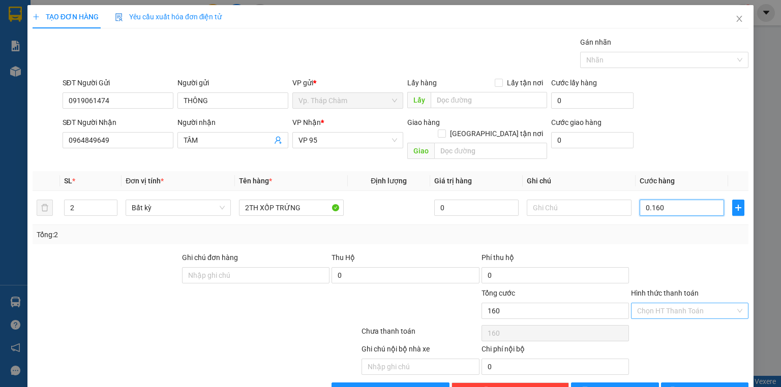
type input "0.160"
type input "160.000"
click at [657, 304] on input "Hình thức thanh toán" at bounding box center [686, 310] width 98 height 15
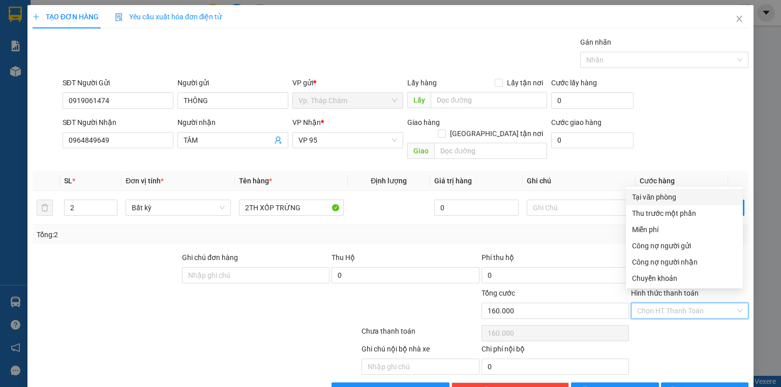
click at [661, 193] on div "Tại văn phòng" at bounding box center [684, 197] width 105 height 11
type input "0"
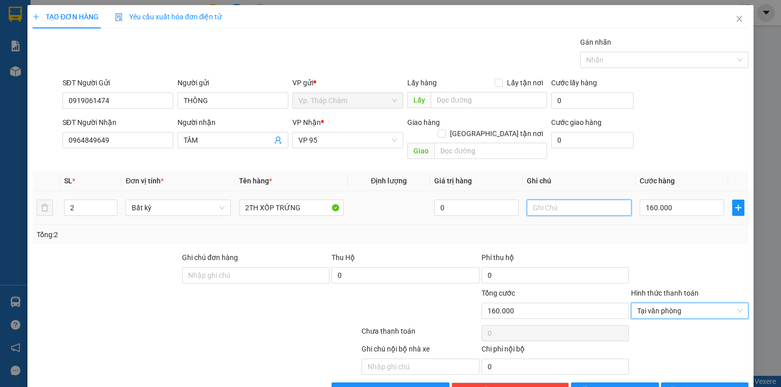
click at [565, 200] on input "text" at bounding box center [578, 208] width 105 height 16
type input "NHẸ TAY DÙM EM"
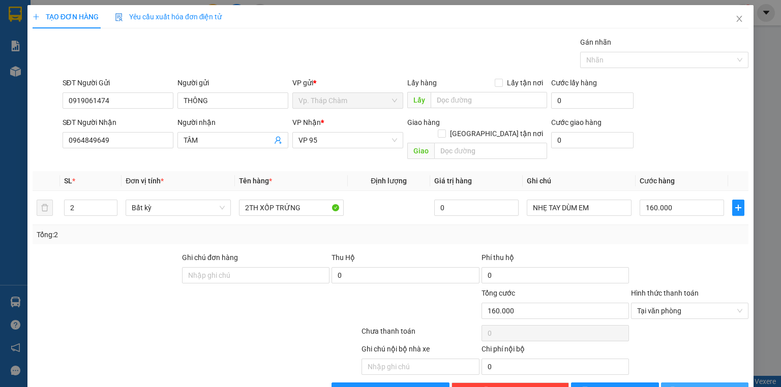
click at [675, 387] on icon "printer" at bounding box center [672, 390] width 7 height 7
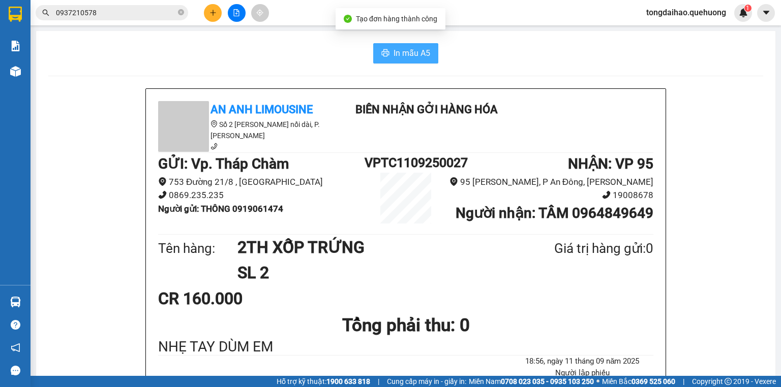
click at [414, 59] on span "In mẫu A5" at bounding box center [411, 53] width 37 height 13
click at [421, 49] on span "In mẫu A5" at bounding box center [411, 53] width 37 height 13
click at [409, 59] on button "In mẫu A5" at bounding box center [405, 53] width 65 height 20
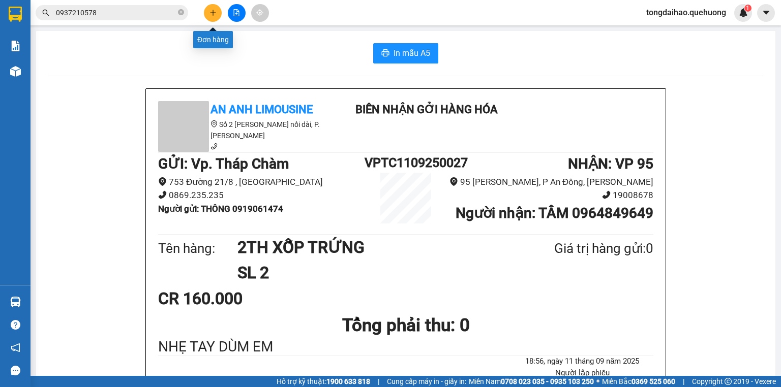
click at [210, 10] on icon "plus" at bounding box center [212, 12] width 7 height 7
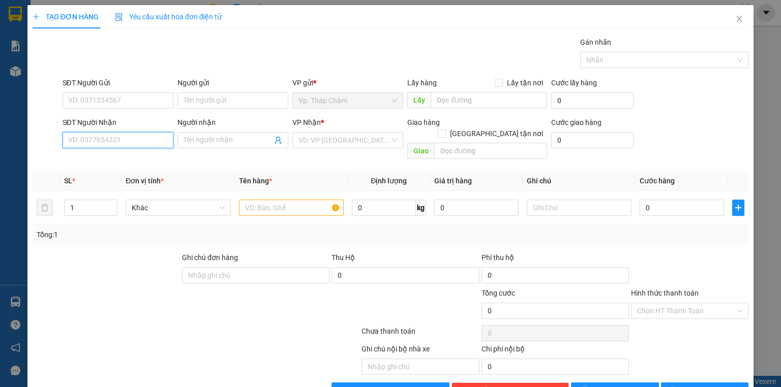
click at [106, 142] on input "SĐT Người Nhận" at bounding box center [118, 140] width 111 height 16
type input "0839629723"
click at [100, 159] on div "0839629723 - KHOA" at bounding box center [117, 159] width 98 height 11
type input "KHOA"
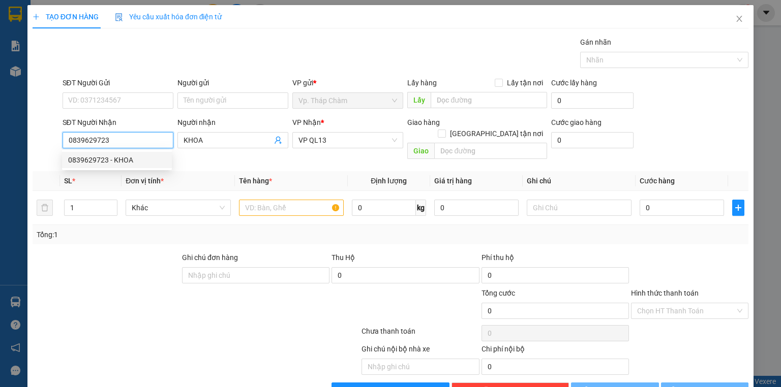
type input "50.000"
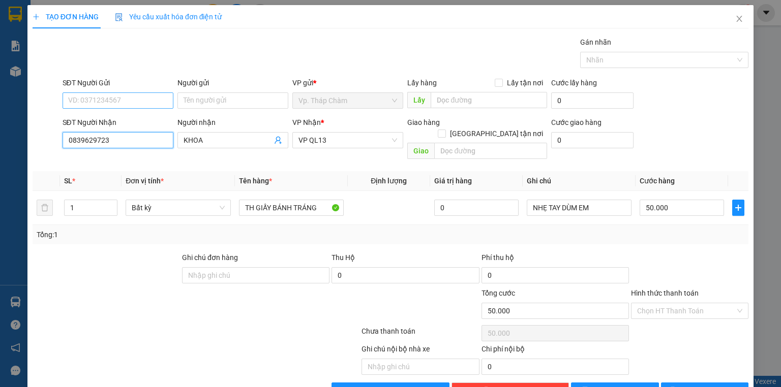
type input "0839629723"
click at [111, 95] on input "SĐT Người Gửi" at bounding box center [118, 100] width 111 height 16
click at [113, 117] on div "0942293046 - CHÚ LÂM" at bounding box center [117, 120] width 98 height 11
type input "0942293046"
type input "CHÚ LÂM"
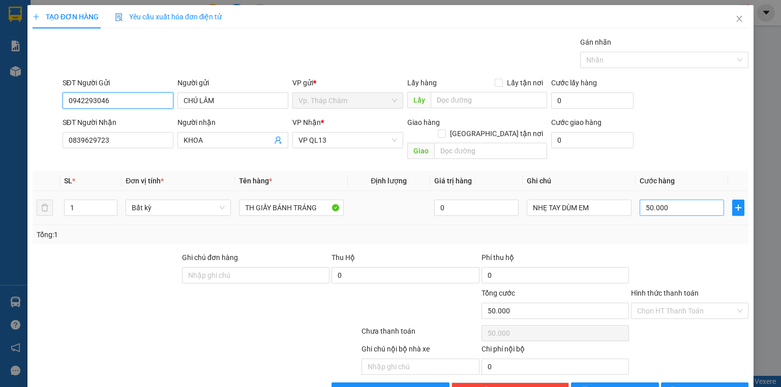
type input "0942293046"
click at [707, 200] on input "50.000" at bounding box center [681, 208] width 84 height 16
type input "4"
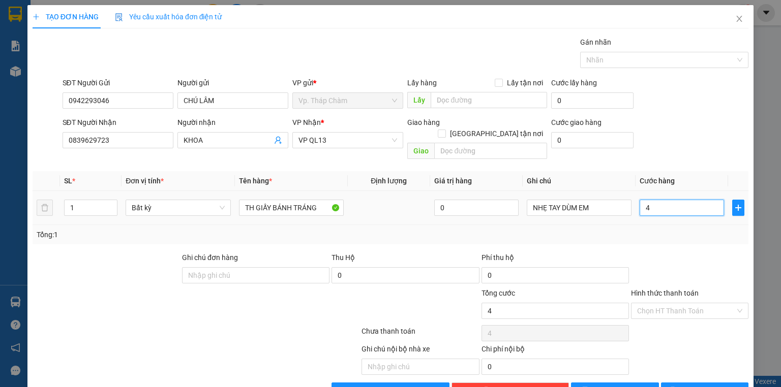
type input "40"
drag, startPoint x: 674, startPoint y: 305, endPoint x: 673, endPoint y: 293, distance: 12.2
click at [673, 306] on input "Hình thức thanh toán" at bounding box center [686, 310] width 98 height 15
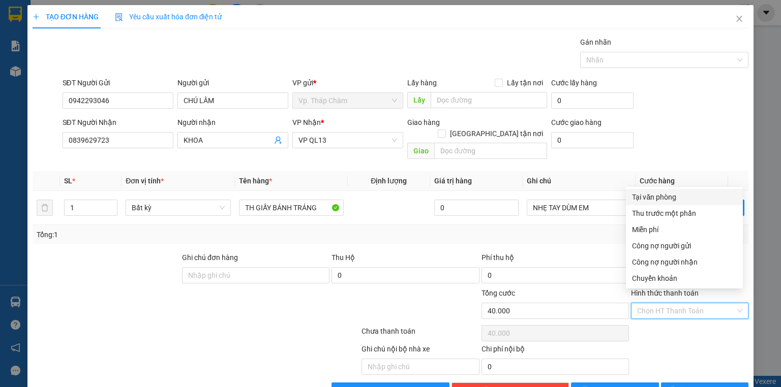
click at [665, 197] on div "Tại văn phòng" at bounding box center [684, 197] width 105 height 11
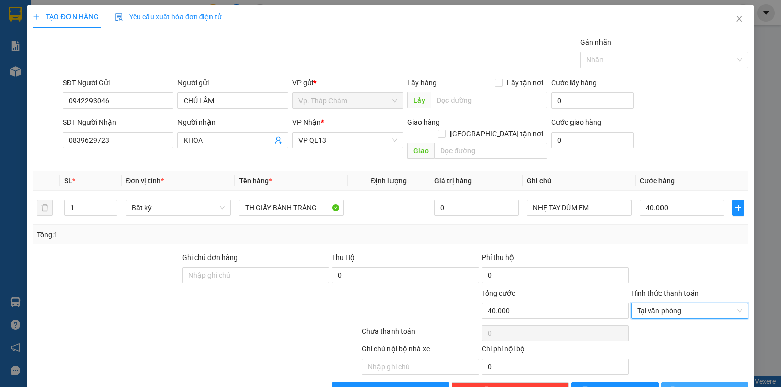
drag, startPoint x: 721, startPoint y: 376, endPoint x: 715, endPoint y: 372, distance: 6.4
click at [720, 383] on button "Lưu và In" at bounding box center [705, 391] width 88 height 16
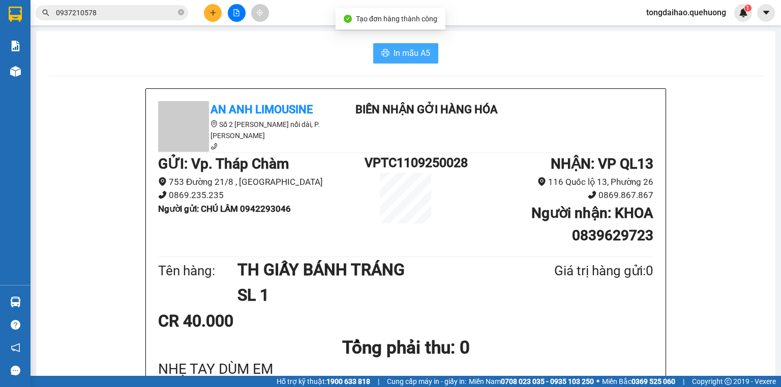
click at [403, 45] on button "In mẫu A5" at bounding box center [405, 53] width 65 height 20
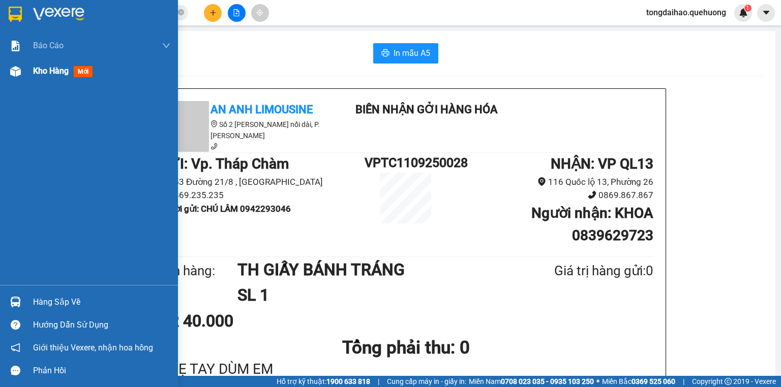
click at [50, 69] on span "Kho hàng" at bounding box center [51, 71] width 36 height 10
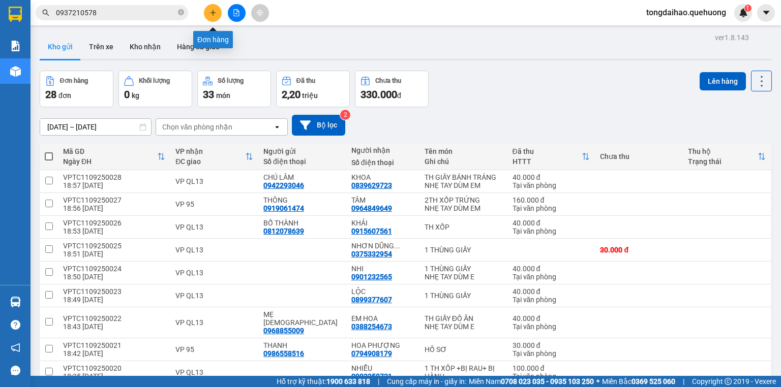
click at [214, 12] on icon "plus" at bounding box center [213, 12] width 6 height 1
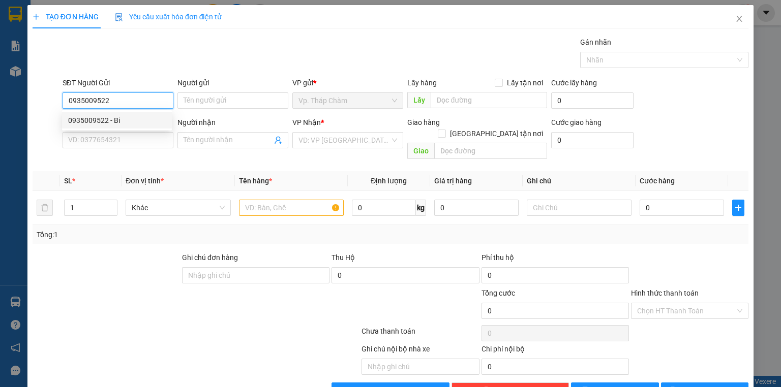
click at [114, 128] on div "0935009522 - Bi" at bounding box center [117, 120] width 110 height 16
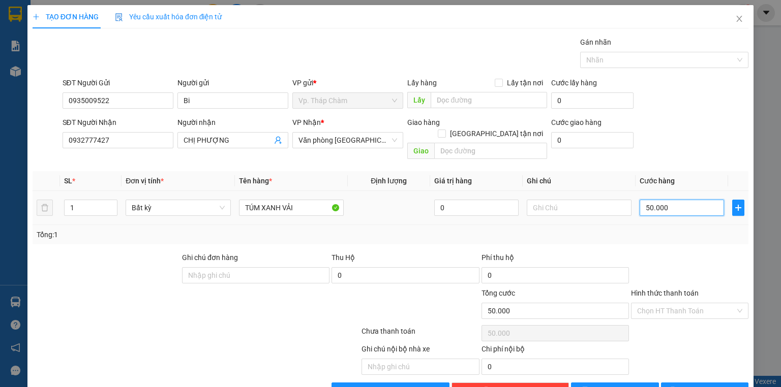
click at [663, 200] on input "50.000" at bounding box center [681, 208] width 84 height 16
drag, startPoint x: 661, startPoint y: 298, endPoint x: 663, endPoint y: 250, distance: 48.8
click at [661, 303] on input "Hình thức thanh toán" at bounding box center [686, 310] width 98 height 15
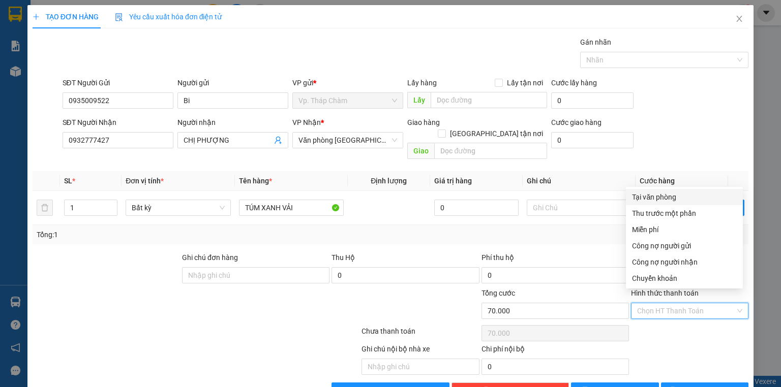
click at [676, 194] on div "Tại văn phòng" at bounding box center [684, 197] width 105 height 11
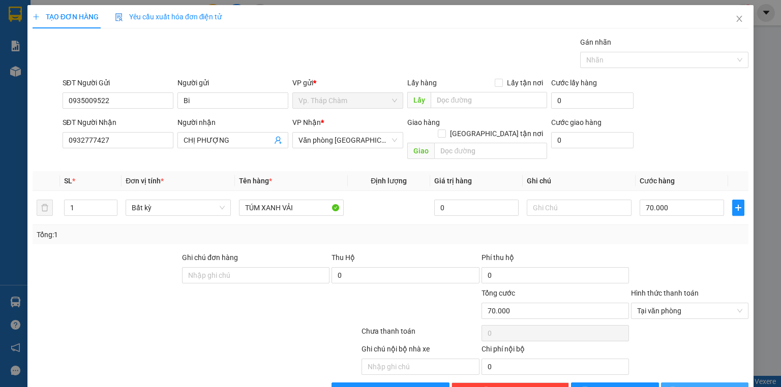
click at [695, 385] on span "Lưu và In" at bounding box center [715, 390] width 71 height 11
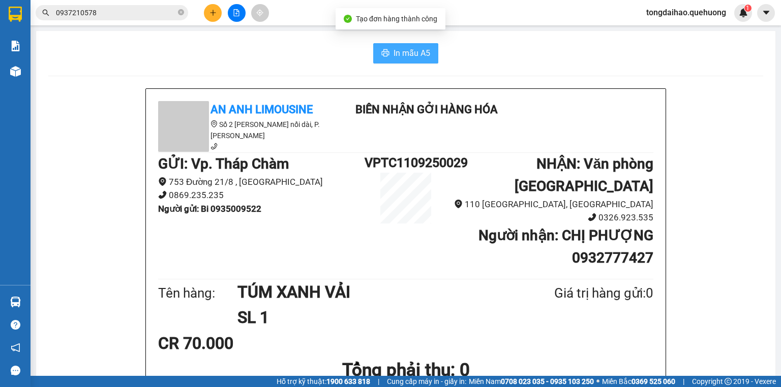
click at [381, 47] on button "In mẫu A5" at bounding box center [405, 53] width 65 height 20
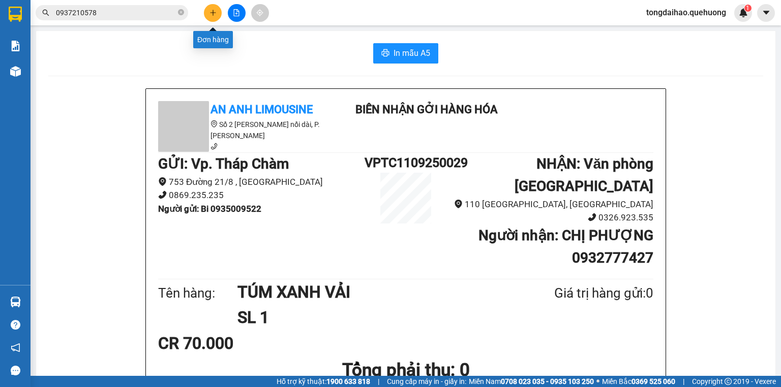
click at [216, 14] on button at bounding box center [213, 13] width 18 height 18
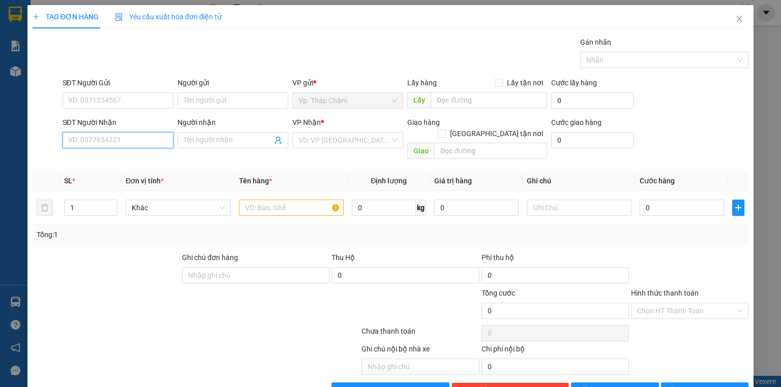
click at [71, 143] on input "SĐT Người Nhận" at bounding box center [118, 140] width 111 height 16
click at [108, 100] on input "SĐT Người Gửi" at bounding box center [118, 100] width 111 height 16
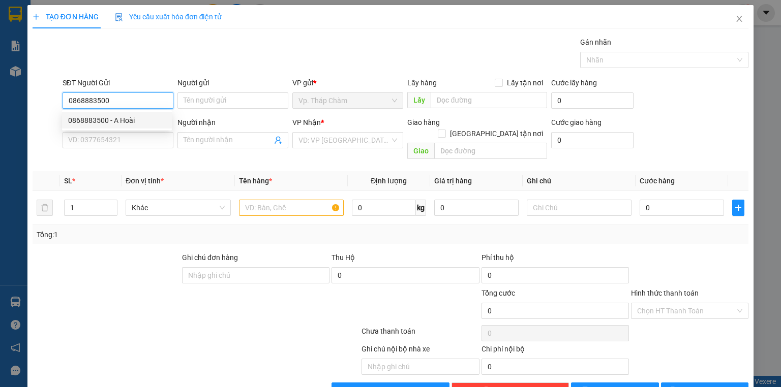
click at [107, 122] on div "0868883500 - A Hoài" at bounding box center [117, 120] width 98 height 11
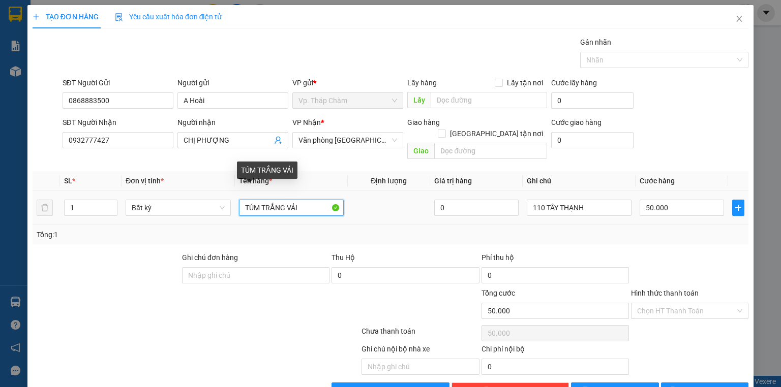
drag, startPoint x: 303, startPoint y: 195, endPoint x: 237, endPoint y: 202, distance: 65.9
click at [240, 202] on input "TÚM TRẮNG VẢI" at bounding box center [291, 208] width 105 height 16
click at [307, 200] on input "TÚM TRẮNG VẢI" at bounding box center [291, 208] width 105 height 16
drag, startPoint x: 283, startPoint y: 195, endPoint x: 260, endPoint y: 195, distance: 22.9
click at [260, 200] on input "TÚM TRẮNG VẢI" at bounding box center [291, 208] width 105 height 16
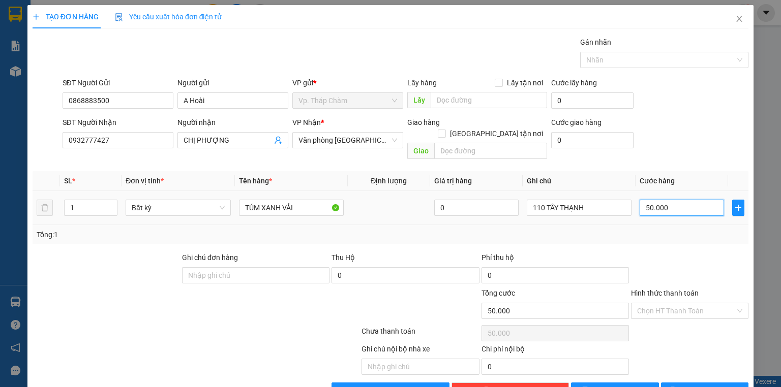
click at [663, 201] on input "50.000" at bounding box center [681, 208] width 84 height 16
click at [669, 303] on input "Hình thức thanh toán" at bounding box center [686, 310] width 98 height 15
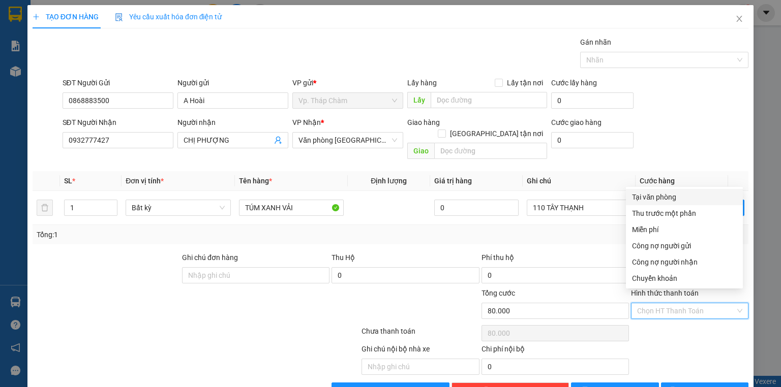
click at [652, 198] on div "Tại văn phòng" at bounding box center [684, 197] width 105 height 11
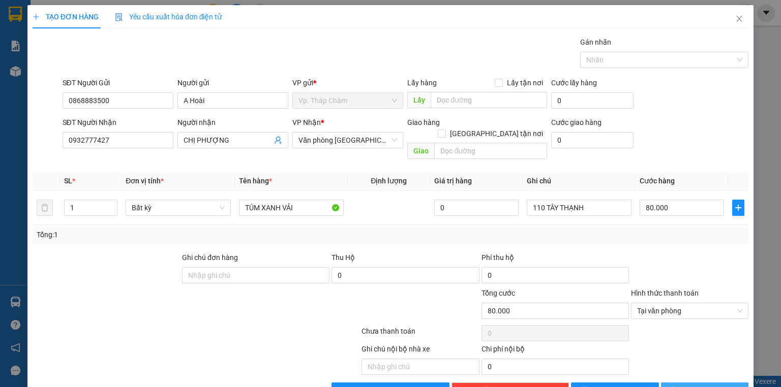
click at [700, 385] on span "Lưu và In" at bounding box center [715, 390] width 71 height 11
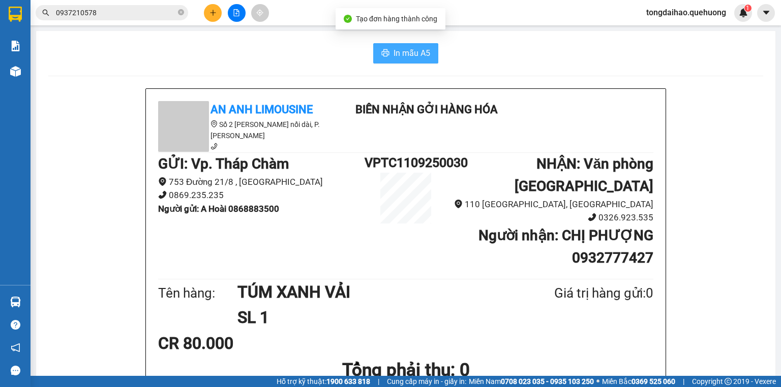
click at [384, 45] on button "In mẫu A5" at bounding box center [405, 53] width 65 height 20
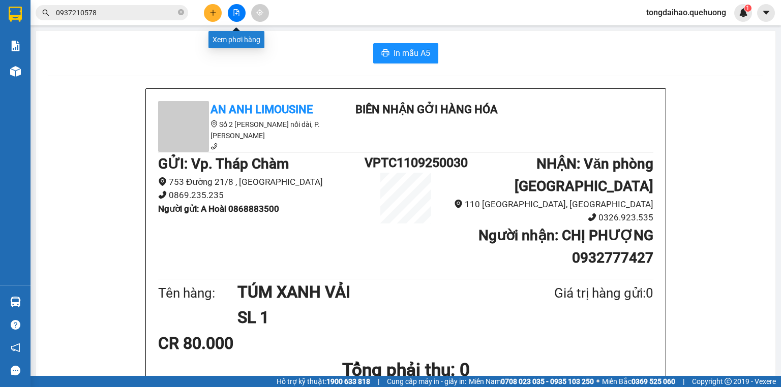
click at [231, 10] on button at bounding box center [237, 13] width 18 height 18
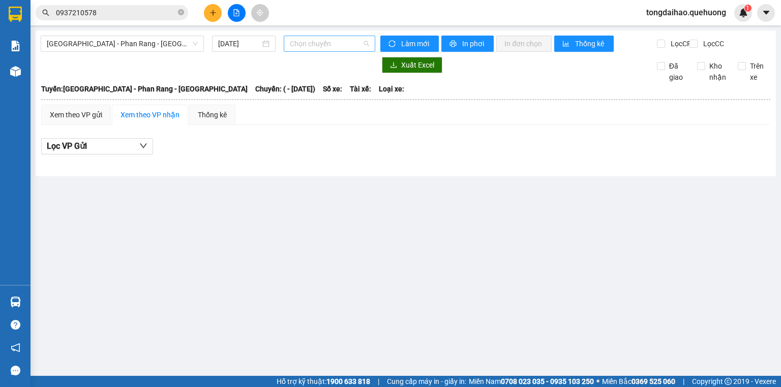
click at [365, 41] on span "Chọn chuyến" at bounding box center [330, 43] width 80 height 15
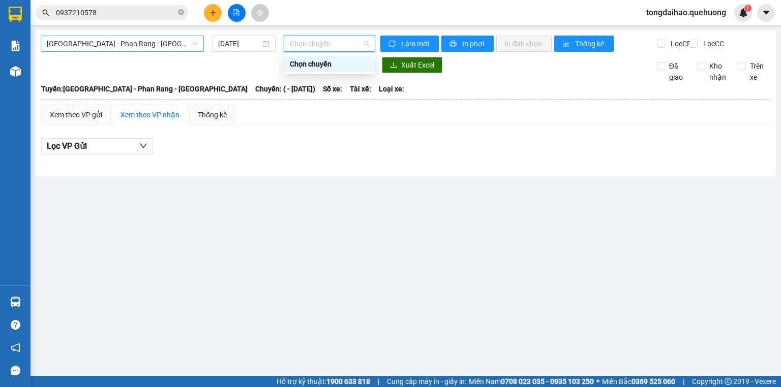
click at [165, 41] on span "Sài Gòn - Phan Rang - Ninh Sơn" at bounding box center [122, 43] width 151 height 15
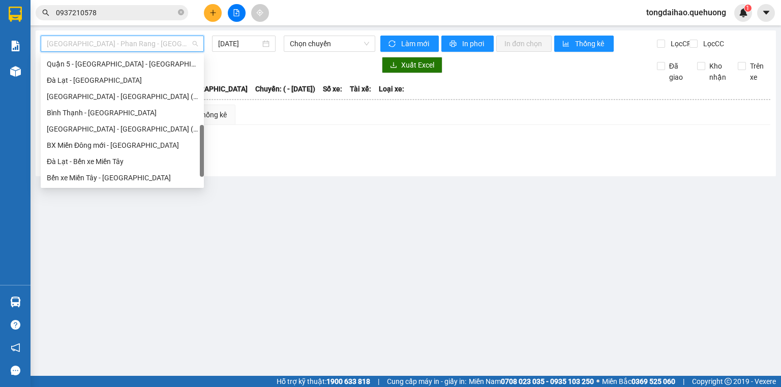
scroll to position [276, 0]
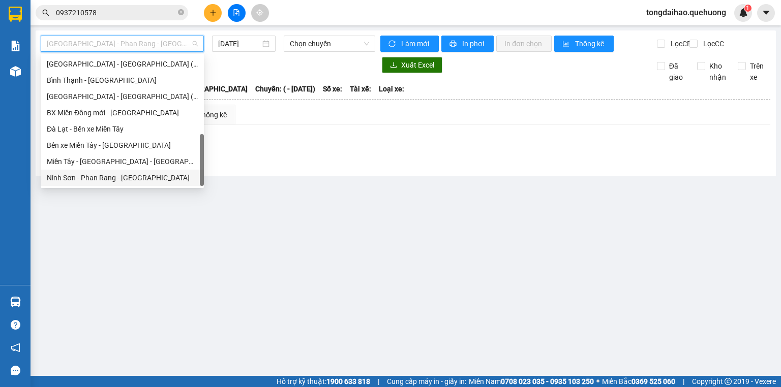
click at [130, 175] on div "Ninh Sơn - Phan Rang - Miền Tây" at bounding box center [122, 177] width 151 height 11
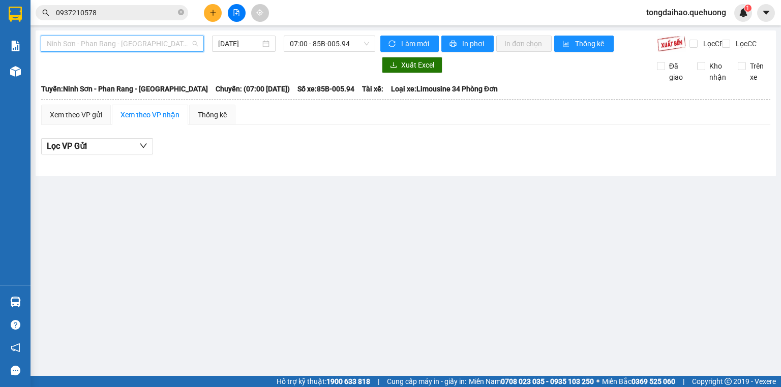
click at [193, 43] on span "Ninh Sơn - Phan Rang - Miền Tây" at bounding box center [122, 43] width 151 height 15
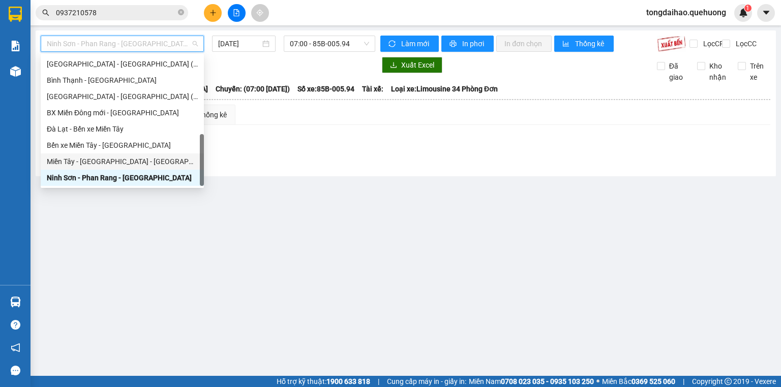
click at [141, 157] on div "Miền Tây - Phan Rang - Ninh Sơn" at bounding box center [122, 161] width 151 height 11
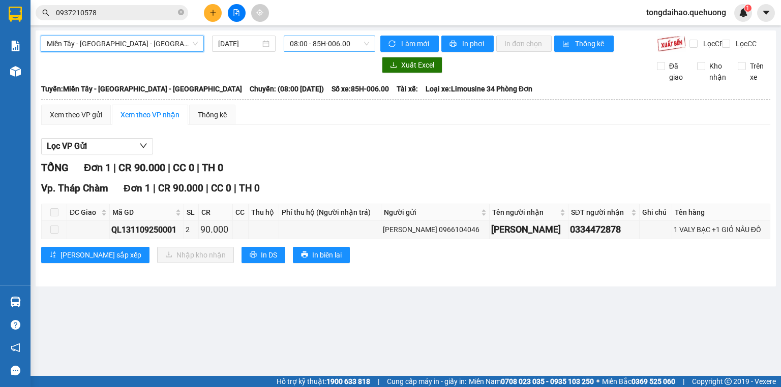
click at [369, 44] on div "08:00 - 85H-006.00" at bounding box center [330, 44] width 92 height 16
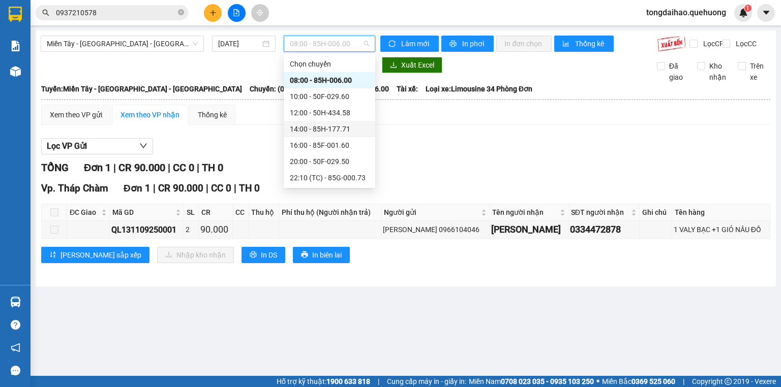
click at [322, 128] on div "14:00 - 85H-177.71" at bounding box center [329, 128] width 79 height 11
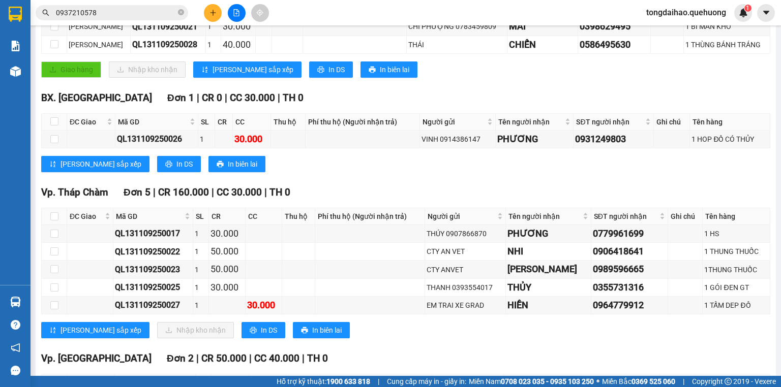
scroll to position [285, 0]
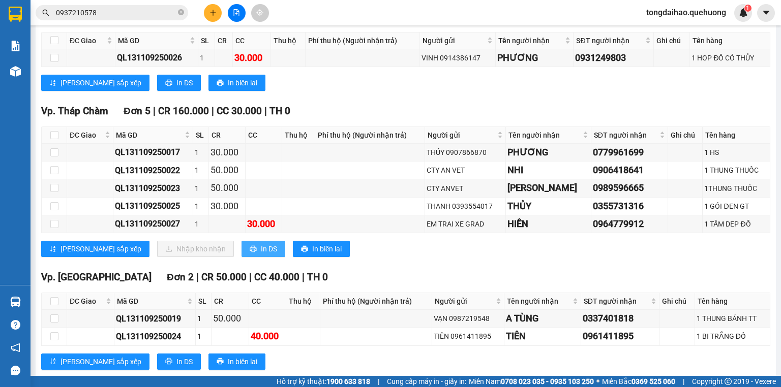
click at [261, 254] on span "In DS" at bounding box center [269, 248] width 16 height 11
click at [54, 139] on input "checkbox" at bounding box center [54, 135] width 8 height 8
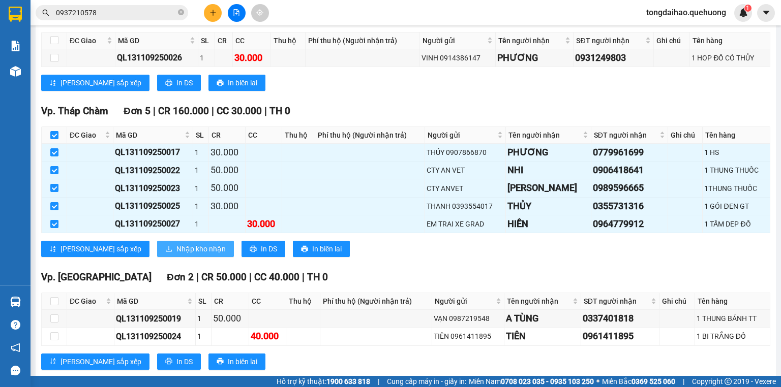
click at [176, 254] on span "Nhập kho nhận" at bounding box center [200, 248] width 49 height 11
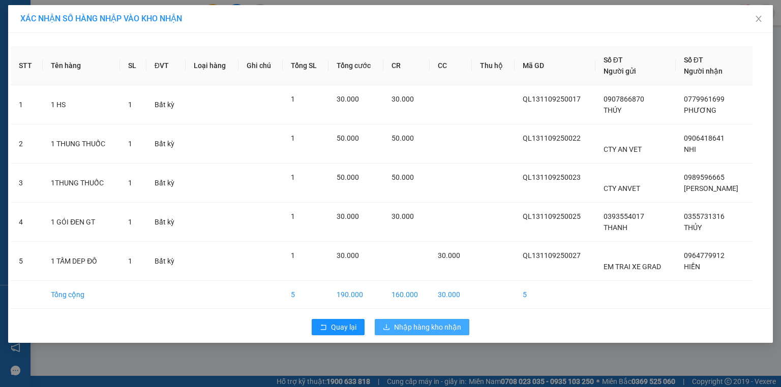
click at [445, 327] on span "Nhập hàng kho nhận" at bounding box center [427, 327] width 67 height 11
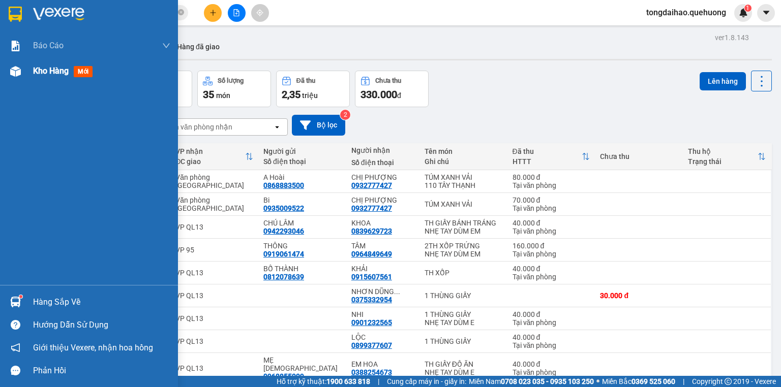
click at [54, 73] on span "Kho hàng" at bounding box center [51, 71] width 36 height 10
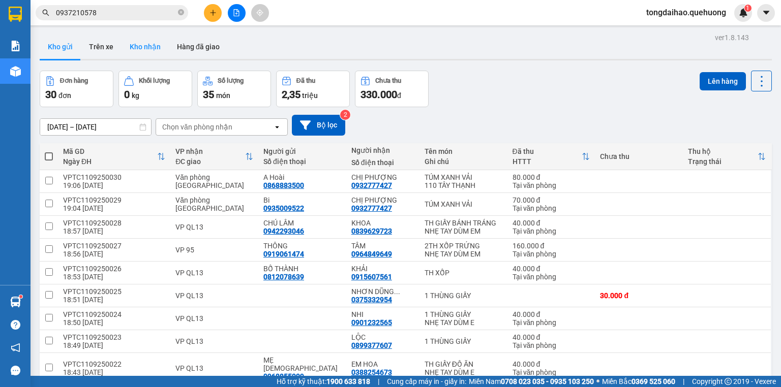
click at [135, 49] on button "Kho nhận" at bounding box center [144, 47] width 47 height 24
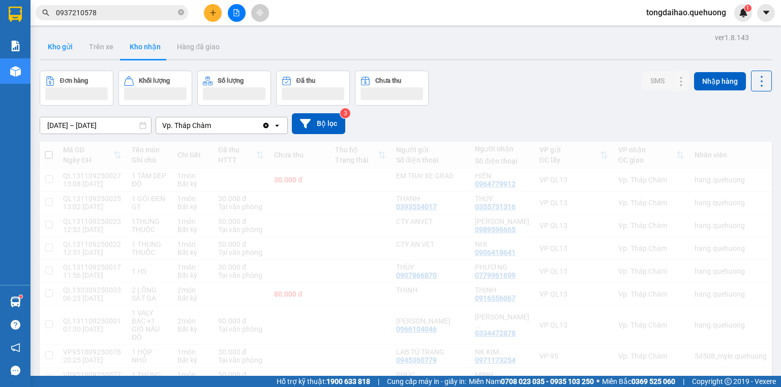
click at [58, 49] on button "Kho gửi" at bounding box center [60, 47] width 41 height 24
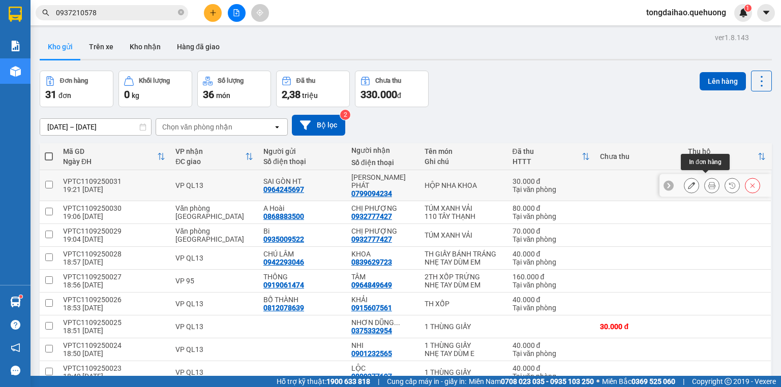
click at [708, 182] on icon at bounding box center [711, 185] width 7 height 7
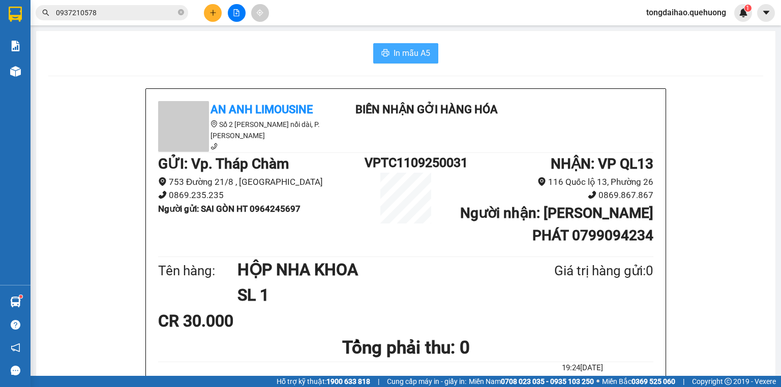
click at [424, 51] on span "In mẫu A5" at bounding box center [411, 53] width 37 height 13
click at [209, 10] on icon "plus" at bounding box center [212, 12] width 7 height 7
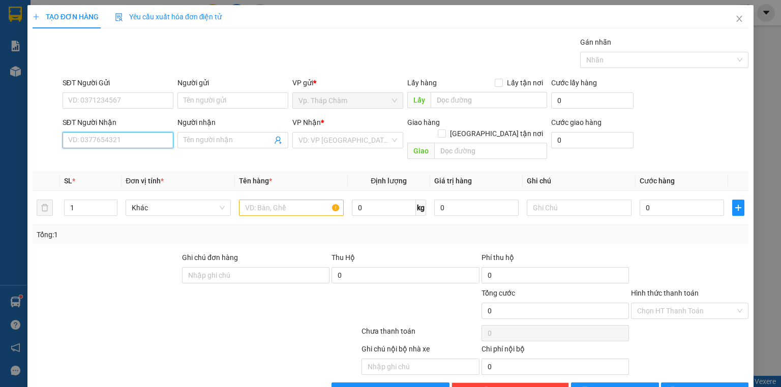
click at [110, 141] on input "SĐT Người Nhận" at bounding box center [118, 140] width 111 height 16
click at [91, 158] on div "0919224151 - HIỀN" at bounding box center [117, 159] width 98 height 11
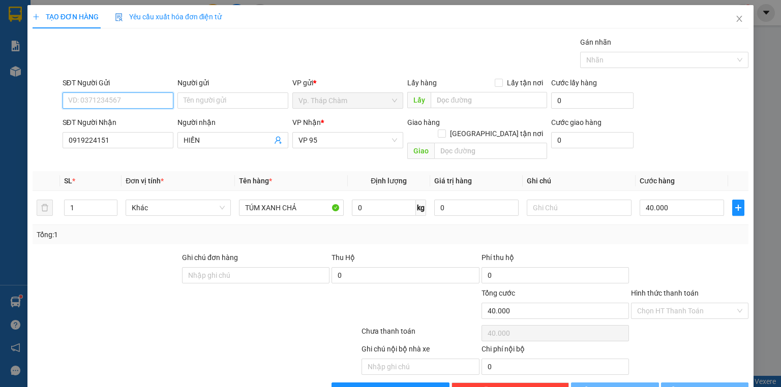
click at [104, 94] on input "SĐT Người Gửi" at bounding box center [118, 100] width 111 height 16
click at [102, 99] on input "SĐT Người Gửi" at bounding box center [118, 100] width 111 height 16
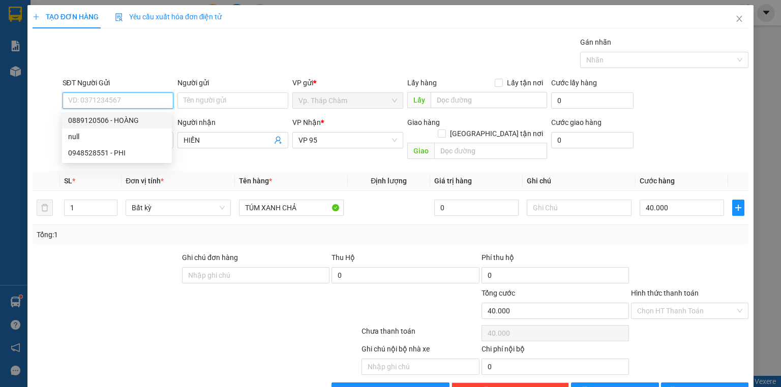
click at [142, 119] on div "0889120506 - HOÀNG" at bounding box center [117, 120] width 98 height 11
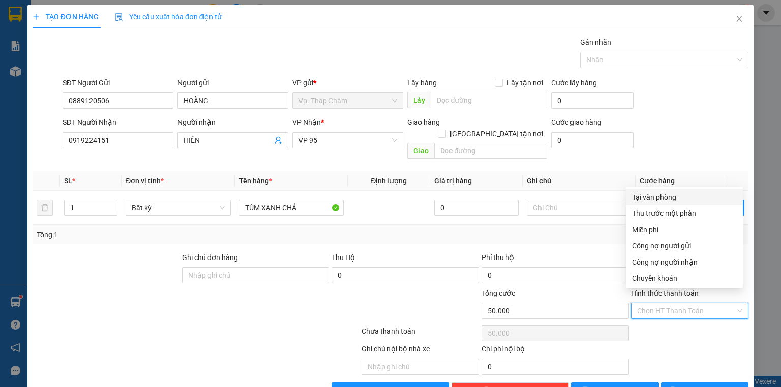
click at [669, 303] on input "Hình thức thanh toán" at bounding box center [686, 310] width 98 height 15
click at [659, 195] on div "Tại văn phòng" at bounding box center [684, 197] width 105 height 11
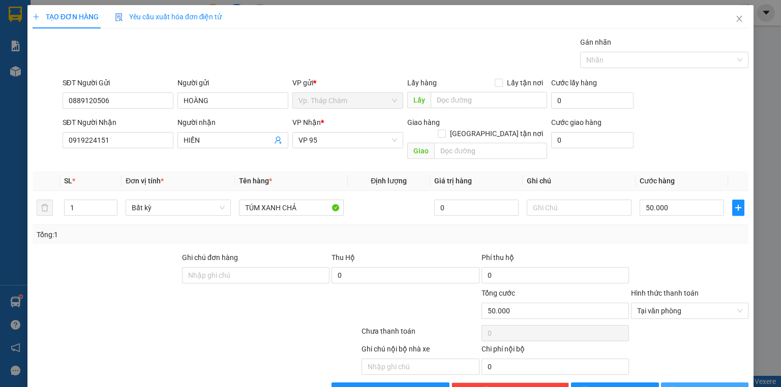
click at [697, 385] on span "Lưu và In" at bounding box center [715, 390] width 71 height 11
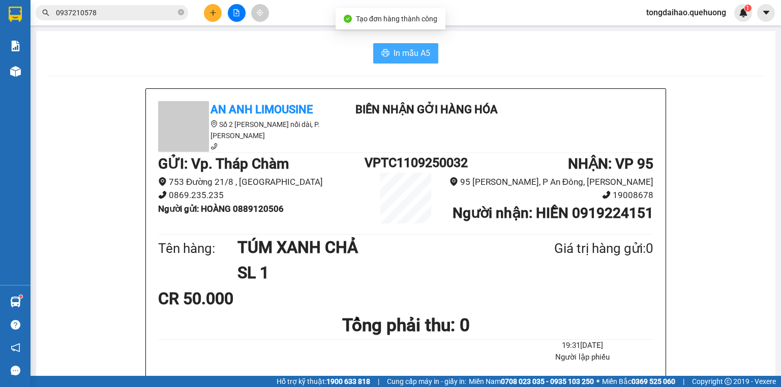
click at [393, 53] on span "In mẫu A5" at bounding box center [411, 53] width 37 height 13
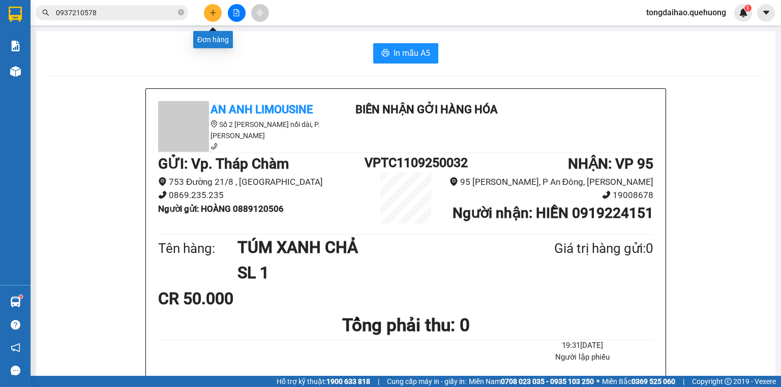
click at [211, 12] on icon "plus" at bounding box center [213, 12] width 6 height 1
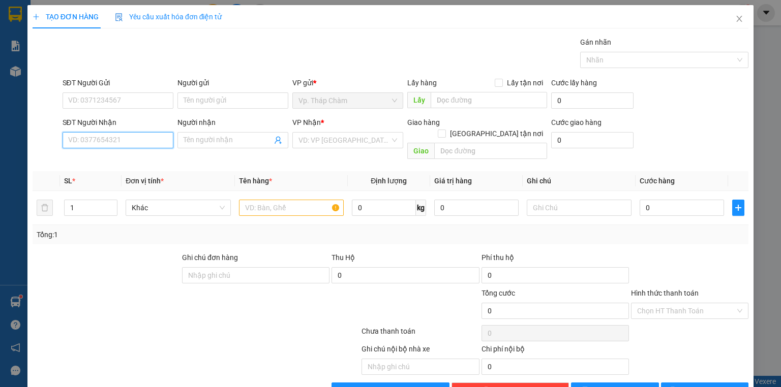
drag, startPoint x: 112, startPoint y: 141, endPoint x: 102, endPoint y: 140, distance: 10.7
click at [113, 140] on input "SĐT Người Nhận" at bounding box center [118, 140] width 111 height 16
click at [122, 156] on div "0918636667 - ĐỨC" at bounding box center [125, 159] width 114 height 11
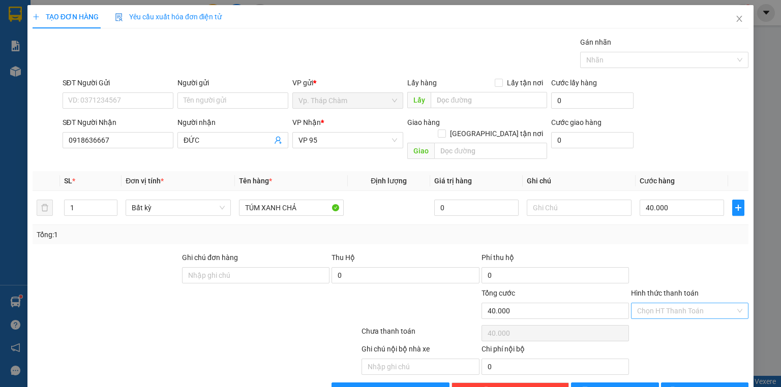
click at [690, 303] on input "Hình thức thanh toán" at bounding box center [686, 310] width 98 height 15
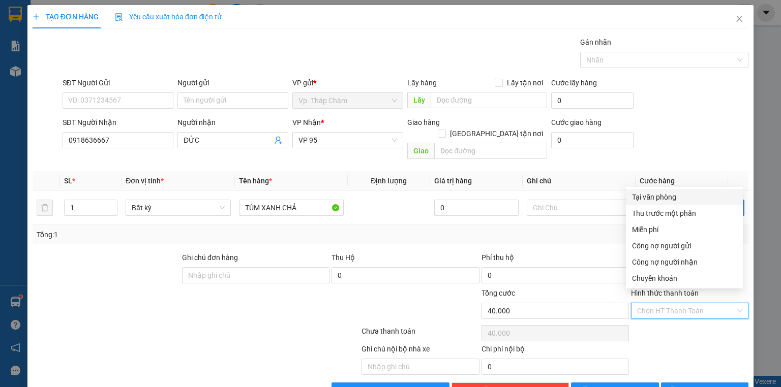
click at [667, 196] on div "Tại văn phòng" at bounding box center [684, 197] width 105 height 11
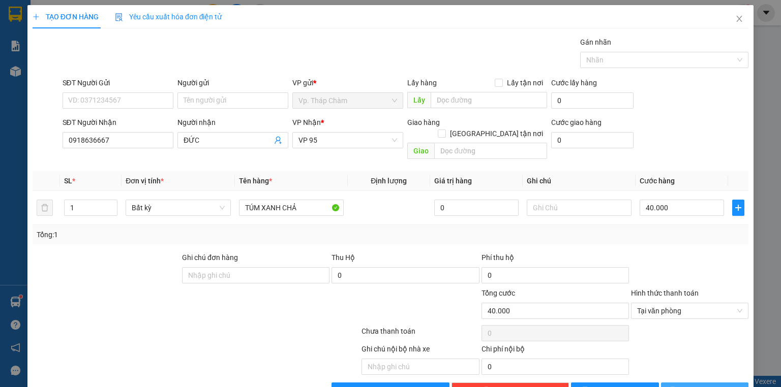
click at [697, 385] on span "Lưu và In" at bounding box center [715, 390] width 71 height 11
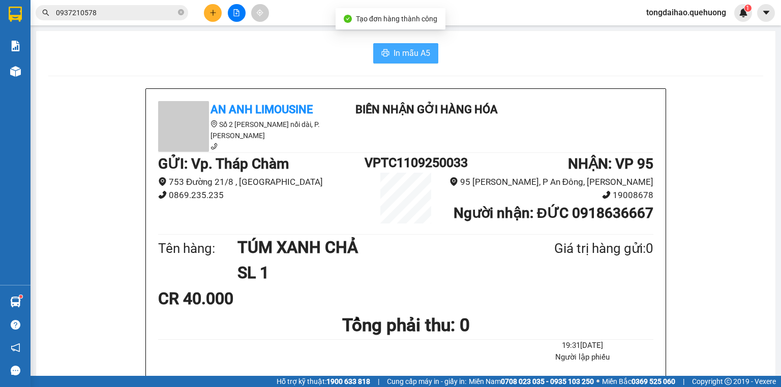
click at [410, 54] on span "In mẫu A5" at bounding box center [411, 53] width 37 height 13
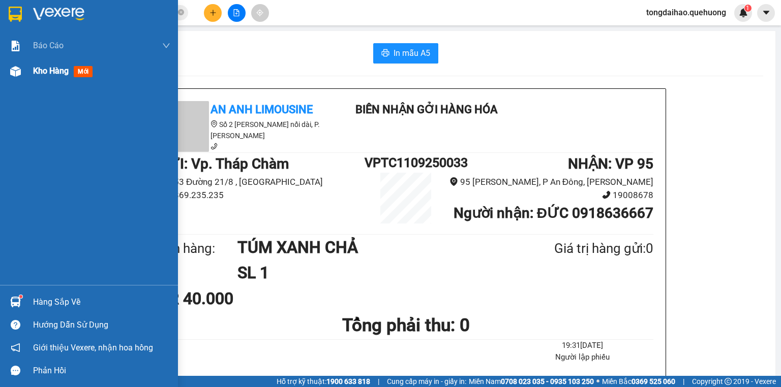
click at [22, 68] on div at bounding box center [16, 72] width 18 height 18
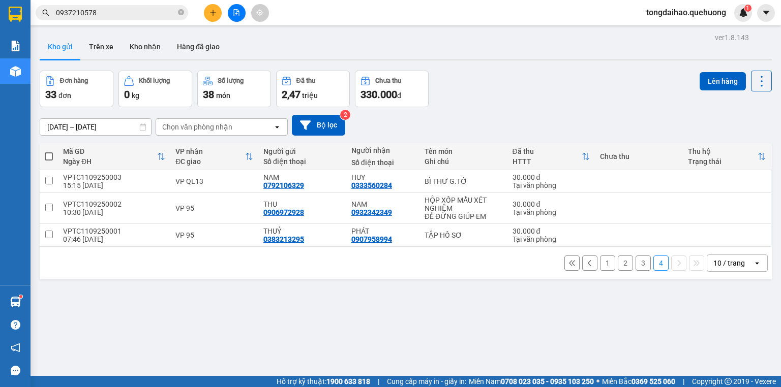
click at [637, 256] on button "3" at bounding box center [642, 263] width 15 height 15
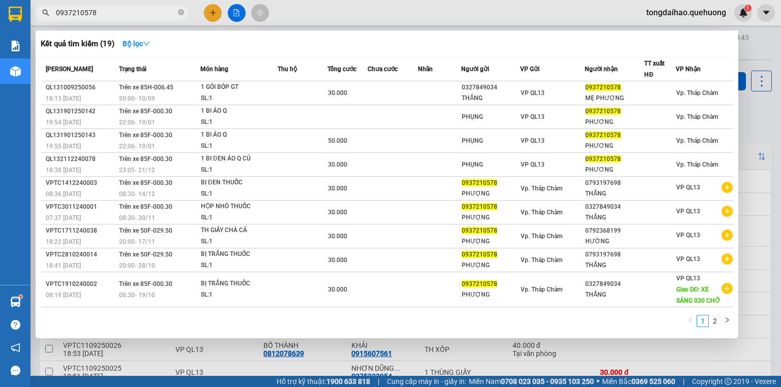
drag, startPoint x: 181, startPoint y: 11, endPoint x: 151, endPoint y: 10, distance: 29.5
click at [180, 11] on icon "close-circle" at bounding box center [181, 12] width 6 height 6
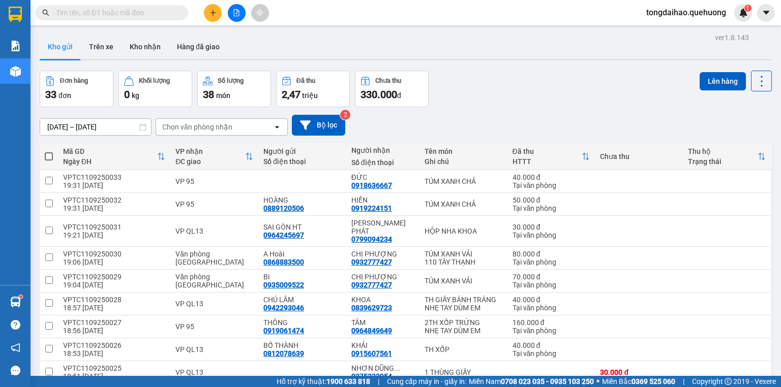
click at [151, 10] on input "text" at bounding box center [116, 12] width 120 height 11
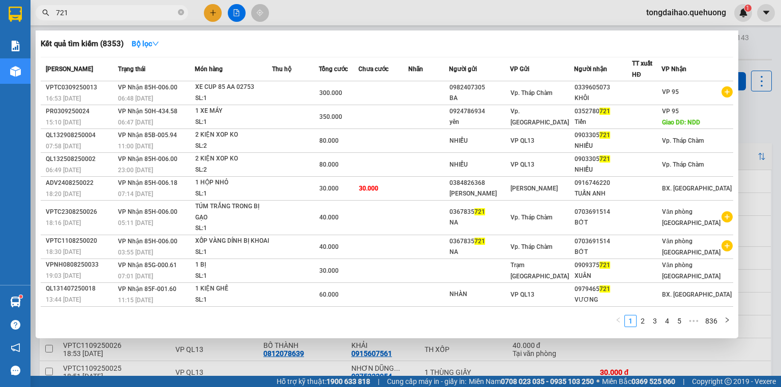
click at [134, 360] on div at bounding box center [390, 193] width 781 height 387
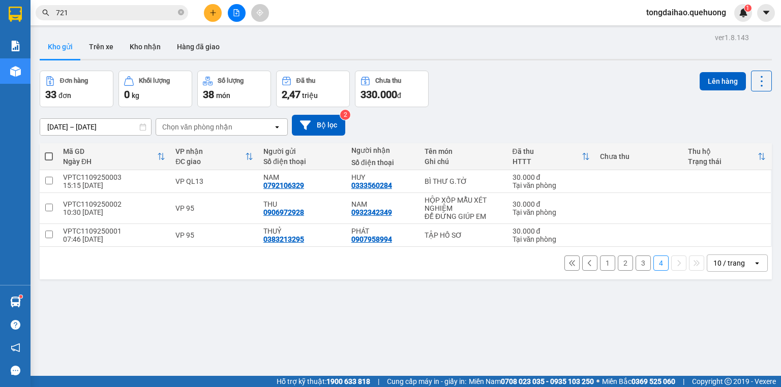
click at [638, 256] on button "3" at bounding box center [642, 263] width 15 height 15
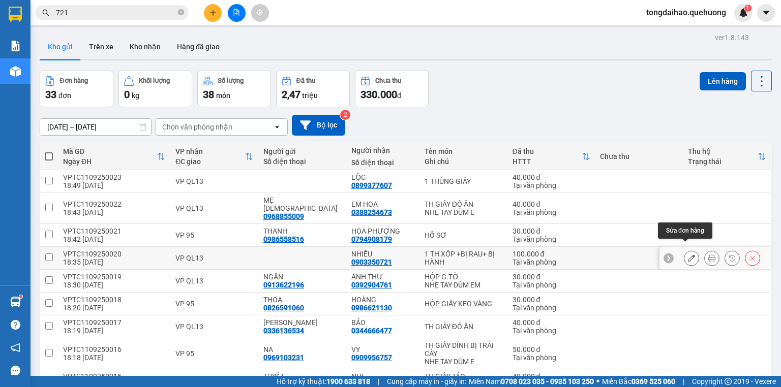
click at [688, 255] on icon at bounding box center [691, 258] width 7 height 7
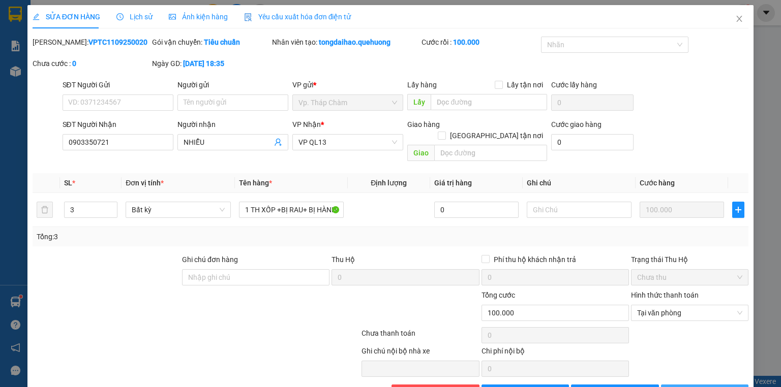
click at [710, 387] on span "Lưu và In" at bounding box center [715, 392] width 71 height 11
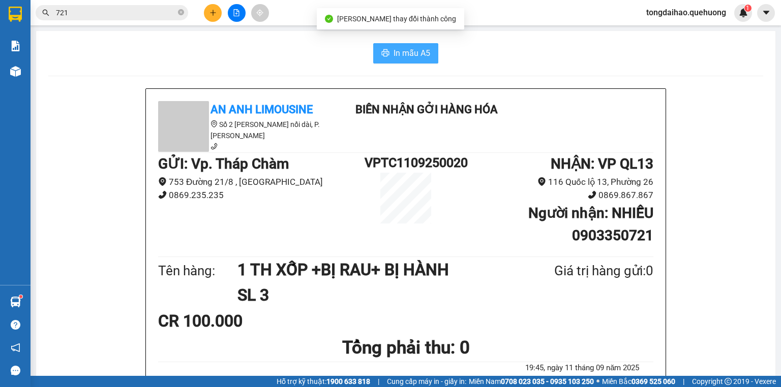
click at [403, 54] on span "In mẫu A5" at bounding box center [411, 53] width 37 height 13
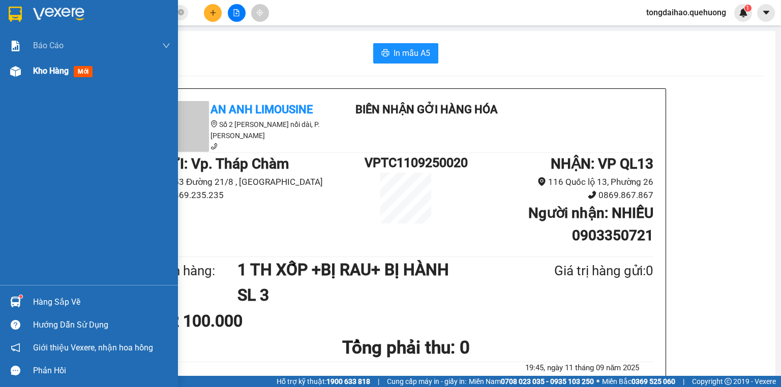
click at [48, 66] on span "Kho hàng" at bounding box center [51, 71] width 36 height 10
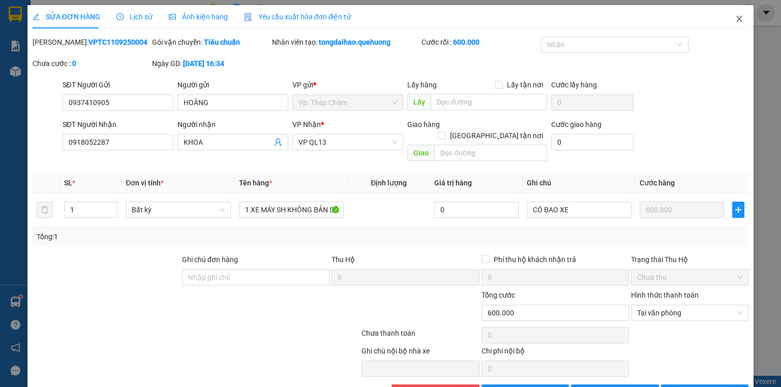
click at [735, 17] on icon "close" at bounding box center [739, 19] width 8 height 8
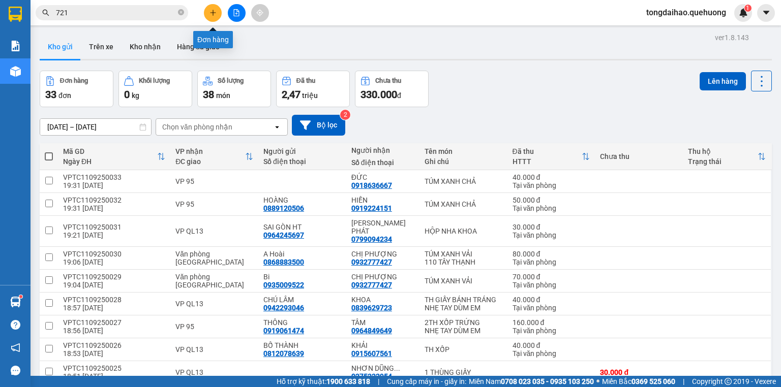
click at [215, 10] on icon "plus" at bounding box center [212, 12] width 7 height 7
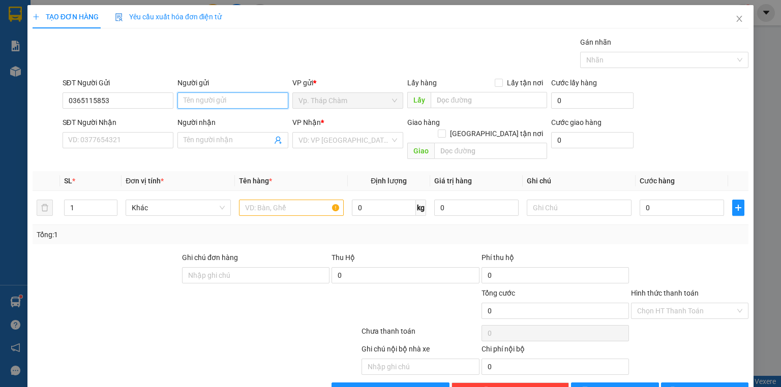
click at [230, 98] on input "Người gửi" at bounding box center [232, 100] width 111 height 16
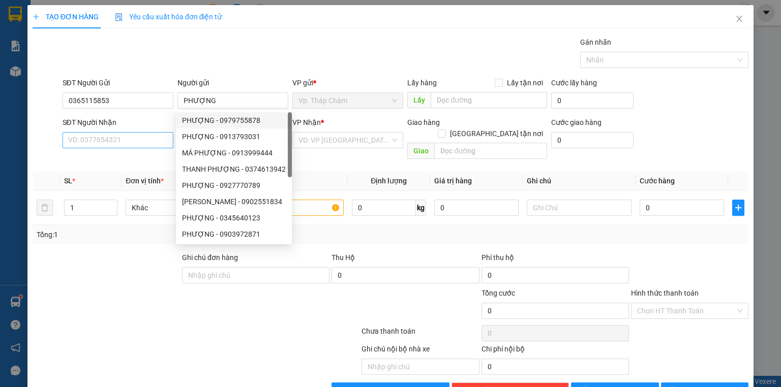
drag, startPoint x: 131, startPoint y: 130, endPoint x: 116, endPoint y: 146, distance: 22.0
click at [118, 143] on div "SĐT Người Nhận VD: 0377654321" at bounding box center [118, 135] width 111 height 36
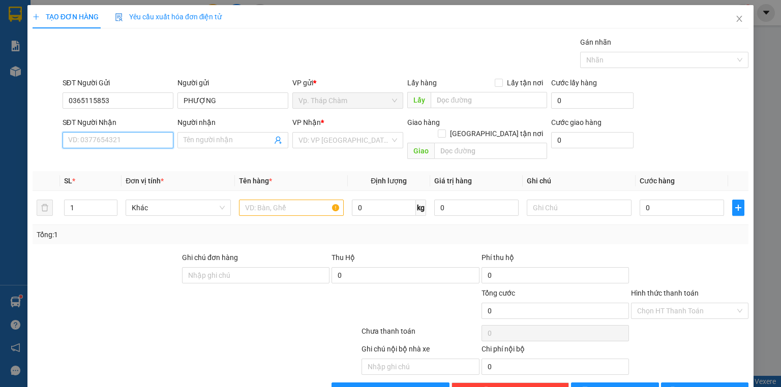
click at [116, 146] on input "SĐT Người Nhận" at bounding box center [118, 140] width 111 height 16
click at [220, 145] on span at bounding box center [232, 140] width 111 height 16
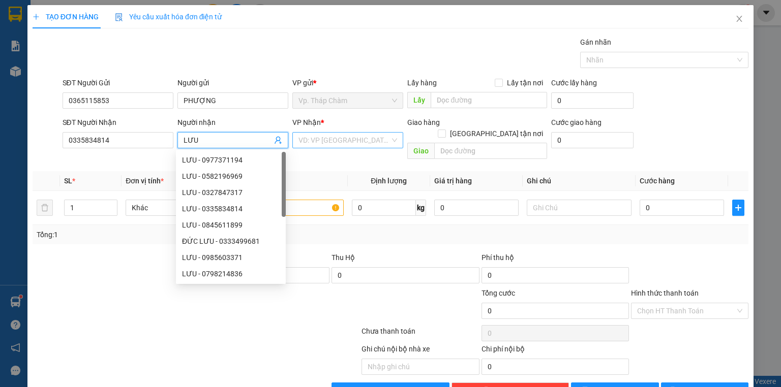
click at [333, 144] on input "search" at bounding box center [343, 140] width 91 height 15
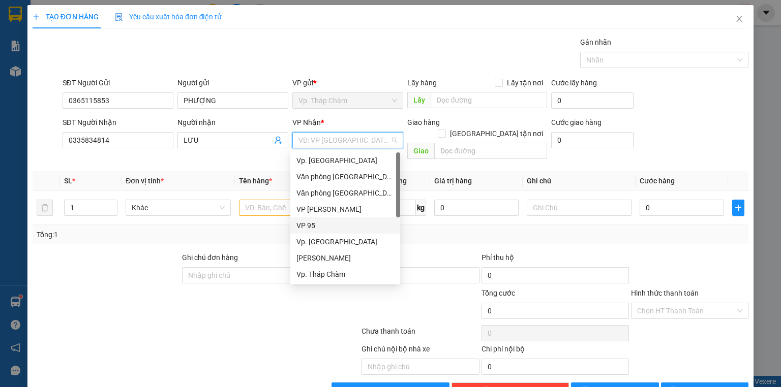
click at [339, 230] on div "VP 95" at bounding box center [345, 225] width 98 height 11
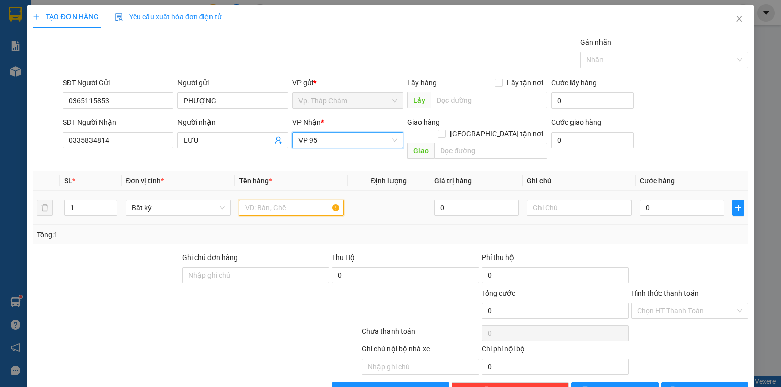
drag, startPoint x: 274, startPoint y: 199, endPoint x: 279, endPoint y: 191, distance: 9.9
click at [279, 200] on input "text" at bounding box center [291, 208] width 105 height 16
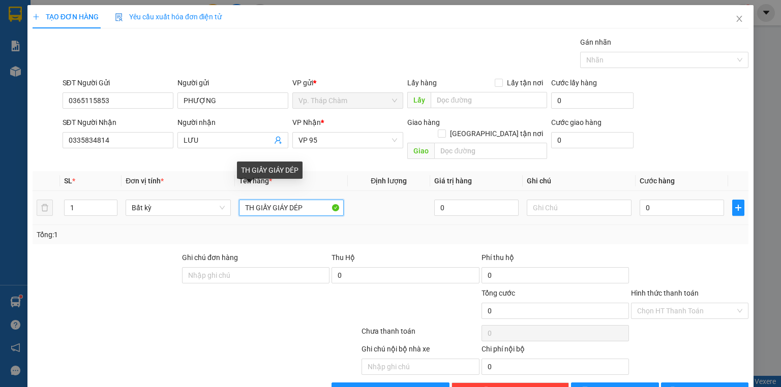
click at [287, 200] on input "TH GIẤY GIÁY DÉP" at bounding box center [291, 208] width 105 height 16
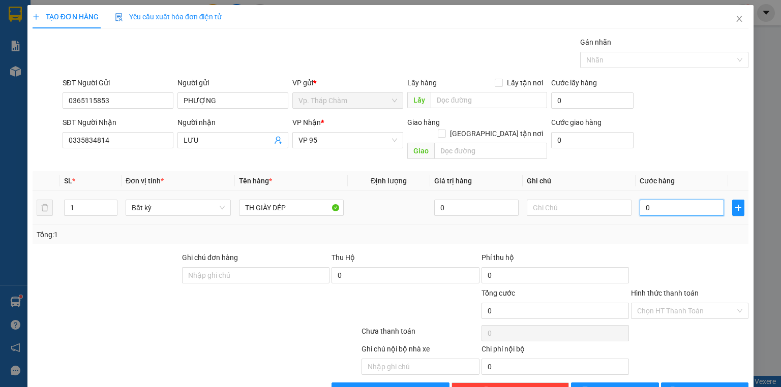
click at [665, 200] on input "0" at bounding box center [681, 208] width 84 height 16
click at [665, 303] on input "Hình thức thanh toán" at bounding box center [686, 310] width 98 height 15
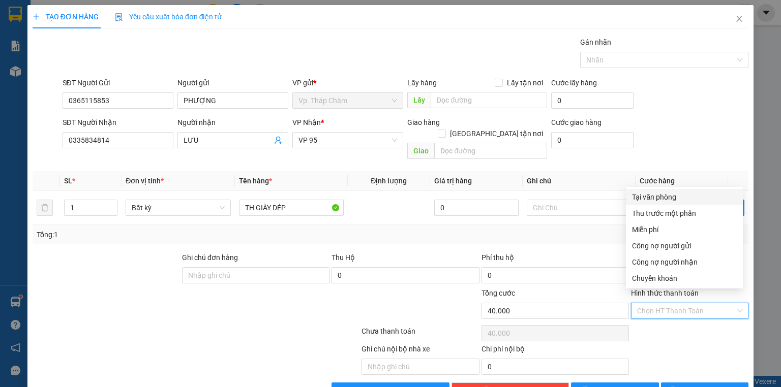
click at [656, 194] on div "Tại văn phòng" at bounding box center [684, 197] width 105 height 11
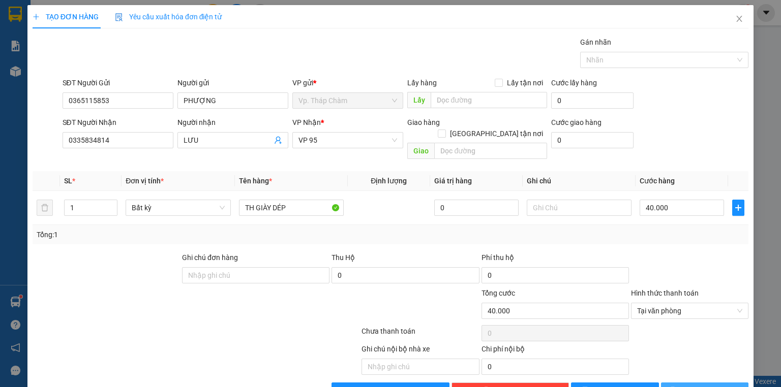
click at [692, 385] on span "Lưu và In" at bounding box center [715, 390] width 71 height 11
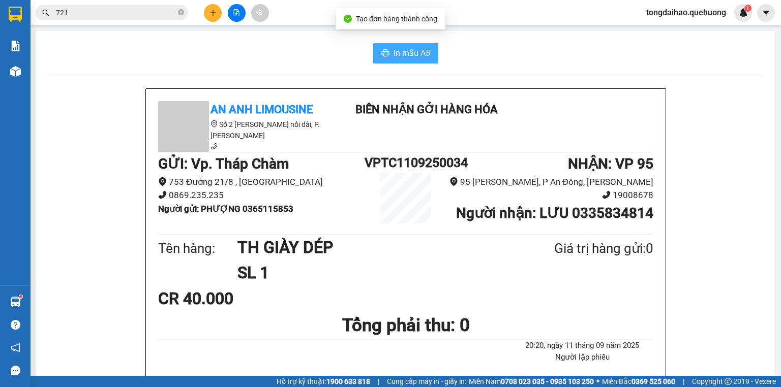
click at [393, 53] on span "In mẫu A5" at bounding box center [411, 53] width 37 height 13
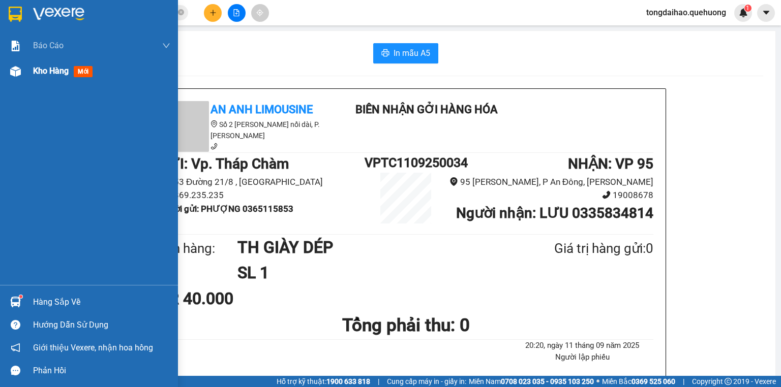
click at [51, 68] on span "Kho hàng" at bounding box center [51, 71] width 36 height 10
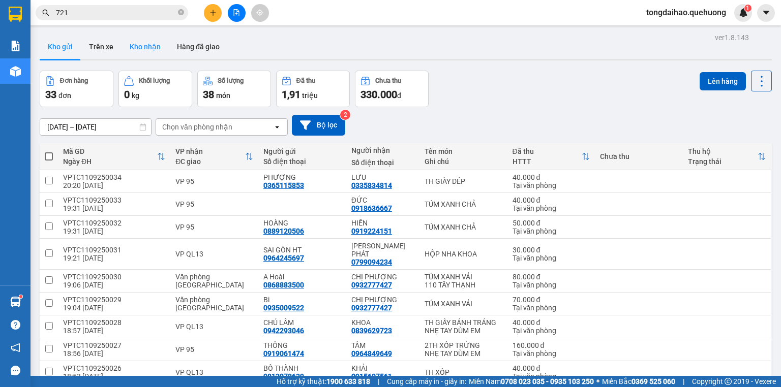
click at [144, 39] on button "Kho nhận" at bounding box center [144, 47] width 47 height 24
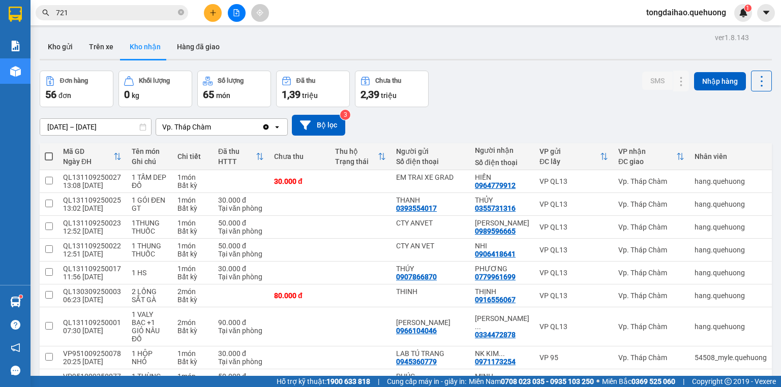
scroll to position [366, 0]
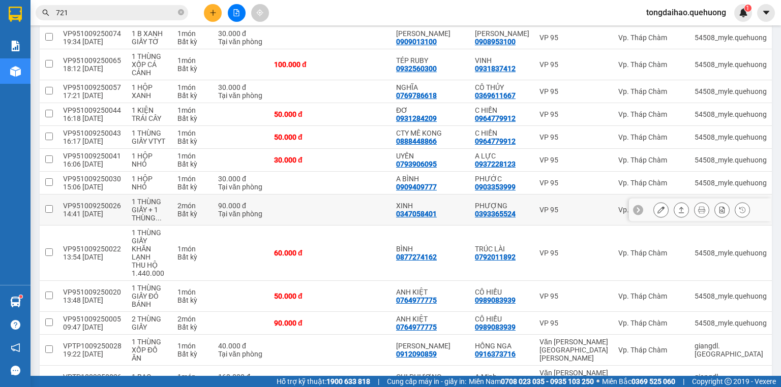
click at [677, 213] on icon at bounding box center [680, 209] width 7 height 7
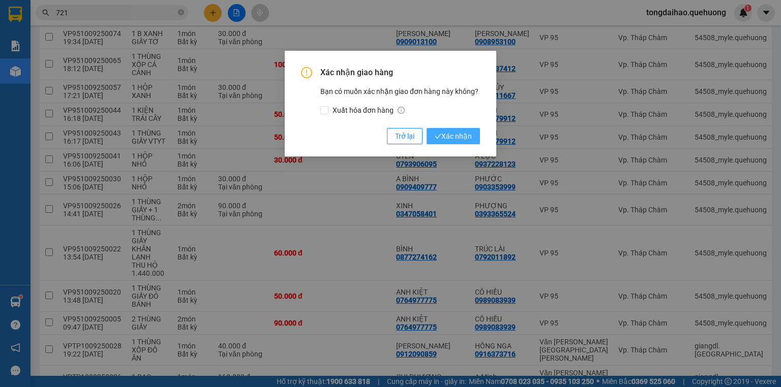
click at [459, 136] on span "Xác nhận" at bounding box center [452, 136] width 37 height 11
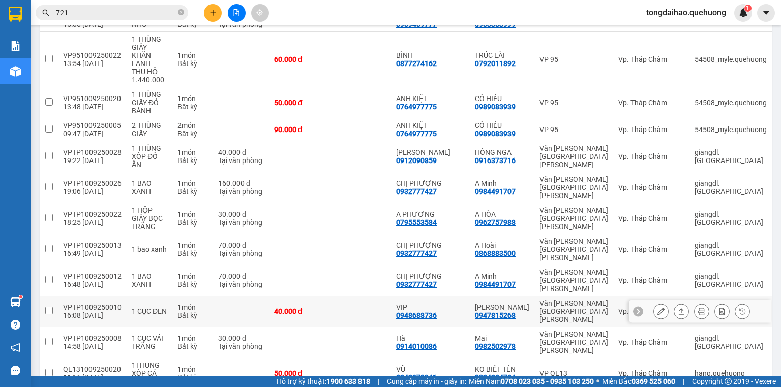
scroll to position [610, 0]
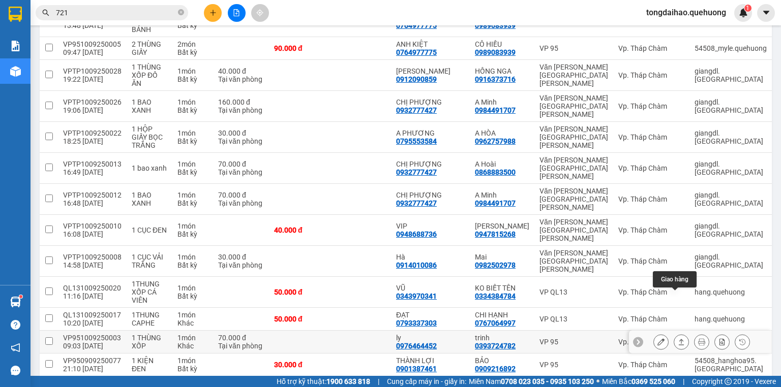
click at [676, 333] on button at bounding box center [681, 342] width 14 height 18
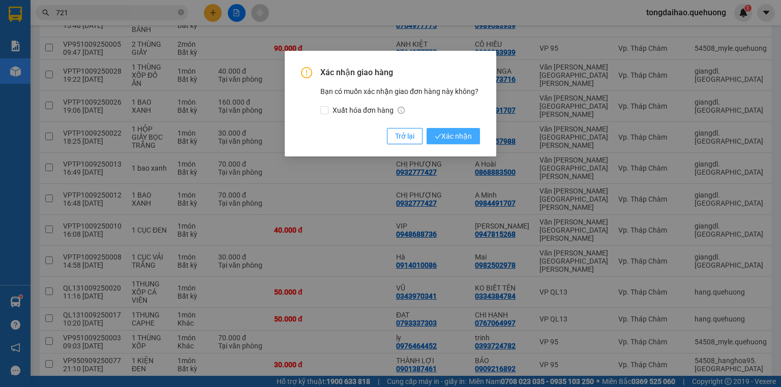
click at [448, 137] on span "Xác nhận" at bounding box center [452, 136] width 37 height 11
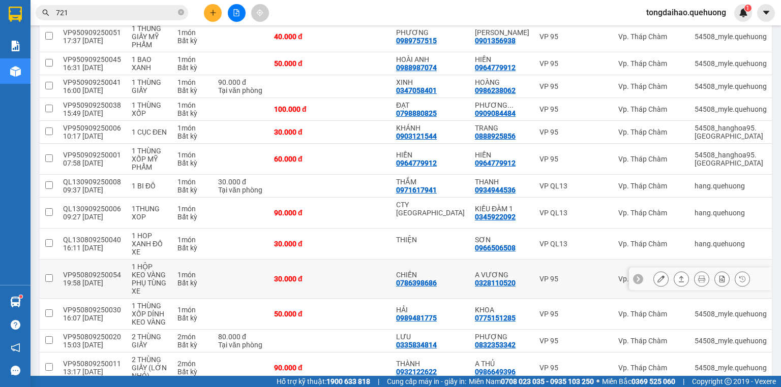
scroll to position [1251, 0]
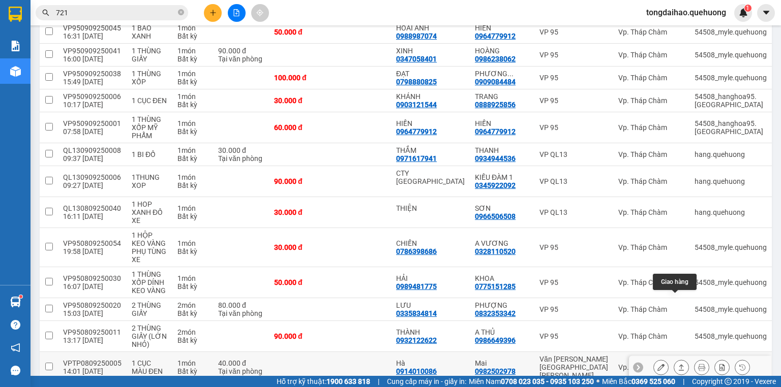
click at [677, 364] on icon at bounding box center [680, 367] width 7 height 7
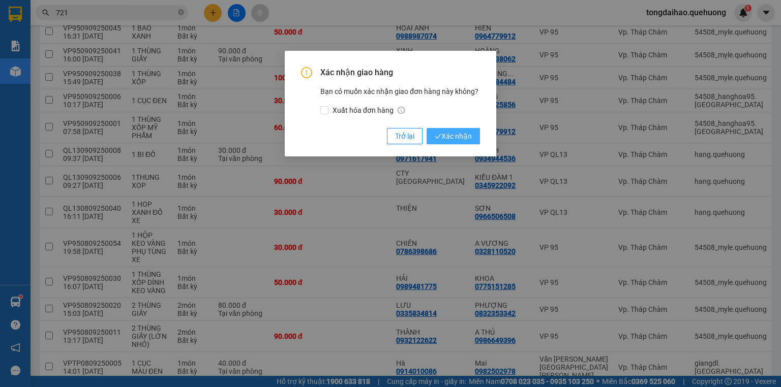
click at [453, 144] on button "Xác nhận" at bounding box center [452, 136] width 53 height 16
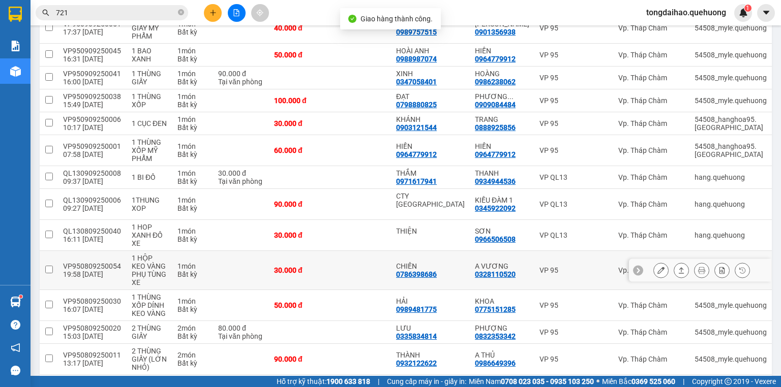
scroll to position [1228, 0]
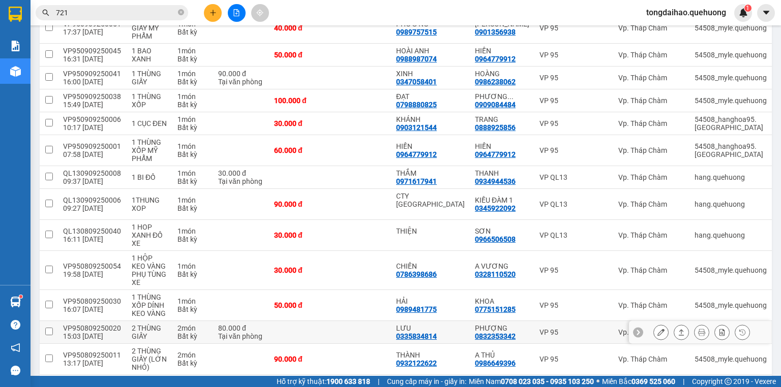
click at [675, 324] on button at bounding box center [681, 333] width 14 height 18
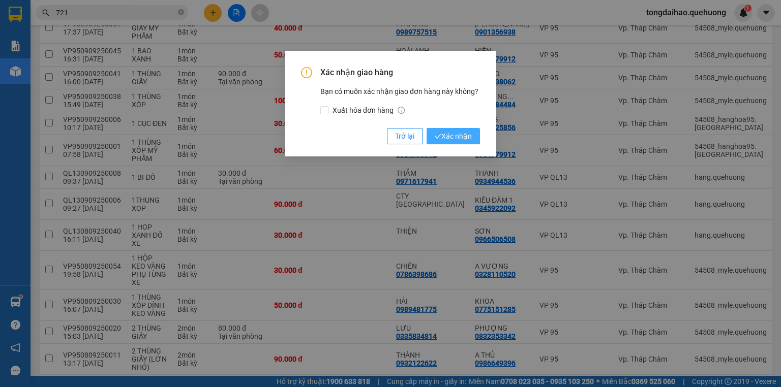
click at [450, 133] on span "Xác nhận" at bounding box center [452, 136] width 37 height 11
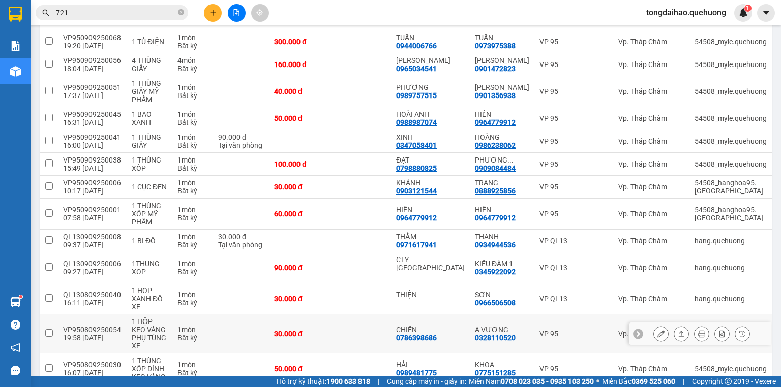
scroll to position [1205, 0]
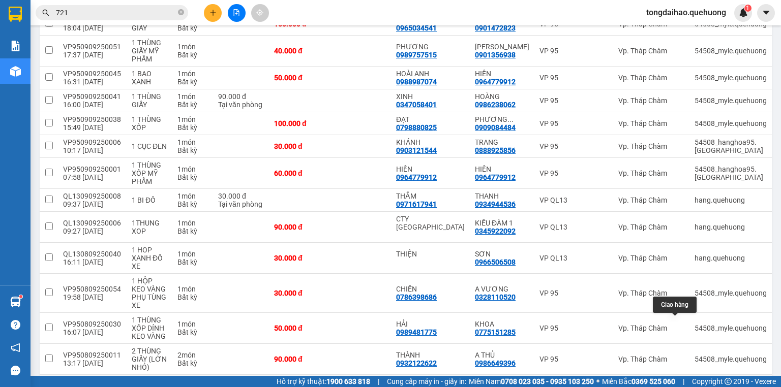
click at [677, 387] on icon at bounding box center [680, 390] width 7 height 7
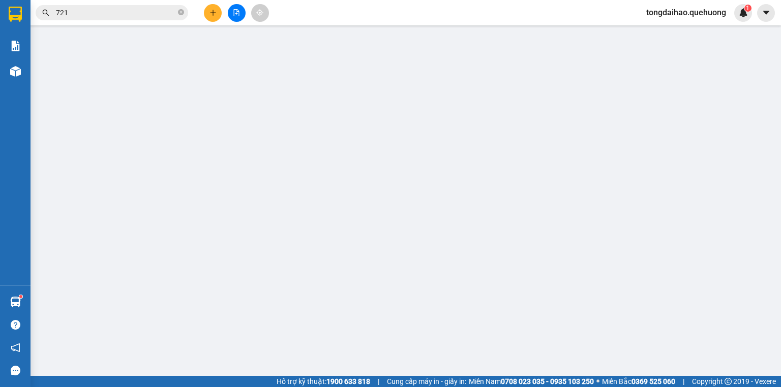
type input "0909620539"
type input "A SANG"
type input "0902767345"
type input "MY CA"
type input "50.000"
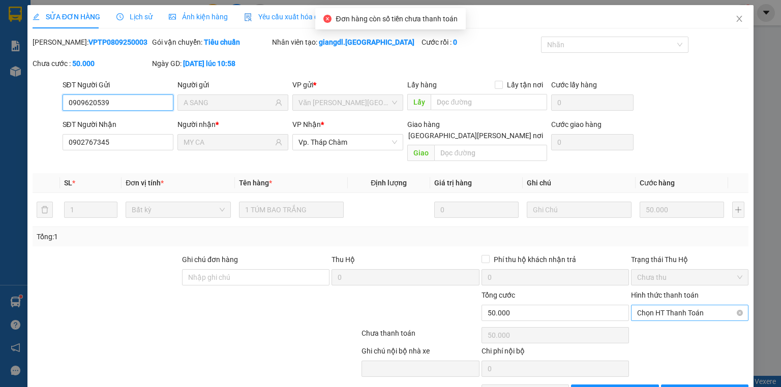
click at [668, 305] on span "Chọn HT Thanh Toán" at bounding box center [689, 312] width 105 height 15
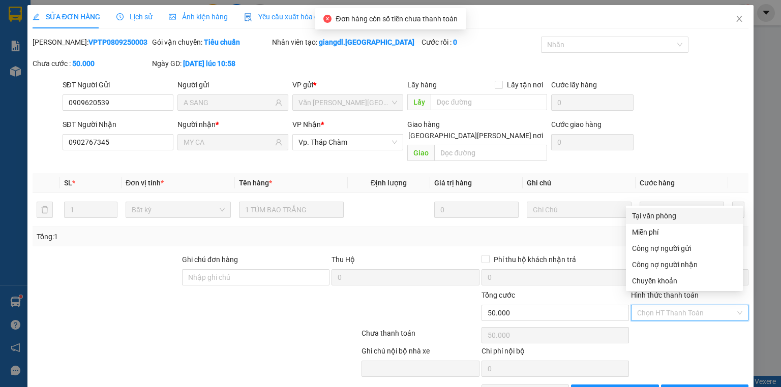
click at [671, 215] on div "Tại văn phòng" at bounding box center [684, 215] width 105 height 11
type input "0"
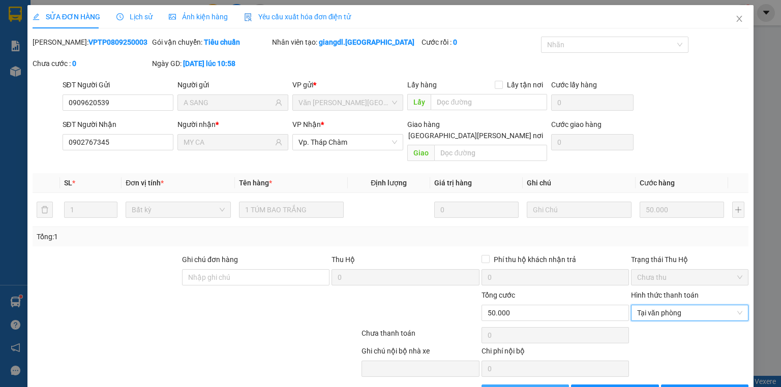
click at [522, 387] on span "Giao hàng" at bounding box center [530, 392] width 33 height 11
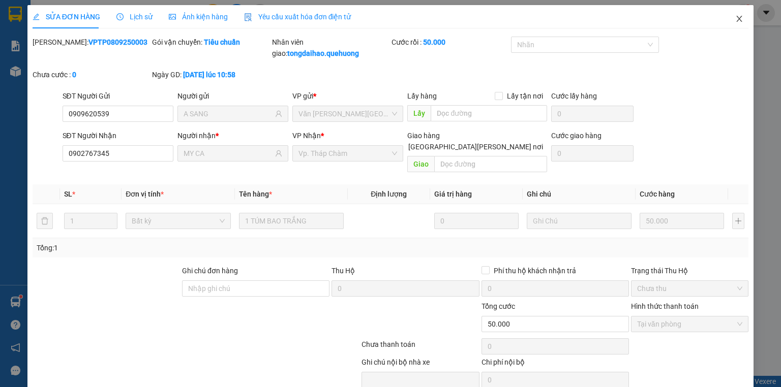
click at [735, 15] on icon "close" at bounding box center [739, 19] width 8 height 8
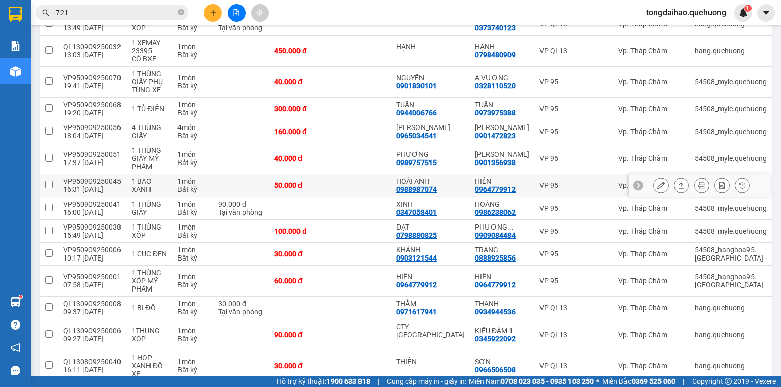
scroll to position [1183, 0]
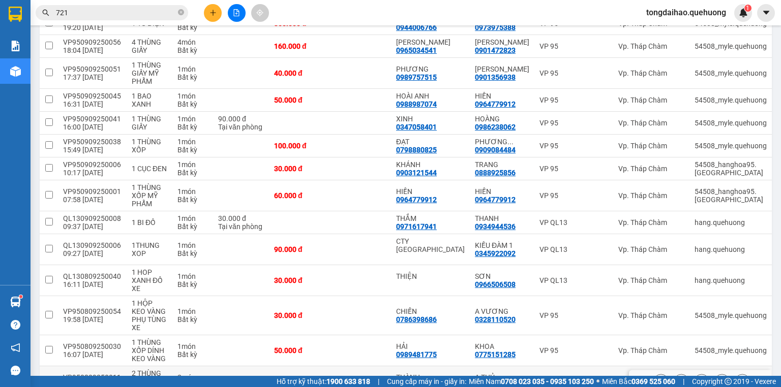
click at [677, 378] on icon at bounding box center [680, 381] width 7 height 7
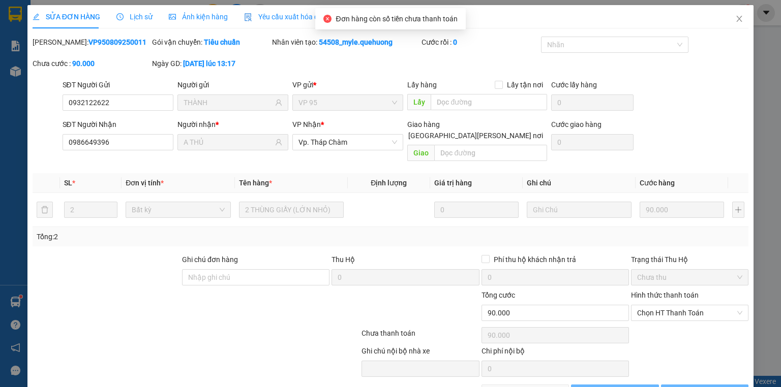
type input "0932122622"
type input "THÀNH"
type input "0986649396"
type input "A THỦ"
type input "90.000"
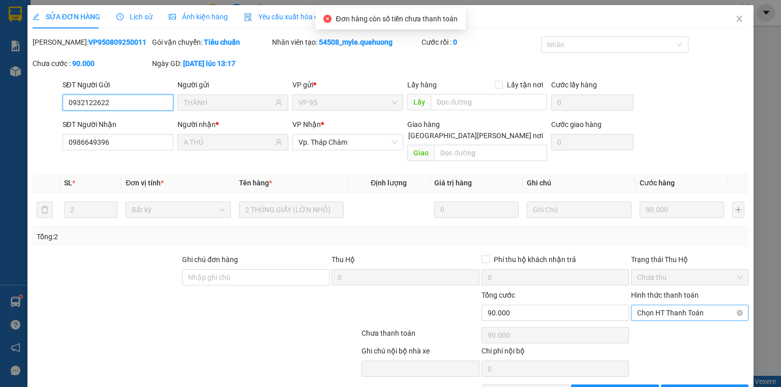
click at [677, 305] on span "Chọn HT Thanh Toán" at bounding box center [689, 312] width 105 height 15
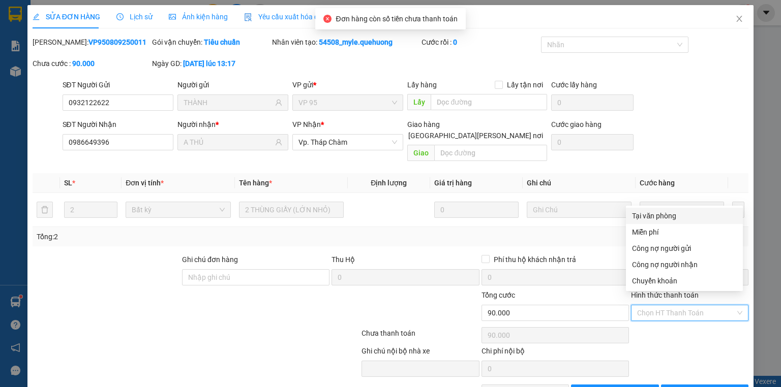
click at [674, 216] on div "Tại văn phòng" at bounding box center [684, 215] width 105 height 11
type input "0"
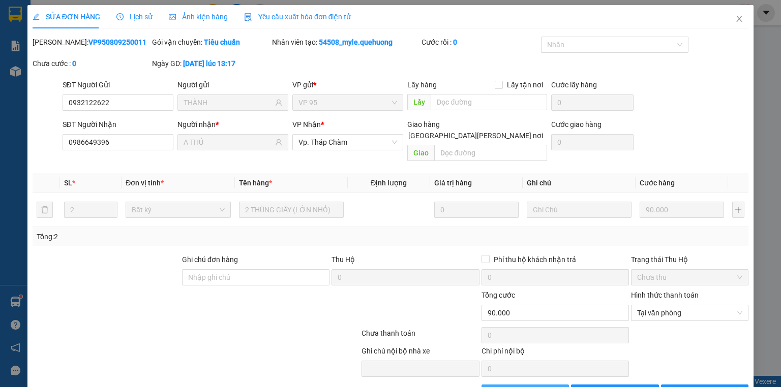
click at [520, 387] on span "Giao hàng" at bounding box center [530, 392] width 33 height 11
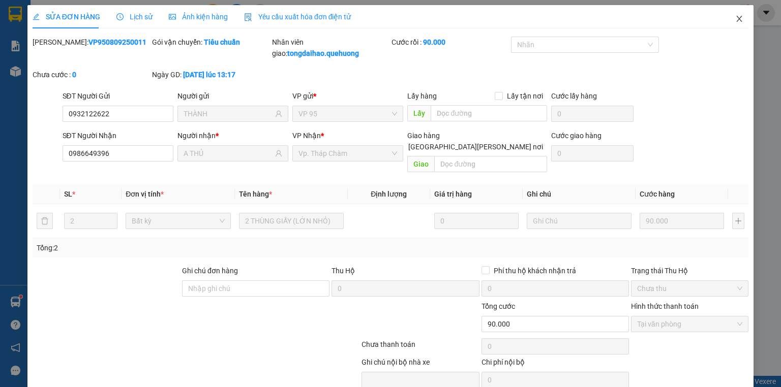
click at [735, 18] on icon "close" at bounding box center [739, 19] width 8 height 8
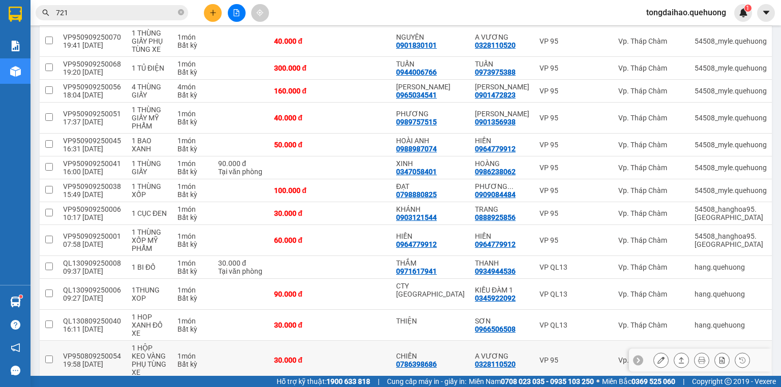
scroll to position [1152, 0]
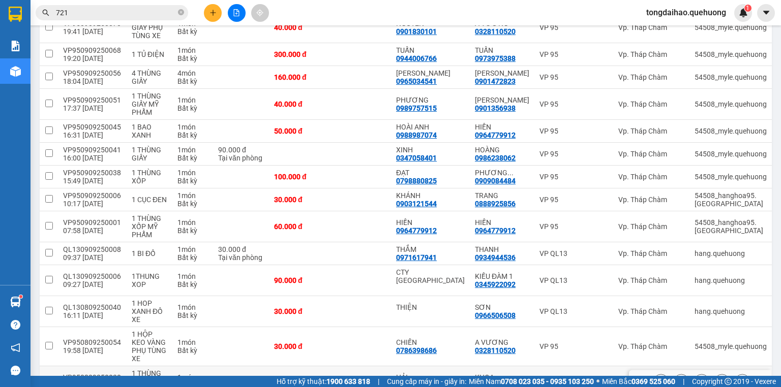
click at [678, 378] on icon at bounding box center [680, 381] width 7 height 7
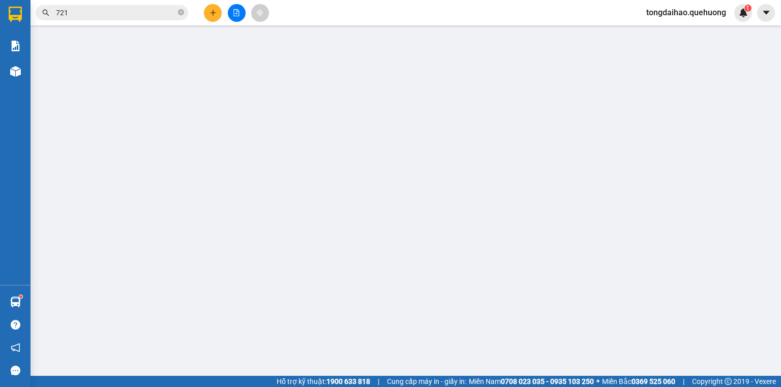
type input "0989481775"
type input "HẢI"
type input "0775151285"
type input "KHOA"
type input "50.000"
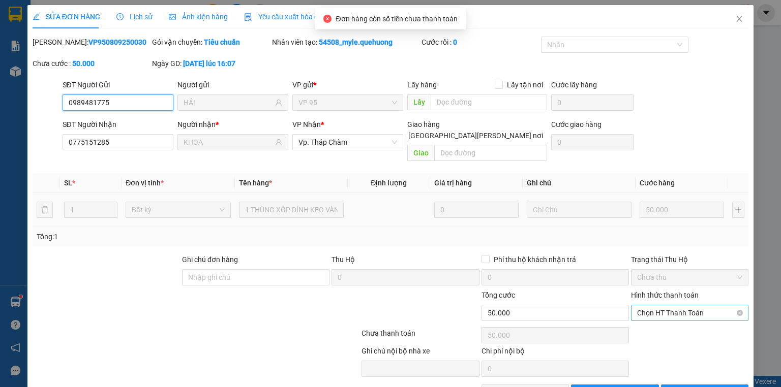
click at [691, 305] on span "Chọn HT Thanh Toán" at bounding box center [689, 312] width 105 height 15
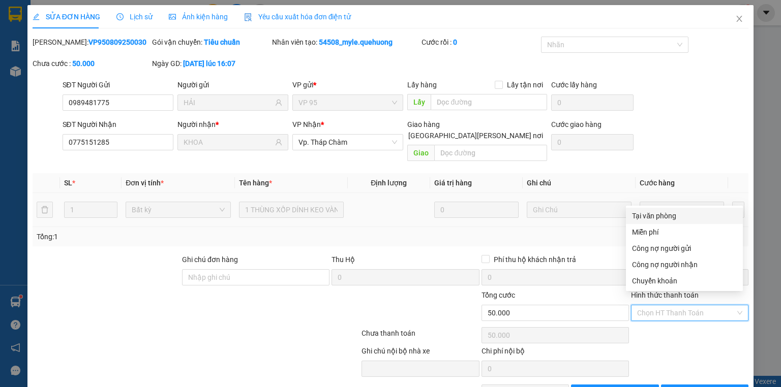
click at [681, 213] on div "Tại văn phòng" at bounding box center [684, 215] width 105 height 11
type input "0"
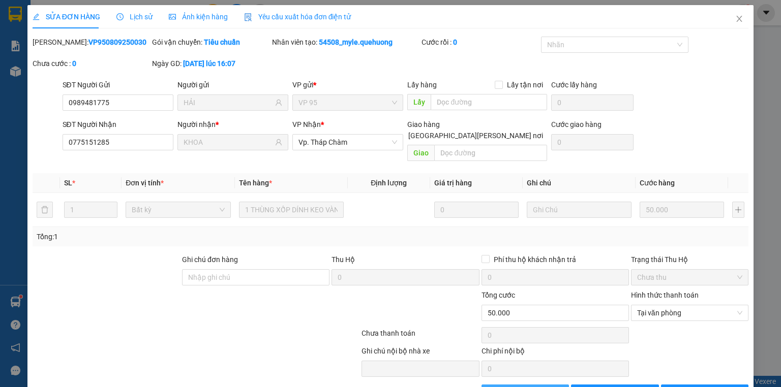
click at [515, 387] on span "Giao hàng" at bounding box center [530, 392] width 33 height 11
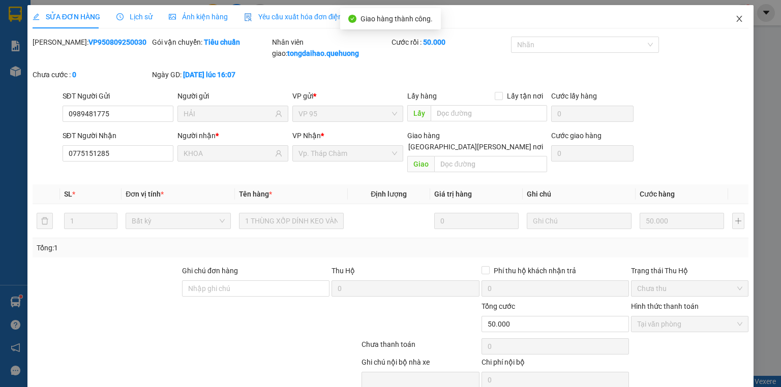
click at [735, 21] on icon "close" at bounding box center [739, 19] width 8 height 8
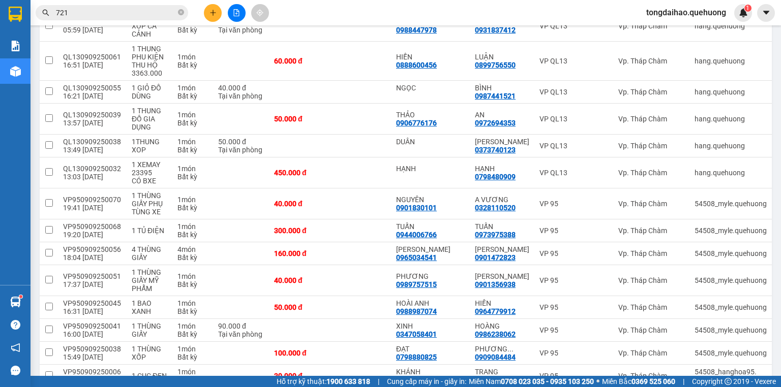
scroll to position [1121, 0]
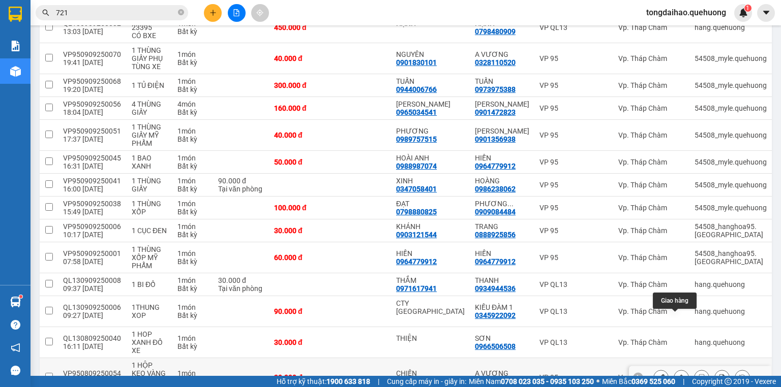
click at [677, 374] on icon at bounding box center [680, 377] width 7 height 7
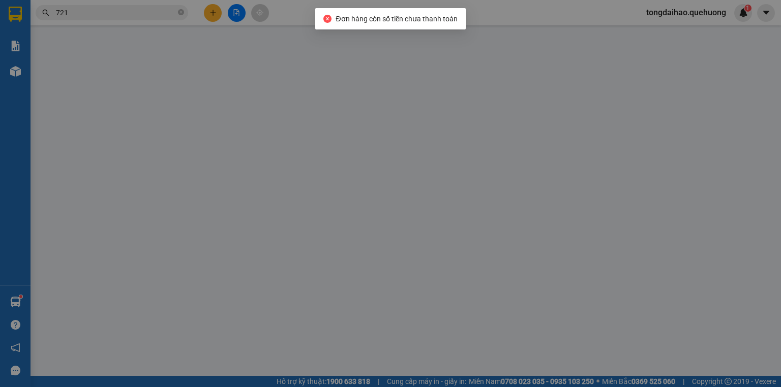
type input "0786398686"
type input "CHIẾN"
type input "0328110520"
type input "A VƯƠNG"
type input "30.000"
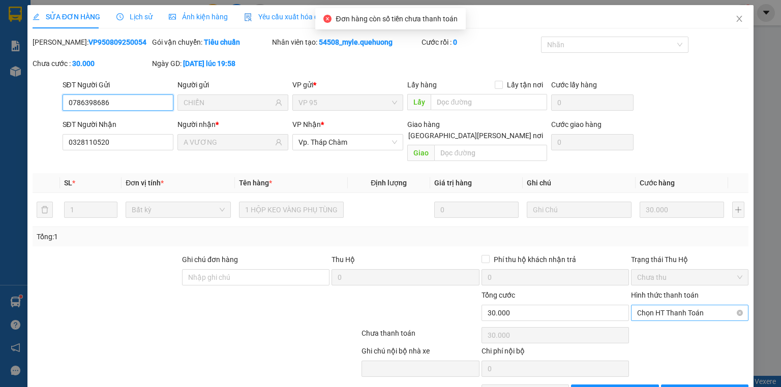
click at [688, 305] on span "Chọn HT Thanh Toán" at bounding box center [689, 312] width 105 height 15
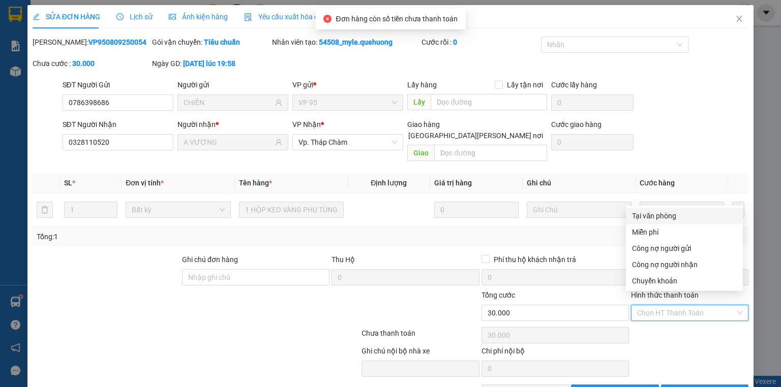
click at [675, 216] on div "Tại văn phòng" at bounding box center [684, 215] width 105 height 11
type input "0"
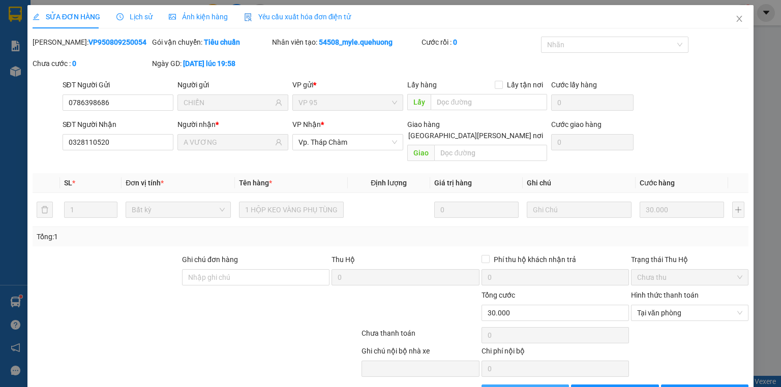
click at [517, 387] on span "Giao hàng" at bounding box center [530, 392] width 33 height 11
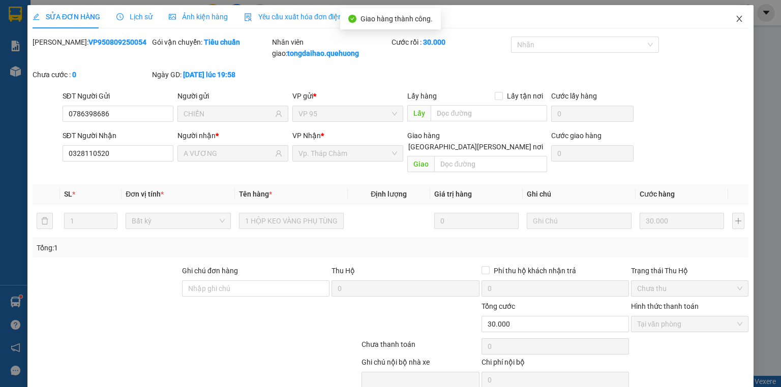
click at [735, 16] on icon "close" at bounding box center [739, 19] width 8 height 8
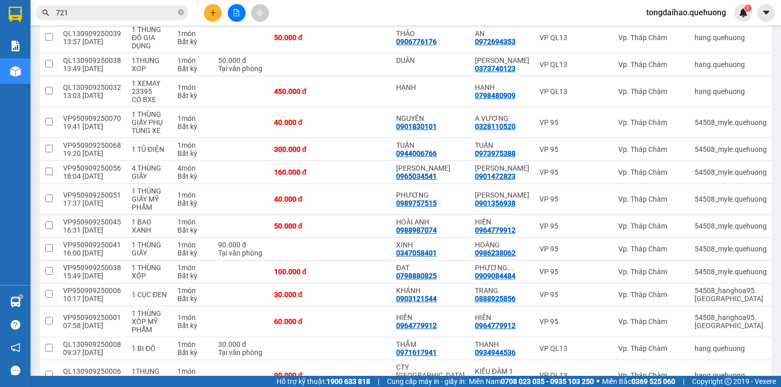
scroll to position [1090, 0]
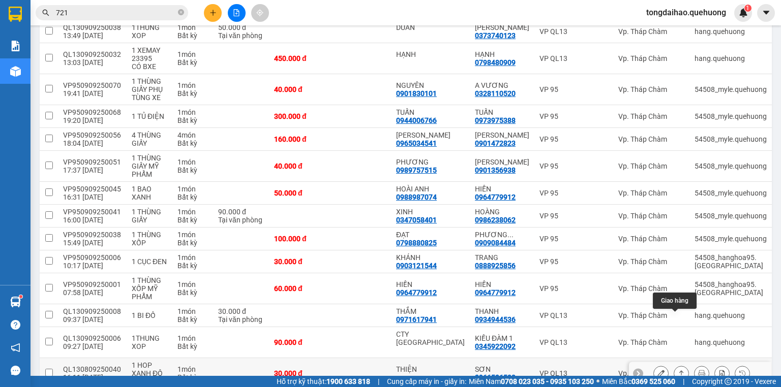
click at [677, 370] on icon at bounding box center [680, 373] width 7 height 7
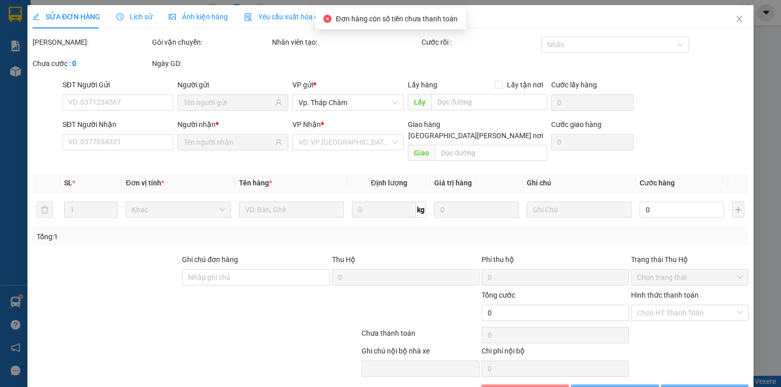
type input "THIỆN"
type input "0966506508"
type input "SƠN"
type input "30.000"
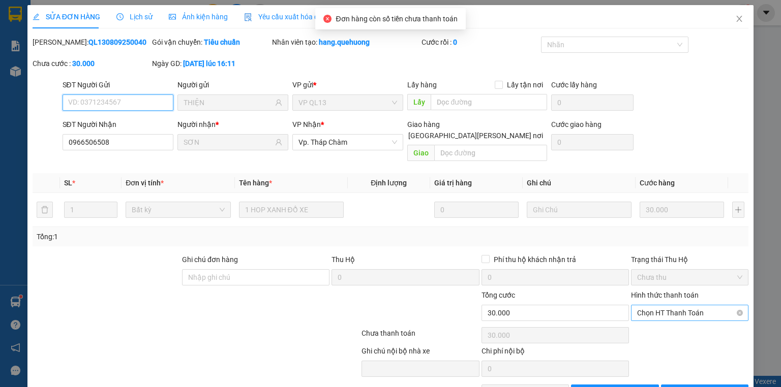
click at [679, 305] on span "Chọn HT Thanh Toán" at bounding box center [689, 312] width 105 height 15
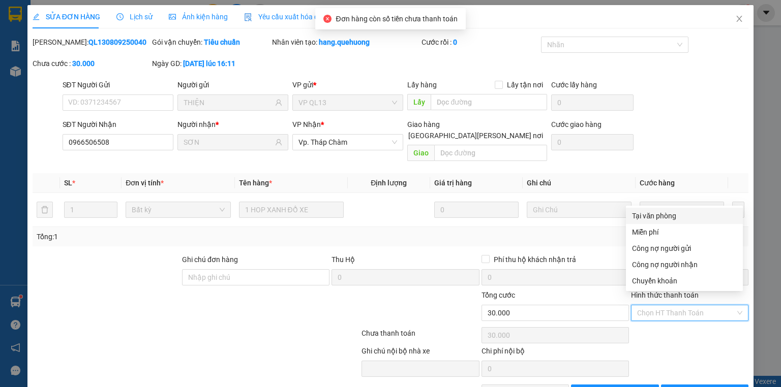
click at [665, 216] on div "Tại văn phòng" at bounding box center [684, 215] width 105 height 11
type input "0"
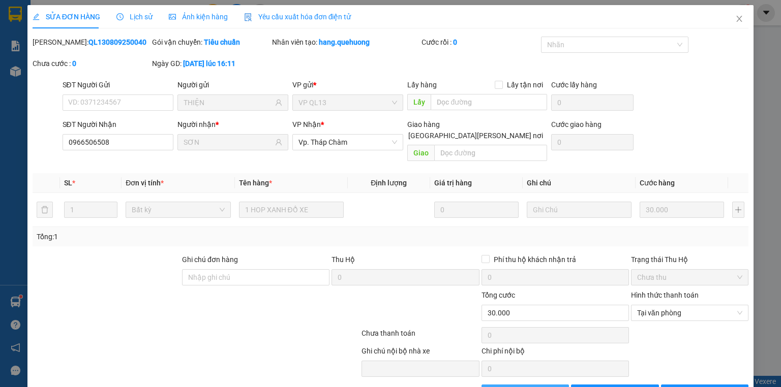
click at [523, 387] on span "Giao hàng" at bounding box center [530, 392] width 33 height 11
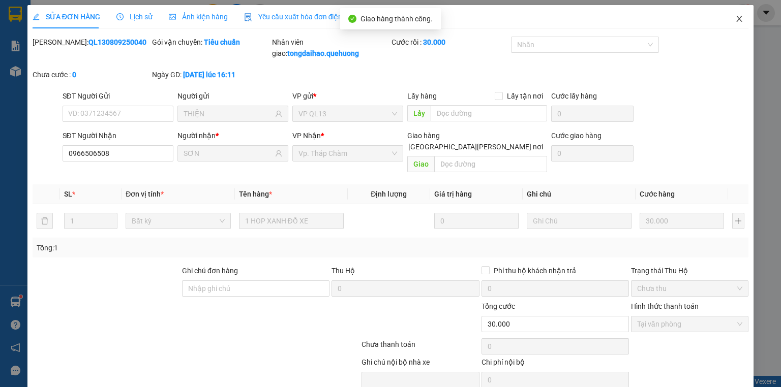
click at [736, 16] on icon "close" at bounding box center [739, 19] width 6 height 6
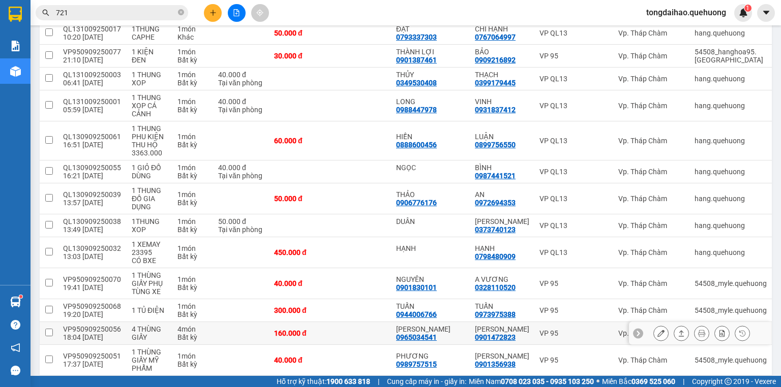
scroll to position [1059, 0]
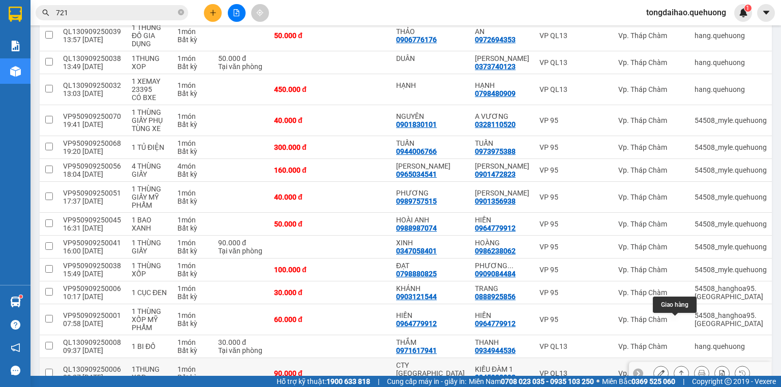
click at [677, 370] on icon at bounding box center [680, 373] width 7 height 7
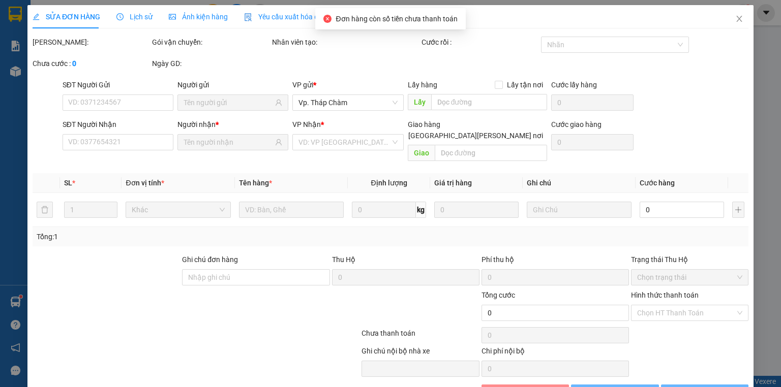
type input "CTY THÁI SƠN"
type input "0345922092"
type input "KIỀU ĐÀM 1"
type input "90.000"
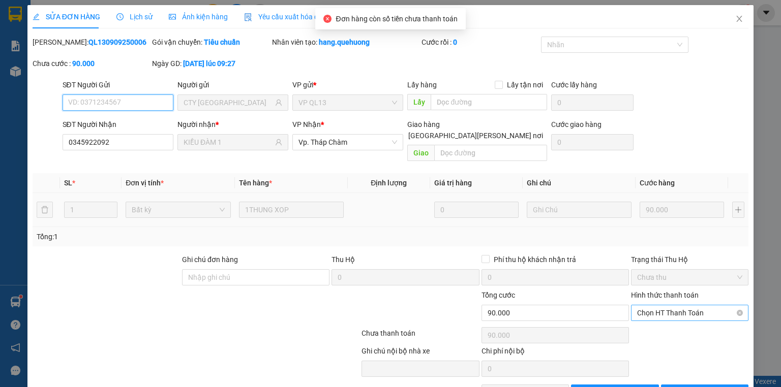
click at [683, 305] on span "Chọn HT Thanh Toán" at bounding box center [689, 312] width 105 height 15
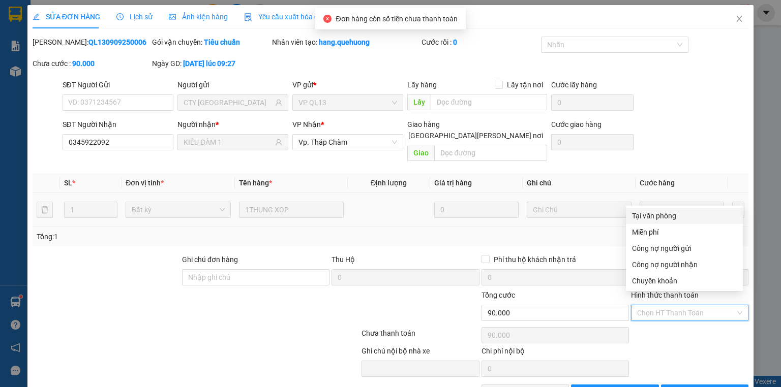
click at [676, 211] on div "Tại văn phòng" at bounding box center [684, 215] width 105 height 11
type input "0"
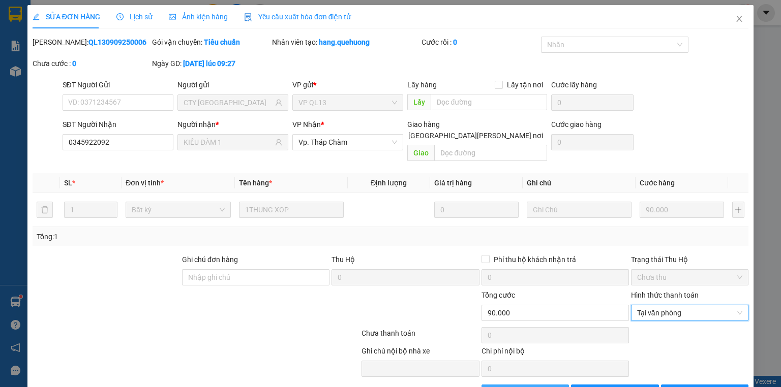
click at [489, 385] on button "Giao hàng" at bounding box center [525, 393] width 88 height 16
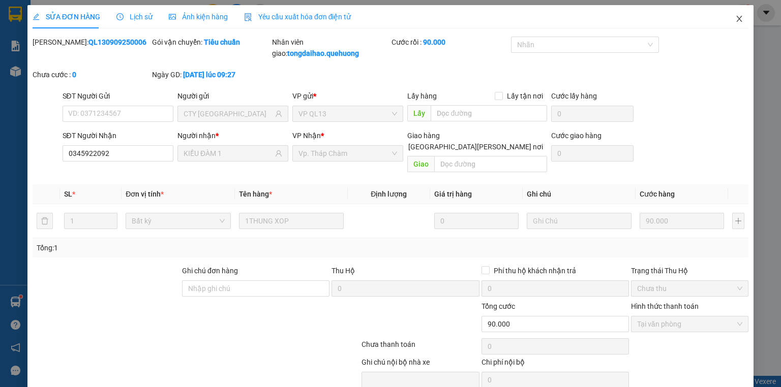
click at [736, 17] on icon "close" at bounding box center [739, 19] width 8 height 8
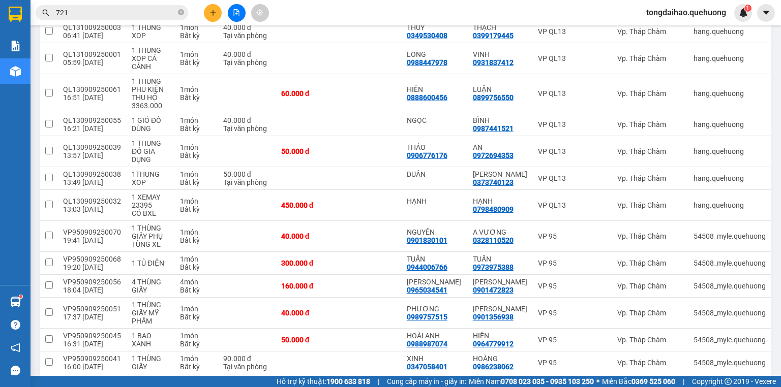
scroll to position [1037, 0]
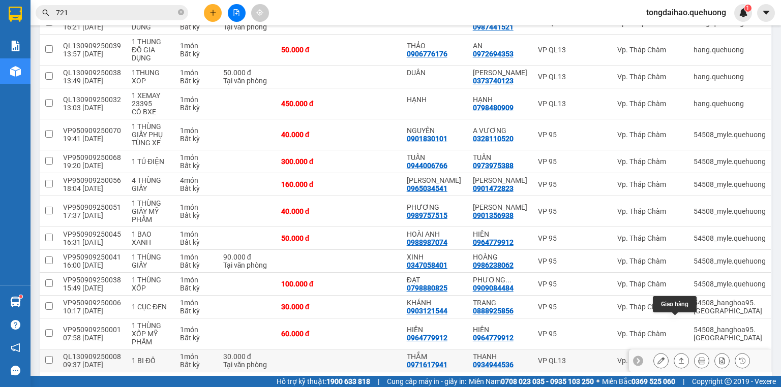
click at [677, 357] on icon at bounding box center [680, 360] width 7 height 7
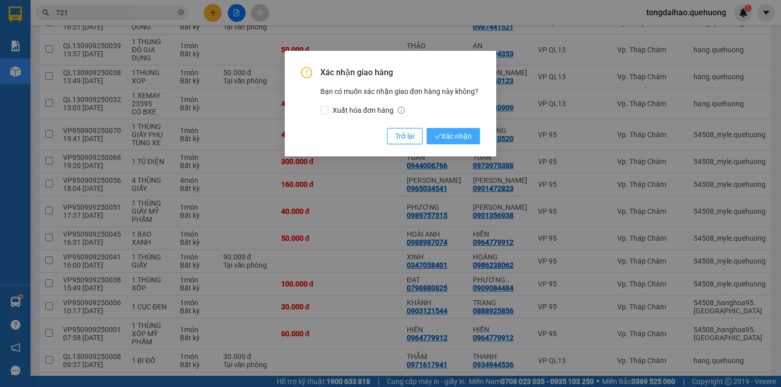
click at [469, 135] on span "Xác nhận" at bounding box center [452, 136] width 37 height 11
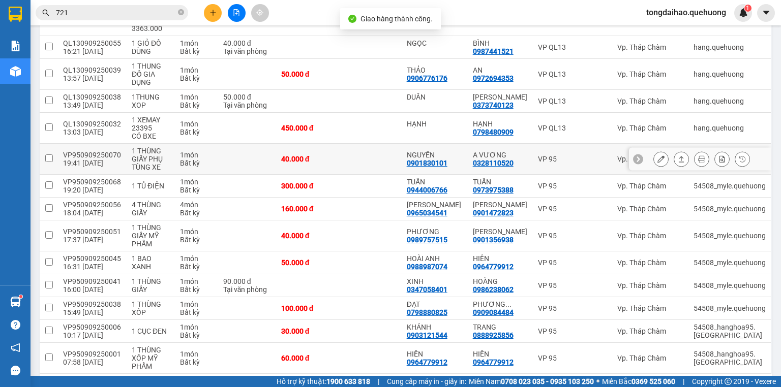
scroll to position [1014, 0]
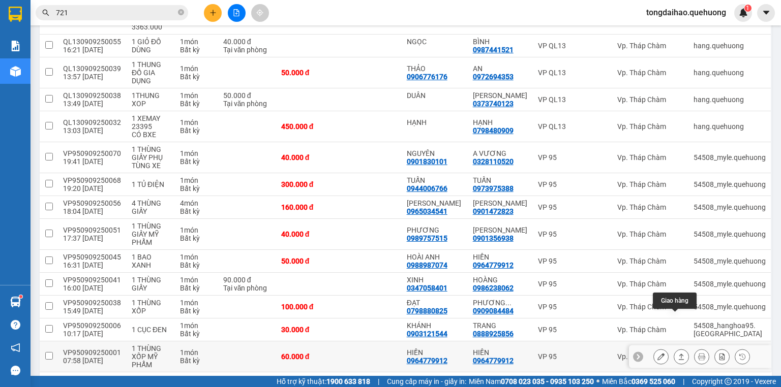
click at [677, 353] on icon at bounding box center [680, 356] width 7 height 7
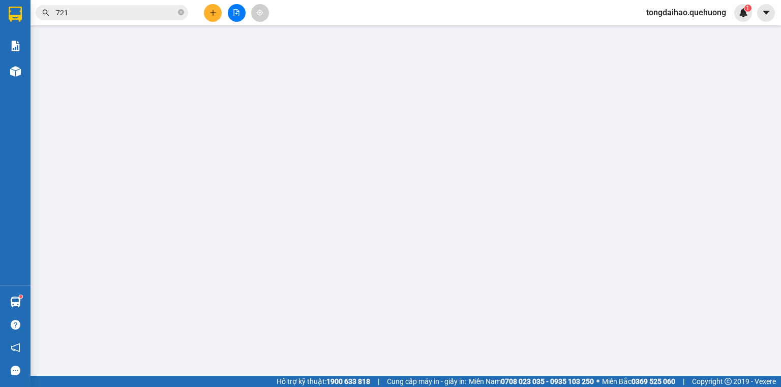
type input "0964779912"
type input "HIỀN"
type input "0964779912"
type input "HIỀN"
type input "60.000"
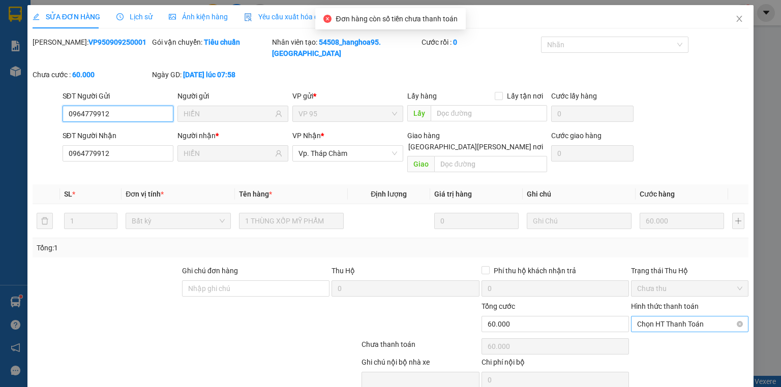
click at [673, 317] on span "Chọn HT Thanh Toán" at bounding box center [689, 324] width 105 height 15
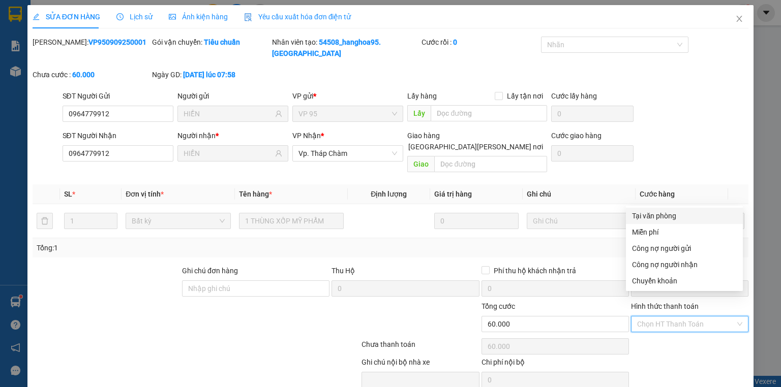
click at [658, 216] on div "Tại văn phòng" at bounding box center [684, 215] width 105 height 11
type input "0"
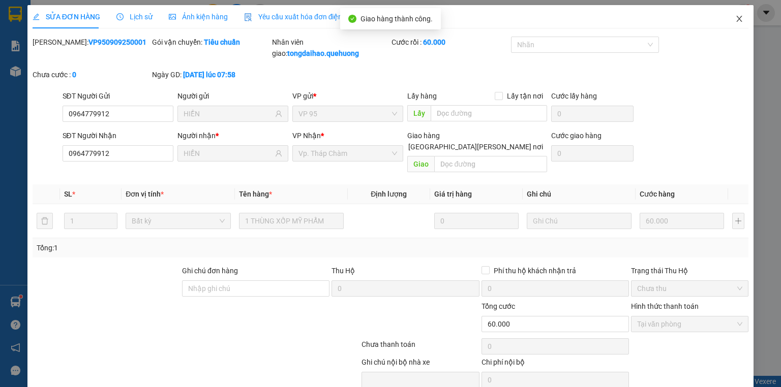
click at [736, 18] on icon "close" at bounding box center [739, 19] width 6 height 6
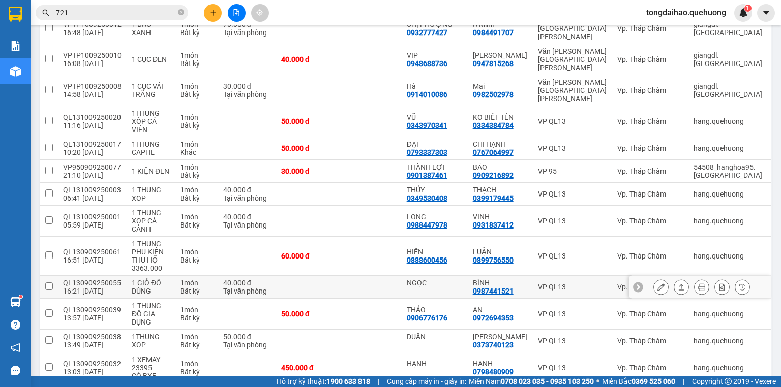
scroll to position [983, 0]
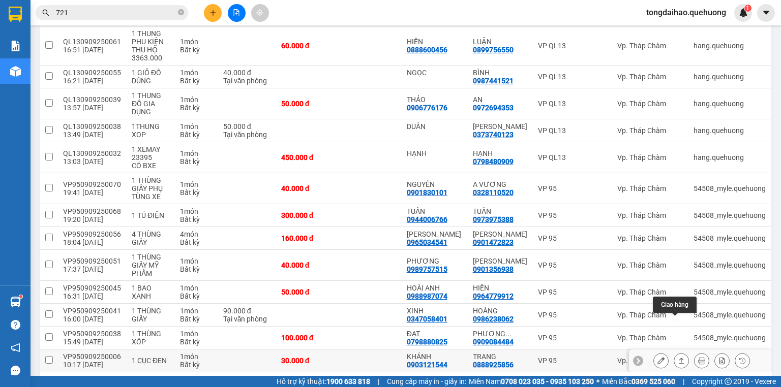
click at [677, 357] on icon at bounding box center [680, 360] width 7 height 7
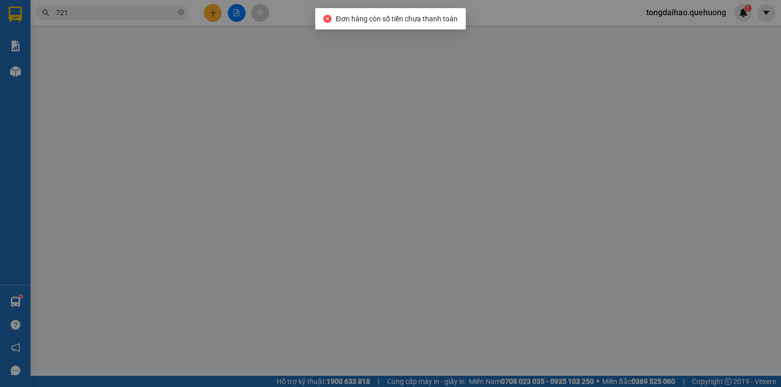
type input "0903121544"
type input "KHÁNH"
type input "0888925856"
type input "TRANG"
type input "30.000"
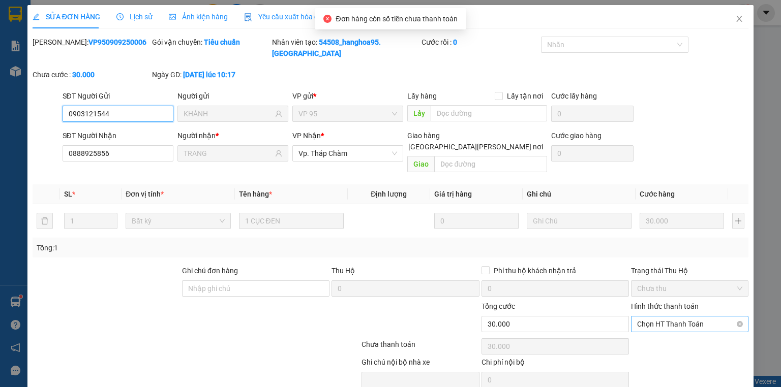
click at [679, 317] on span "Chọn HT Thanh Toán" at bounding box center [689, 324] width 105 height 15
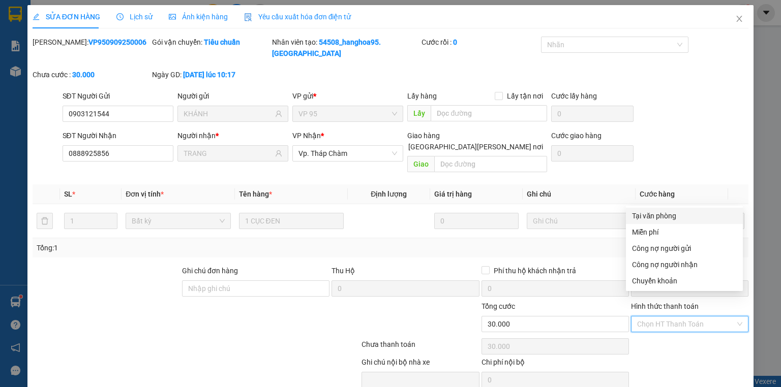
click at [677, 213] on div "Tại văn phòng" at bounding box center [684, 215] width 105 height 11
type input "0"
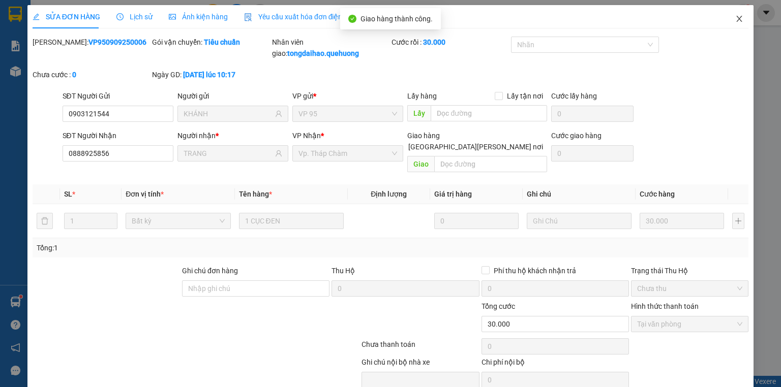
click at [735, 16] on icon "close" at bounding box center [739, 19] width 8 height 8
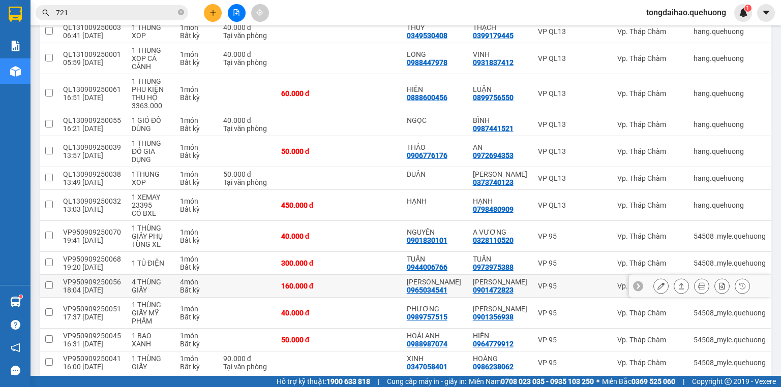
scroll to position [960, 0]
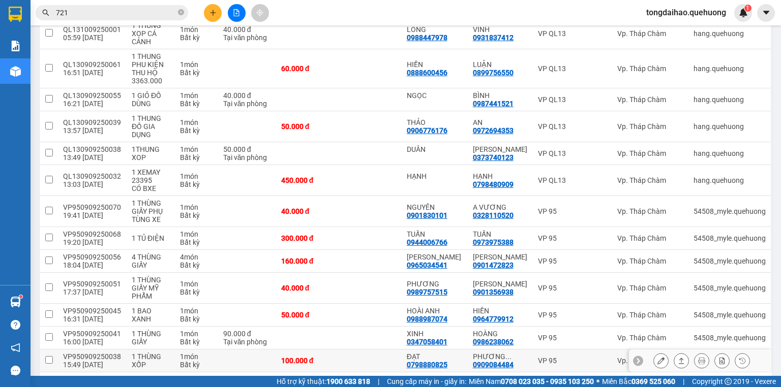
click at [678, 358] on icon at bounding box center [681, 361] width 6 height 6
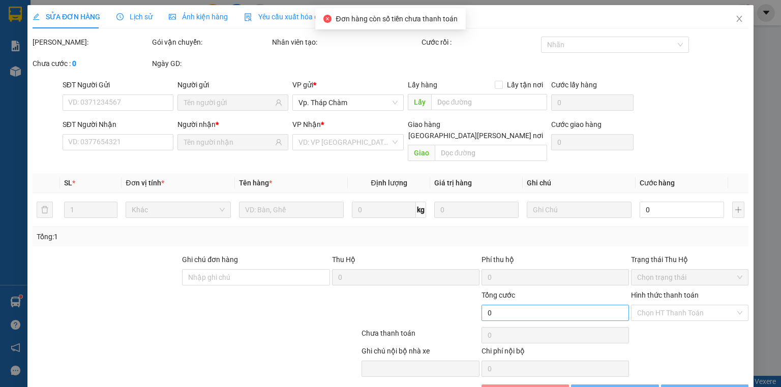
type input "0798880825"
type input "ĐẠT"
type input "0909084484"
type input "PHƯƠNG THOA"
type input "100.000"
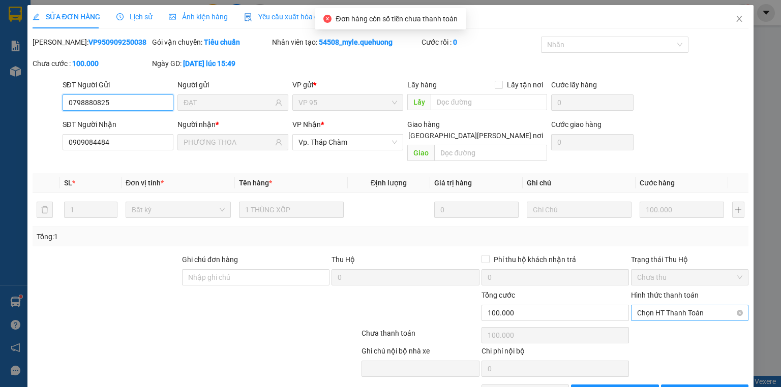
click at [664, 305] on span "Chọn HT Thanh Toán" at bounding box center [689, 312] width 105 height 15
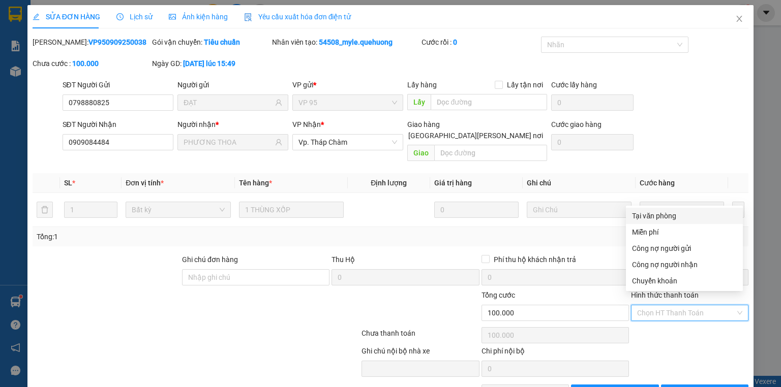
click at [665, 212] on div "Tại văn phòng" at bounding box center [684, 215] width 105 height 11
type input "0"
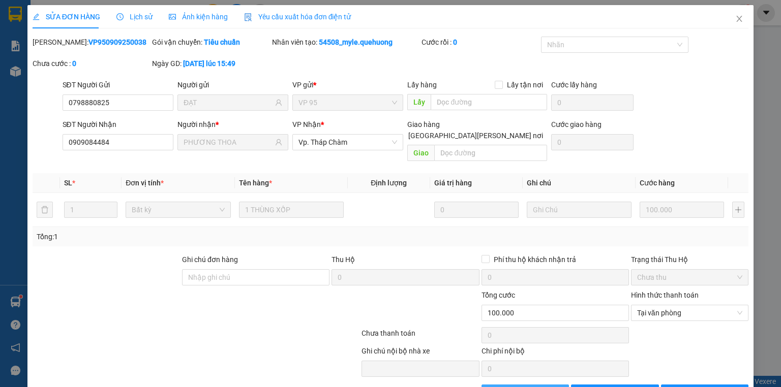
click at [539, 387] on span "Giao hàng" at bounding box center [530, 392] width 33 height 11
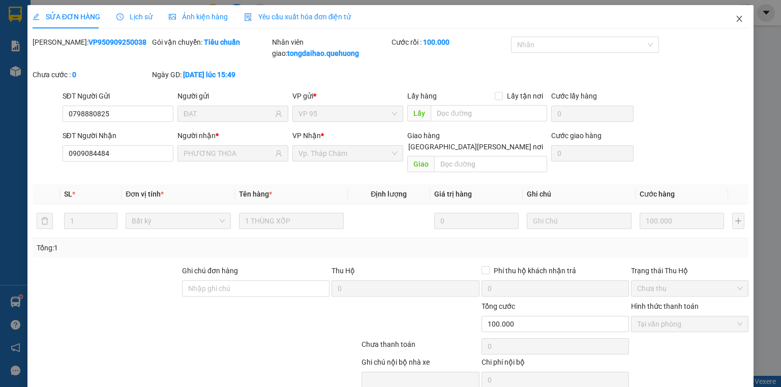
click at [736, 18] on icon "close" at bounding box center [739, 19] width 6 height 6
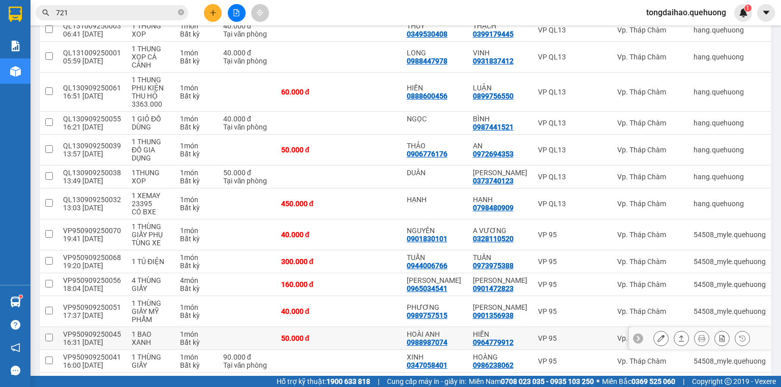
scroll to position [937, 0]
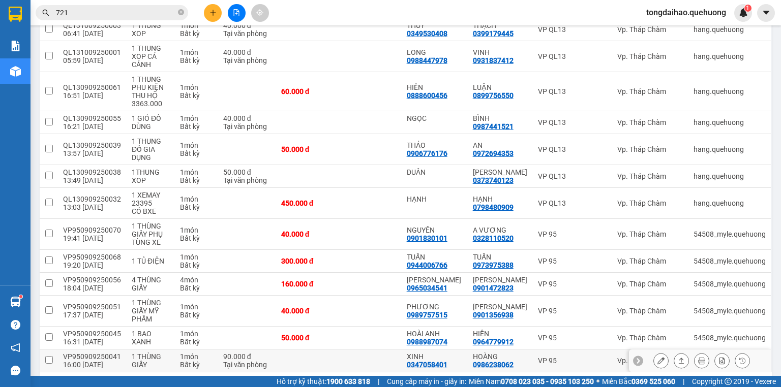
click at [677, 357] on icon at bounding box center [680, 360] width 7 height 7
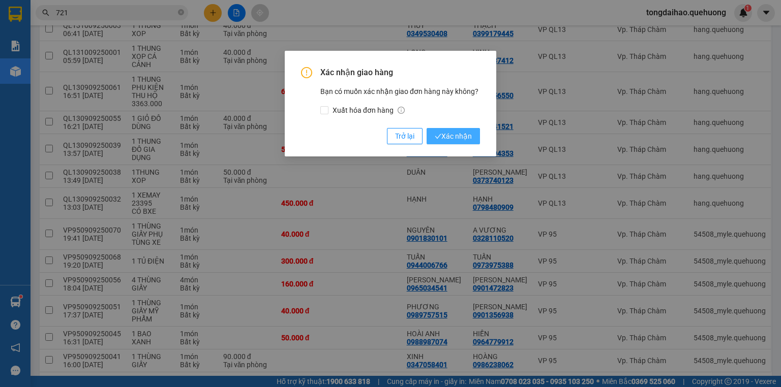
click at [468, 134] on span "Xác nhận" at bounding box center [452, 136] width 37 height 11
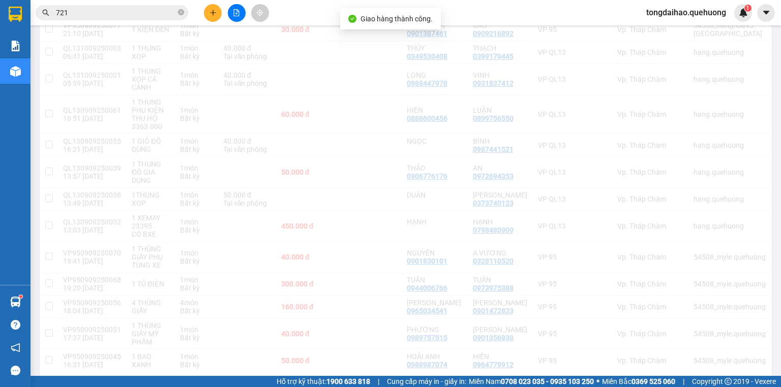
scroll to position [915, 0]
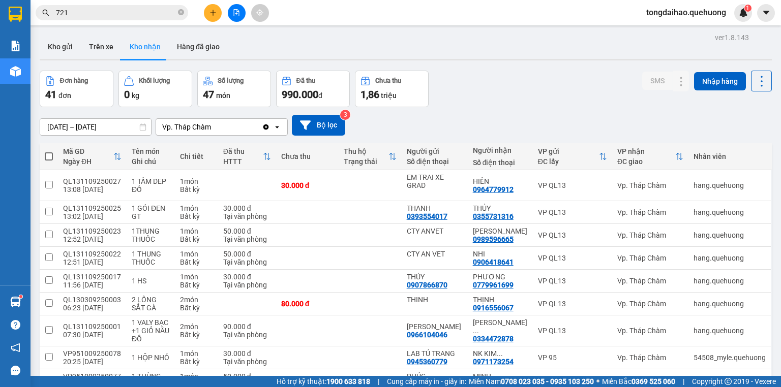
scroll to position [915, 0]
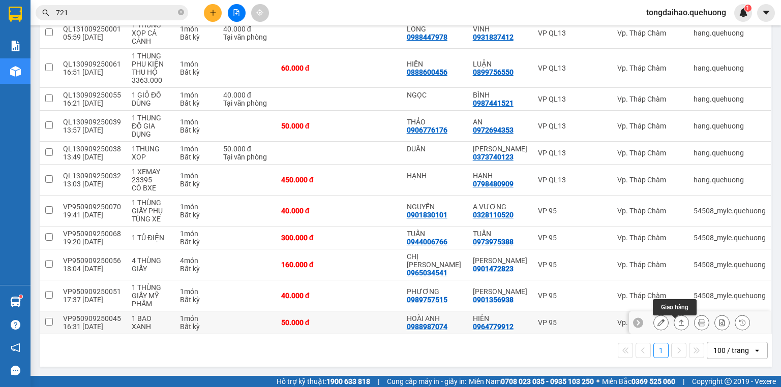
click at [678, 322] on button at bounding box center [681, 323] width 14 height 18
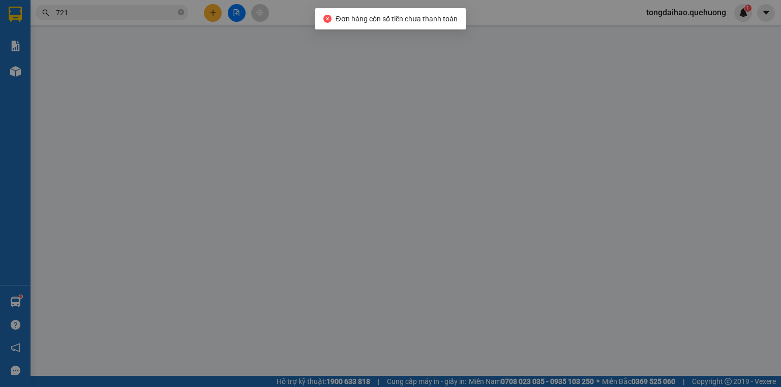
type input "0988987074"
type input "HOÀI ANH"
type input "0964779912"
type input "HIỀN"
type input "50.000"
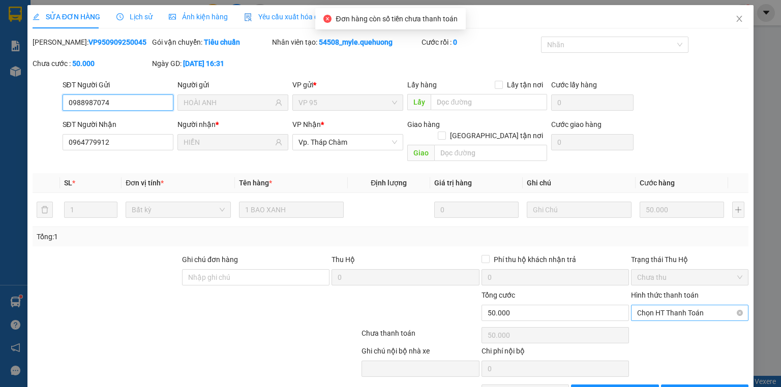
click at [661, 305] on span "Chọn HT Thanh Toán" at bounding box center [689, 312] width 105 height 15
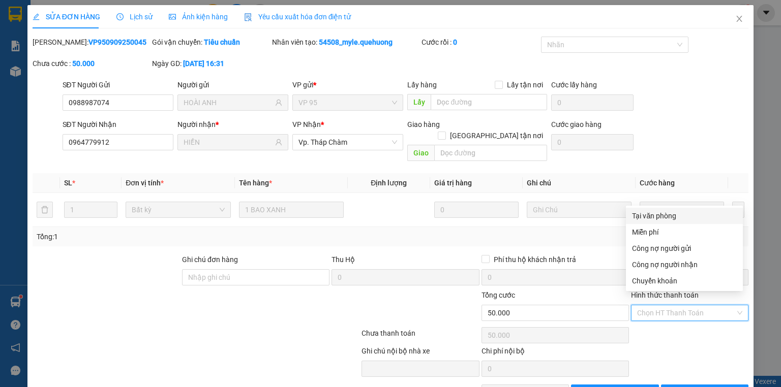
click at [660, 212] on div "Tại văn phòng" at bounding box center [684, 215] width 105 height 11
type input "0"
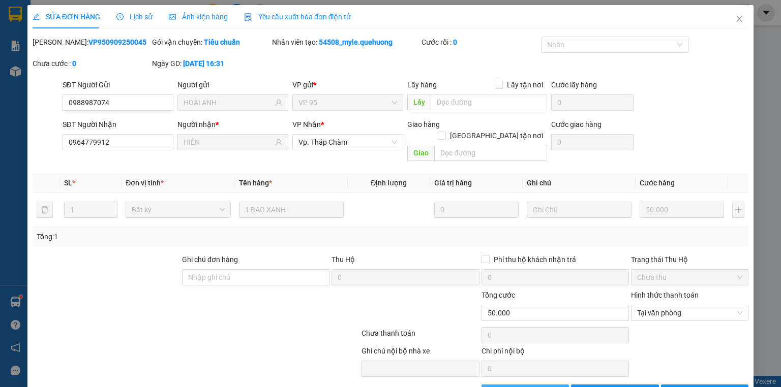
click at [534, 387] on span "Giao hàng" at bounding box center [530, 392] width 33 height 11
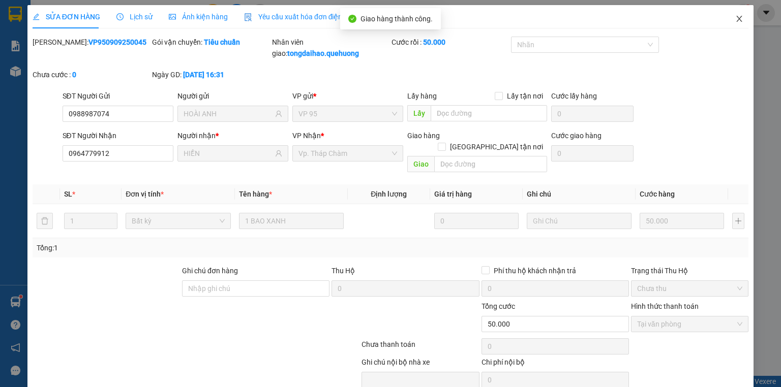
click at [735, 15] on icon "close" at bounding box center [739, 19] width 8 height 8
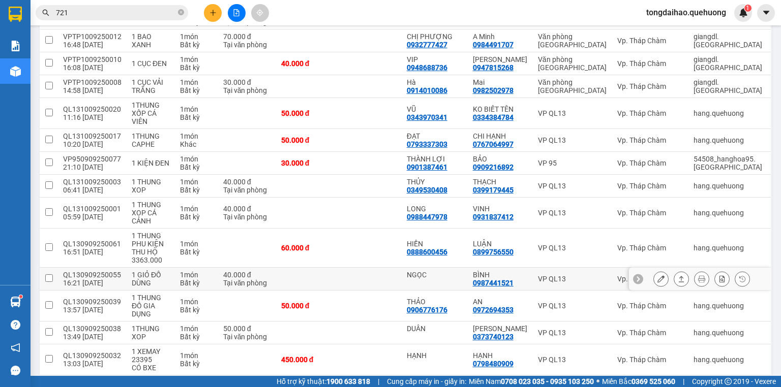
scroll to position [892, 0]
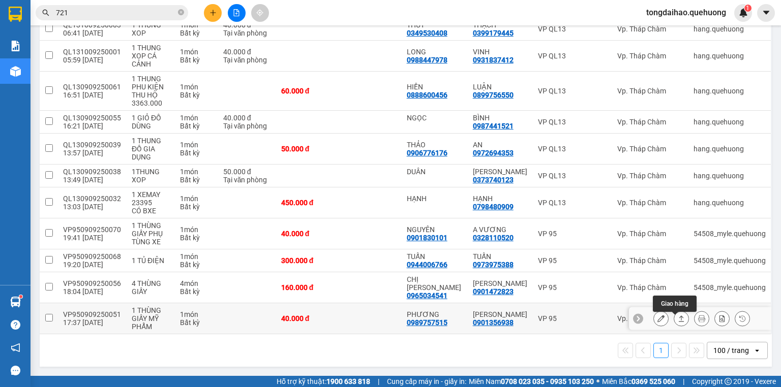
click at [677, 320] on icon at bounding box center [680, 318] width 7 height 7
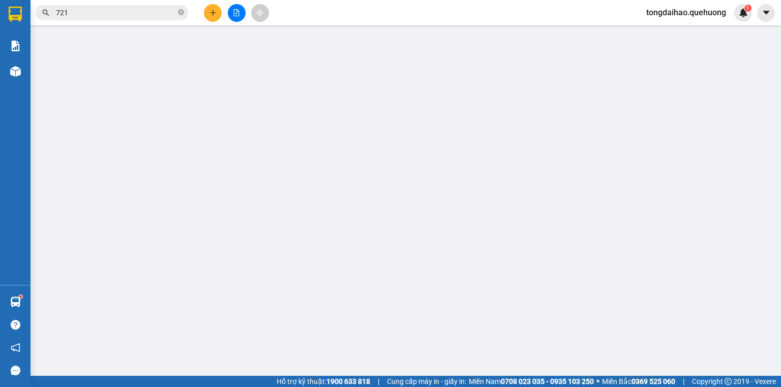
type input "0989757515"
type input "PHƯƠNG"
type input "0901356938"
type input "[PERSON_NAME]"
type input "40.000"
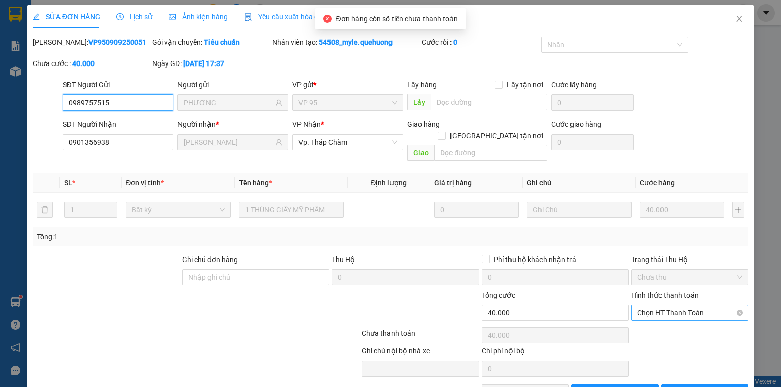
click at [677, 305] on span "Chọn HT Thanh Toán" at bounding box center [689, 312] width 105 height 15
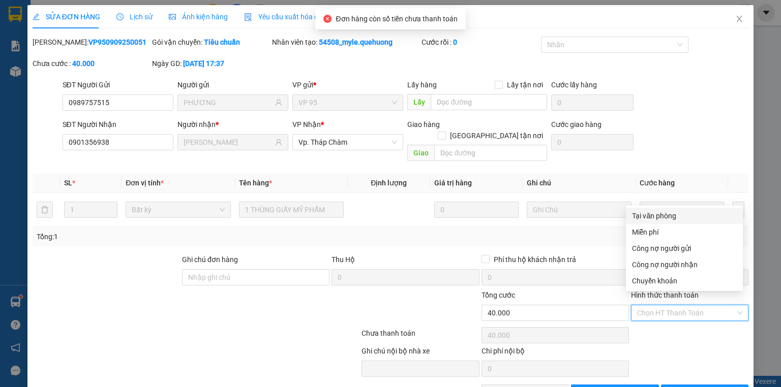
click at [670, 216] on div "Tại văn phòng" at bounding box center [684, 215] width 105 height 11
type input "0"
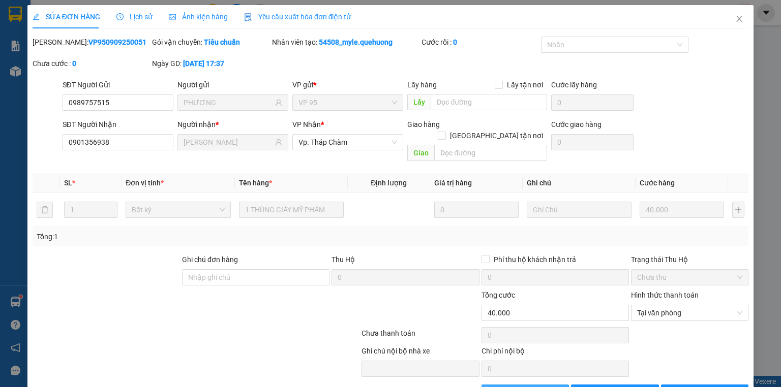
click at [520, 387] on span "Giao hàng" at bounding box center [530, 392] width 33 height 11
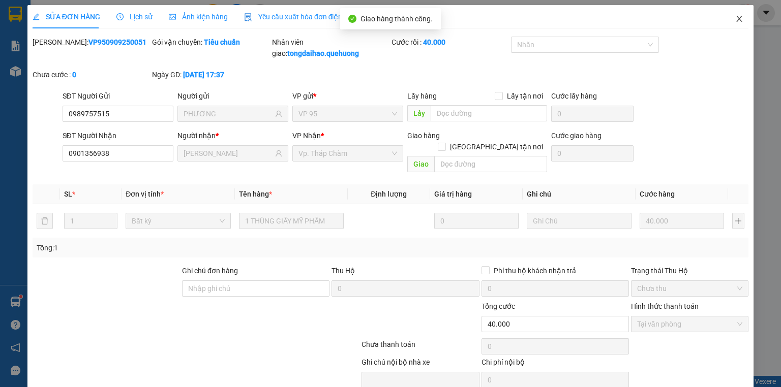
click at [736, 17] on icon "close" at bounding box center [739, 19] width 6 height 6
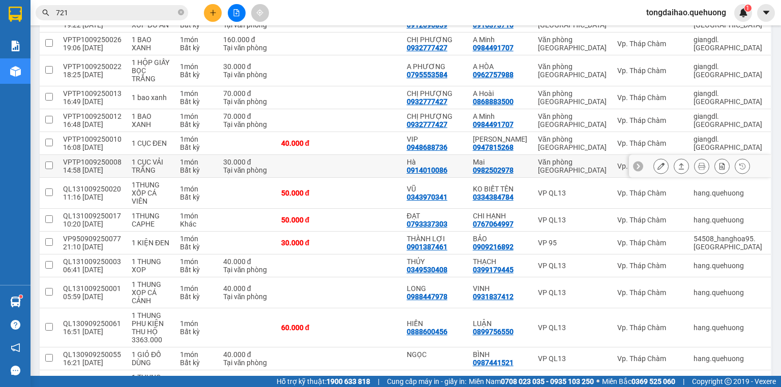
scroll to position [861, 0]
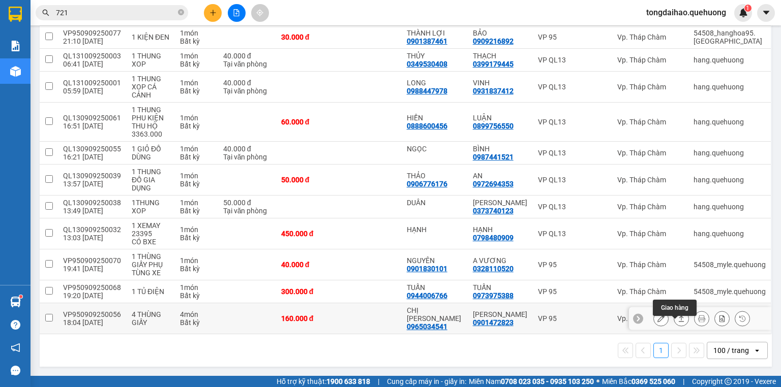
click at [677, 322] on icon at bounding box center [680, 318] width 7 height 7
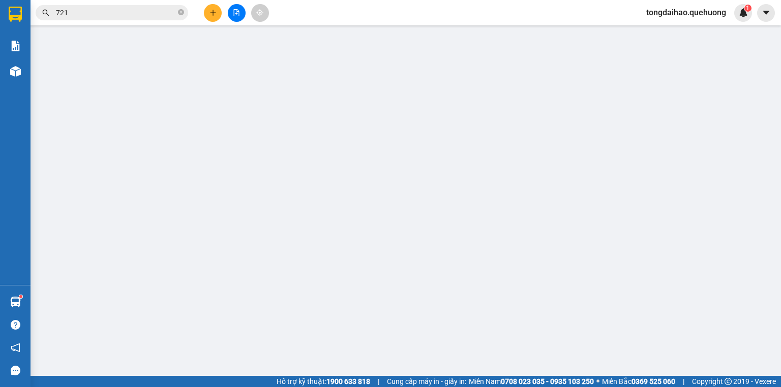
type input "0965034541"
type input "CHỊ [PERSON_NAME]"
type input "0901472823"
type input "[PERSON_NAME]"
type input "160.000"
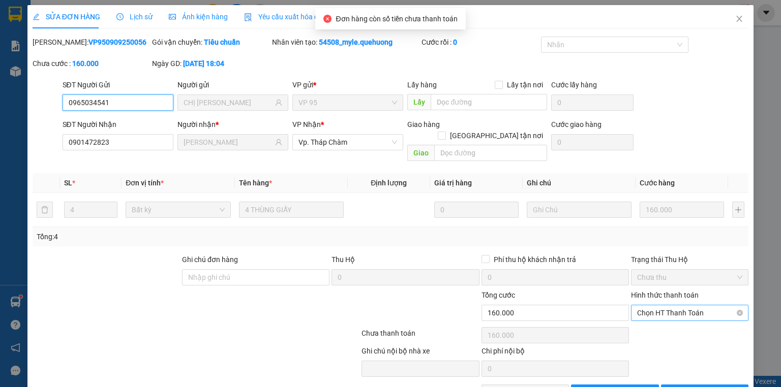
click at [675, 305] on span "Chọn HT Thanh Toán" at bounding box center [689, 312] width 105 height 15
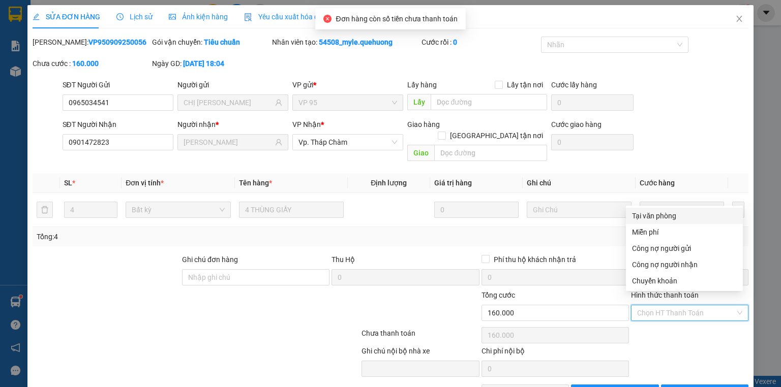
click at [675, 214] on div "Tại văn phòng" at bounding box center [684, 215] width 105 height 11
type input "0"
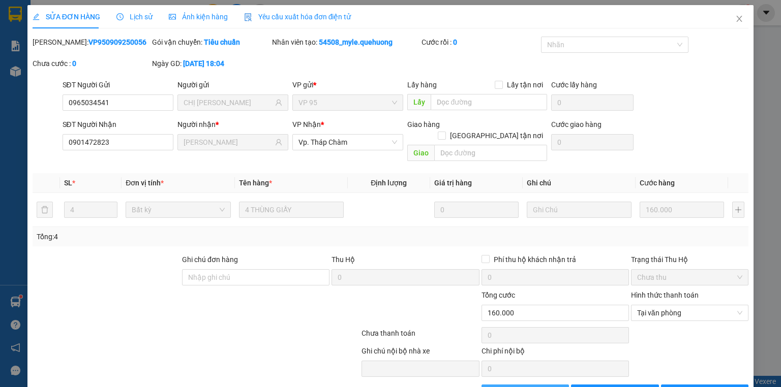
click at [530, 387] on span "Giao hàng" at bounding box center [530, 392] width 33 height 11
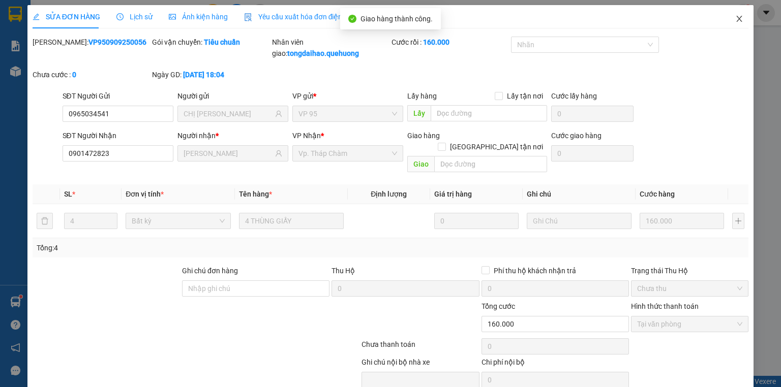
click at [735, 19] on icon "close" at bounding box center [739, 19] width 8 height 8
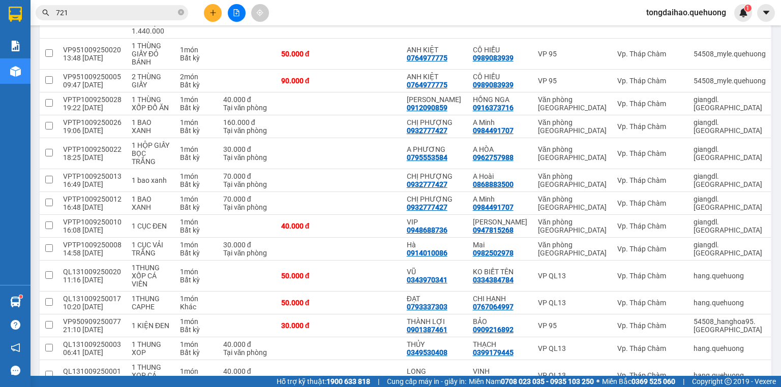
scroll to position [838, 0]
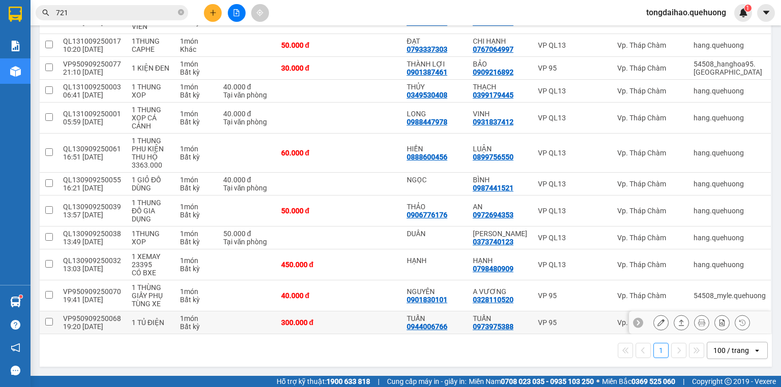
click at [677, 324] on icon at bounding box center [680, 322] width 7 height 7
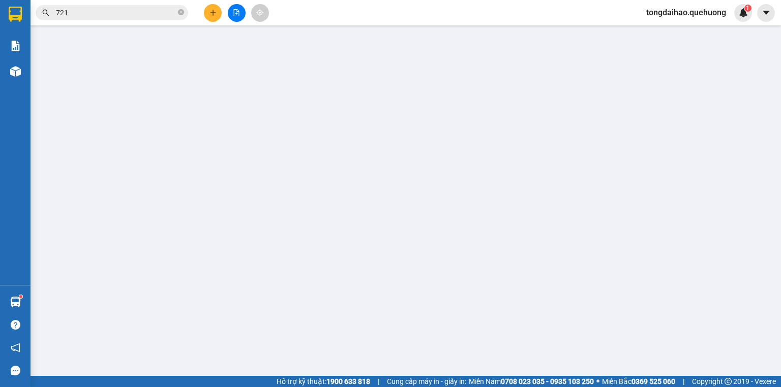
type input "0944006766"
type input "TUẤN"
type input "0973975388"
type input "TUẤN"
type input "300.000"
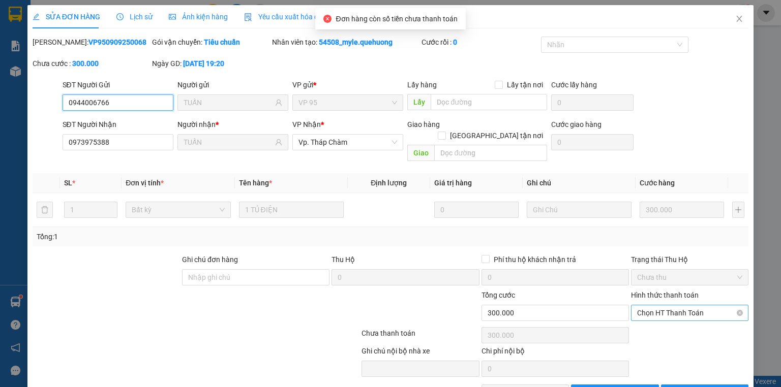
click at [671, 306] on span "Chọn HT Thanh Toán" at bounding box center [689, 312] width 105 height 15
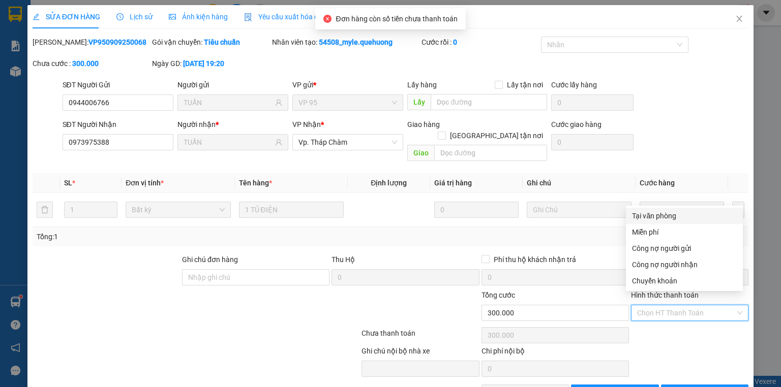
click at [667, 213] on div "Tại văn phòng" at bounding box center [684, 215] width 105 height 11
type input "0"
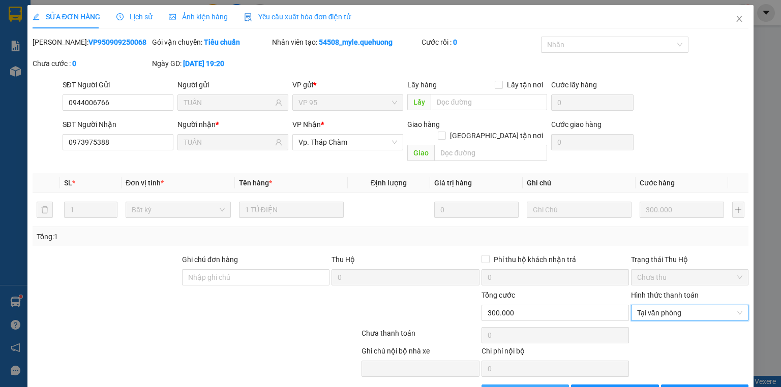
click at [539, 387] on span "Giao hàng" at bounding box center [530, 392] width 33 height 11
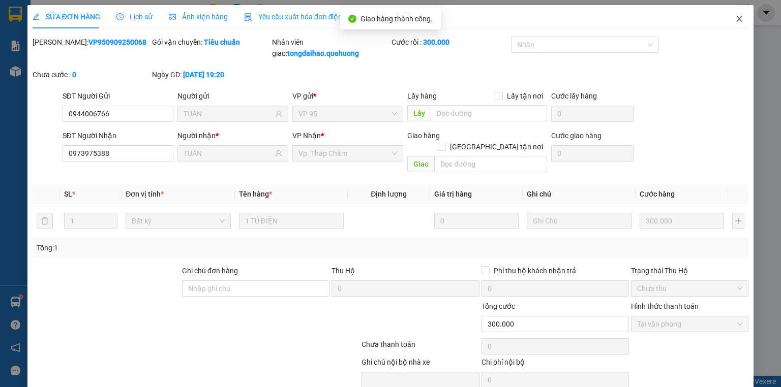
click at [735, 16] on icon "close" at bounding box center [739, 19] width 8 height 8
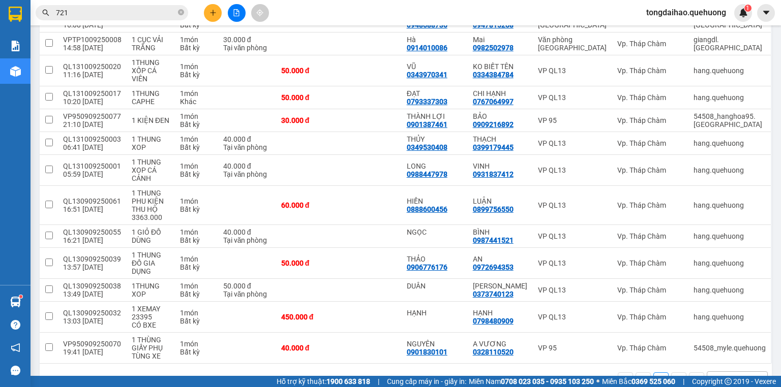
scroll to position [815, 0]
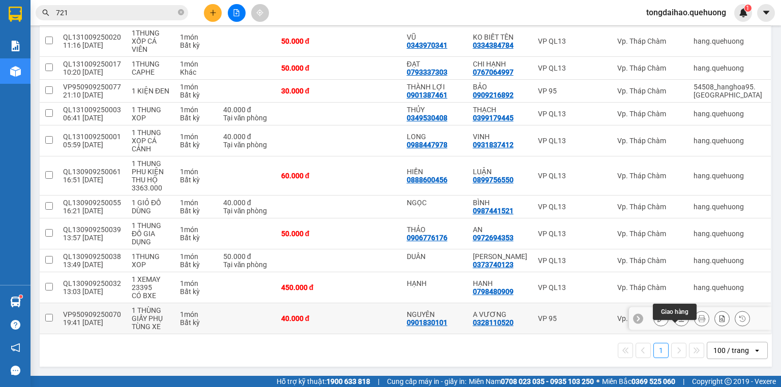
click at [677, 321] on icon at bounding box center [680, 318] width 7 height 7
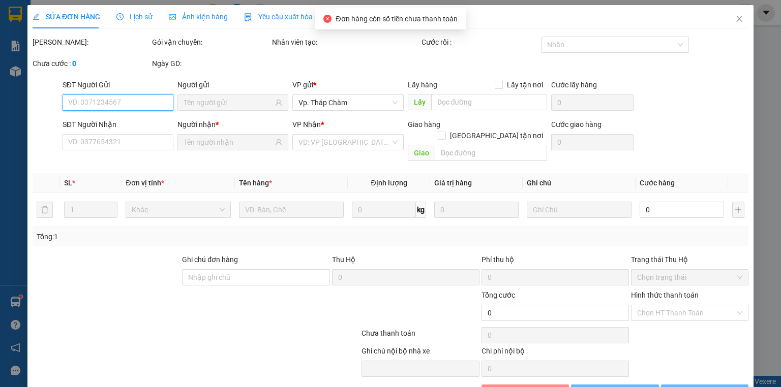
type input "0901830101"
type input "NGUYÊN"
type input "0328110520"
type input "A VƯƠNG"
type input "40.000"
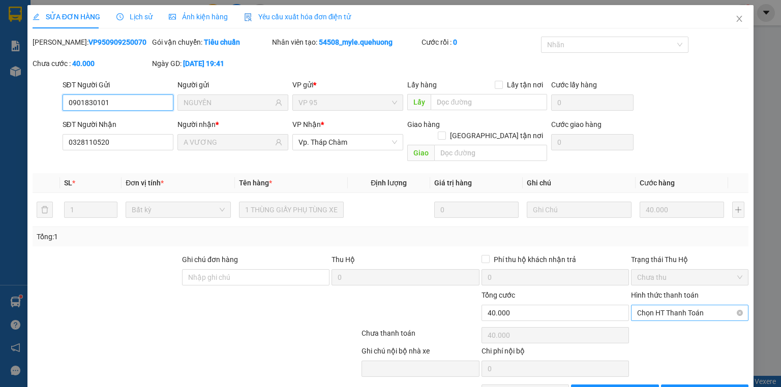
click at [679, 305] on span "Chọn HT Thanh Toán" at bounding box center [689, 312] width 105 height 15
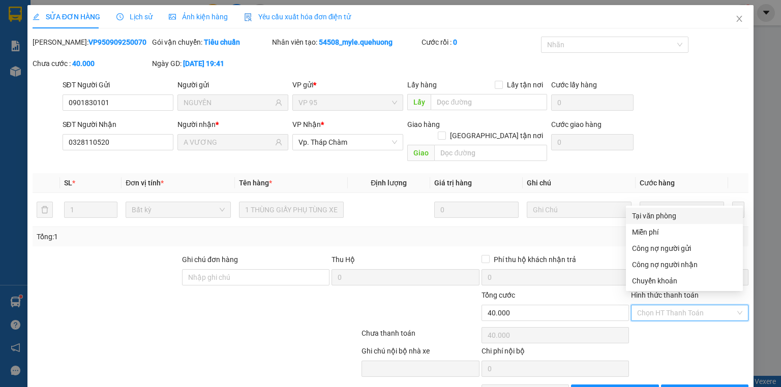
click at [671, 213] on div "Tại văn phòng" at bounding box center [684, 215] width 105 height 11
type input "0"
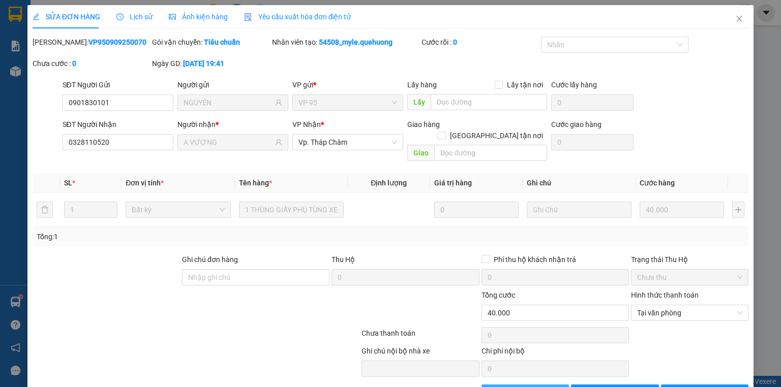
click at [528, 387] on span "Giao hàng" at bounding box center [530, 392] width 33 height 11
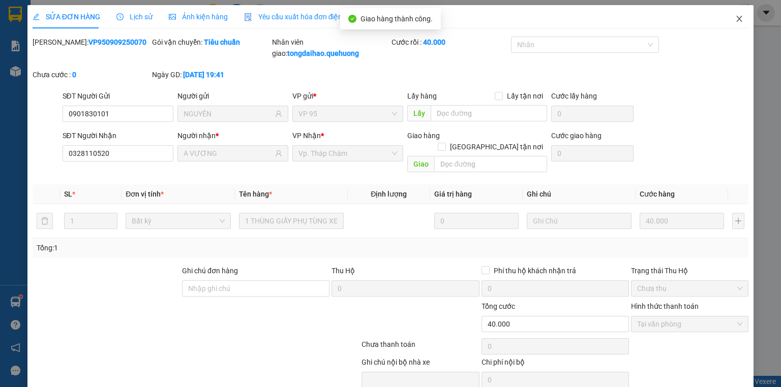
click at [736, 20] on icon "close" at bounding box center [739, 19] width 6 height 6
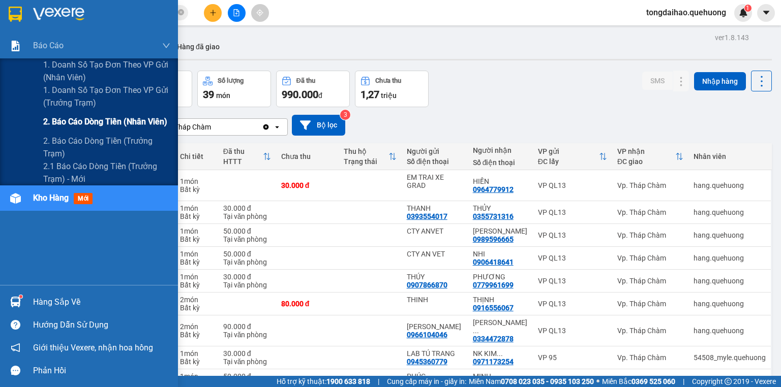
click at [80, 120] on span "2. Báo cáo dòng tiền (nhân viên)" at bounding box center [105, 121] width 124 height 13
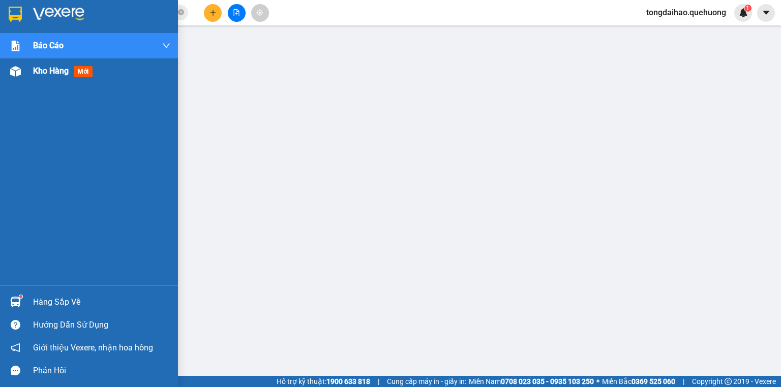
click at [59, 66] on span "Kho hàng" at bounding box center [51, 71] width 36 height 10
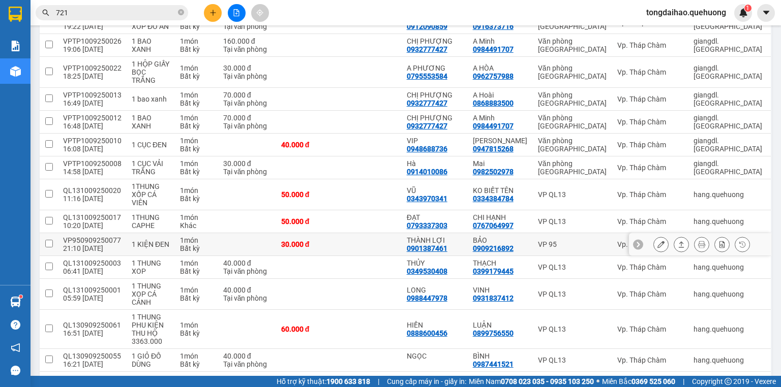
scroll to position [785, 0]
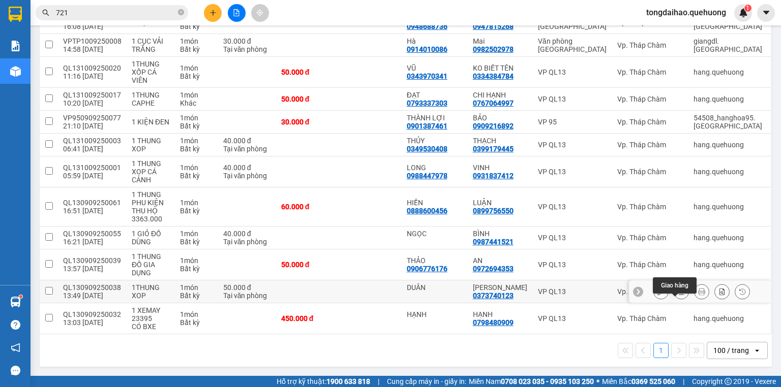
click at [677, 292] on icon at bounding box center [680, 291] width 7 height 7
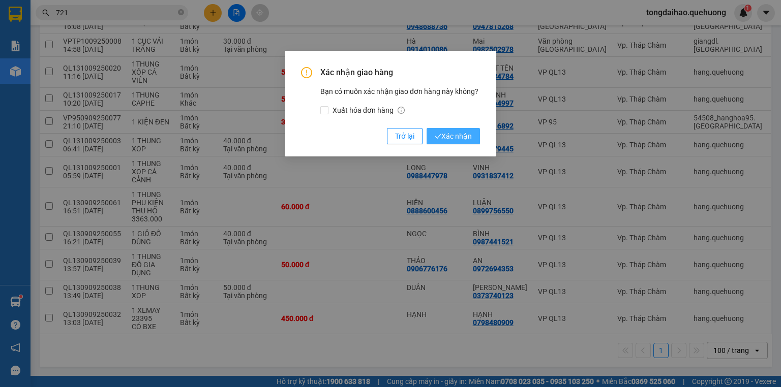
click at [471, 134] on span "Xác nhận" at bounding box center [452, 136] width 37 height 11
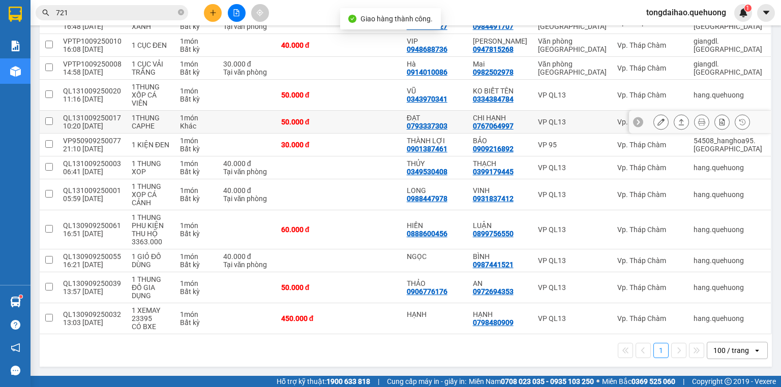
scroll to position [762, 0]
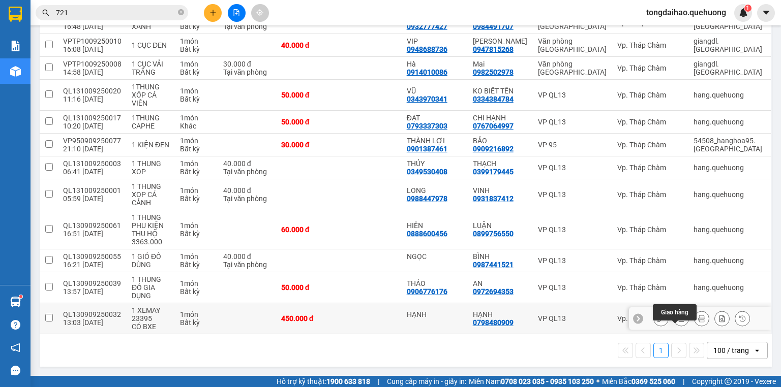
click at [677, 321] on icon at bounding box center [680, 318] width 7 height 7
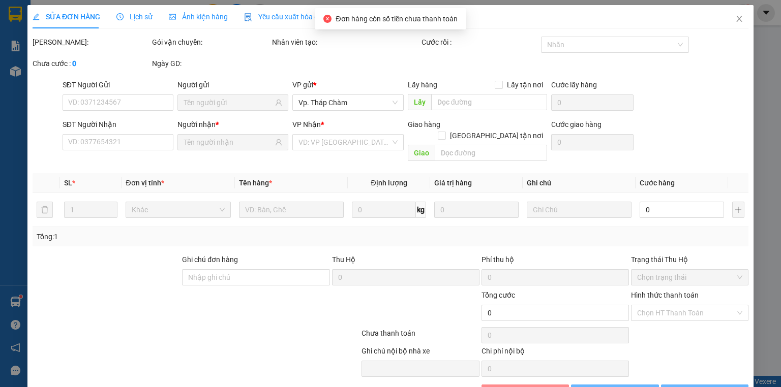
type input "HẠNH"
type input "0798480909"
type input "HẠNH"
type input "450.000"
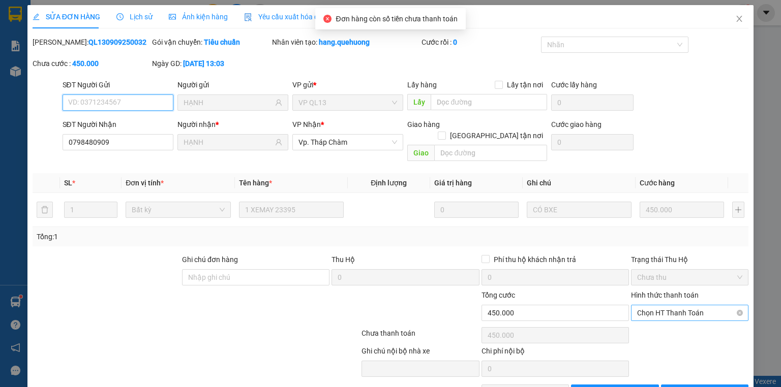
click at [649, 307] on span "Chọn HT Thanh Toán" at bounding box center [689, 312] width 105 height 15
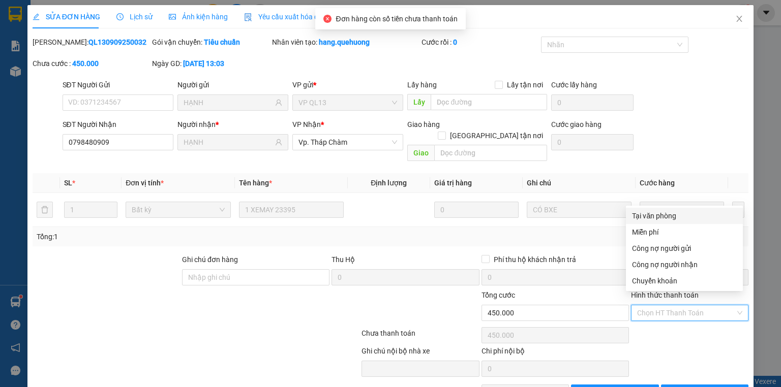
click at [651, 213] on div "Tại văn phòng" at bounding box center [684, 215] width 105 height 11
type input "0"
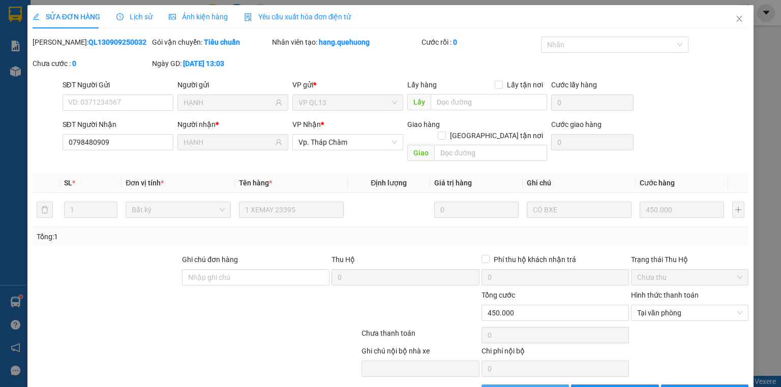
click at [526, 387] on span "Giao hàng" at bounding box center [530, 392] width 33 height 11
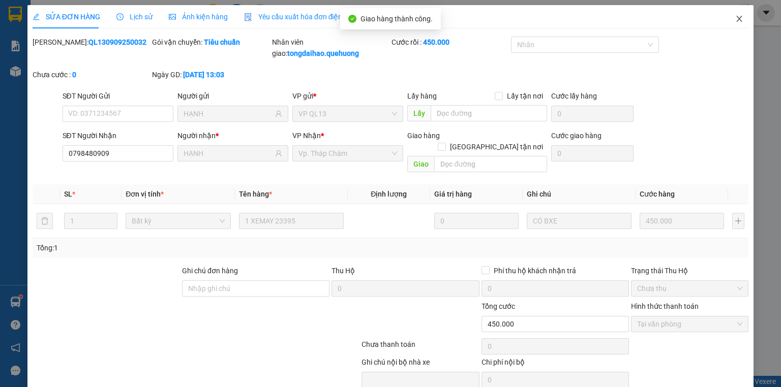
click at [735, 16] on icon "close" at bounding box center [739, 19] width 8 height 8
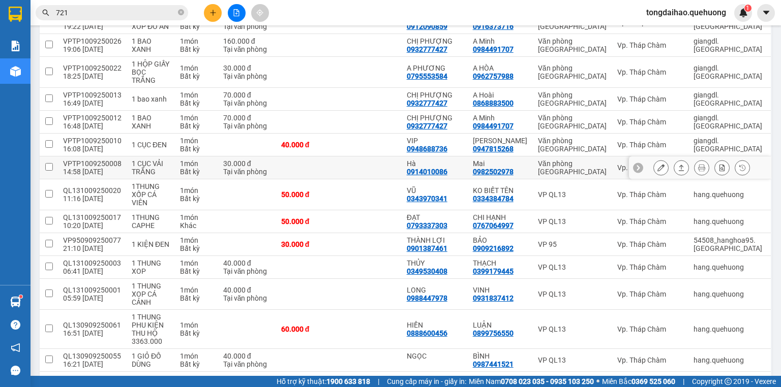
scroll to position [731, 0]
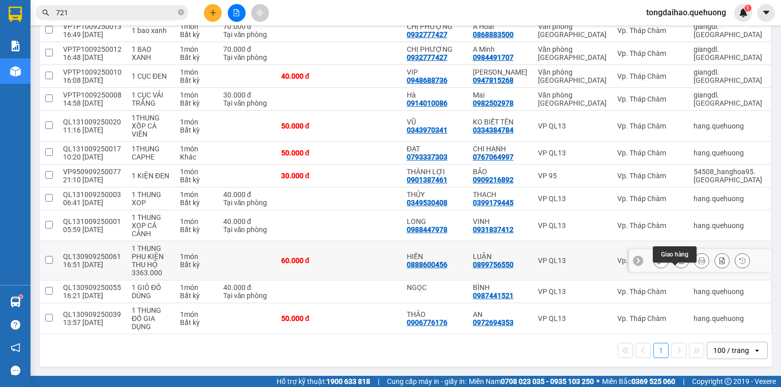
click at [677, 259] on icon at bounding box center [680, 260] width 7 height 7
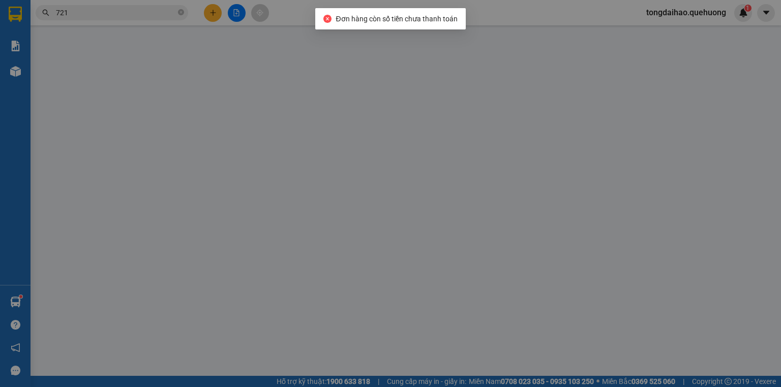
type input "0888600456"
type input "HIỀN"
type input "0899756550"
type input "LUẬN"
type input "60.000"
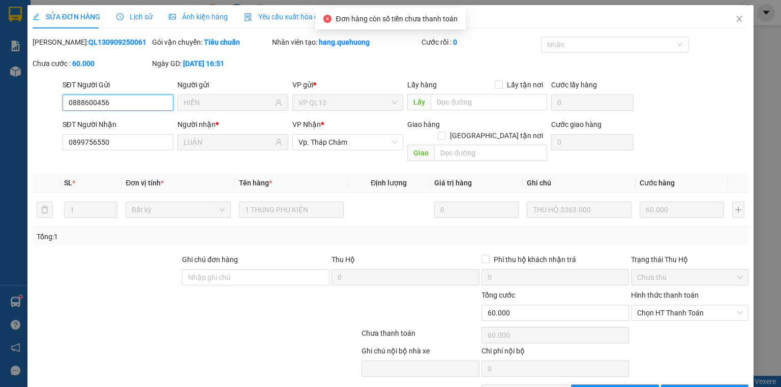
click at [661, 305] on span "Chọn HT Thanh Toán" at bounding box center [689, 312] width 105 height 15
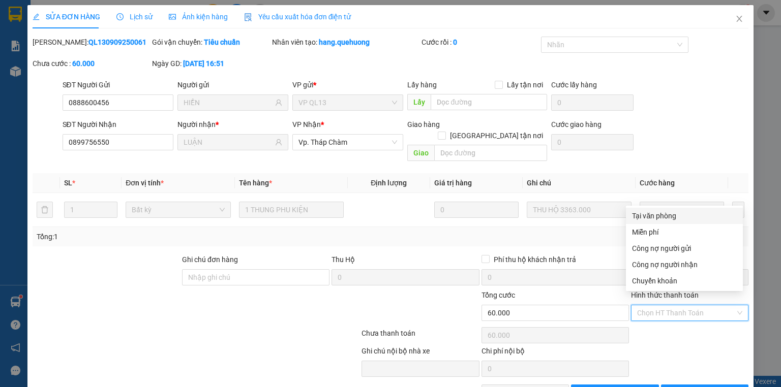
click at [655, 216] on div "Tại văn phòng" at bounding box center [684, 215] width 105 height 11
type input "0"
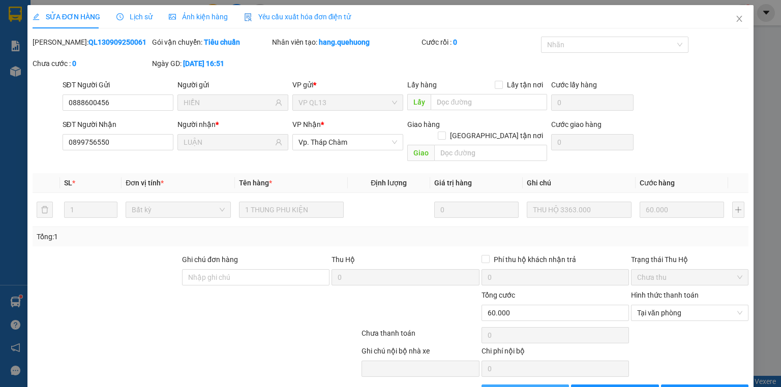
click at [522, 387] on span "Giao hàng" at bounding box center [530, 392] width 33 height 11
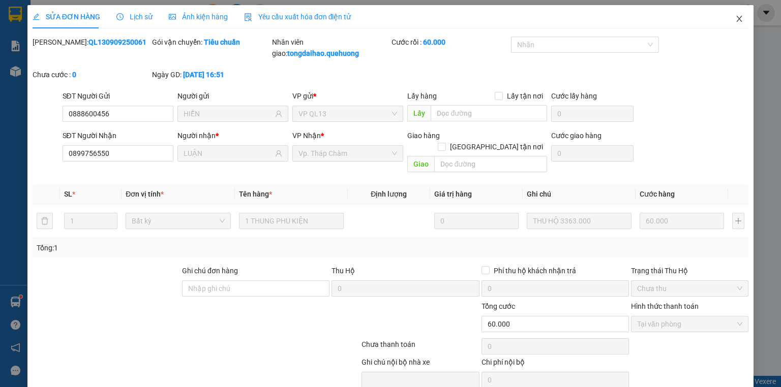
click at [735, 18] on icon "close" at bounding box center [739, 19] width 8 height 8
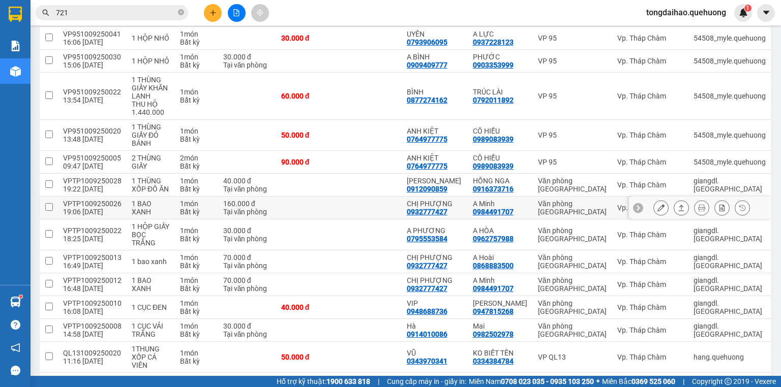
scroll to position [692, 0]
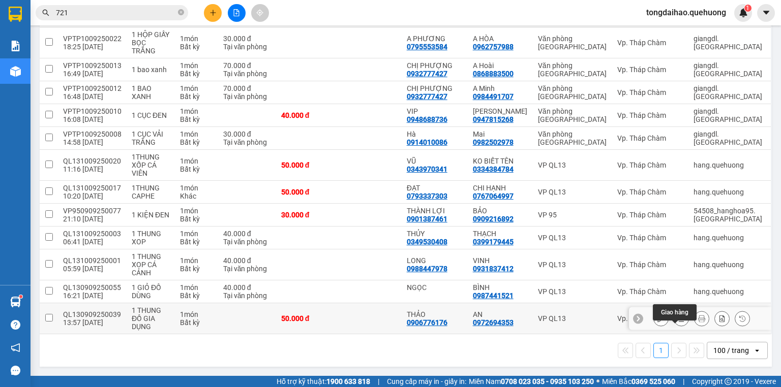
click at [678, 322] on icon at bounding box center [681, 319] width 6 height 6
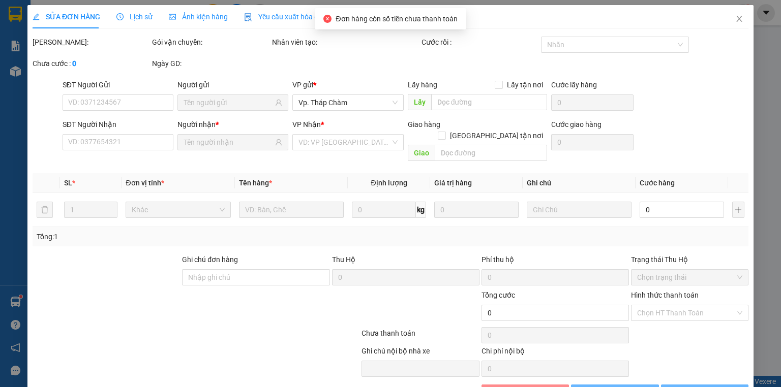
type input "0906776176"
type input "THẢO"
type input "0972694353"
type input "AN"
type input "50.000"
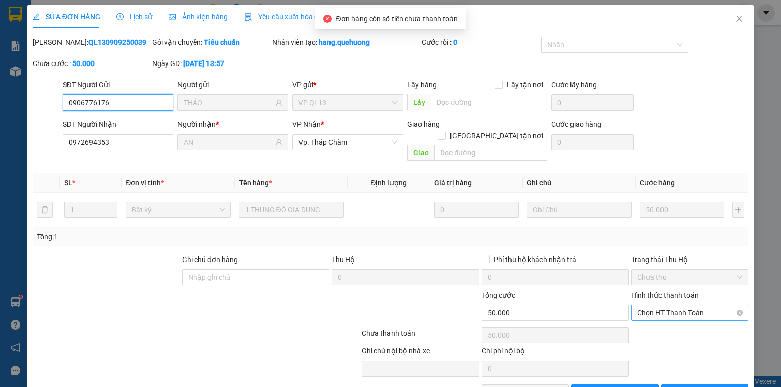
click at [661, 305] on span "Chọn HT Thanh Toán" at bounding box center [689, 312] width 105 height 15
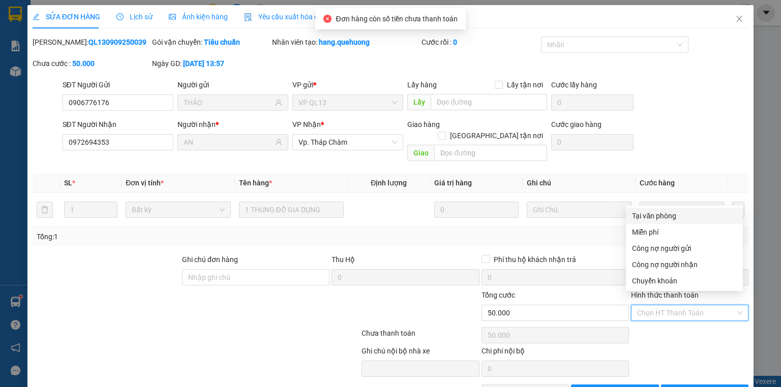
click at [657, 214] on div "Tại văn phòng" at bounding box center [684, 215] width 105 height 11
type input "0"
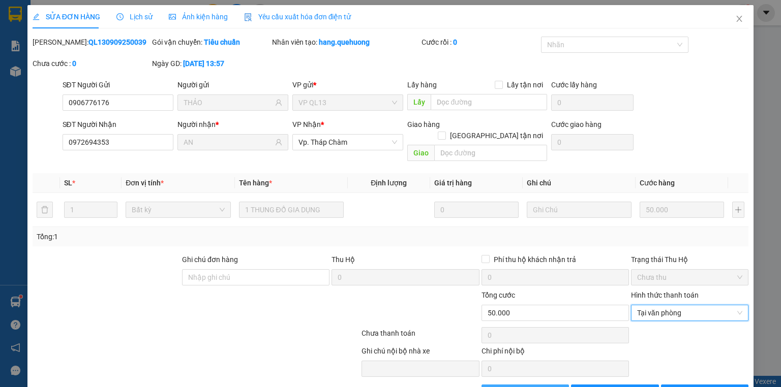
click at [526, 387] on span "Giao hàng" at bounding box center [530, 392] width 33 height 11
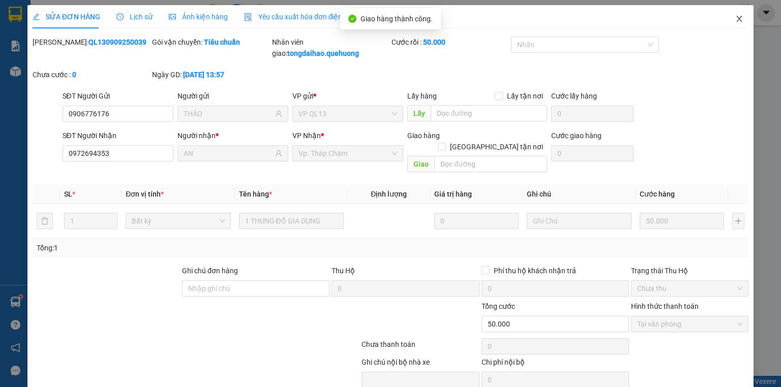
click at [736, 18] on icon "close" at bounding box center [739, 19] width 6 height 6
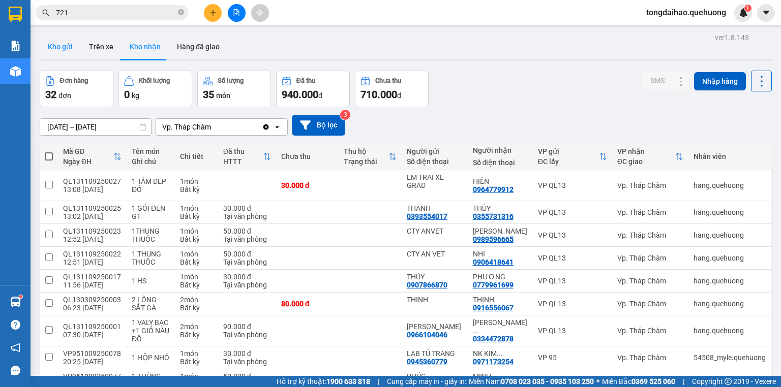
click at [56, 48] on button "Kho gửi" at bounding box center [60, 47] width 41 height 24
